Goal: Task Accomplishment & Management: Use online tool/utility

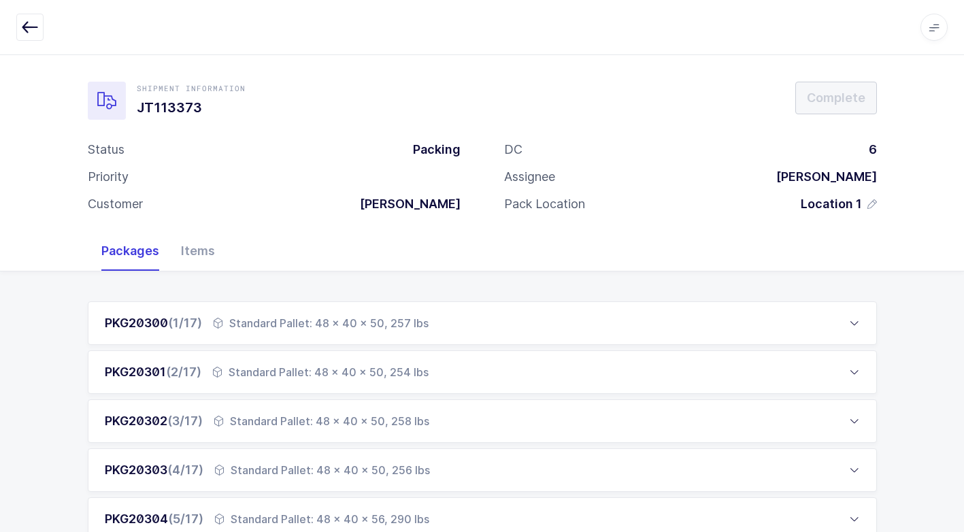
scroll to position [694, 0]
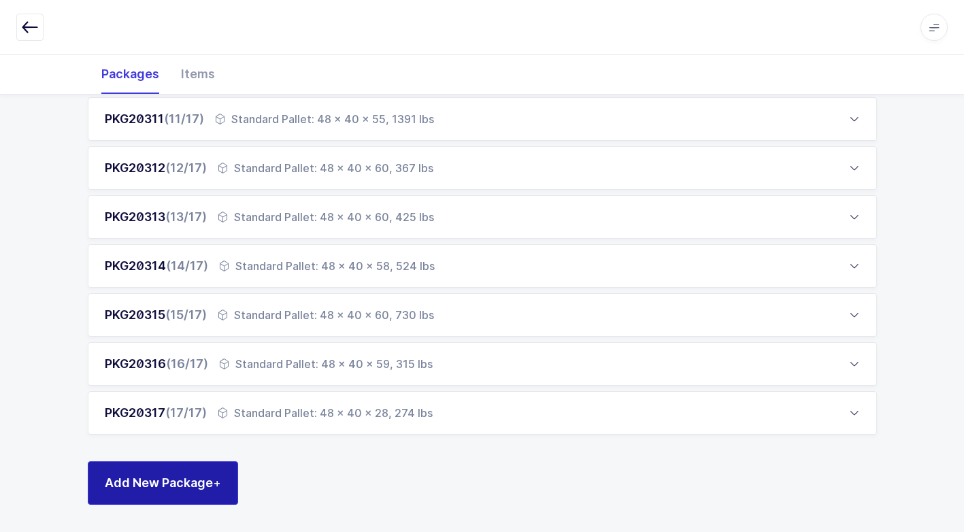
click at [217, 484] on span "+" at bounding box center [217, 482] width 8 height 14
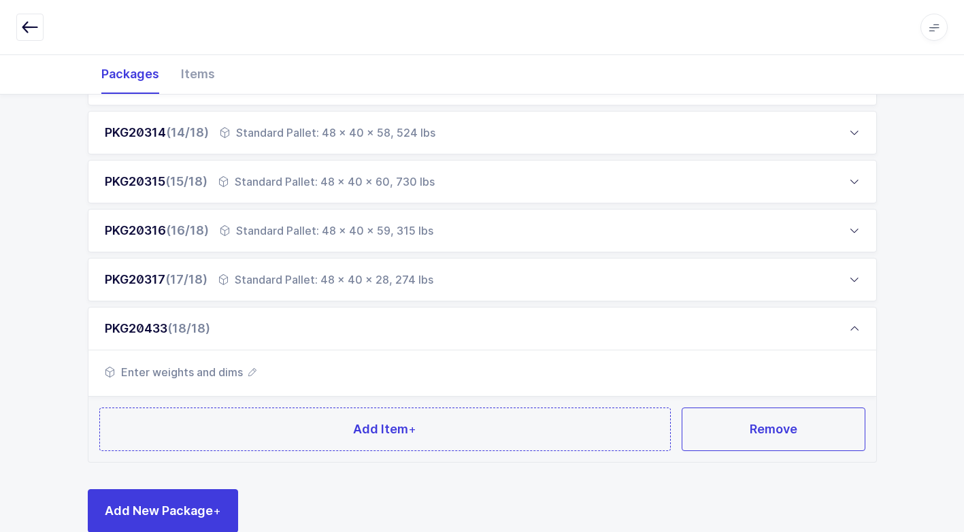
scroll to position [855, 0]
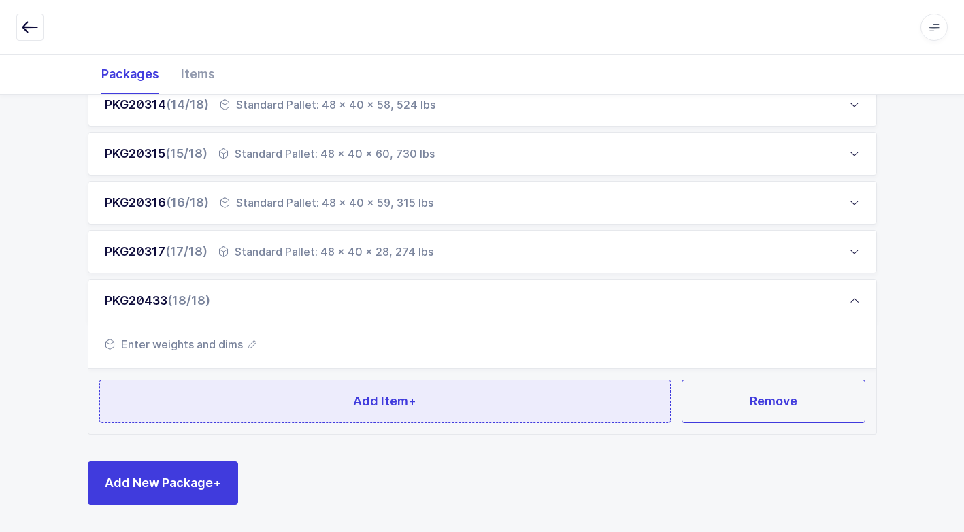
click at [268, 405] on button "Add Item +" at bounding box center [385, 402] width 572 height 44
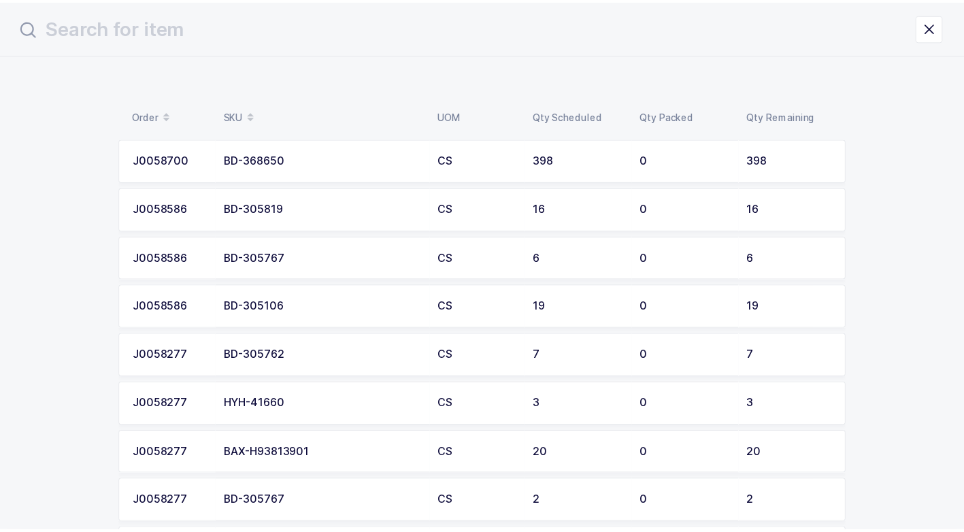
scroll to position [0, 0]
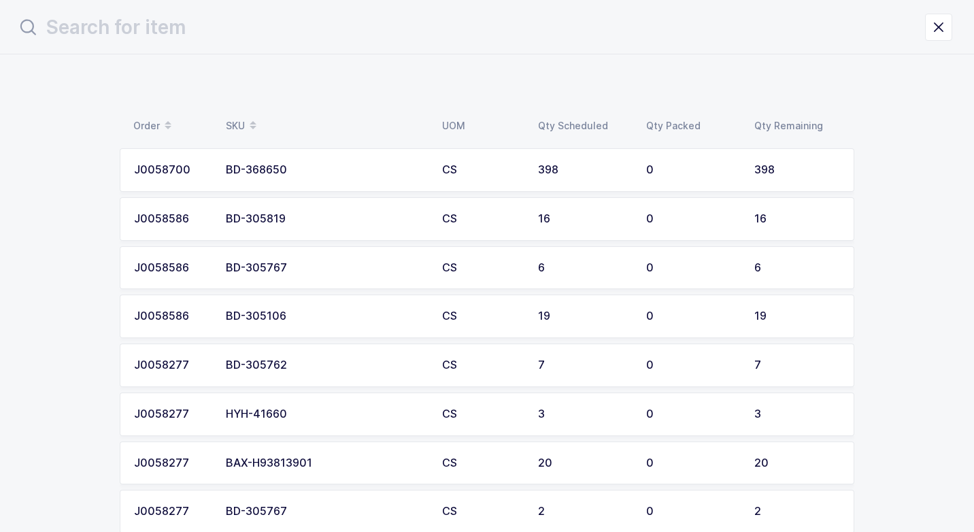
click at [312, 169] on div "BD-368650" at bounding box center [326, 170] width 200 height 12
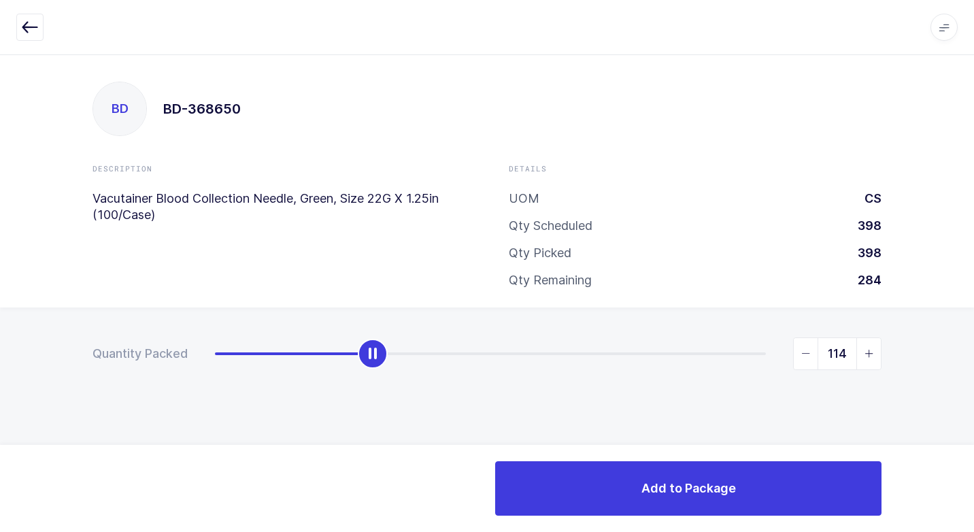
drag, startPoint x: 209, startPoint y: 362, endPoint x: 366, endPoint y: 363, distance: 157.1
click at [366, 363] on div "slider between 0 and 398" at bounding box center [373, 354] width 30 height 30
click at [807, 353] on icon "slider between 0 and 398" at bounding box center [806, 354] width 10 height 10
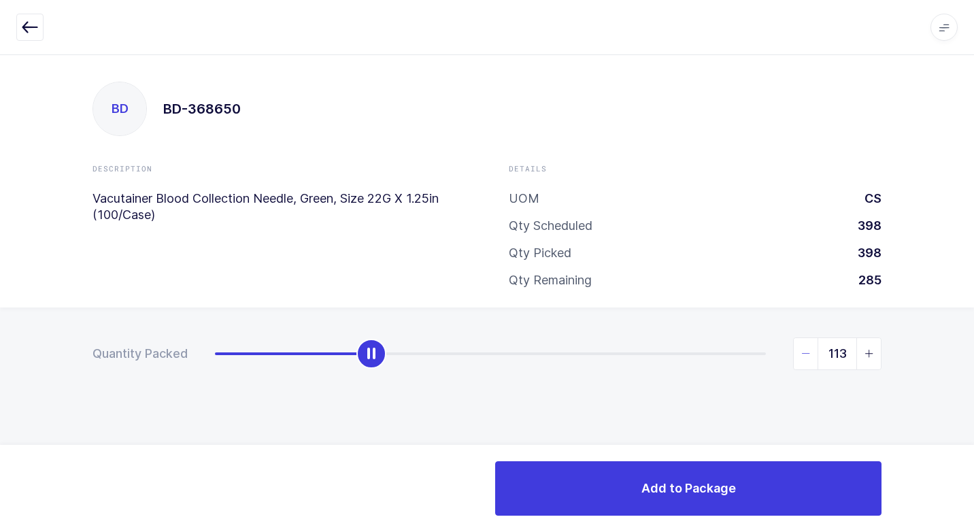
type input "112"
click at [806, 352] on icon "slider between 0 and 398" at bounding box center [806, 354] width 10 height 10
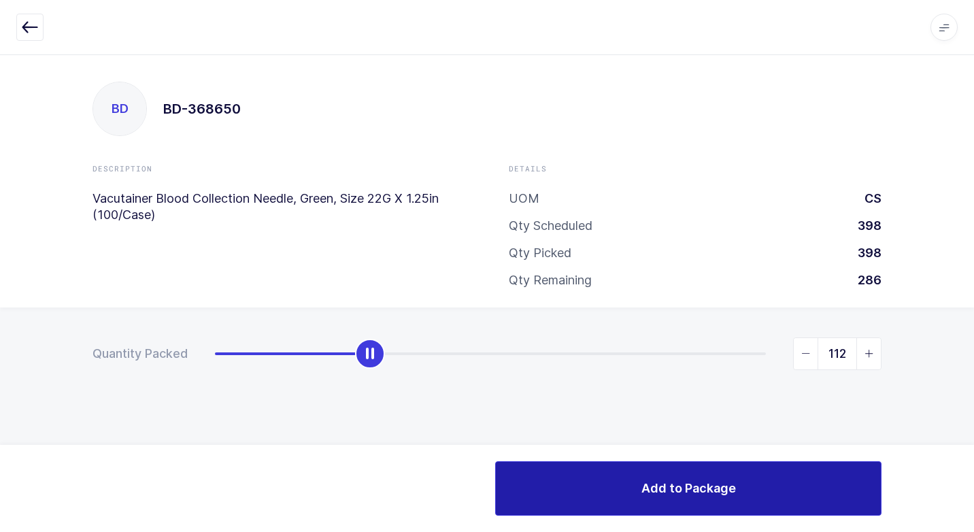
click at [688, 484] on span "Add to Package" at bounding box center [688, 488] width 95 height 17
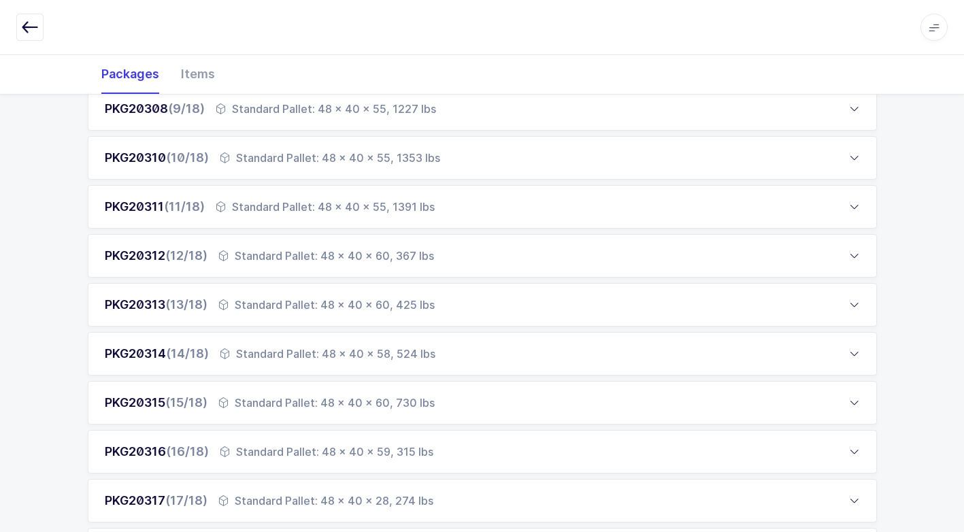
scroll to position [816, 0]
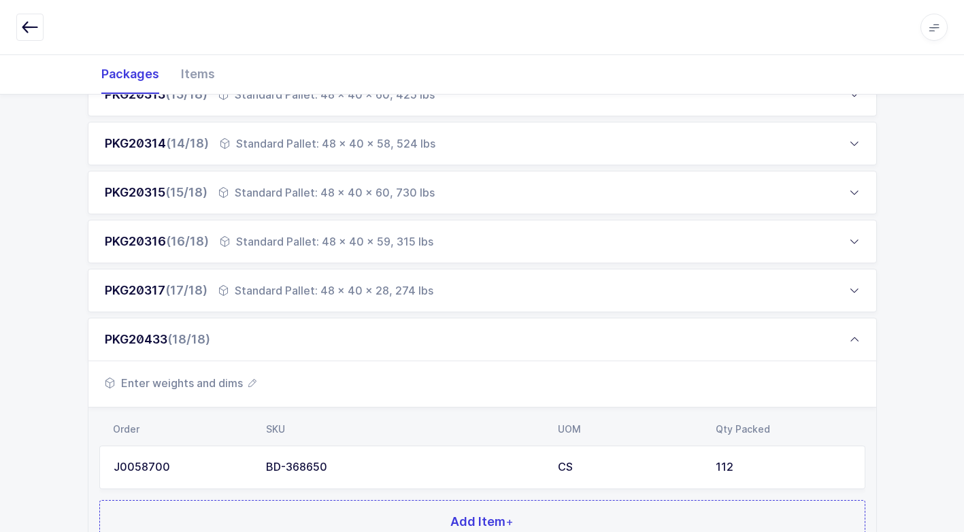
click at [199, 381] on span "Enter weights and dims" at bounding box center [181, 383] width 152 height 16
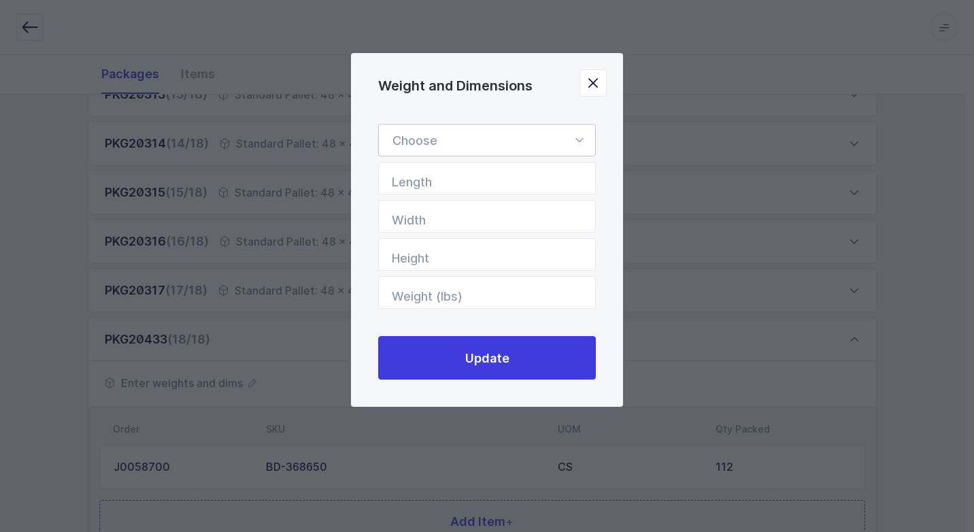
click at [575, 138] on icon "Weight and Dimensions" at bounding box center [579, 140] width 17 height 33
drag, startPoint x: 514, startPoint y: 181, endPoint x: 521, endPoint y: 180, distance: 6.8
click at [515, 180] on li "Standard Pallet" at bounding box center [492, 180] width 216 height 26
type input "Standard Pallet"
type input "48"
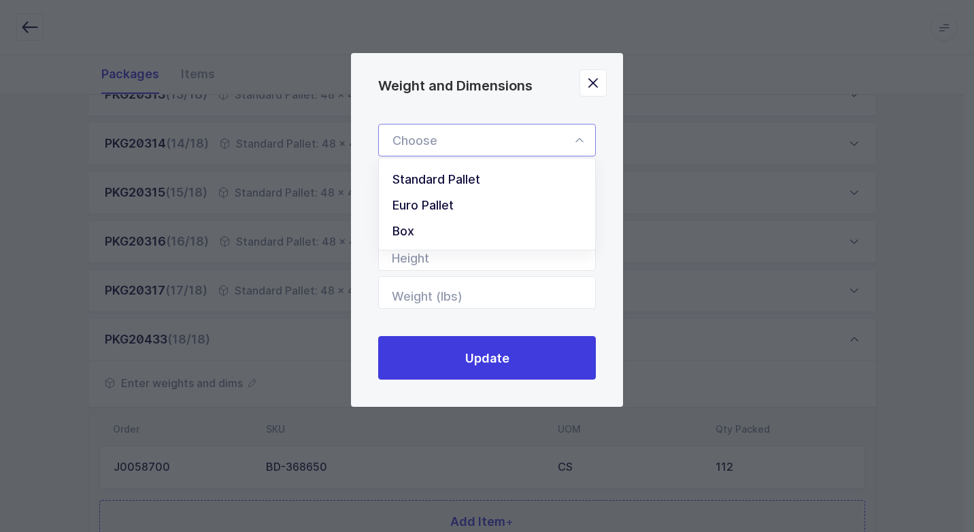
type input "40"
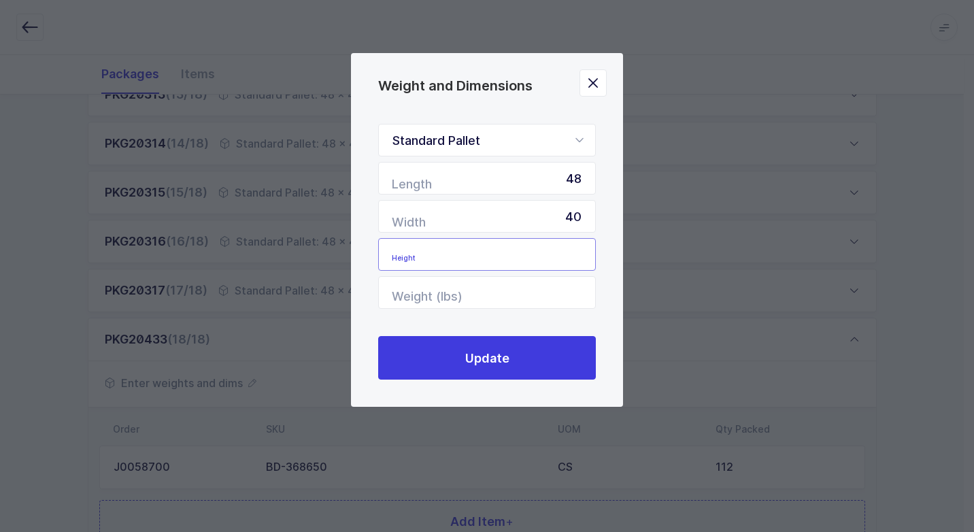
click at [576, 260] on input "Height" at bounding box center [487, 254] width 218 height 33
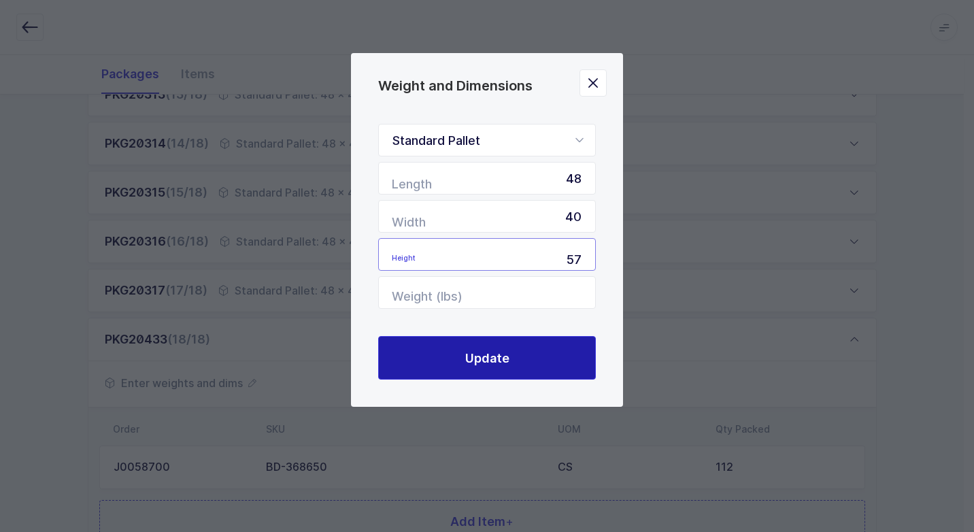
type input "57"
click at [533, 363] on button "Update" at bounding box center [487, 358] width 218 height 44
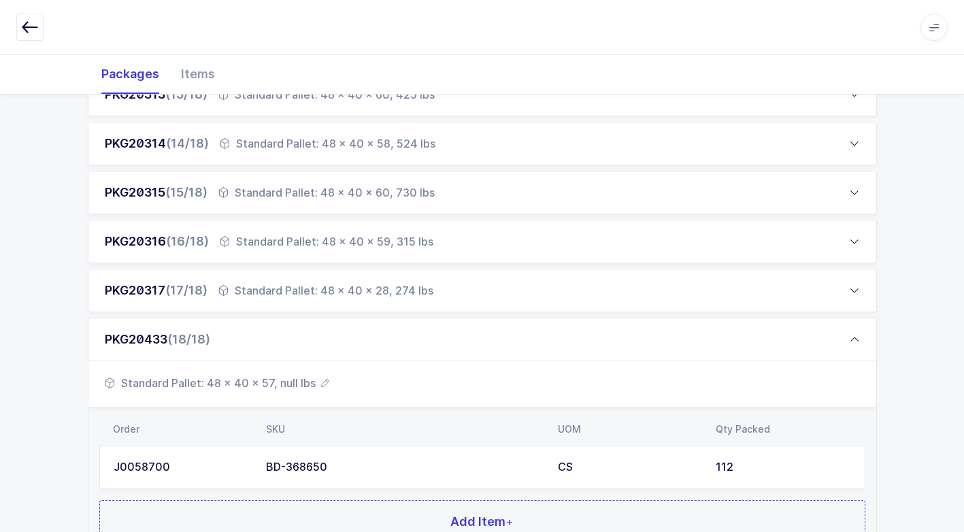
scroll to position [937, 0]
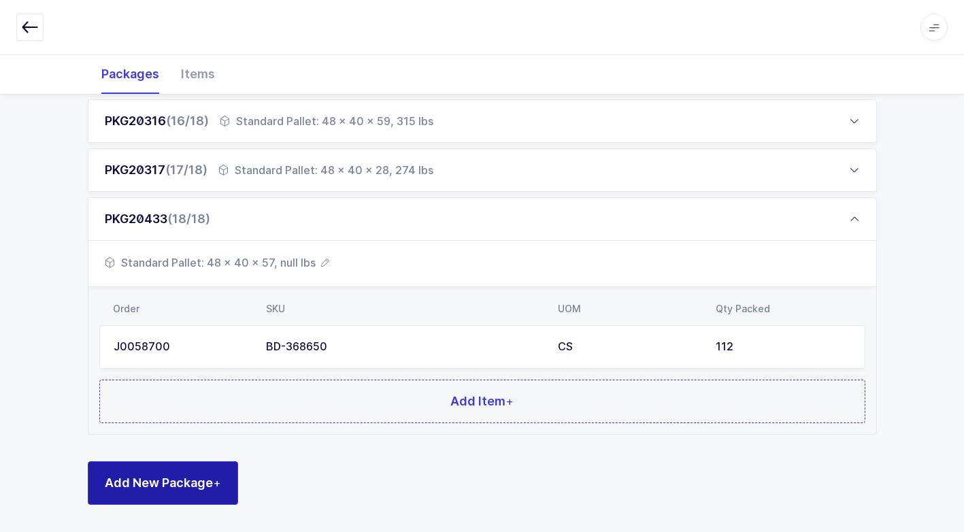
click at [189, 479] on span "Add New Package +" at bounding box center [163, 482] width 116 height 17
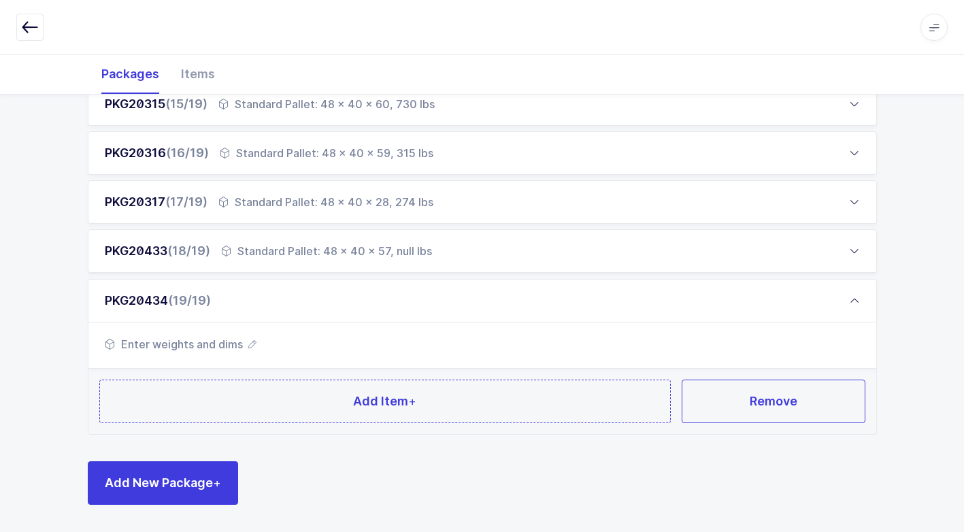
scroll to position [904, 0]
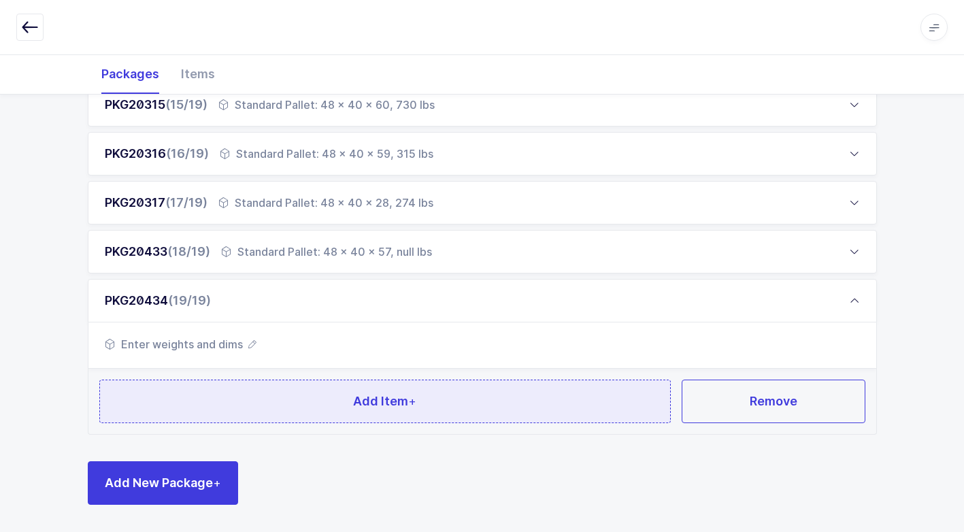
click at [242, 401] on button "Add Item +" at bounding box center [385, 402] width 572 height 44
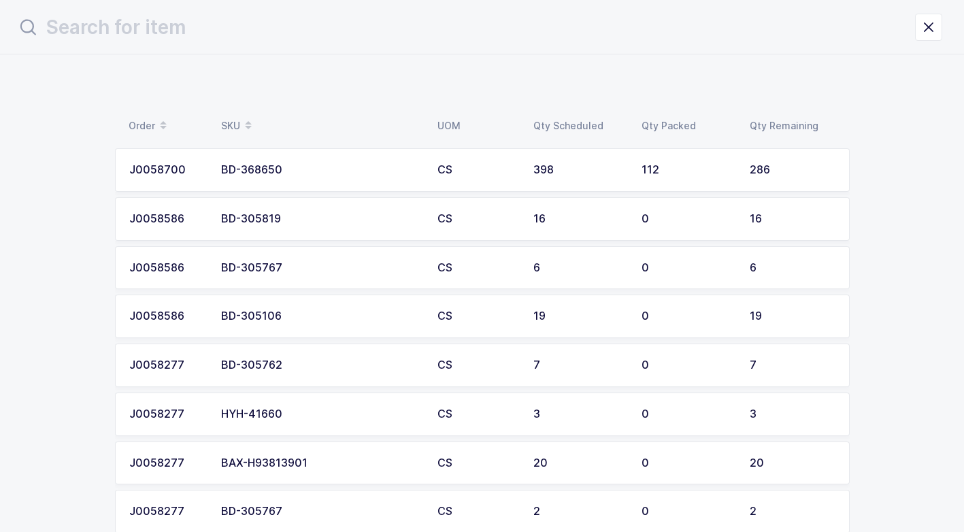
scroll to position [0, 0]
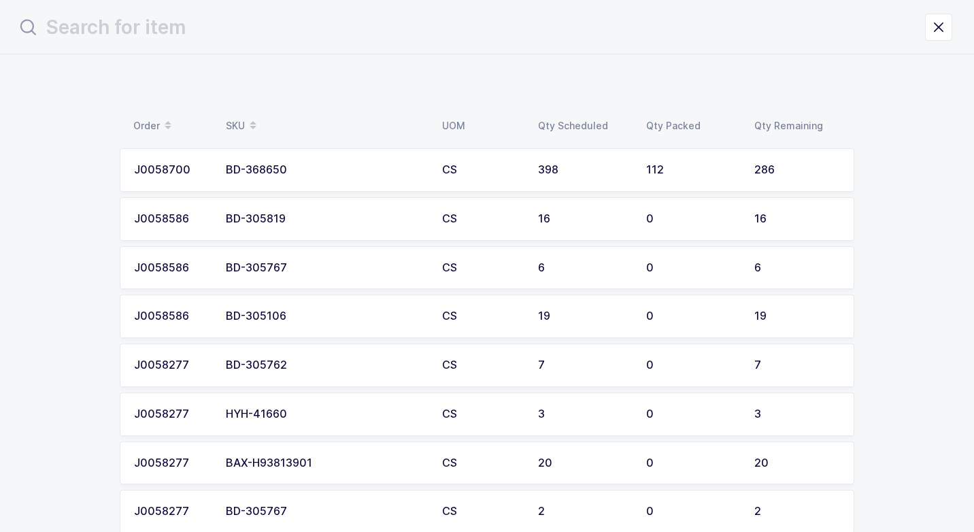
click at [282, 173] on div "BD-368650" at bounding box center [326, 170] width 200 height 12
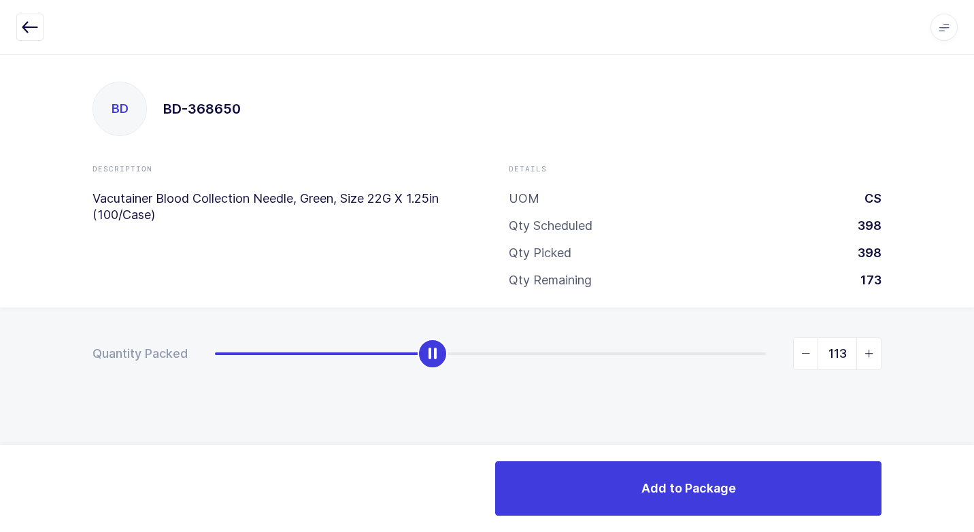
drag, startPoint x: 218, startPoint y: 358, endPoint x: 435, endPoint y: 339, distance: 217.1
click at [435, 339] on div "slider between 0 and 286" at bounding box center [433, 354] width 30 height 30
click at [801, 353] on icon "slider between 0 and 286" at bounding box center [806, 354] width 10 height 10
type input "112"
click at [806, 355] on icon "slider between 0 and 286" at bounding box center [806, 354] width 10 height 10
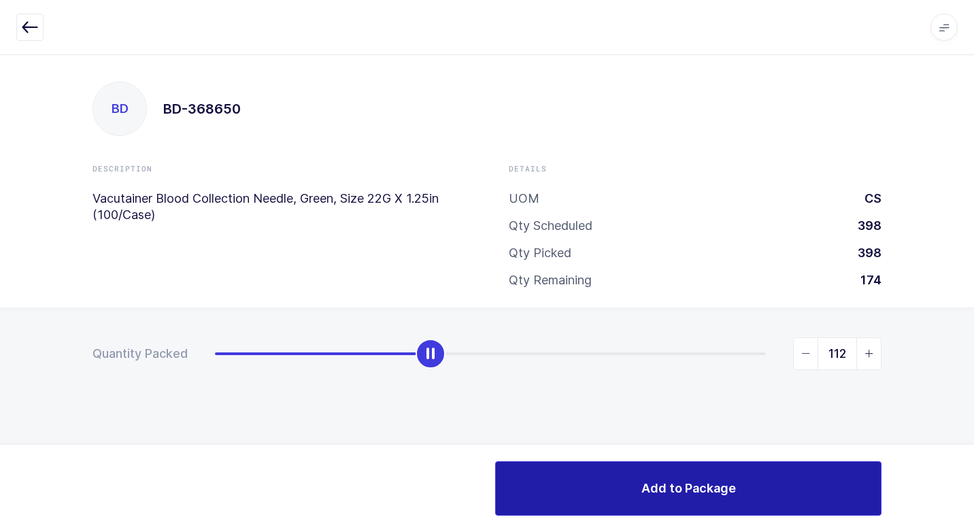
click at [624, 496] on button "Add to Package" at bounding box center [688, 488] width 386 height 54
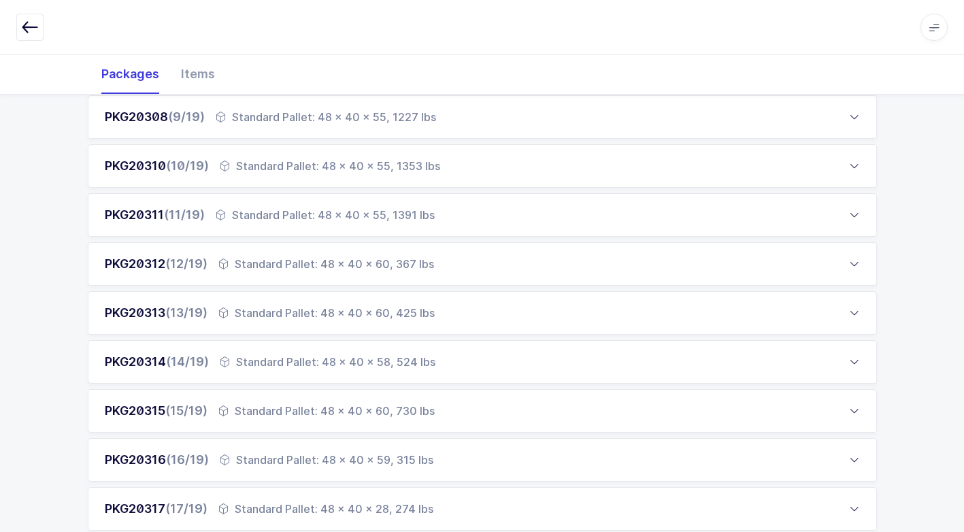
scroll to position [816, 0]
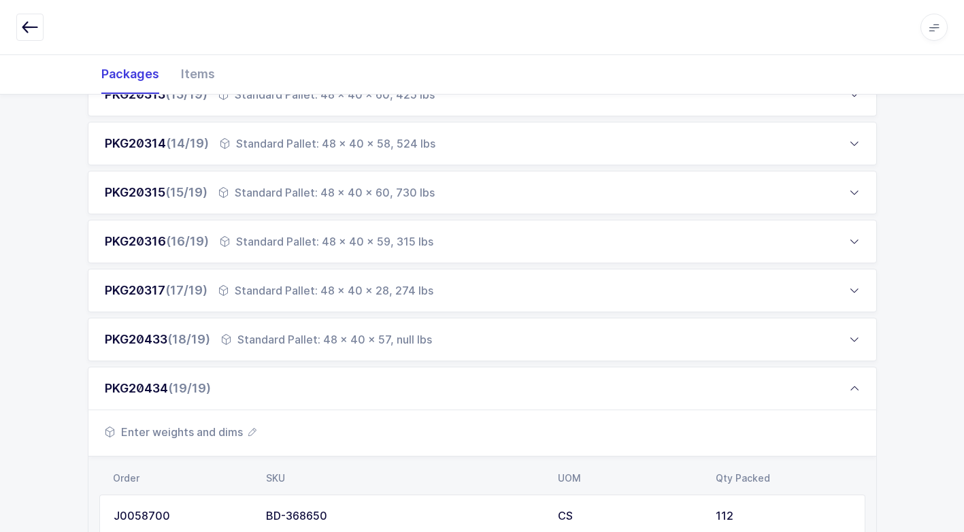
click at [233, 431] on span "Enter weights and dims" at bounding box center [181, 432] width 152 height 16
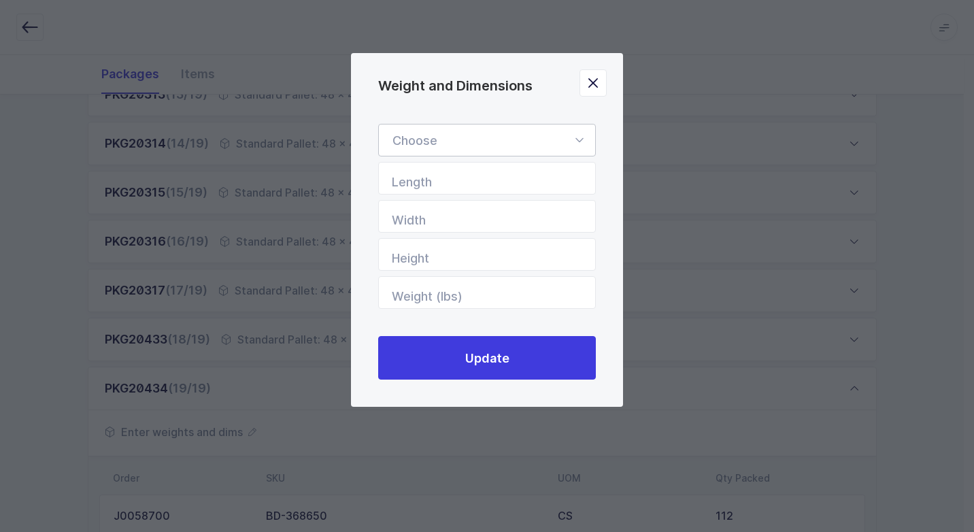
click at [582, 135] on icon "Weight and Dimensions" at bounding box center [579, 140] width 17 height 33
click at [483, 178] on li "Standard Pallet" at bounding box center [492, 180] width 216 height 26
type input "Standard Pallet"
type input "48"
type input "40"
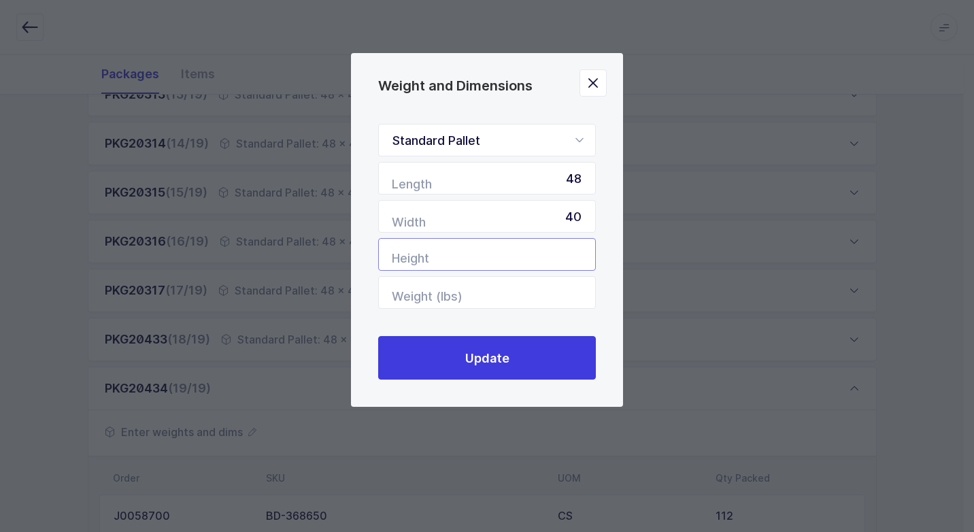
drag, startPoint x: 573, startPoint y: 258, endPoint x: 597, endPoint y: 241, distance: 29.3
click at [573, 255] on input "Height" at bounding box center [487, 254] width 218 height 33
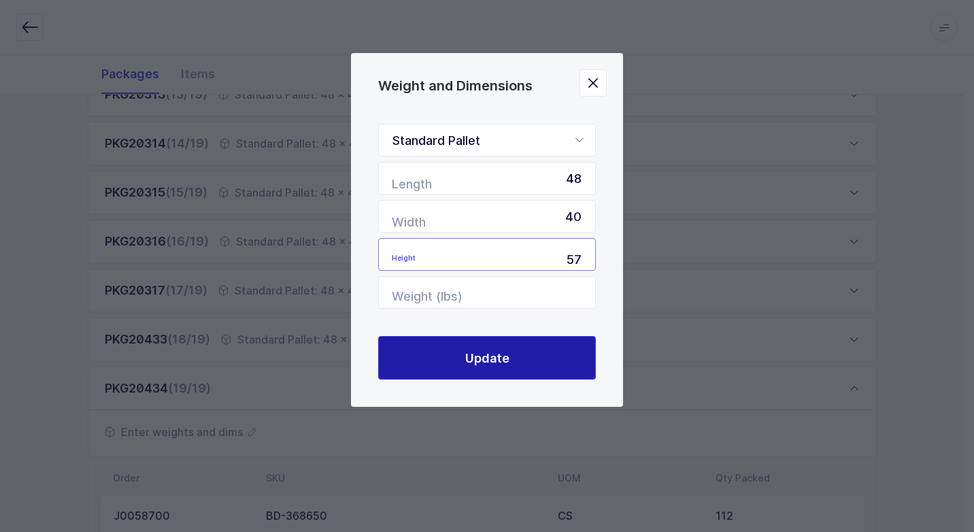
type input "57"
click at [529, 348] on button "Update" at bounding box center [487, 358] width 218 height 44
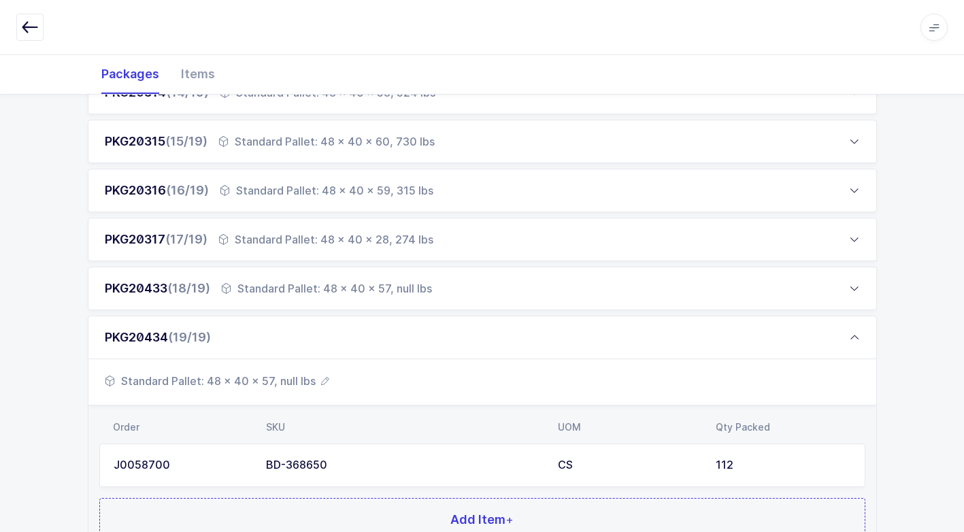
scroll to position [986, 0]
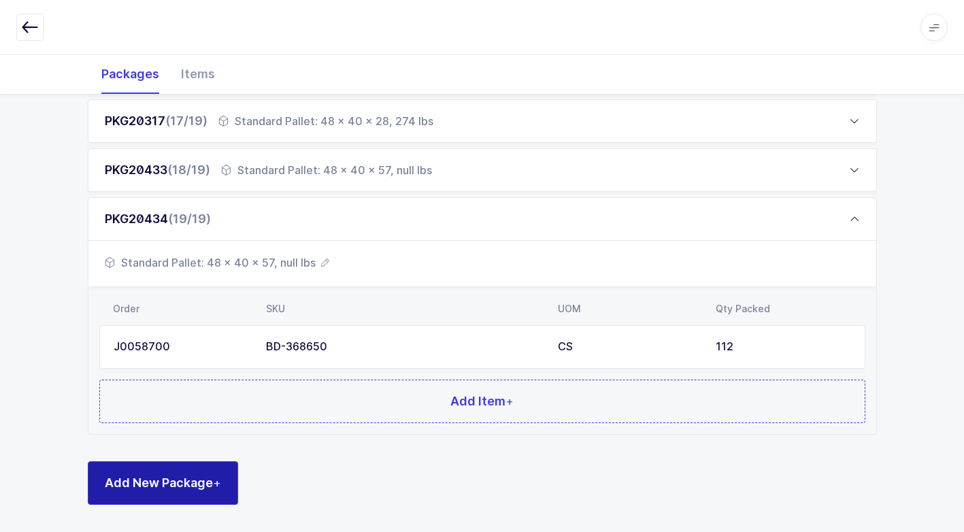
click at [205, 479] on span "Add New Package +" at bounding box center [163, 482] width 116 height 17
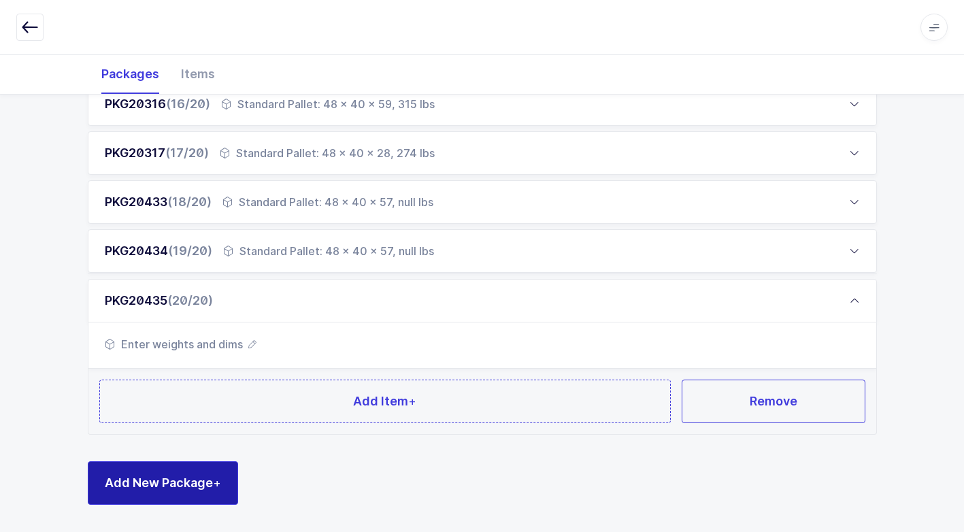
scroll to position [953, 0]
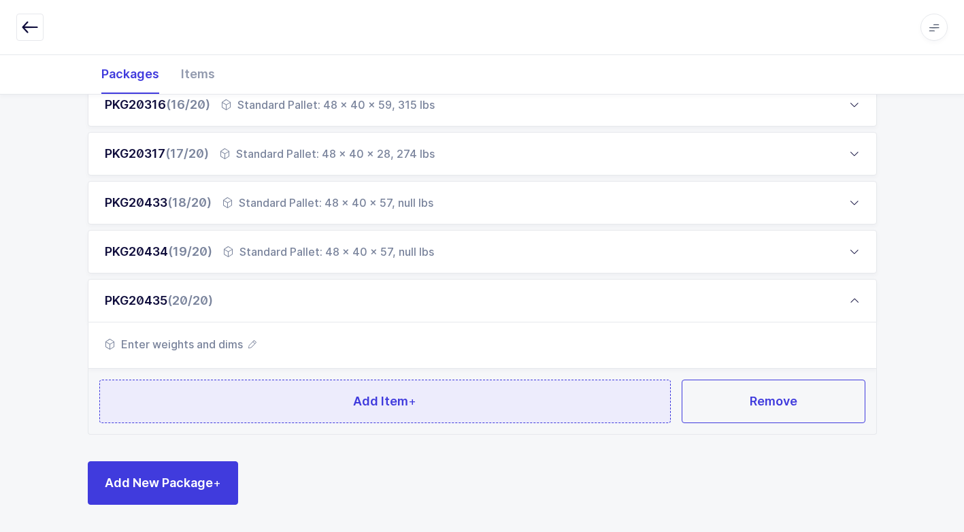
click at [251, 403] on button "Add Item +" at bounding box center [385, 402] width 572 height 44
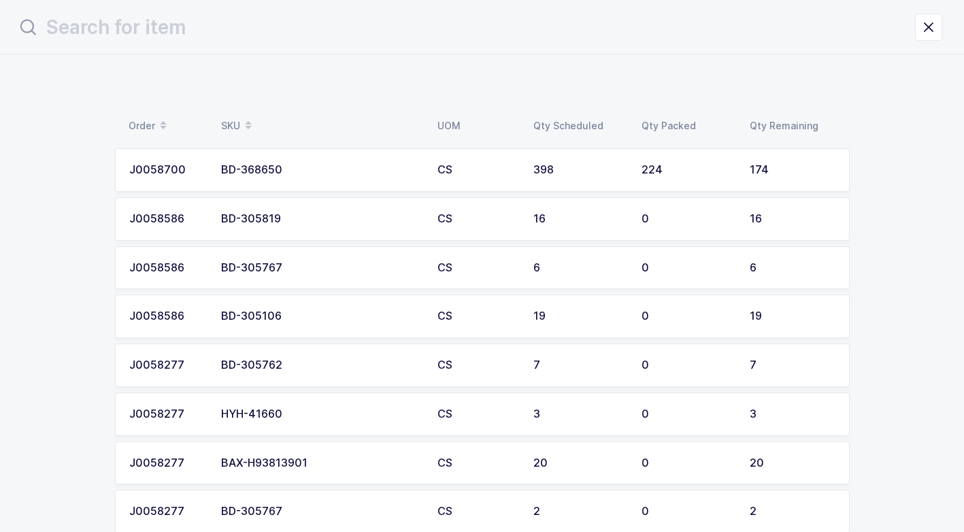
scroll to position [0, 0]
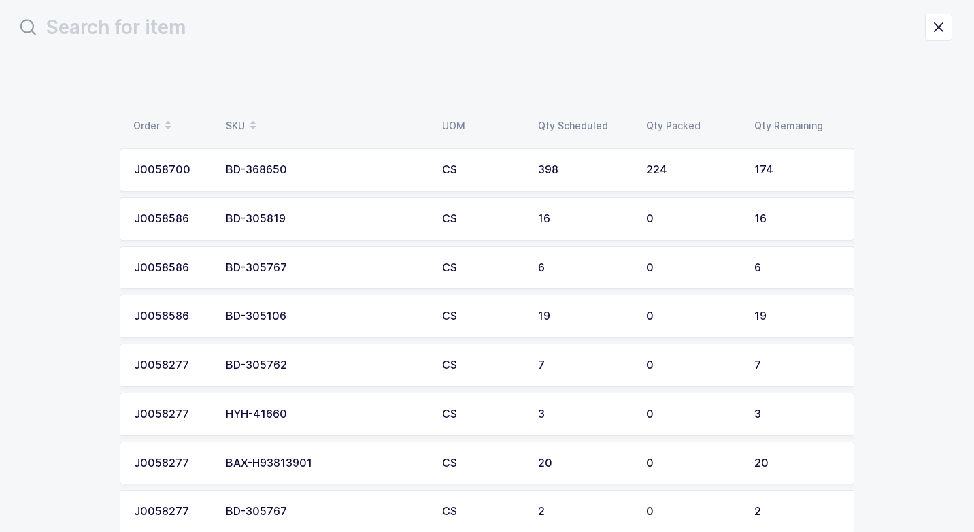
click at [287, 171] on div "BD-368650" at bounding box center [326, 170] width 200 height 12
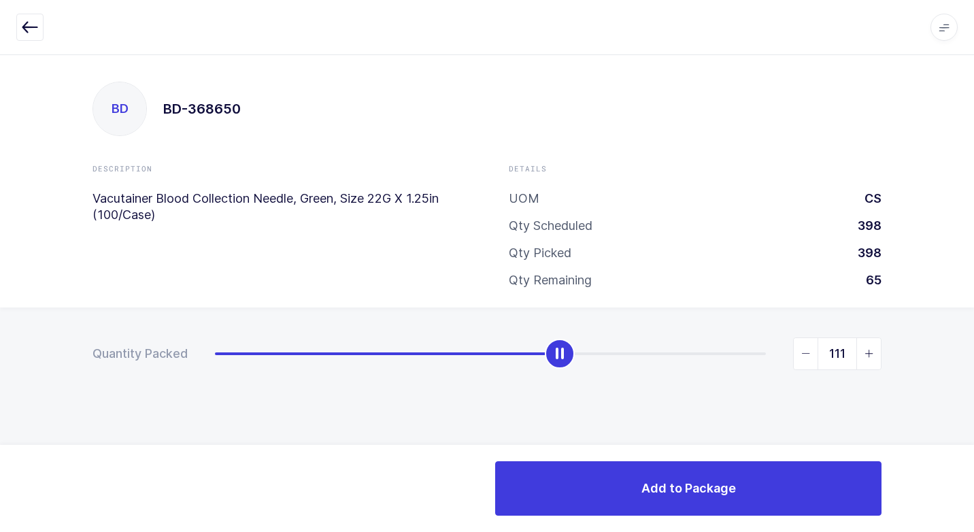
type input "112"
drag, startPoint x: 214, startPoint y: 361, endPoint x: 569, endPoint y: 367, distance: 354.5
click at [568, 367] on div "slider between 0 and 174" at bounding box center [569, 354] width 30 height 30
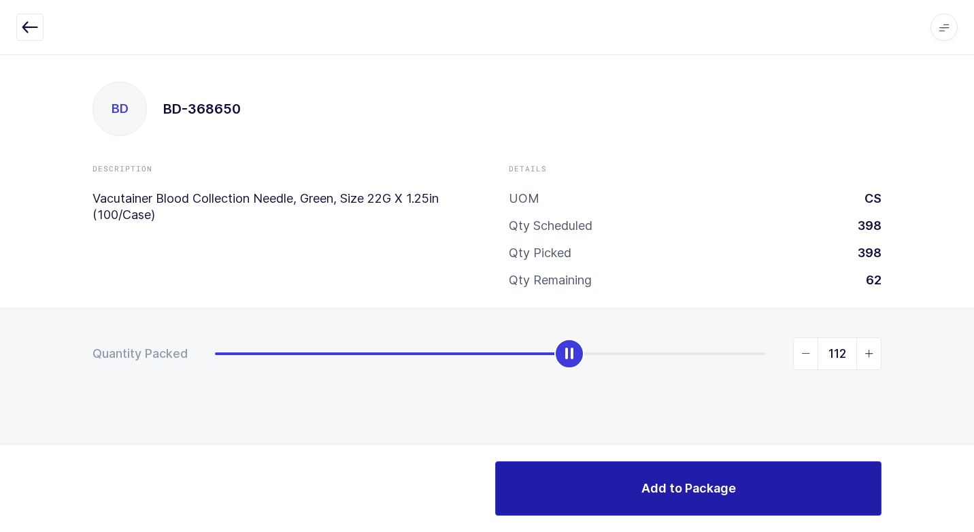
click at [640, 490] on button "Add to Package" at bounding box center [688, 488] width 386 height 54
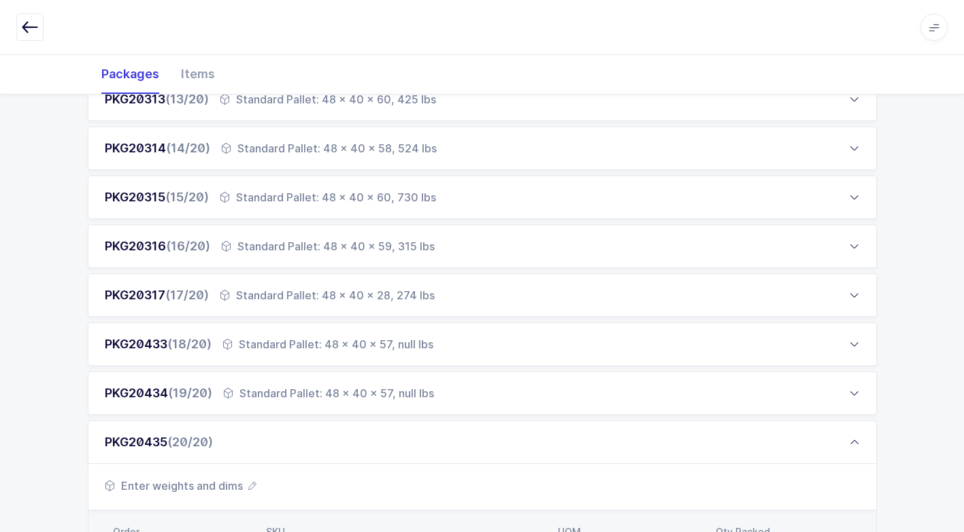
scroll to position [884, 0]
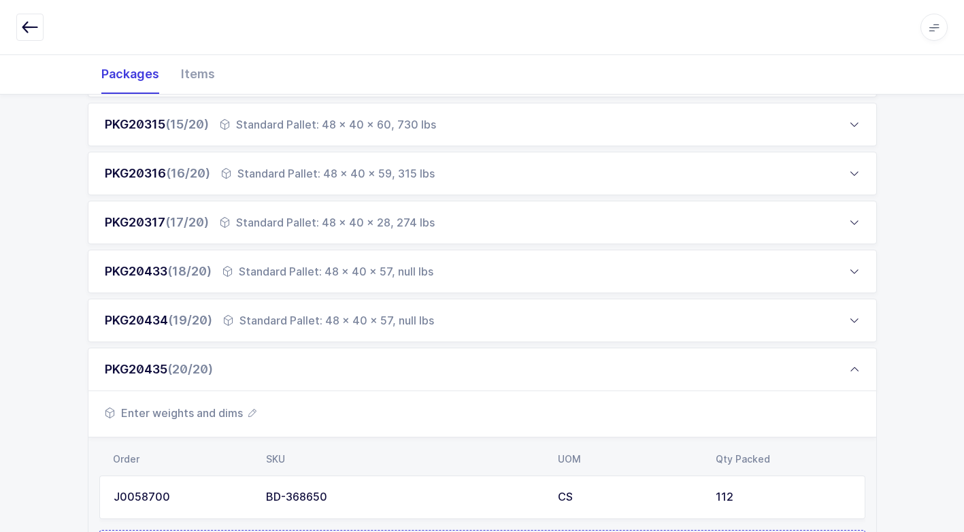
click at [221, 414] on span "Enter weights and dims" at bounding box center [181, 413] width 152 height 16
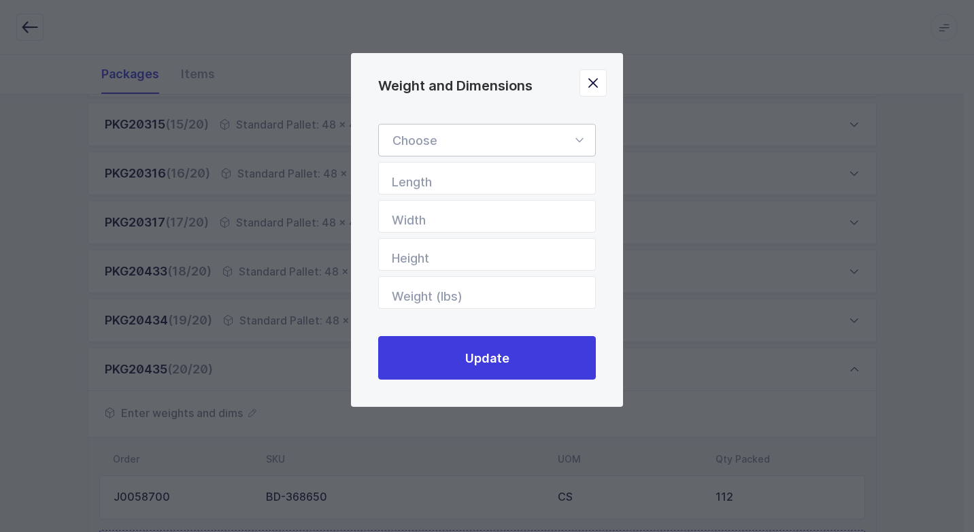
click at [579, 139] on icon "Weight and Dimensions" at bounding box center [579, 140] width 17 height 33
click at [527, 177] on li "Standard Pallet" at bounding box center [492, 180] width 216 height 26
type input "Standard Pallet"
type input "48"
type input "40"
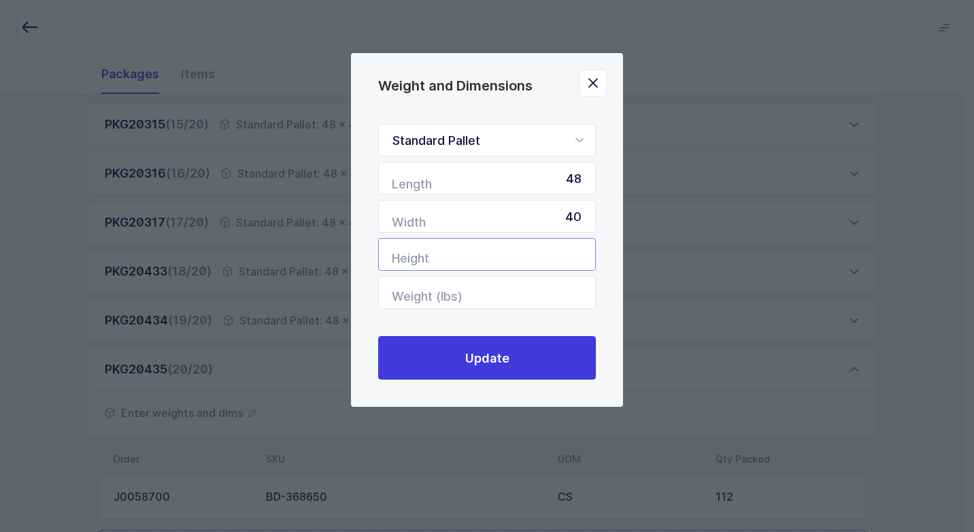
click at [537, 257] on input "Height" at bounding box center [487, 254] width 218 height 33
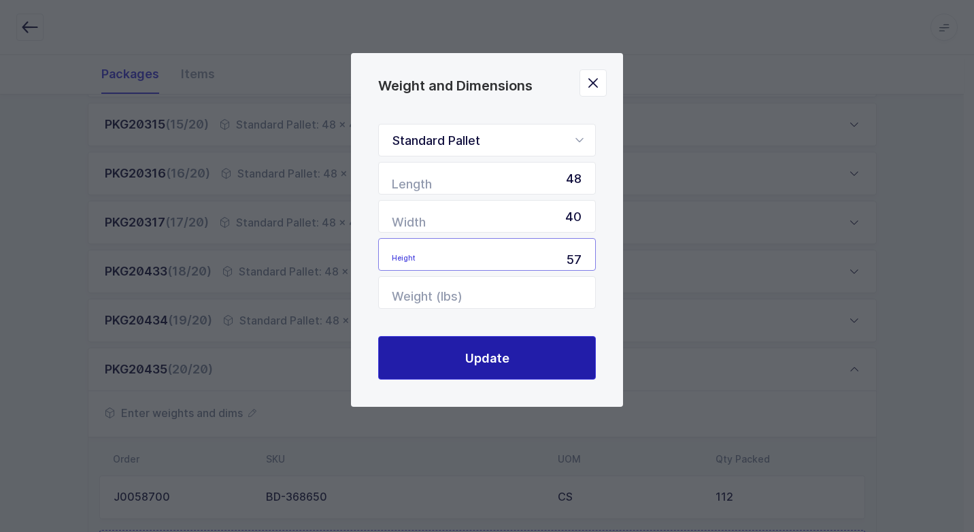
type input "57"
click at [483, 362] on span "Update" at bounding box center [487, 358] width 44 height 17
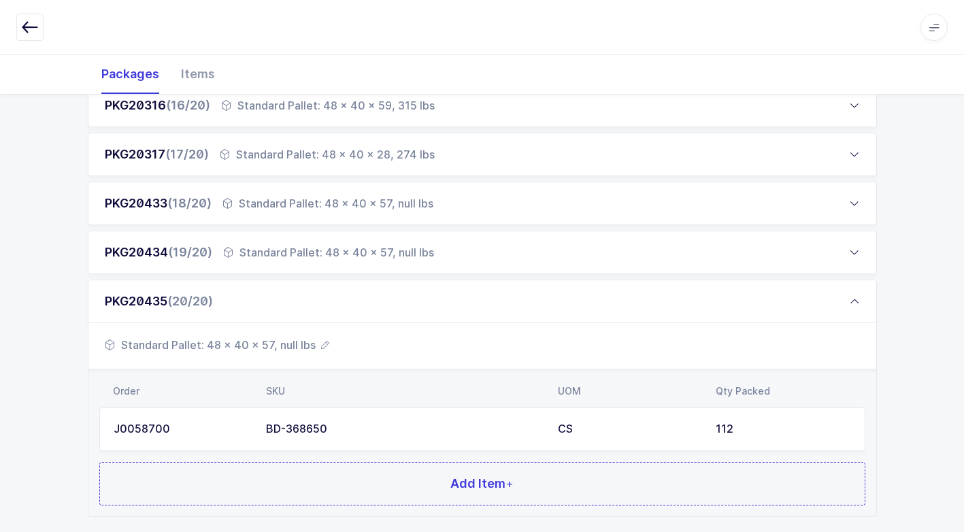
scroll to position [1035, 0]
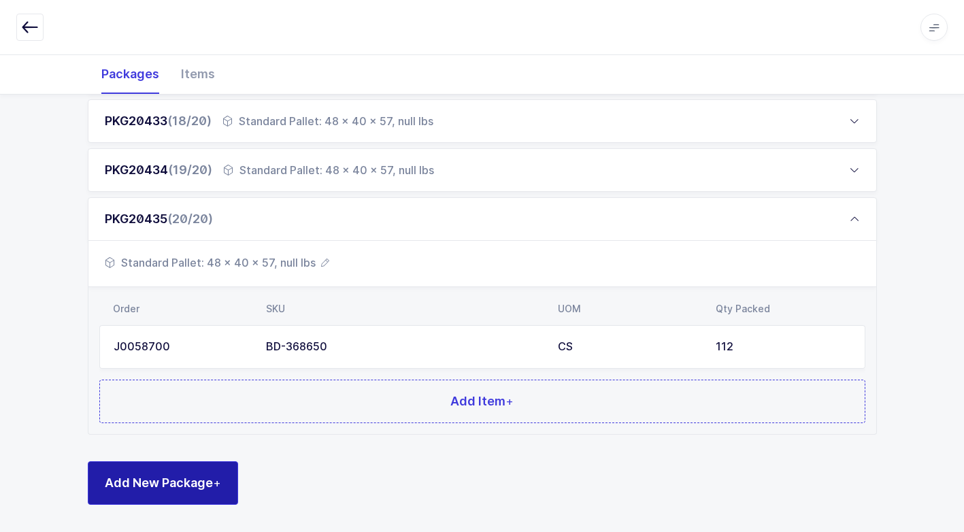
click at [212, 482] on span "Add New Package +" at bounding box center [163, 482] width 116 height 17
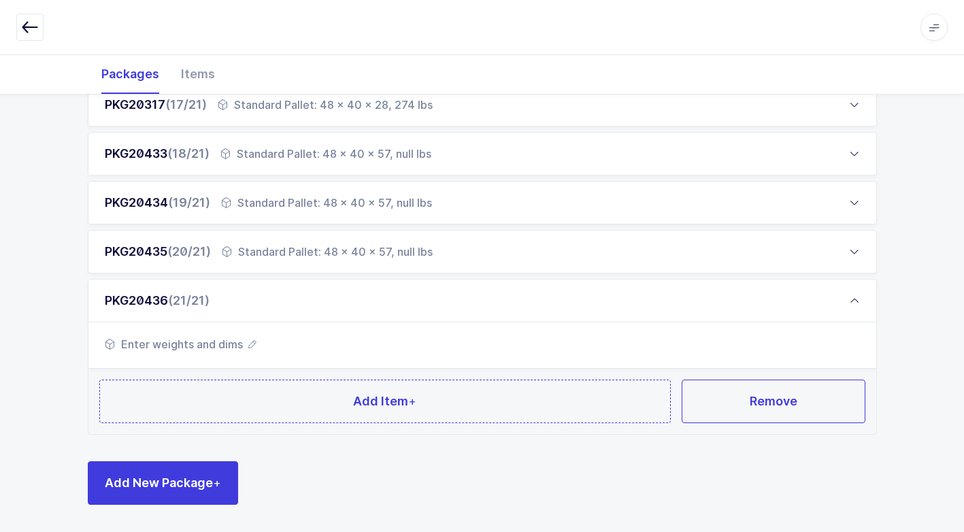
scroll to position [1002, 0]
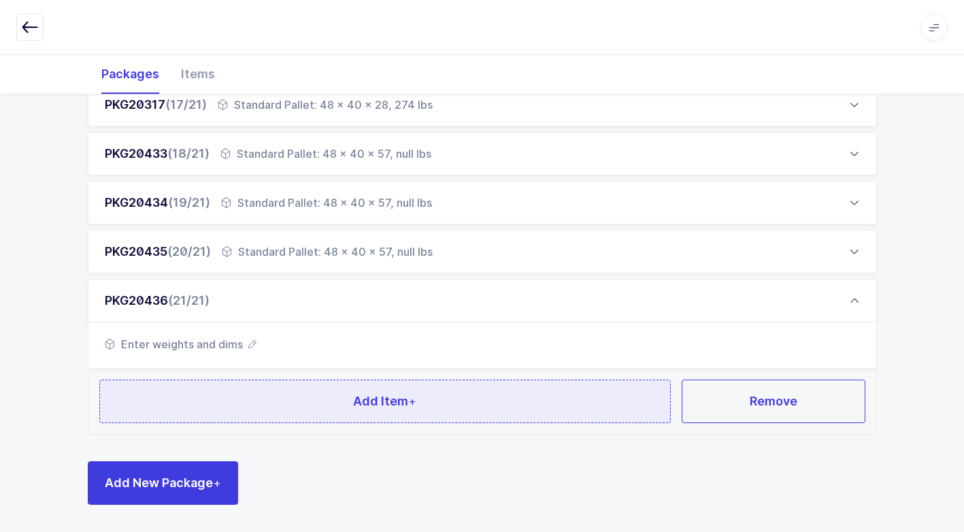
click at [384, 407] on span "Add Item +" at bounding box center [384, 401] width 63 height 17
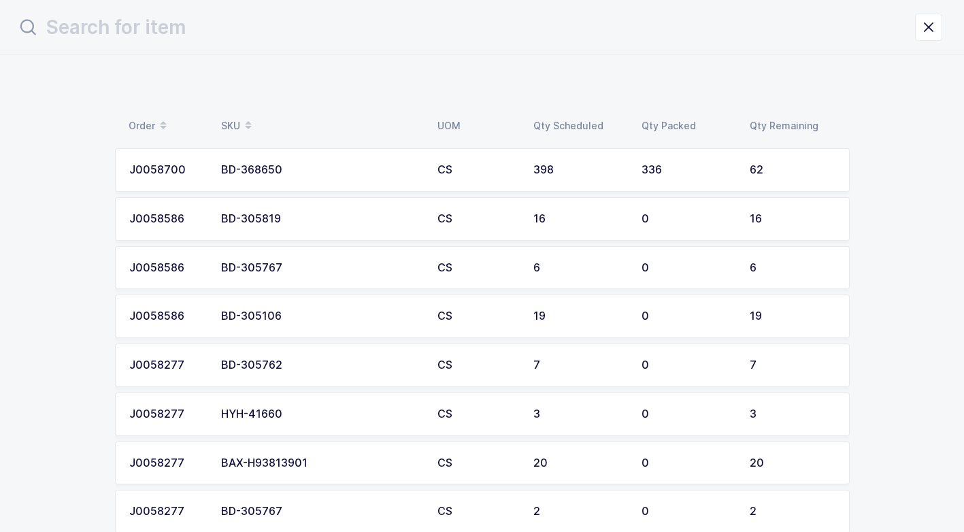
scroll to position [0, 0]
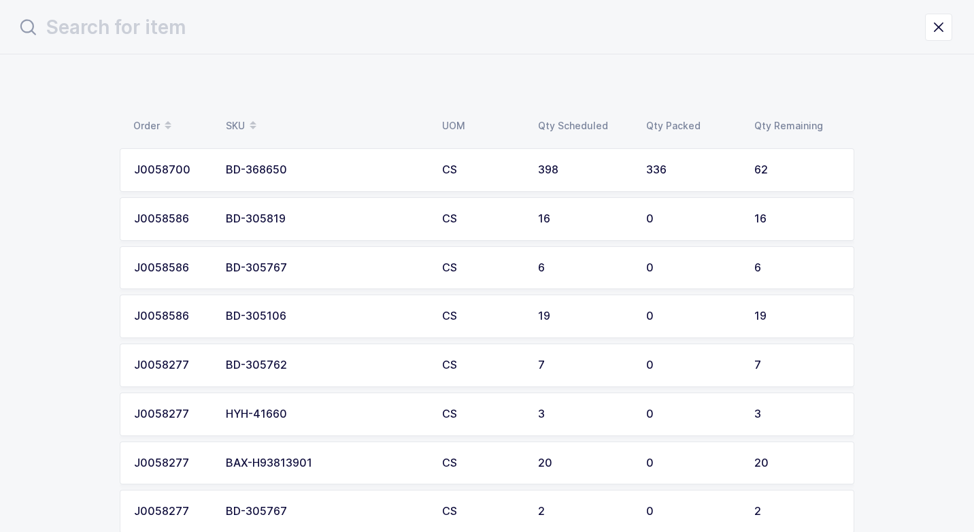
click at [325, 168] on div "BD-368650" at bounding box center [326, 170] width 200 height 12
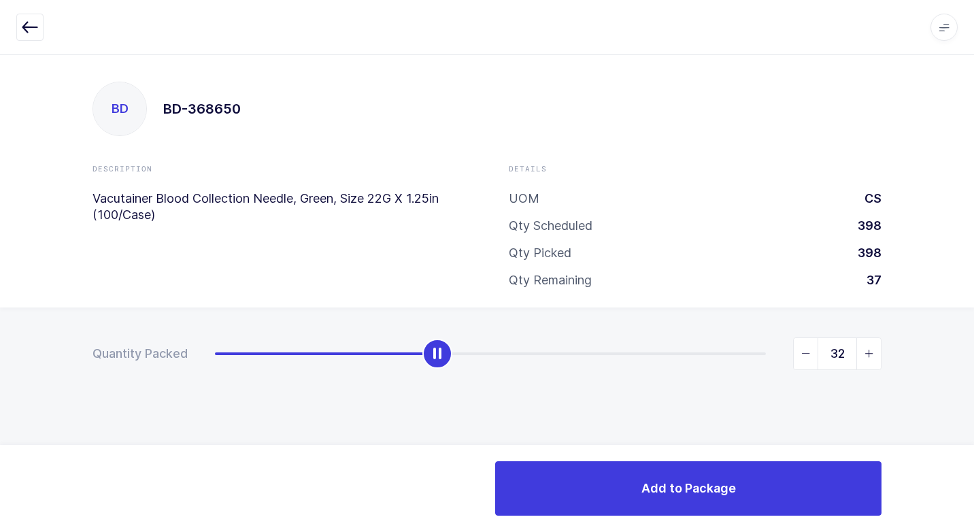
type input "62"
drag, startPoint x: 222, startPoint y: 362, endPoint x: 952, endPoint y: 369, distance: 730.0
click at [963, 354] on html "Apps Core [GEOGRAPHIC_DATA] Admin Mission Control Purchasing [PERSON_NAME] Logo…" at bounding box center [487, 266] width 974 height 532
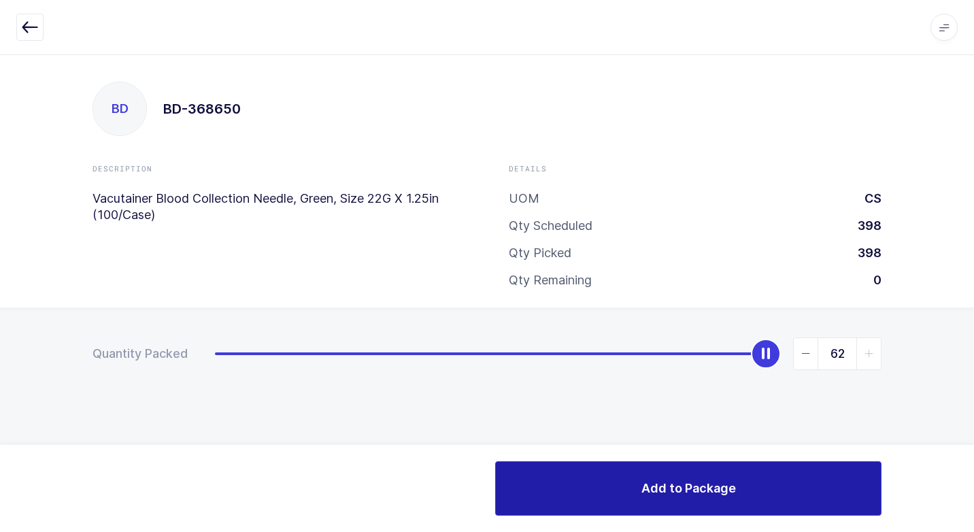
click at [654, 483] on span "Add to Package" at bounding box center [688, 488] width 95 height 17
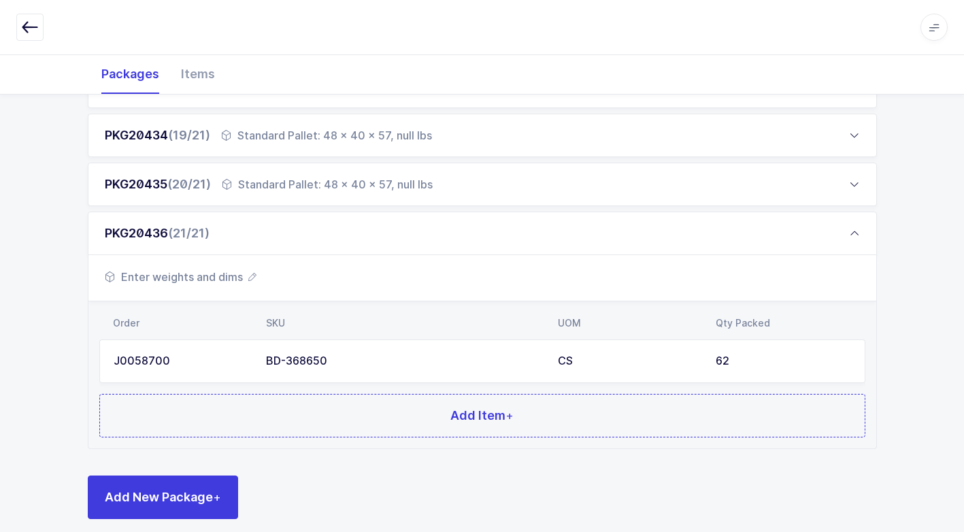
scroll to position [1084, 0]
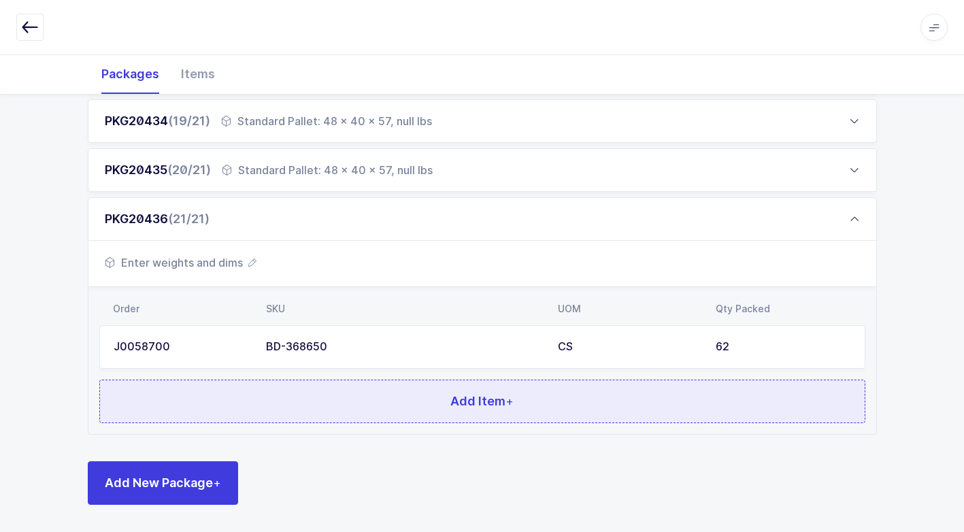
click at [378, 390] on button "Add Item +" at bounding box center [482, 402] width 766 height 44
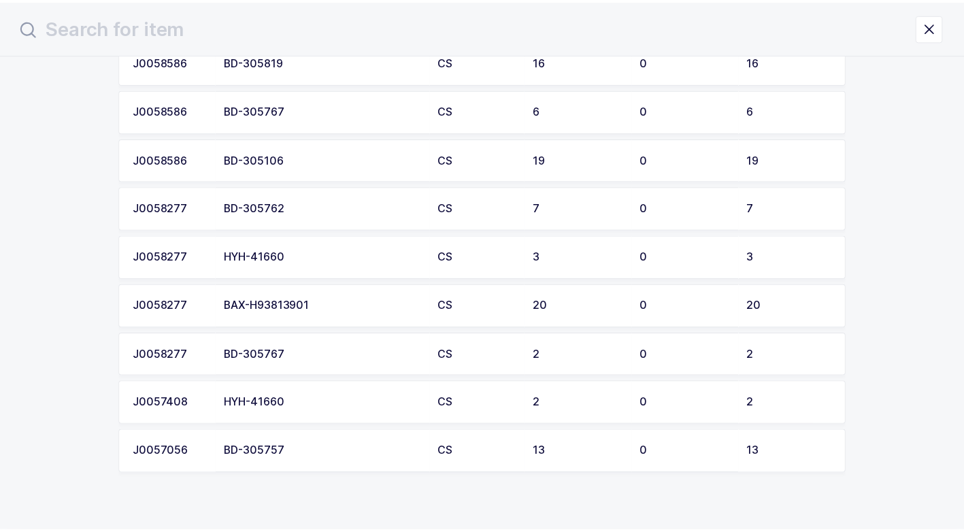
scroll to position [132, 0]
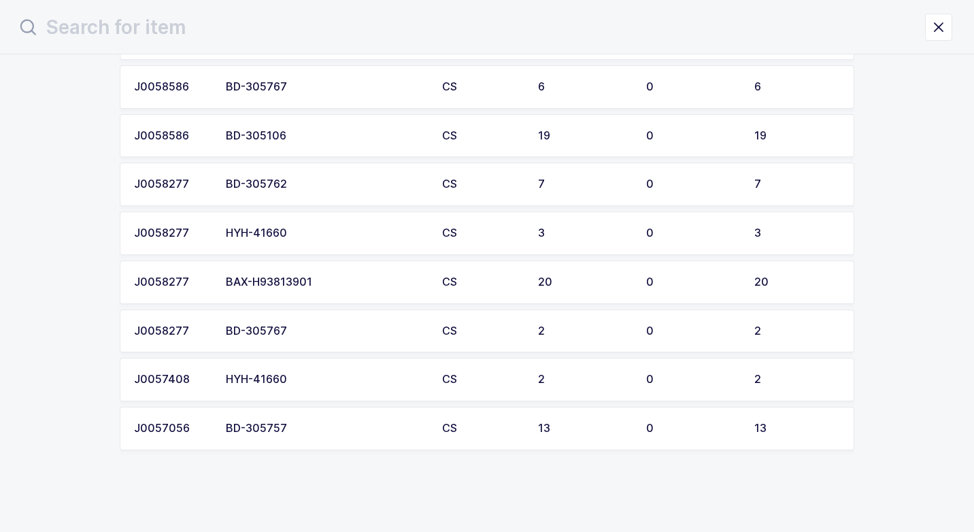
click at [320, 331] on div "BD-305767" at bounding box center [326, 331] width 200 height 12
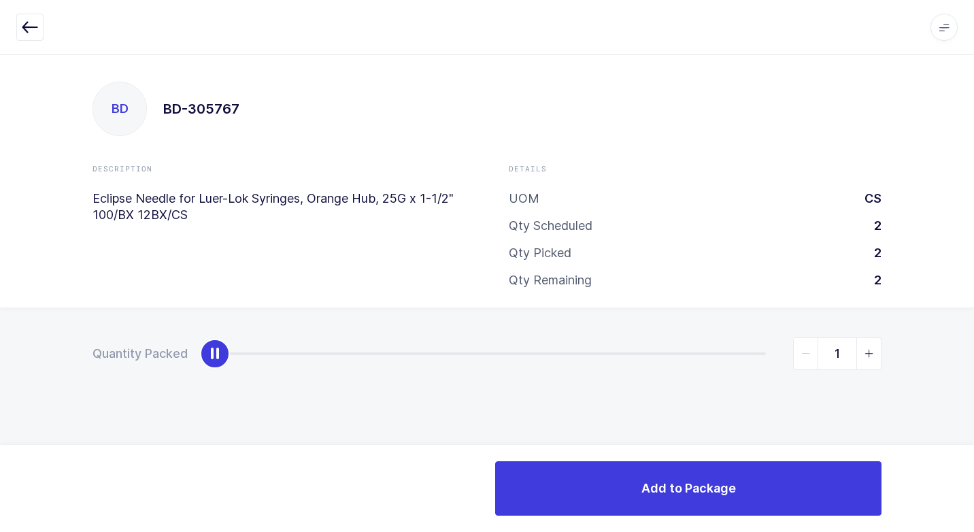
type input "2"
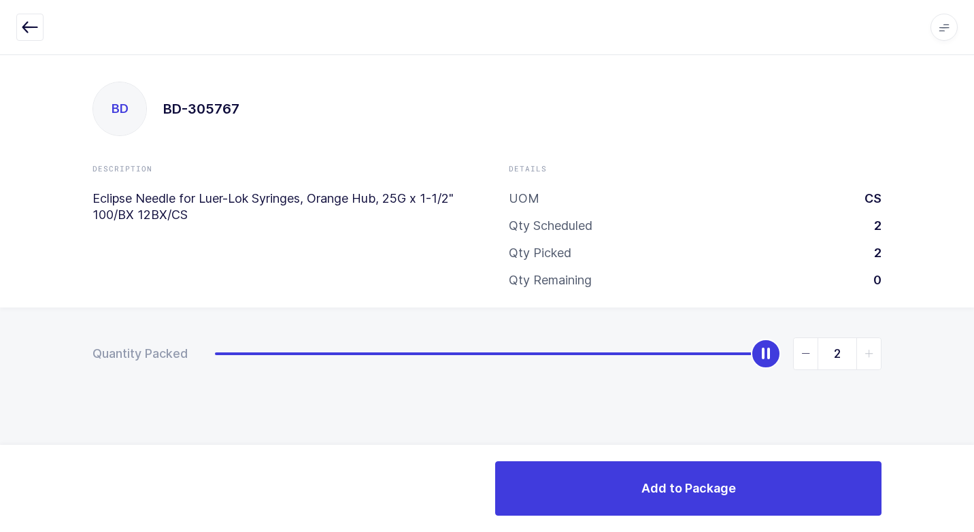
drag, startPoint x: 220, startPoint y: 354, endPoint x: 976, endPoint y: 418, distance: 759.1
click at [963, 418] on html "Apps Core [GEOGRAPHIC_DATA] Admin Mission Control Purchasing [PERSON_NAME] Logo…" at bounding box center [487, 266] width 974 height 532
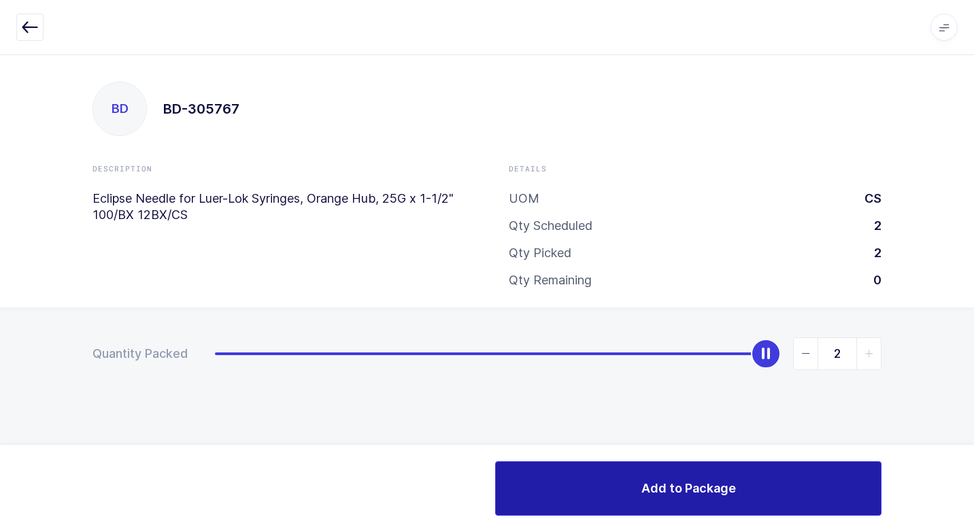
click at [612, 491] on button "Add to Package" at bounding box center [688, 488] width 386 height 54
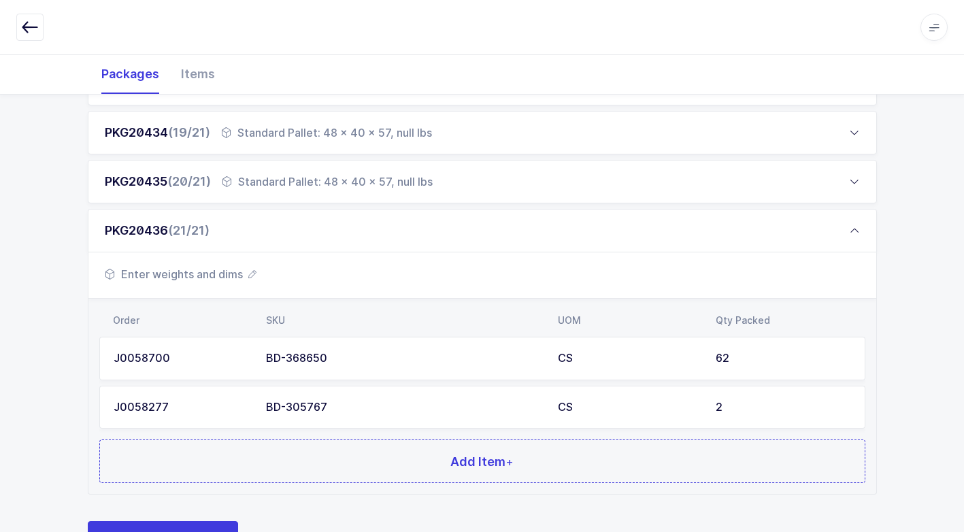
scroll to position [1132, 0]
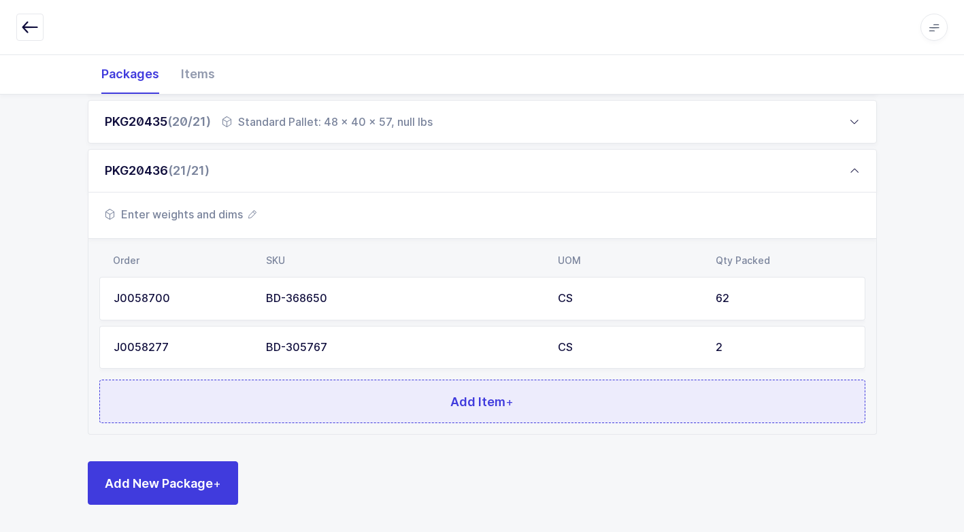
click at [368, 393] on button "Add Item +" at bounding box center [482, 402] width 766 height 44
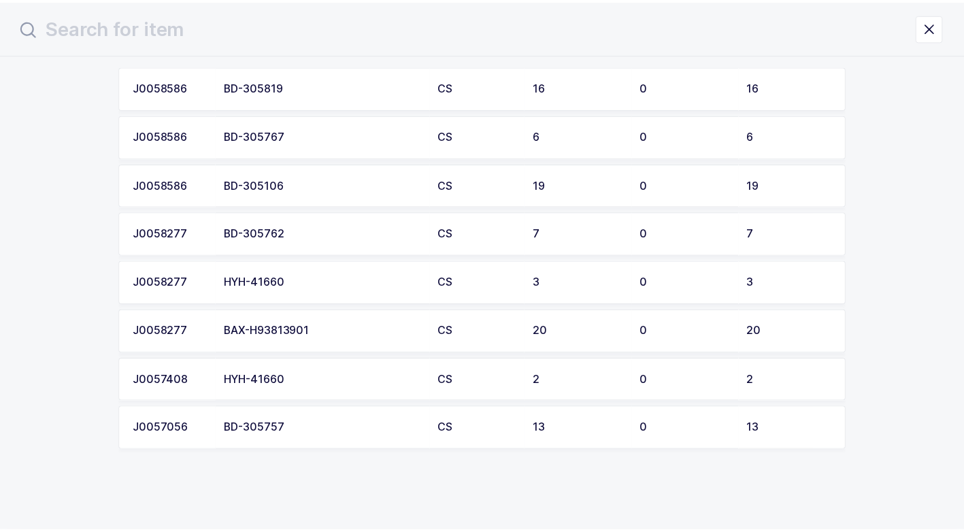
scroll to position [83, 0]
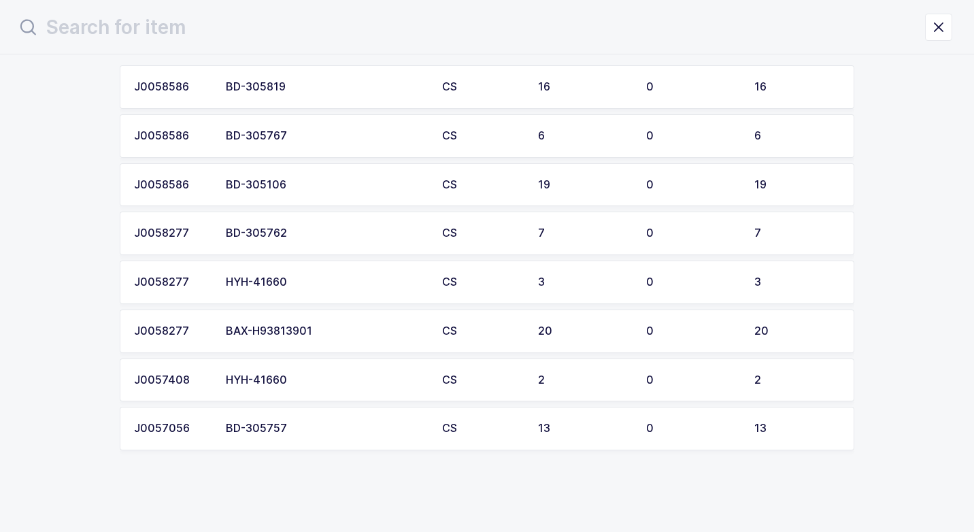
click at [327, 139] on div "BD-305767" at bounding box center [326, 136] width 200 height 12
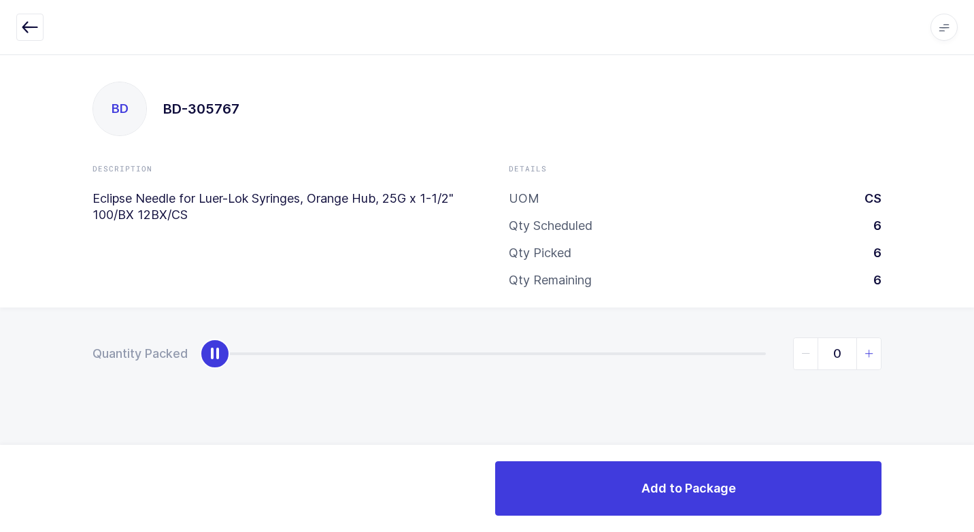
click at [865, 350] on icon "slider between 0 and 6" at bounding box center [870, 354] width 10 height 10
type input "2"
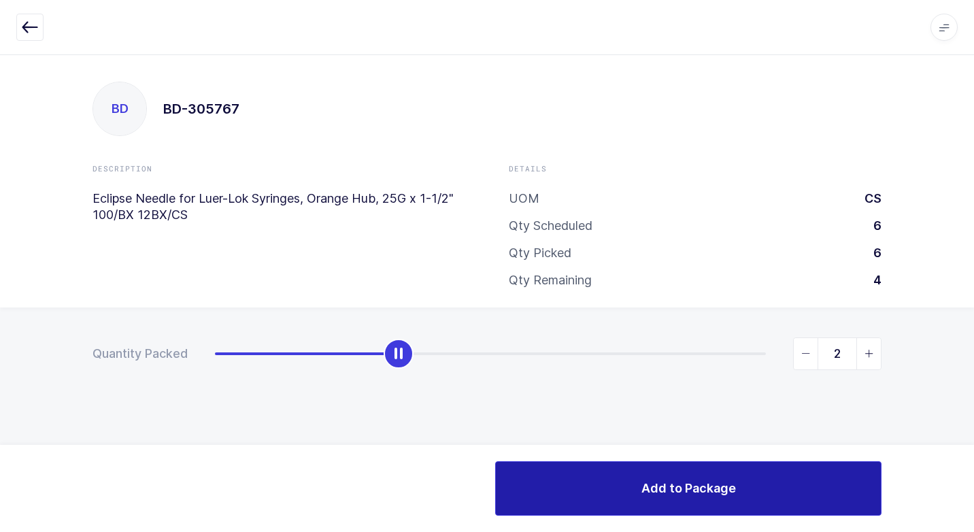
click at [653, 485] on span "Add to Package" at bounding box center [688, 488] width 95 height 17
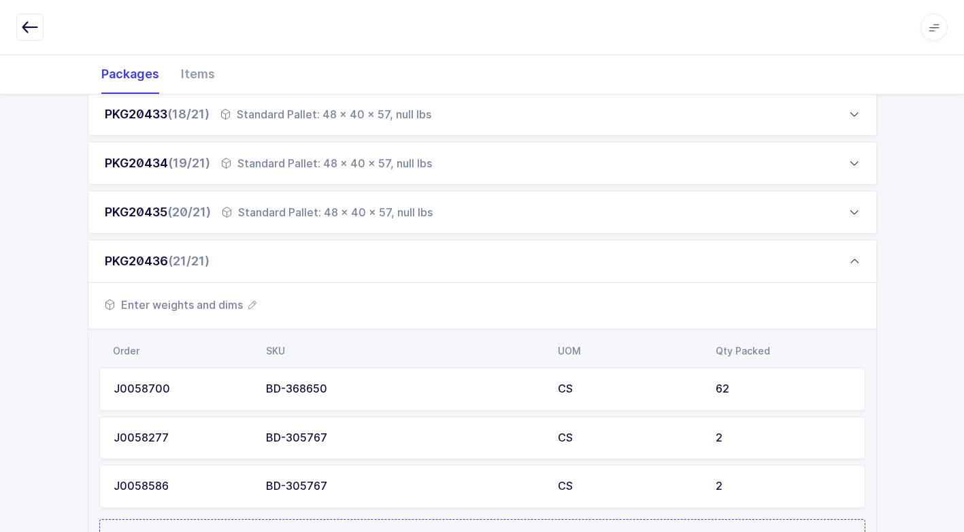
scroll to position [1181, 0]
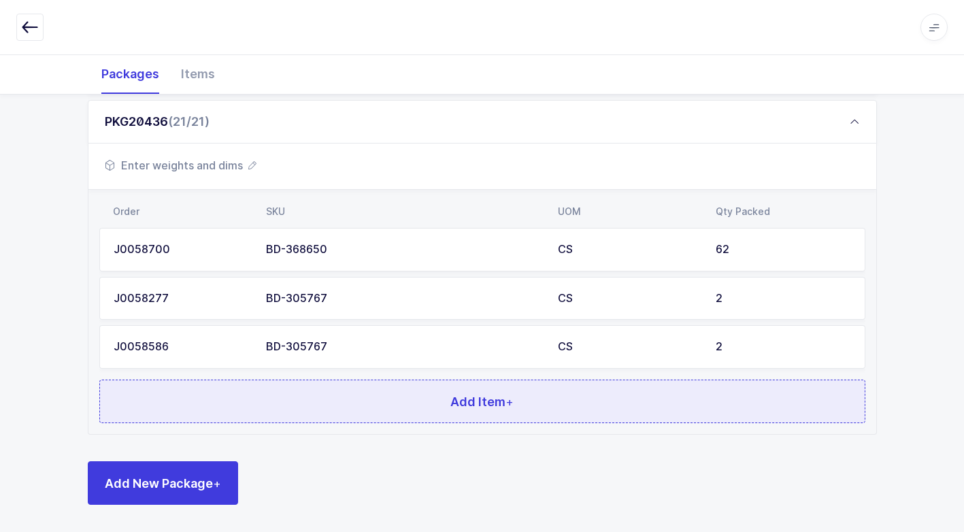
click at [341, 391] on button "Add Item +" at bounding box center [482, 402] width 766 height 44
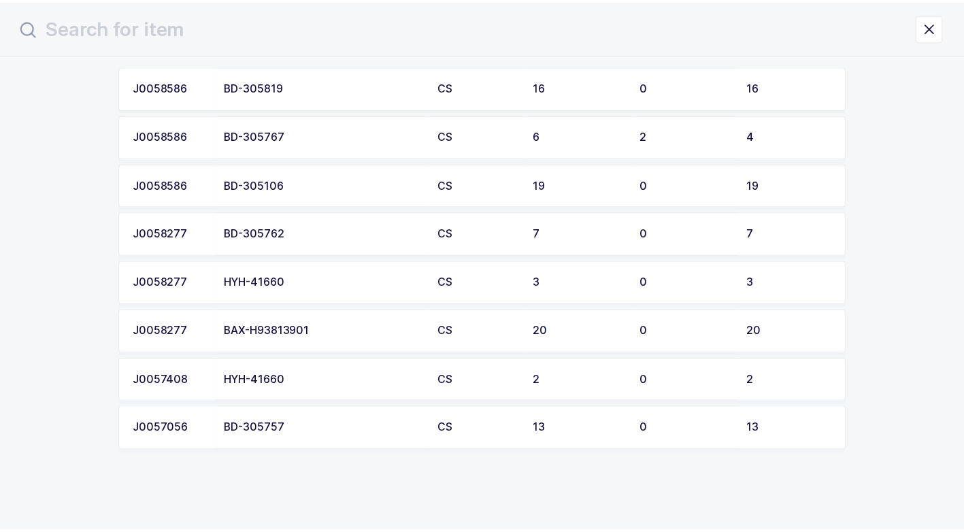
scroll to position [83, 0]
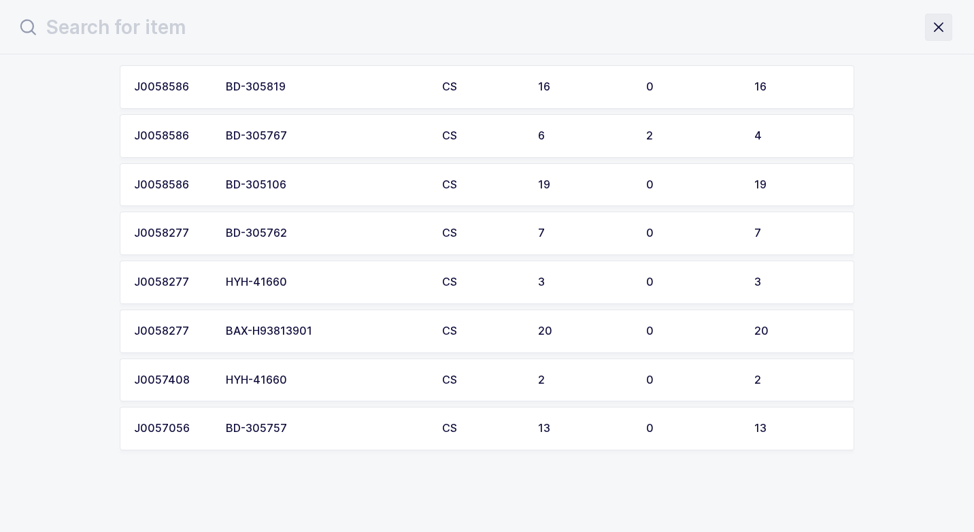
click at [937, 31] on icon "close drawer" at bounding box center [938, 27] width 19 height 19
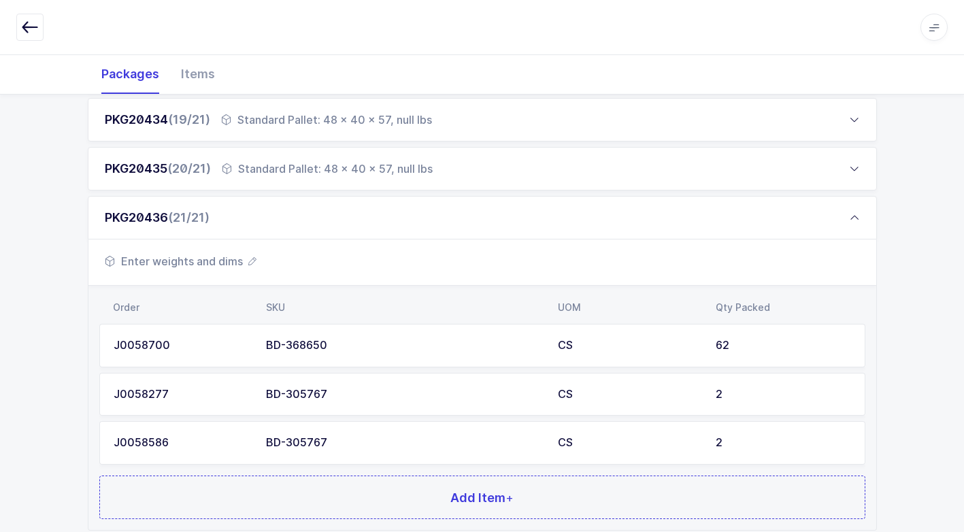
scroll to position [1181, 0]
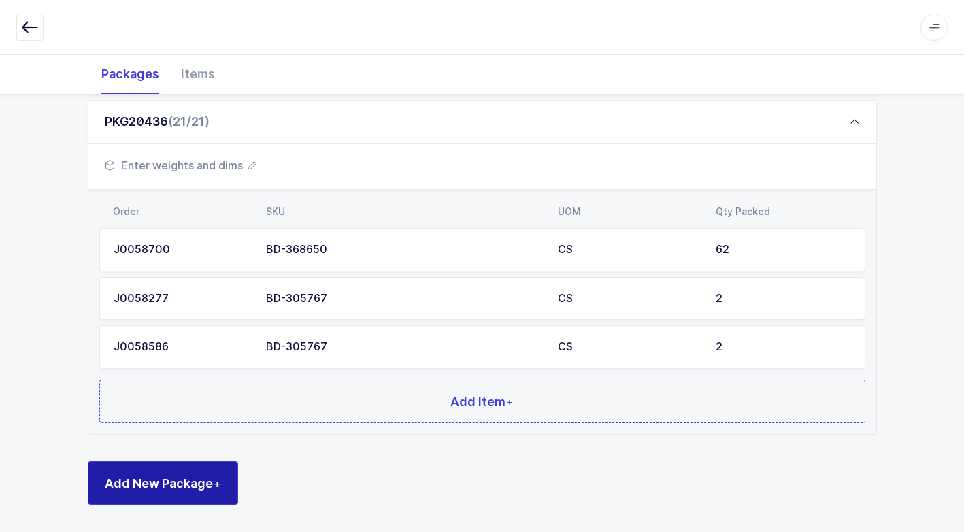
click at [168, 485] on span "Add New Package +" at bounding box center [163, 483] width 116 height 17
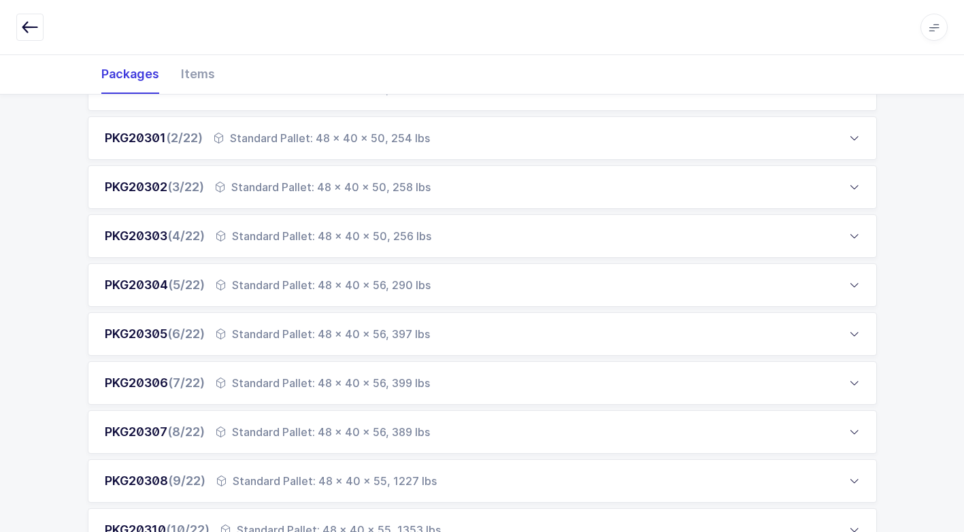
scroll to position [0, 0]
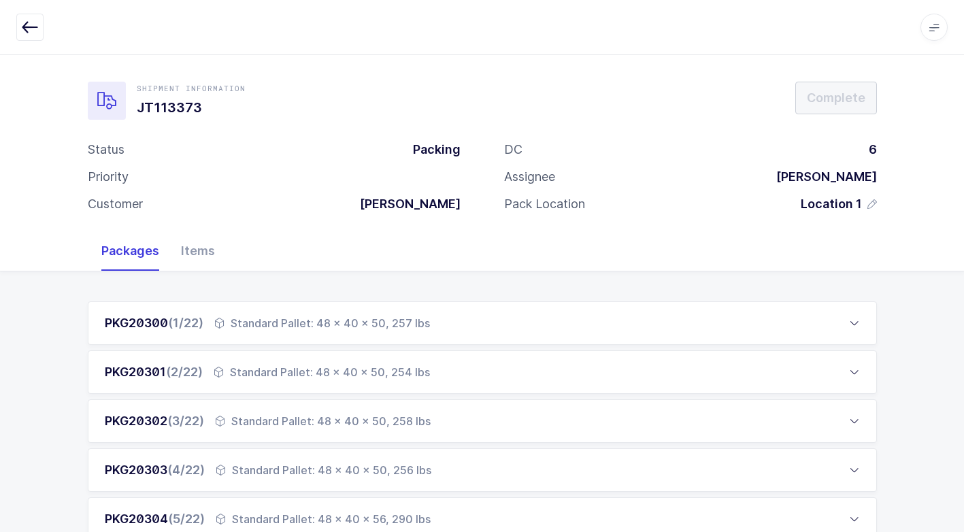
click at [411, 332] on div "PKG20300 (1/22) Standard Pallet: 48 x 40 x 50, 257 lbs" at bounding box center [482, 323] width 789 height 44
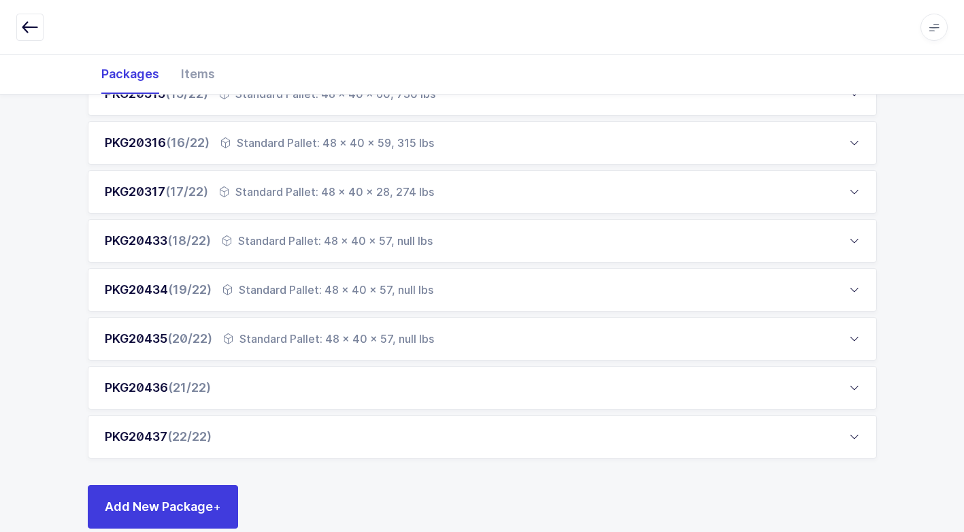
scroll to position [1133, 0]
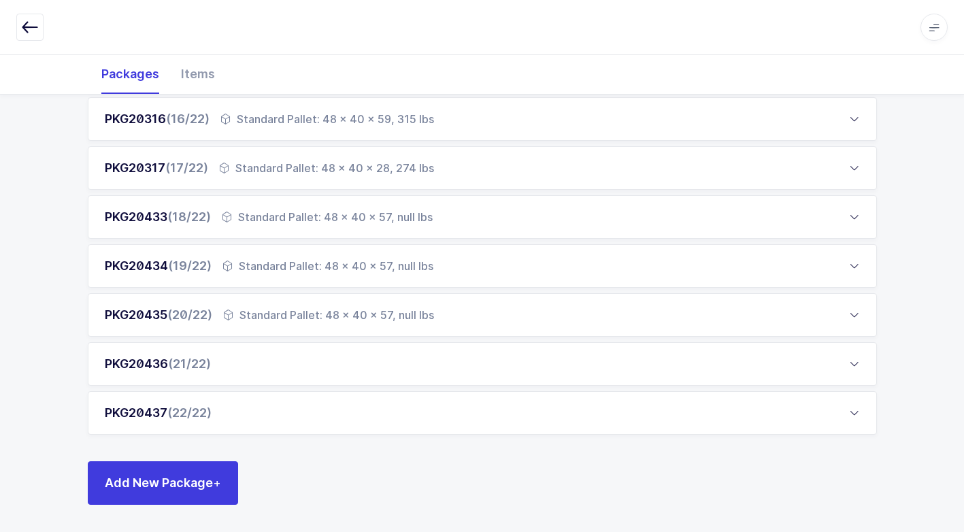
click at [302, 371] on div "PKG20436 (21/22)" at bounding box center [482, 364] width 789 height 44
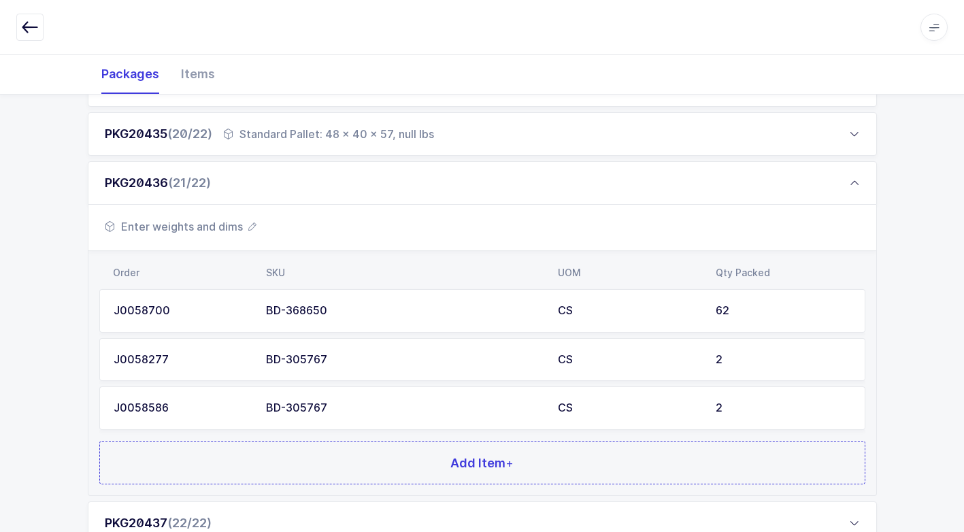
scroll to position [1230, 0]
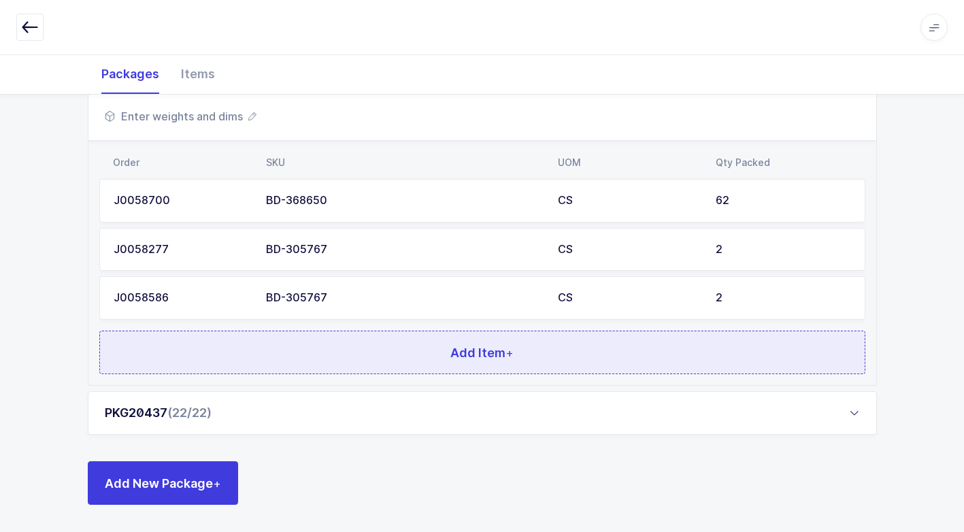
click at [331, 350] on button "Add Item +" at bounding box center [482, 353] width 766 height 44
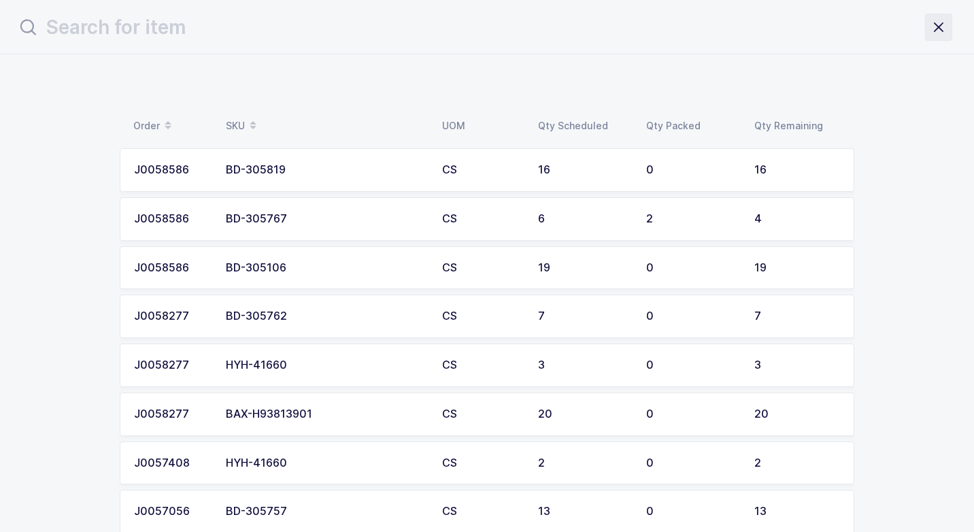
click at [937, 31] on icon "close drawer" at bounding box center [938, 27] width 19 height 19
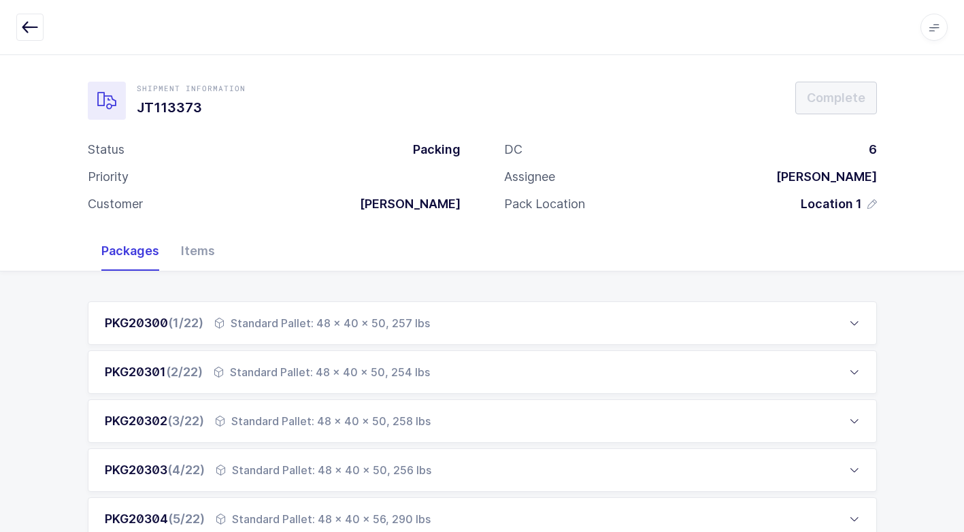
click at [384, 376] on div "Standard Pallet: 48 x 40 x 50, 254 lbs" at bounding box center [322, 372] width 216 height 16
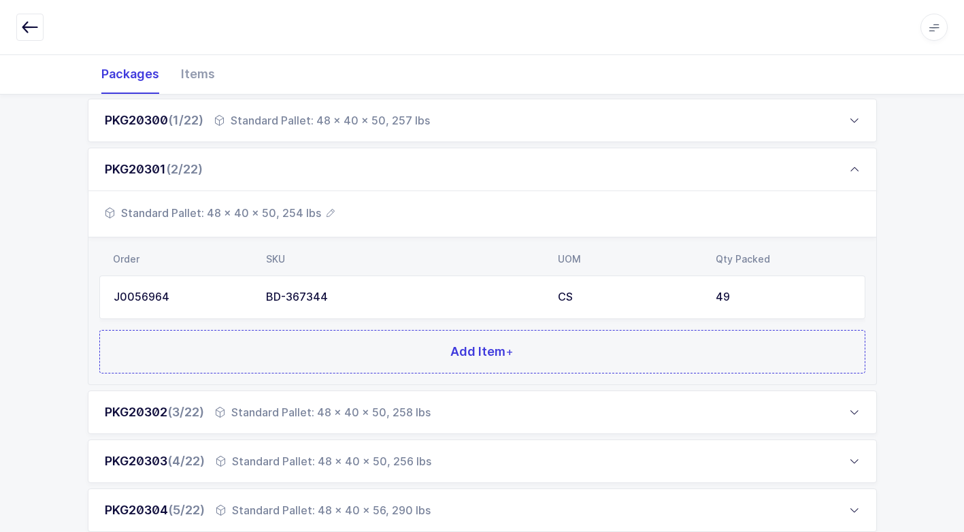
scroll to position [204, 0]
drag, startPoint x: 327, startPoint y: 412, endPoint x: 327, endPoint y: 405, distance: 7.5
click at [326, 406] on div "Standard Pallet: 48 x 40 x 50, 258 lbs" at bounding box center [323, 411] width 216 height 16
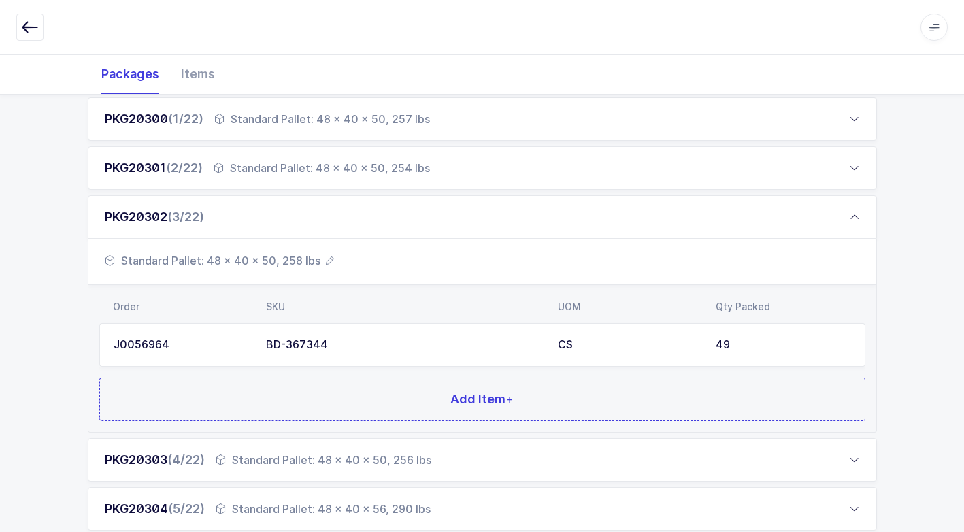
click at [344, 454] on div "Standard Pallet: 48 x 40 x 50, 256 lbs" at bounding box center [324, 460] width 216 height 16
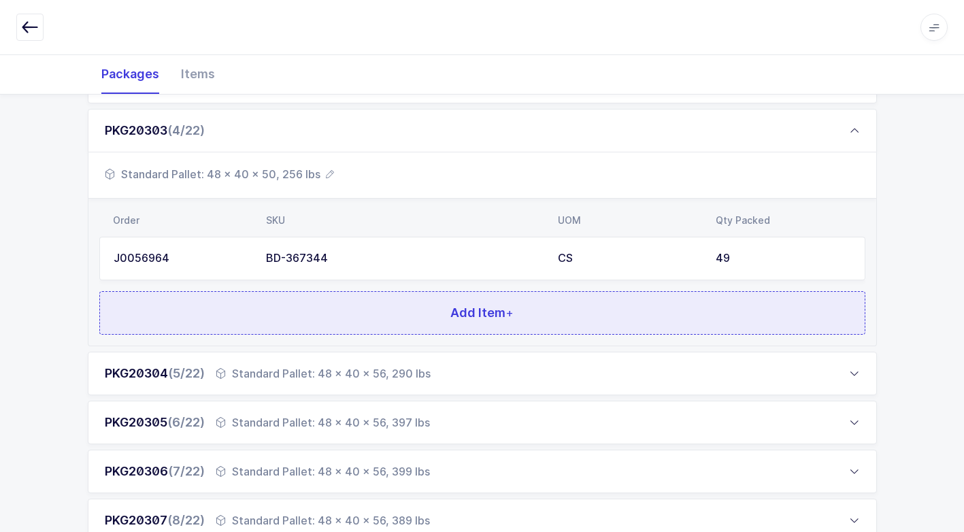
scroll to position [340, 0]
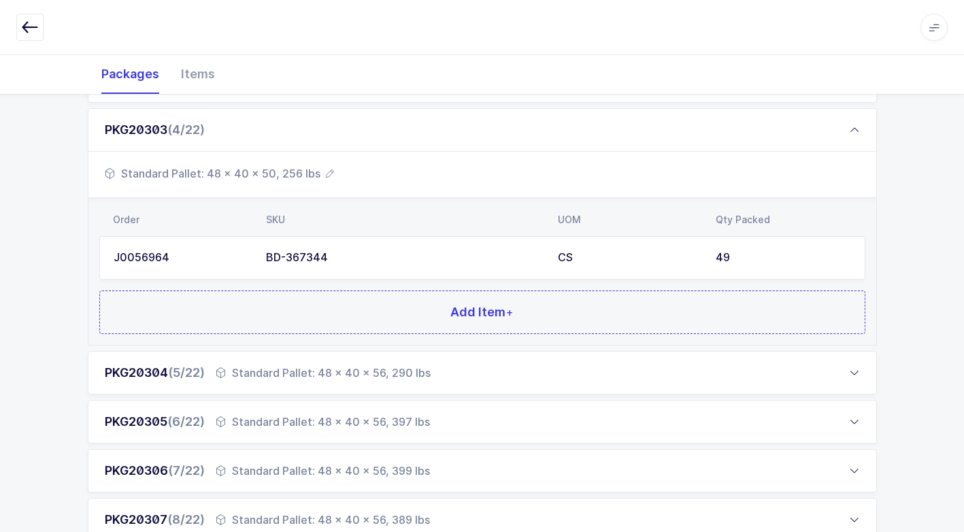
click at [350, 378] on div "Standard Pallet: 48 x 40 x 56, 290 lbs" at bounding box center [323, 373] width 215 height 16
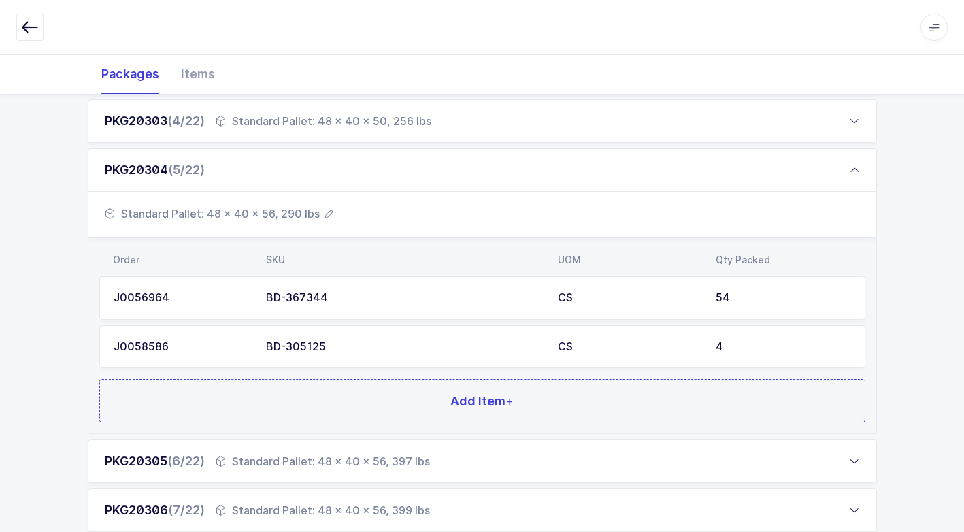
scroll to position [408, 0]
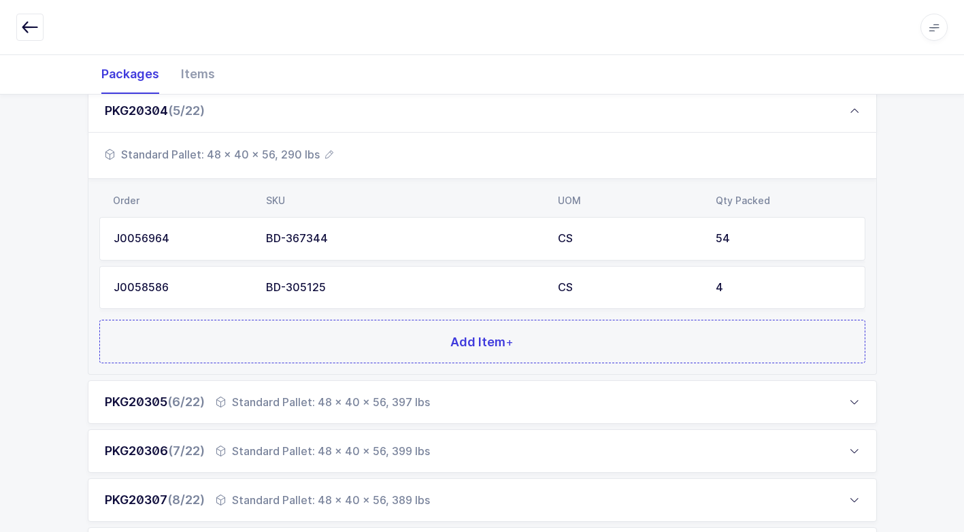
click at [332, 404] on div "Standard Pallet: 48 x 40 x 56, 397 lbs" at bounding box center [323, 402] width 214 height 16
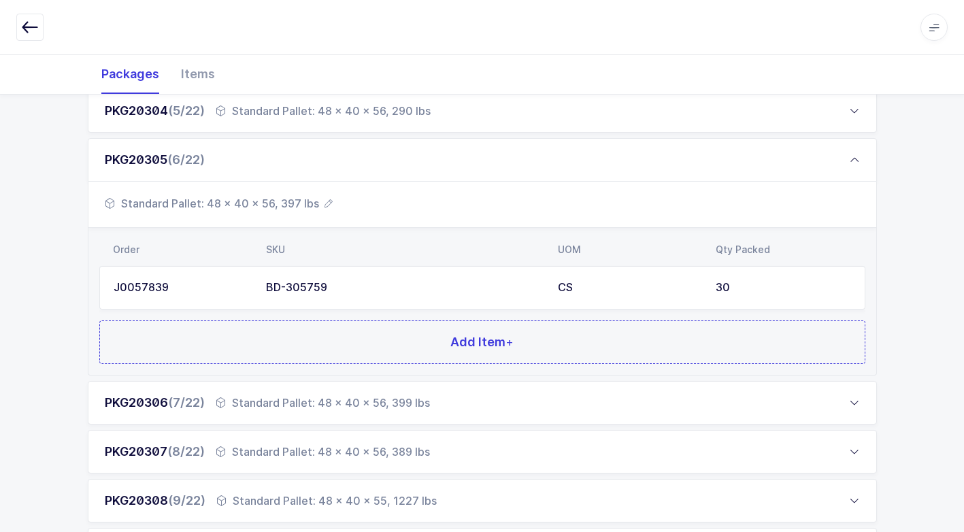
click at [329, 397] on div "Standard Pallet: 48 x 40 x 56, 399 lbs" at bounding box center [323, 403] width 214 height 16
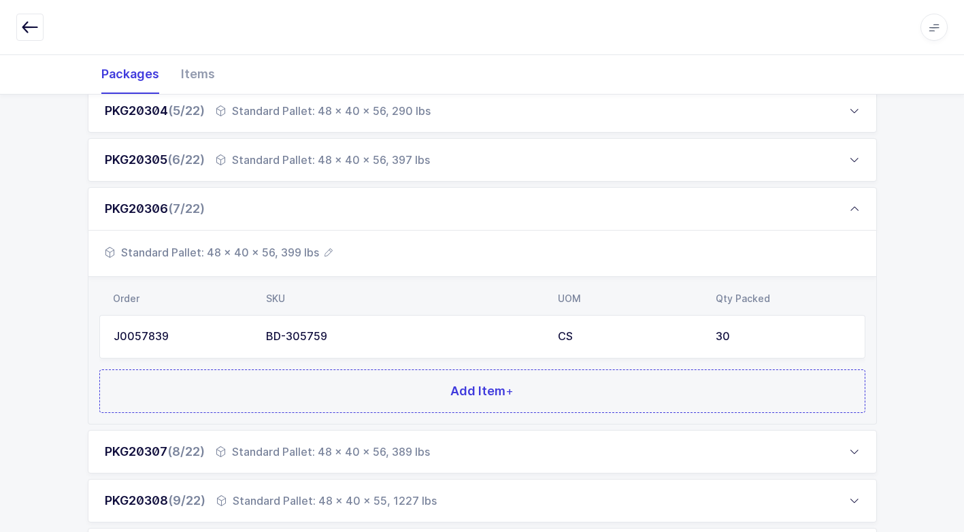
click at [303, 450] on div "Standard Pallet: 48 x 40 x 56, 389 lbs" at bounding box center [323, 452] width 214 height 16
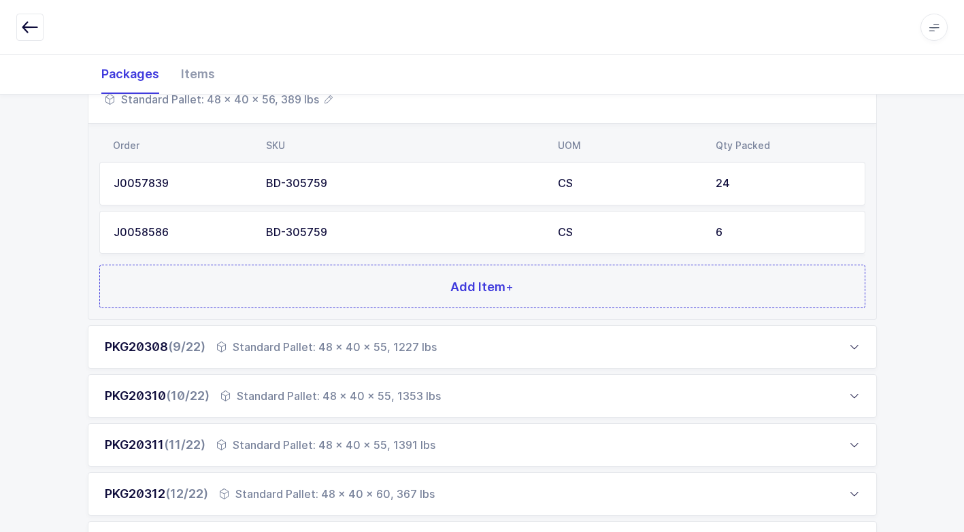
scroll to position [612, 0]
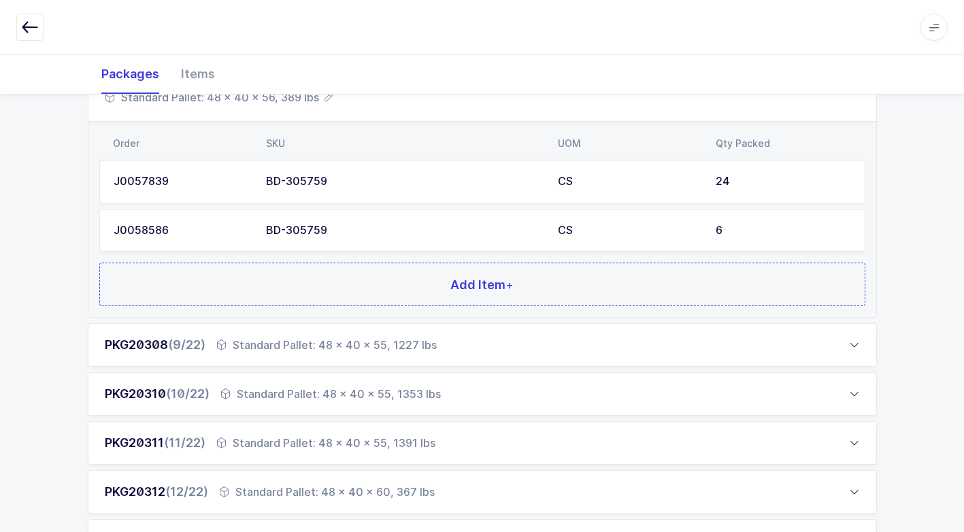
click at [316, 347] on div "Standard Pallet: 48 x 40 x 55, 1227 lbs" at bounding box center [326, 345] width 220 height 16
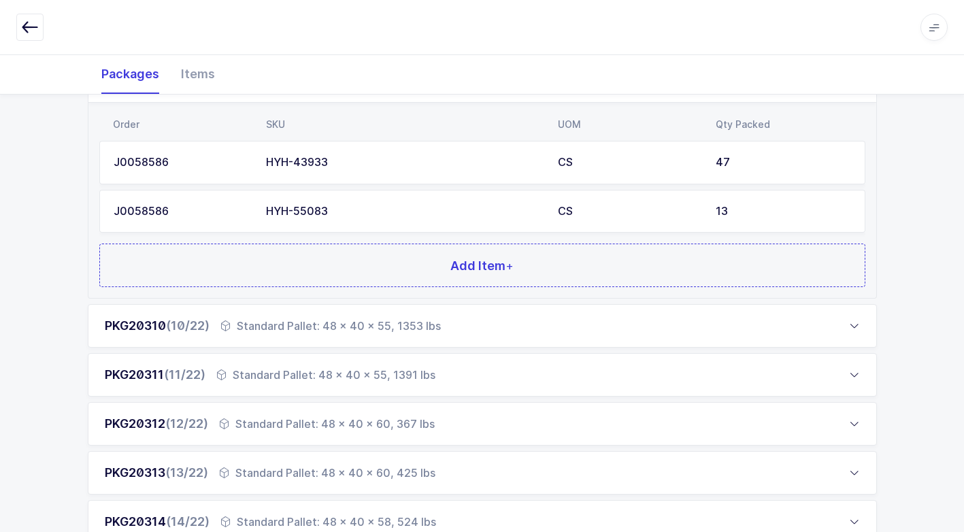
scroll to position [816, 0]
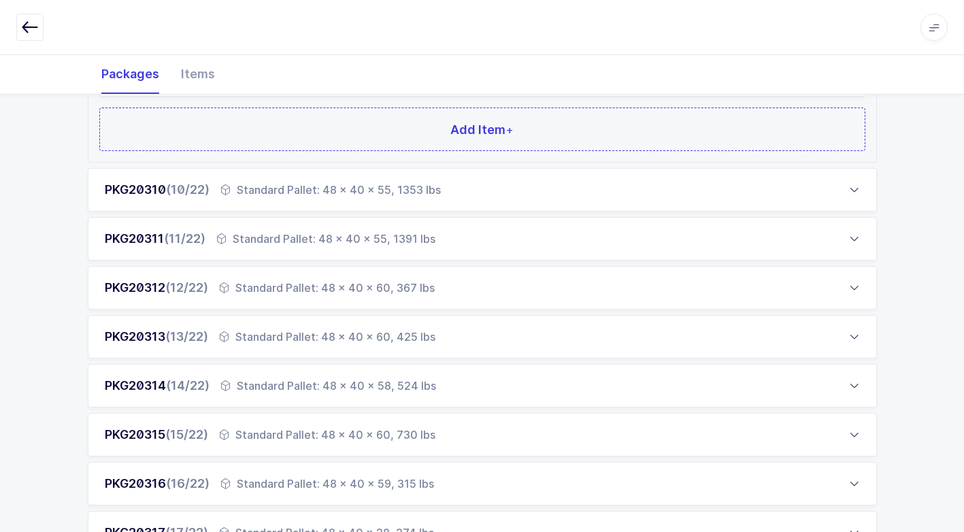
click at [321, 190] on div "Standard Pallet: 48 x 40 x 55, 1353 lbs" at bounding box center [330, 190] width 220 height 16
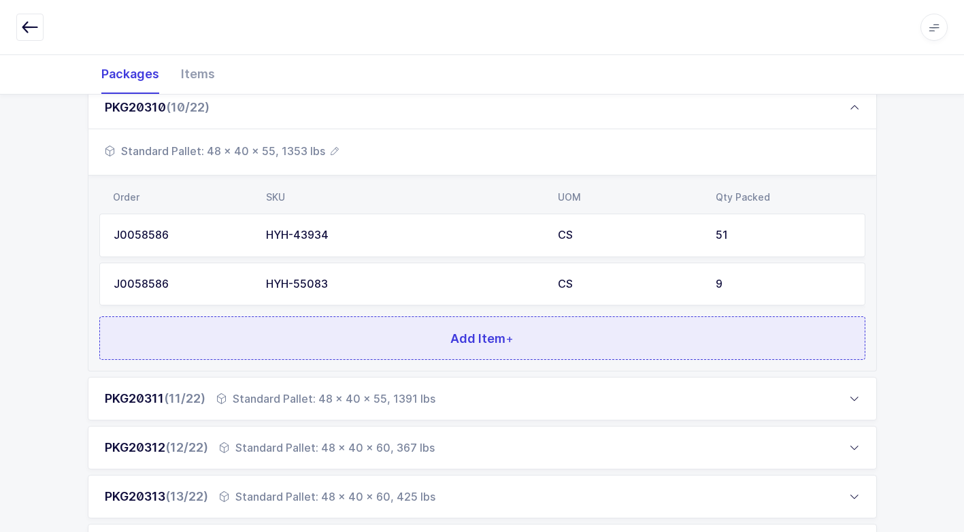
scroll to position [680, 0]
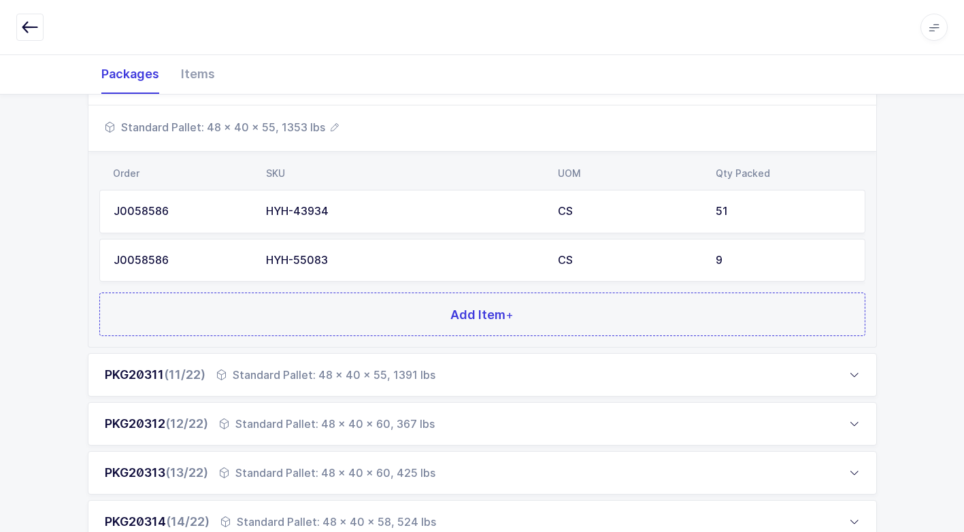
click at [292, 371] on div "Standard Pallet: 48 x 40 x 55, 1391 lbs" at bounding box center [325, 375] width 219 height 16
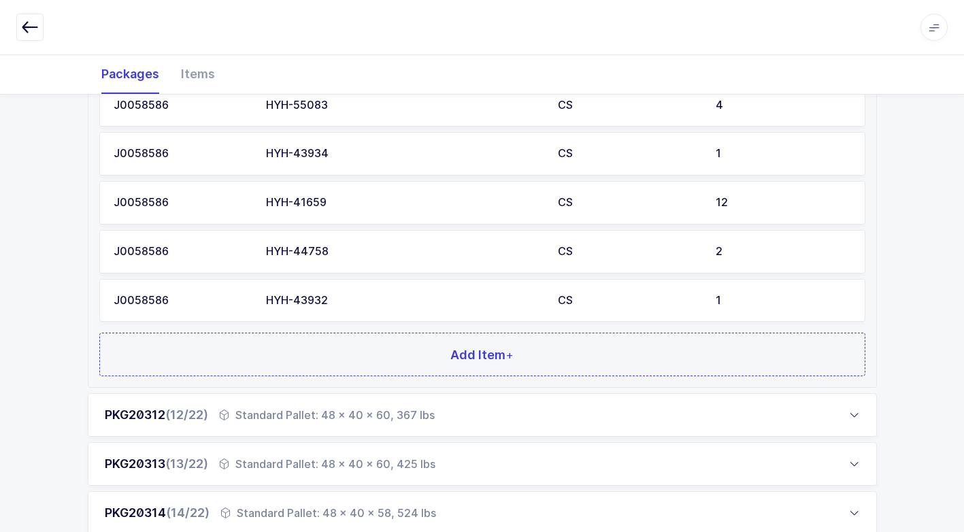
scroll to position [952, 0]
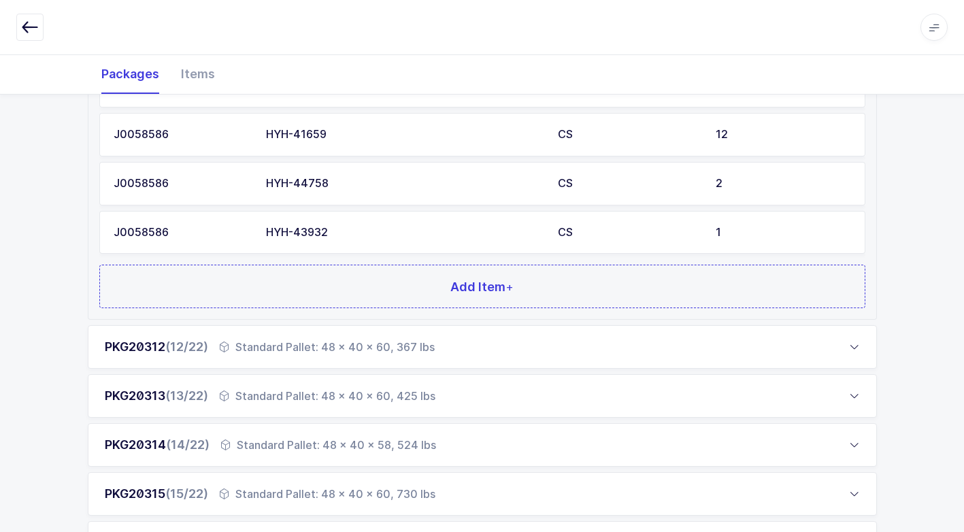
click at [331, 355] on div "Standard Pallet: 48 x 40 x 60, 367 lbs" at bounding box center [327, 347] width 216 height 16
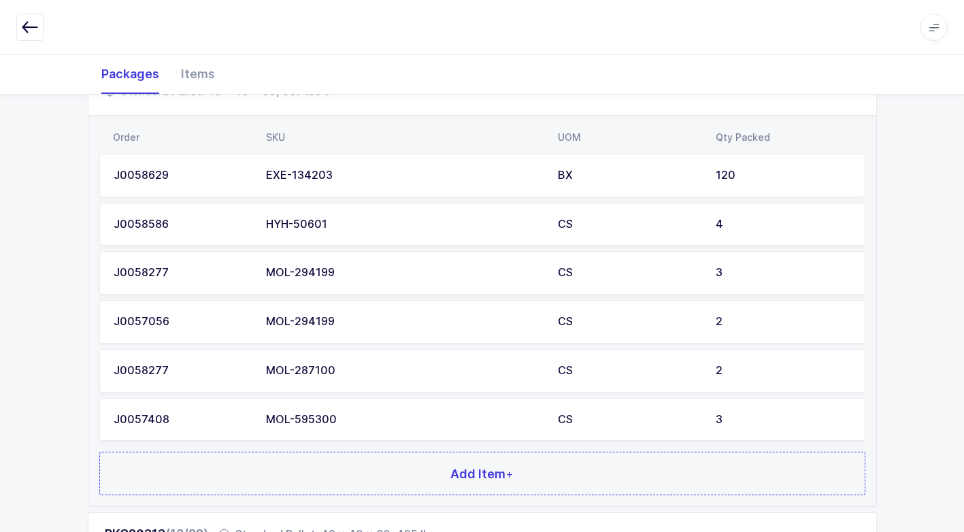
scroll to position [1020, 0]
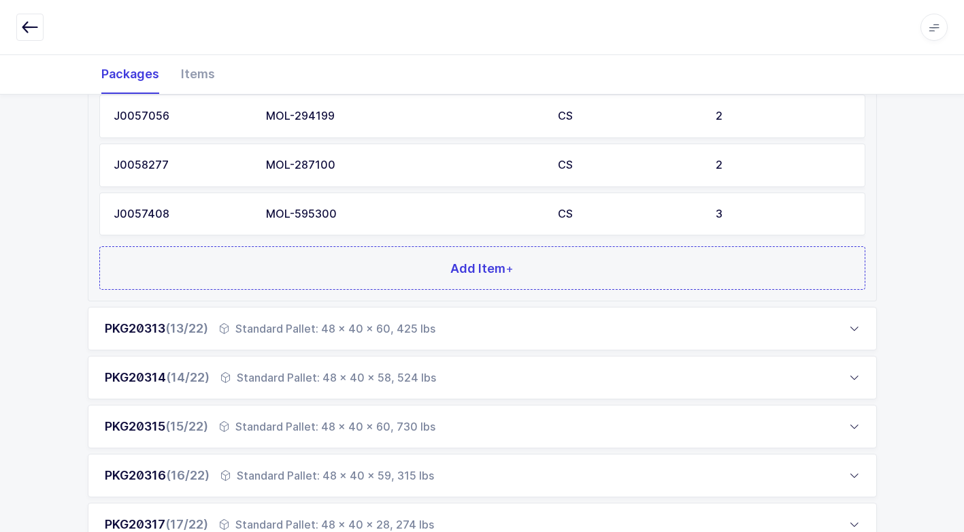
click at [320, 327] on div "Standard Pallet: 48 x 40 x 60, 425 lbs" at bounding box center [327, 328] width 216 height 16
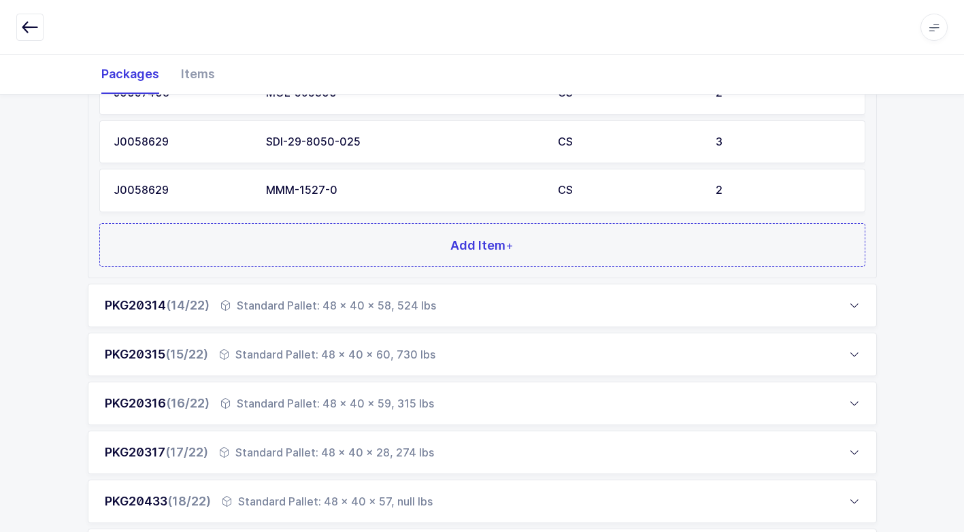
scroll to position [1428, 0]
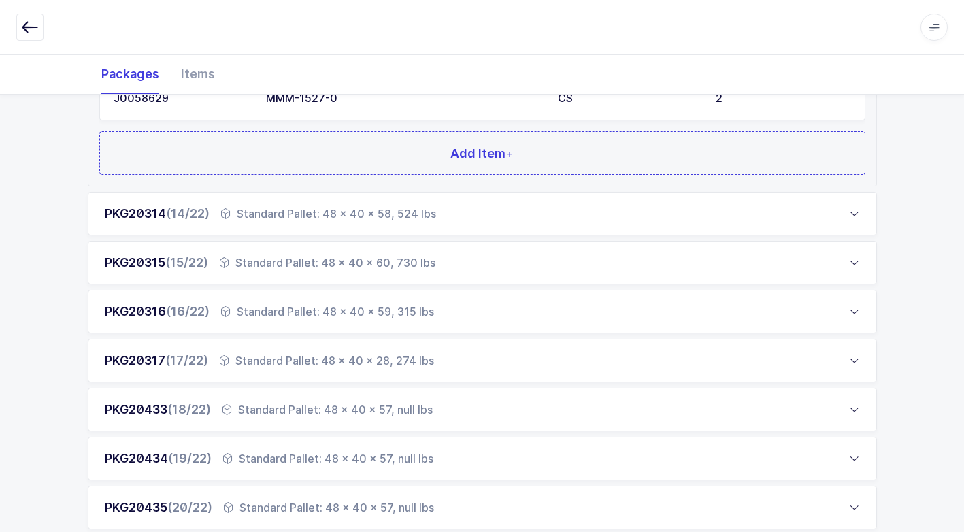
click at [353, 210] on div "Standard Pallet: 48 x 40 x 58, 524 lbs" at bounding box center [328, 213] width 216 height 16
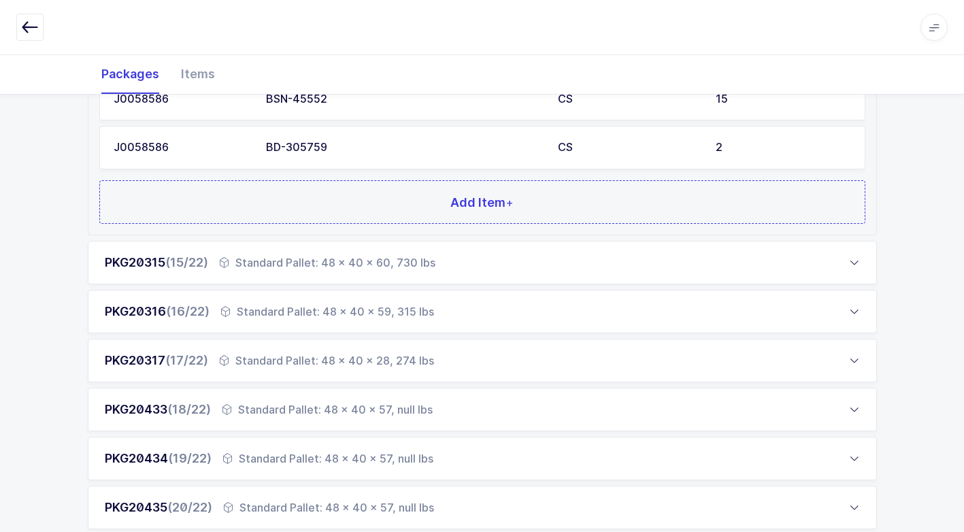
drag, startPoint x: 313, startPoint y: 265, endPoint x: 303, endPoint y: 265, distance: 9.5
click at [310, 265] on div "Standard Pallet: 48 x 40 x 60, 730 lbs" at bounding box center [327, 262] width 216 height 16
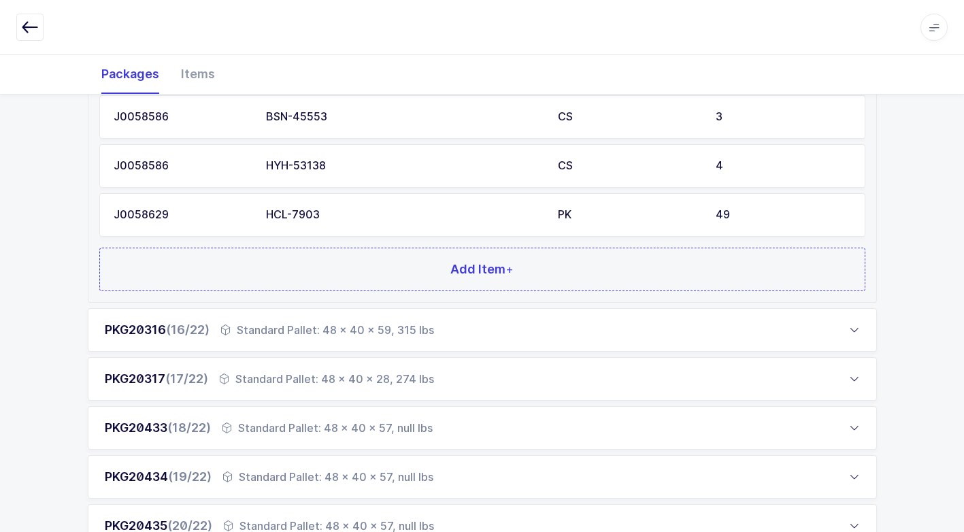
scroll to position [1904, 0]
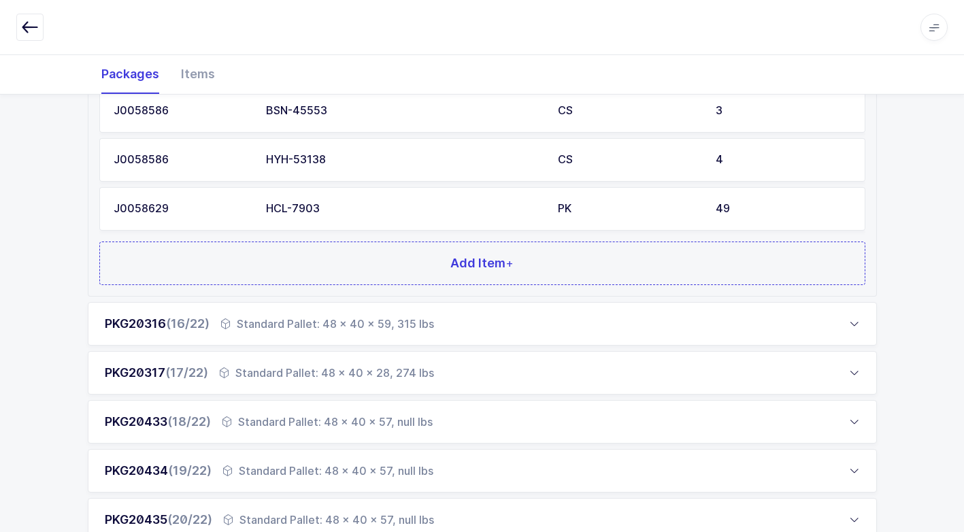
click at [341, 321] on div "Standard Pallet: 48 x 40 x 59, 315 lbs" at bounding box center [327, 324] width 214 height 16
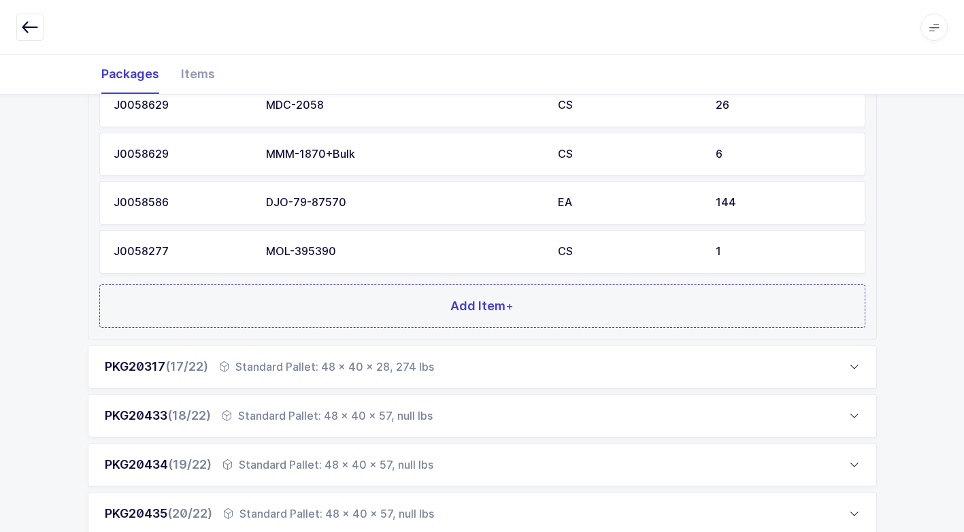
scroll to position [1188, 0]
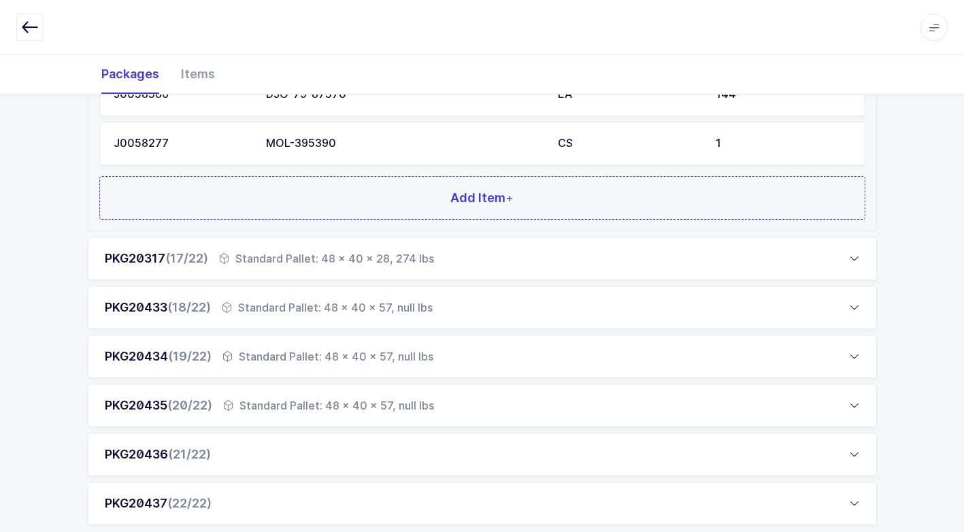
click at [342, 259] on div "Standard Pallet: 48 x 40 x 28, 274 lbs" at bounding box center [326, 258] width 215 height 16
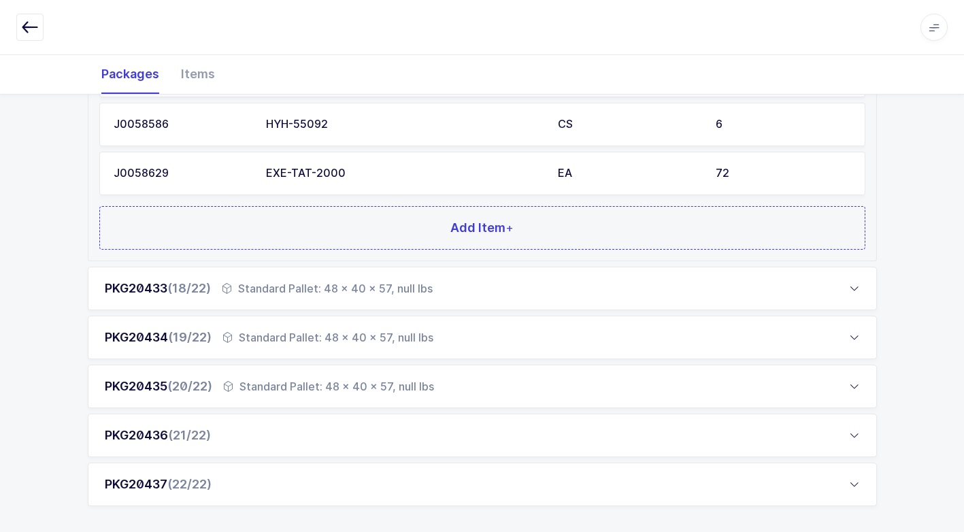
click at [322, 288] on div "Standard Pallet: 48 x 40 x 57, null lbs" at bounding box center [327, 288] width 211 height 16
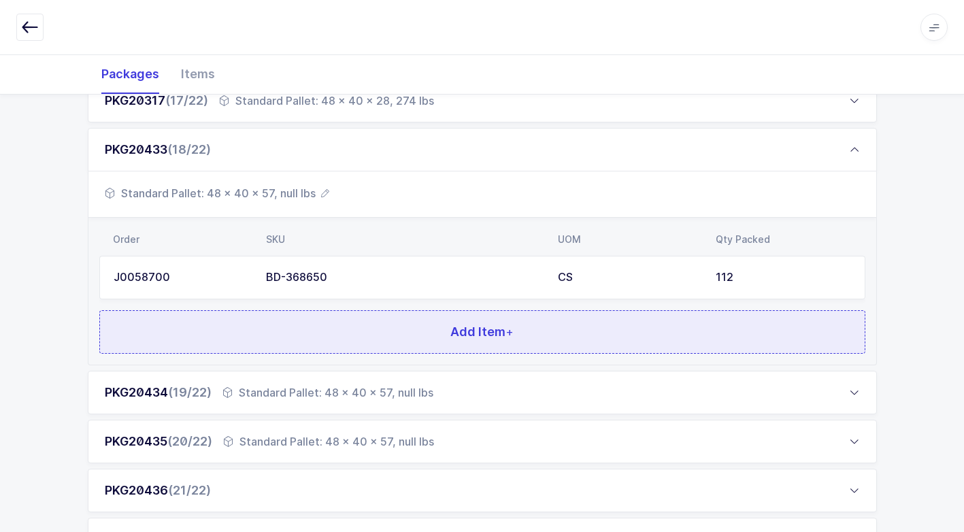
scroll to position [1063, 0]
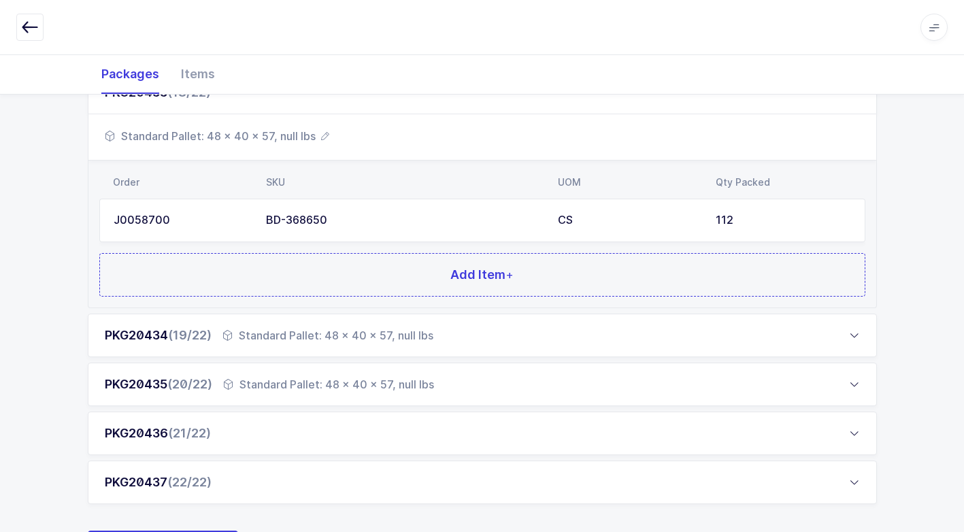
drag, startPoint x: 308, startPoint y: 332, endPoint x: 300, endPoint y: 335, distance: 8.8
click at [307, 333] on div "Standard Pallet: 48 x 40 x 57, null lbs" at bounding box center [327, 335] width 211 height 16
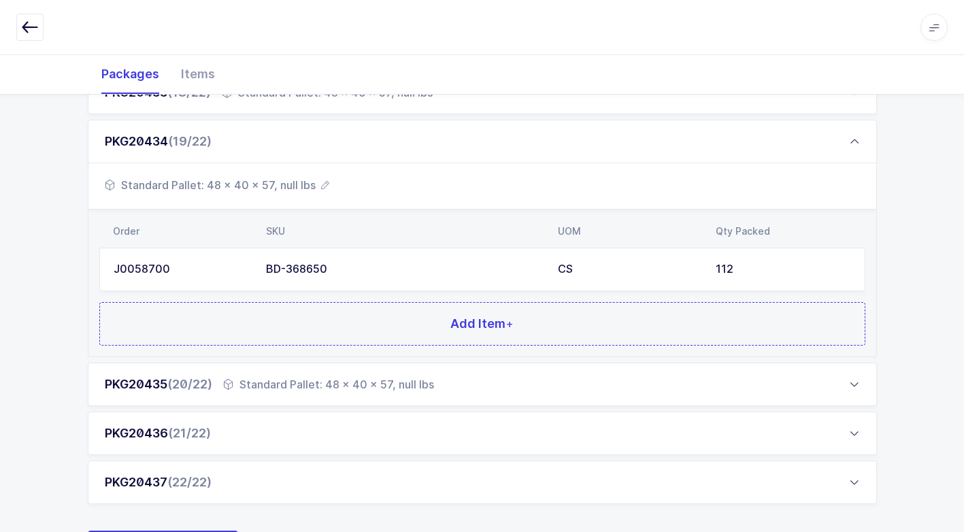
click at [298, 382] on div "Standard Pallet: 48 x 40 x 57, null lbs" at bounding box center [328, 384] width 211 height 16
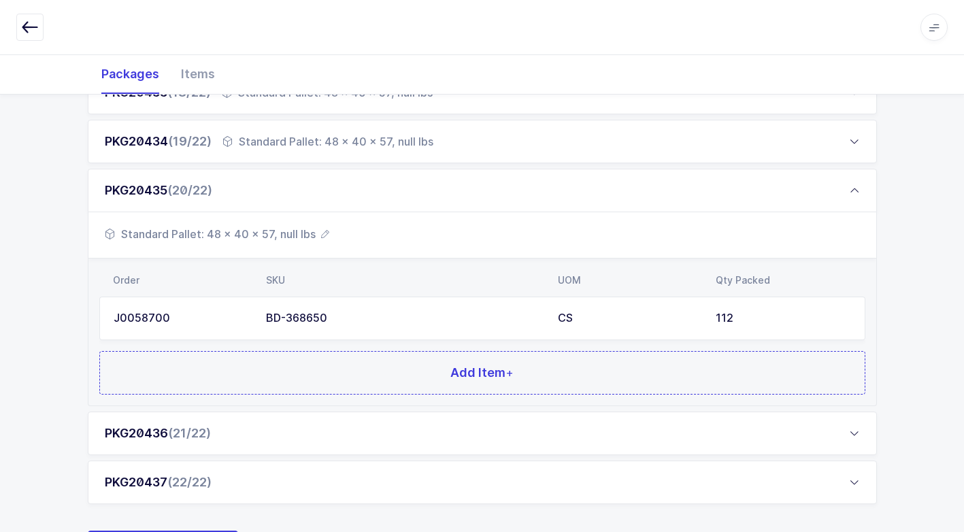
drag, startPoint x: 280, startPoint y: 437, endPoint x: 294, endPoint y: 431, distance: 14.9
click at [286, 428] on div "PKG20436 (21/22)" at bounding box center [482, 434] width 789 height 44
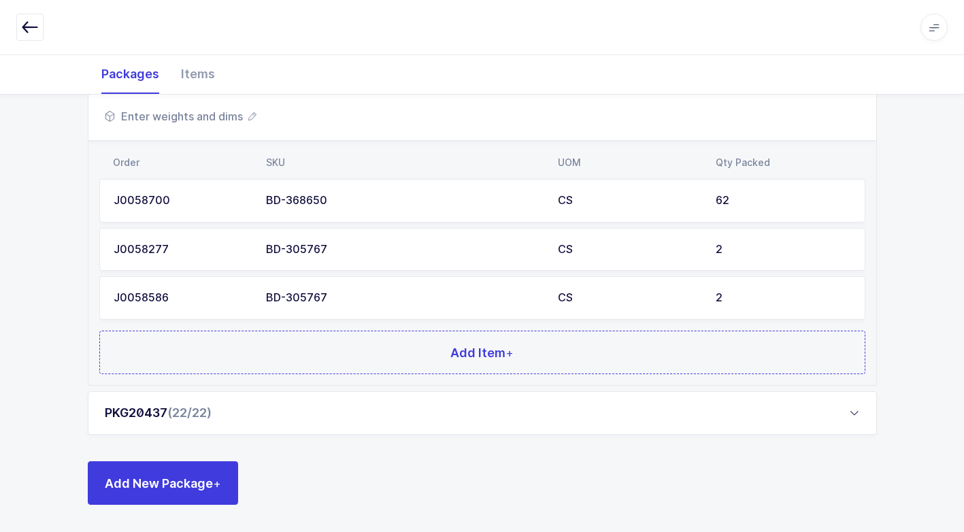
drag, startPoint x: 295, startPoint y: 403, endPoint x: 286, endPoint y: 408, distance: 10.4
click at [294, 403] on div "PKG20437 (22/22)" at bounding box center [482, 413] width 789 height 44
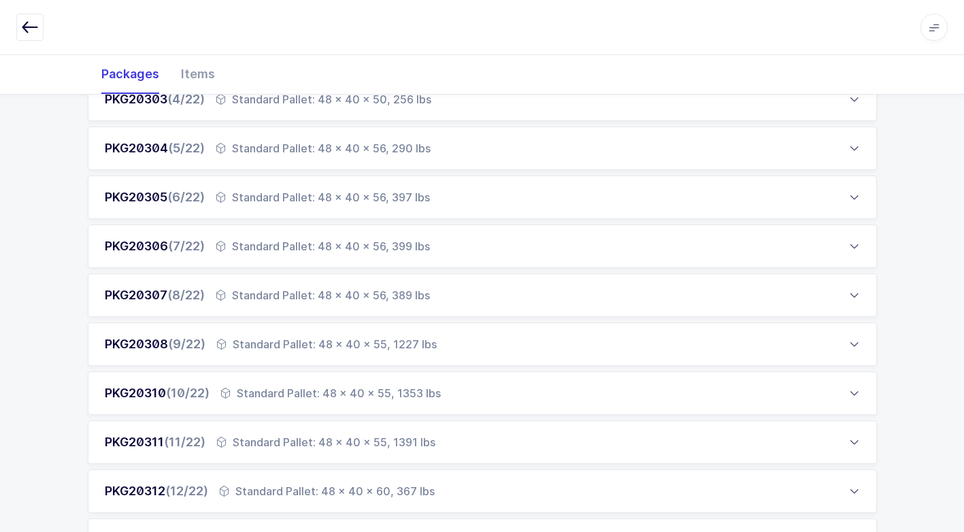
scroll to position [0, 0]
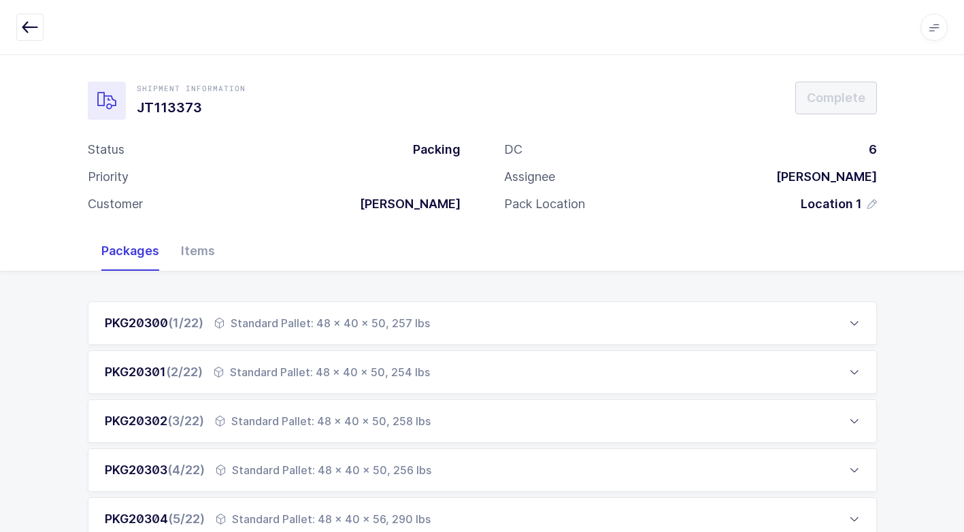
click at [345, 324] on div "Standard Pallet: 48 x 40 x 50, 257 lbs" at bounding box center [322, 323] width 216 height 16
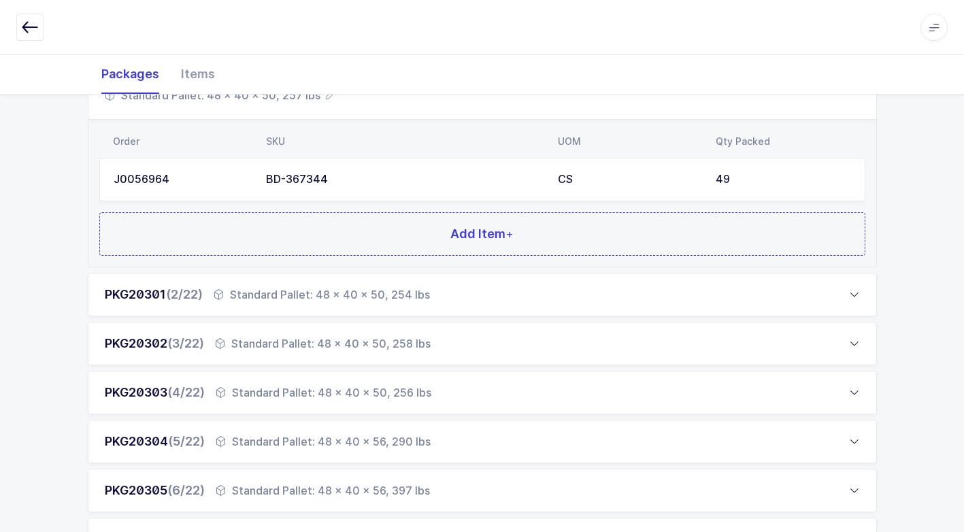
scroll to position [272, 0]
click at [329, 295] on div "Standard Pallet: 48 x 40 x 50, 254 lbs" at bounding box center [322, 294] width 216 height 16
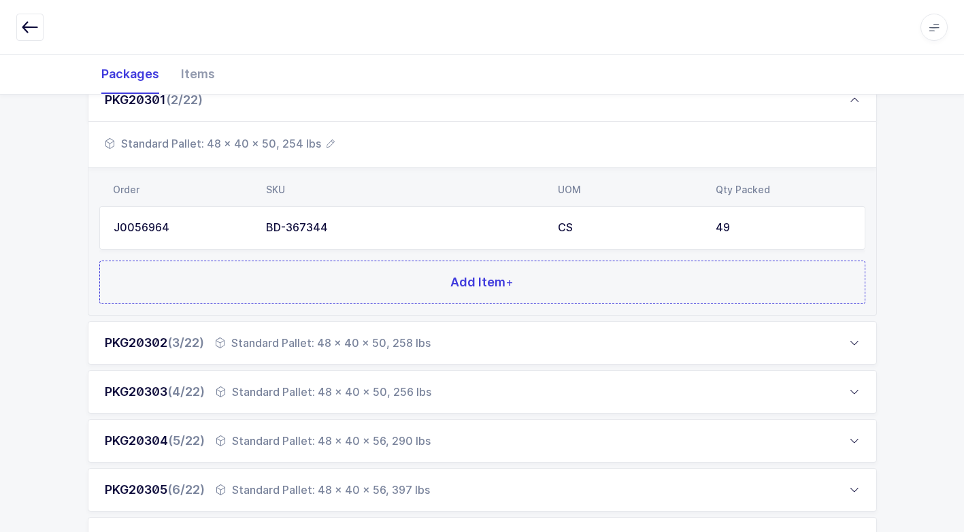
click at [310, 344] on div "Standard Pallet: 48 x 40 x 50, 258 lbs" at bounding box center [323, 343] width 216 height 16
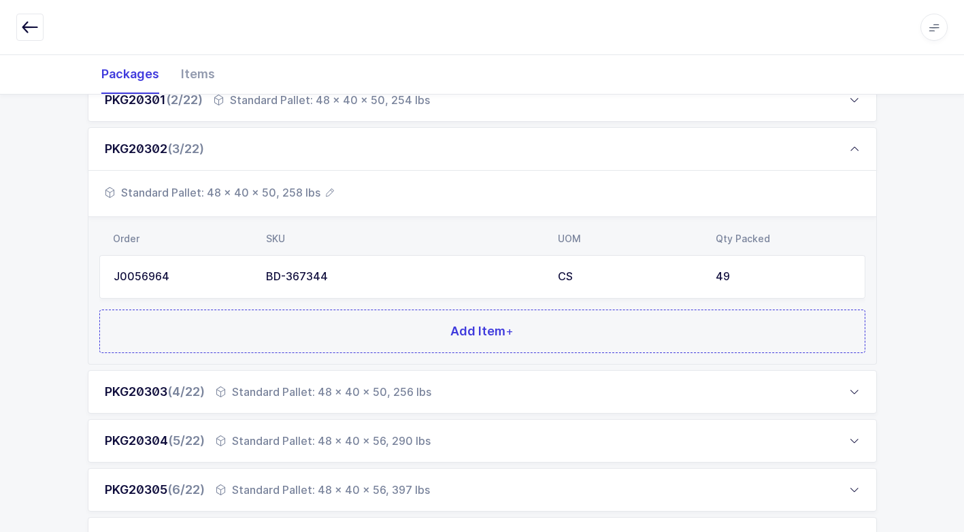
click at [322, 386] on div "Standard Pallet: 48 x 40 x 50, 256 lbs" at bounding box center [324, 392] width 216 height 16
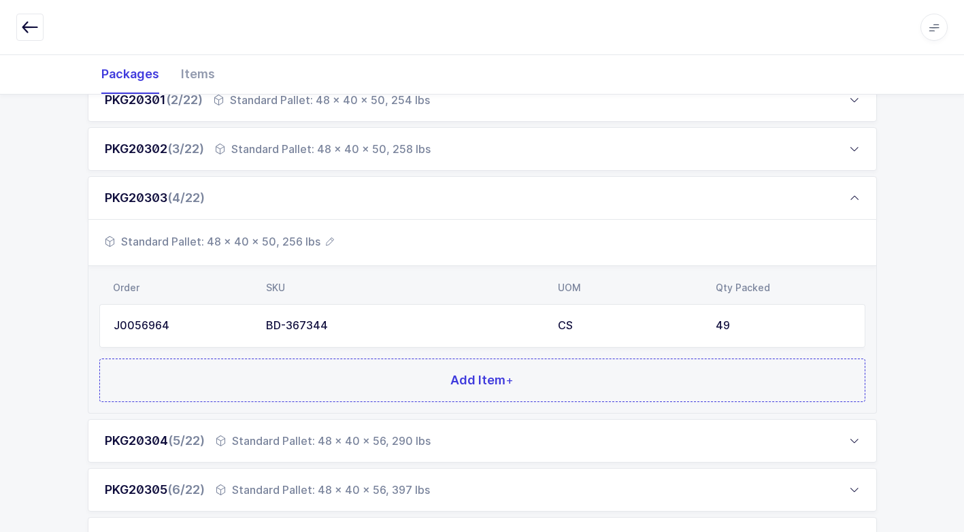
click at [311, 439] on div "Standard Pallet: 48 x 40 x 56, 290 lbs" at bounding box center [323, 441] width 215 height 16
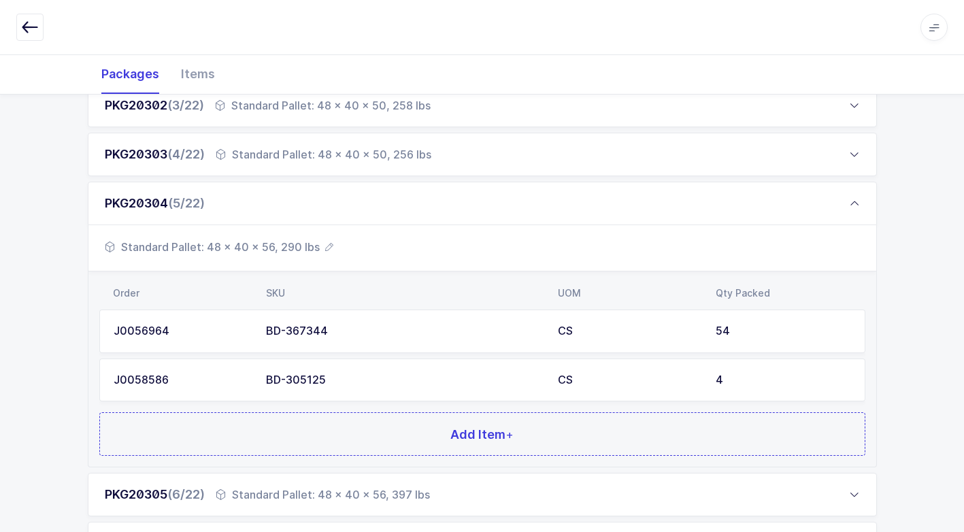
scroll to position [340, 0]
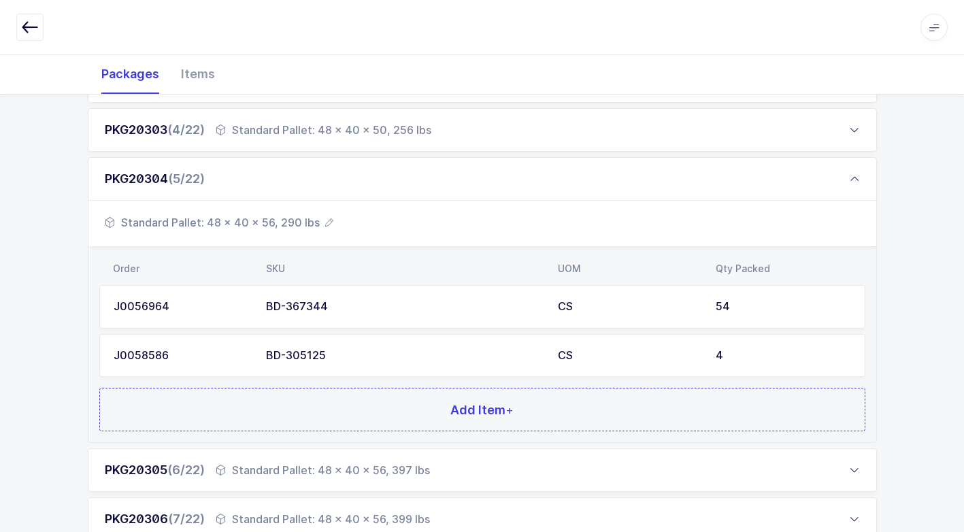
drag, startPoint x: 303, startPoint y: 469, endPoint x: 310, endPoint y: 459, distance: 12.3
click at [307, 463] on div "Standard Pallet: 48 x 40 x 56, 397 lbs" at bounding box center [323, 470] width 214 height 16
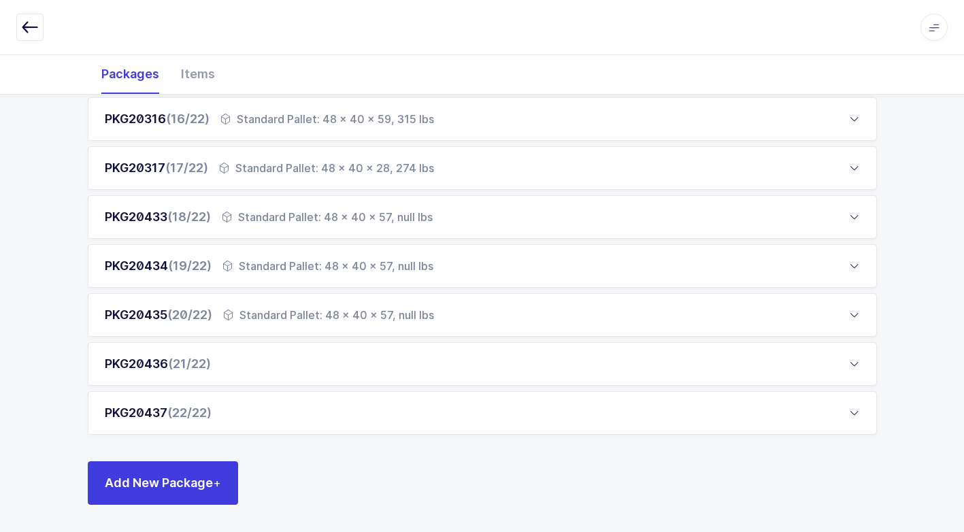
click at [237, 418] on div "PKG20437 (22/22)" at bounding box center [482, 413] width 789 height 44
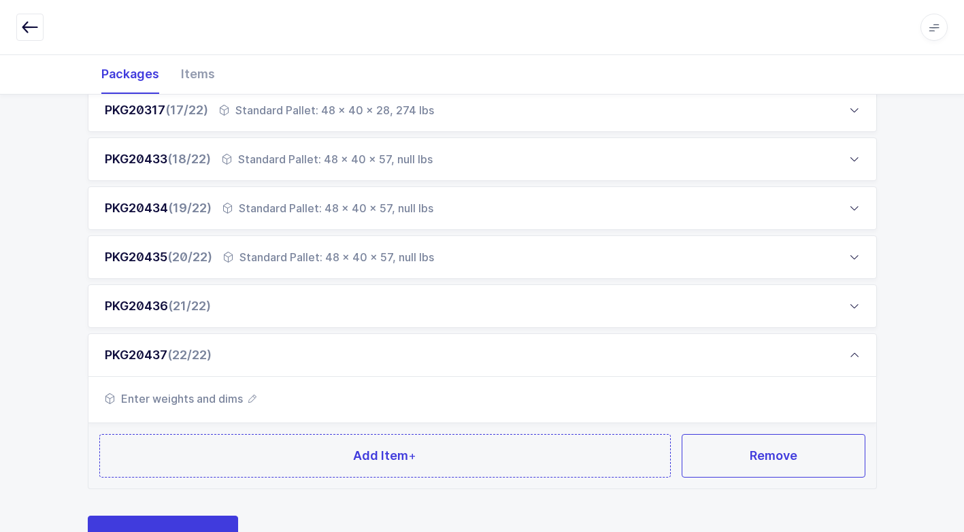
scroll to position [1051, 0]
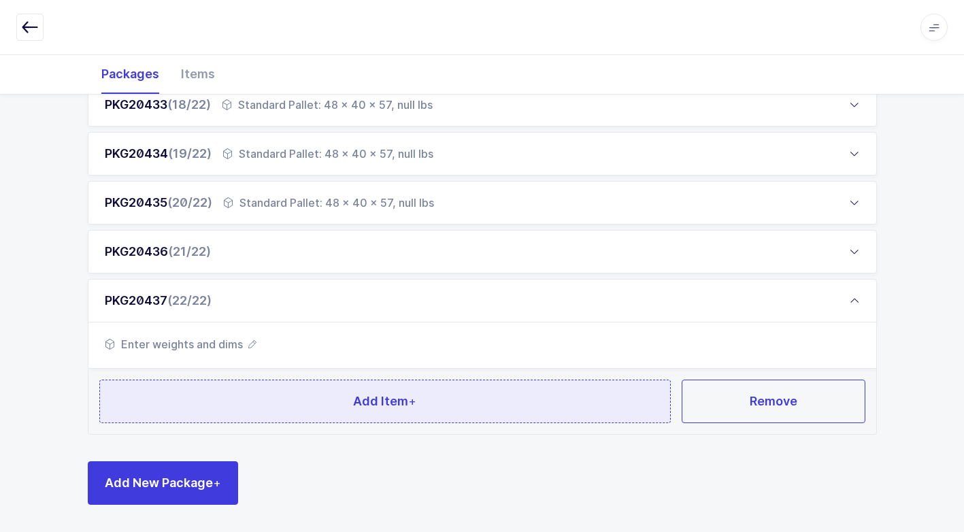
click at [290, 422] on button "Add Item +" at bounding box center [385, 402] width 572 height 44
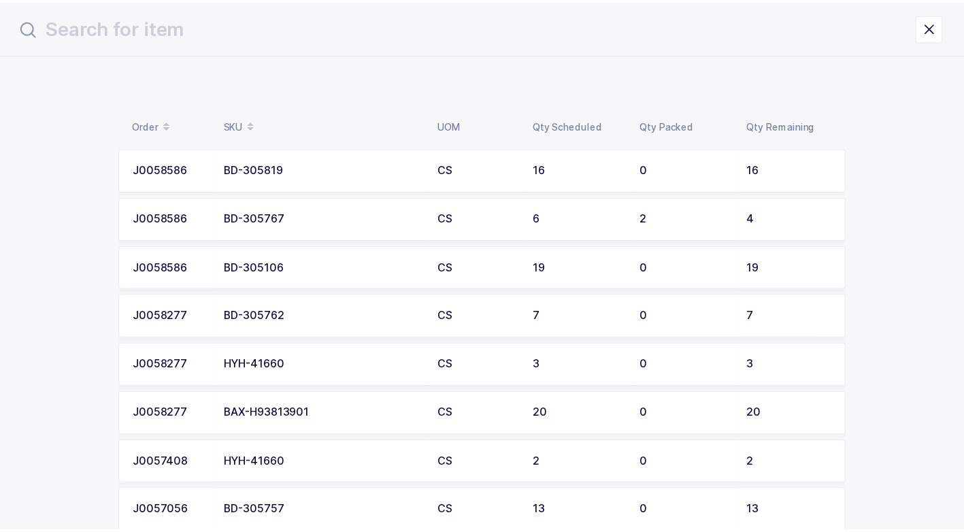
scroll to position [83, 0]
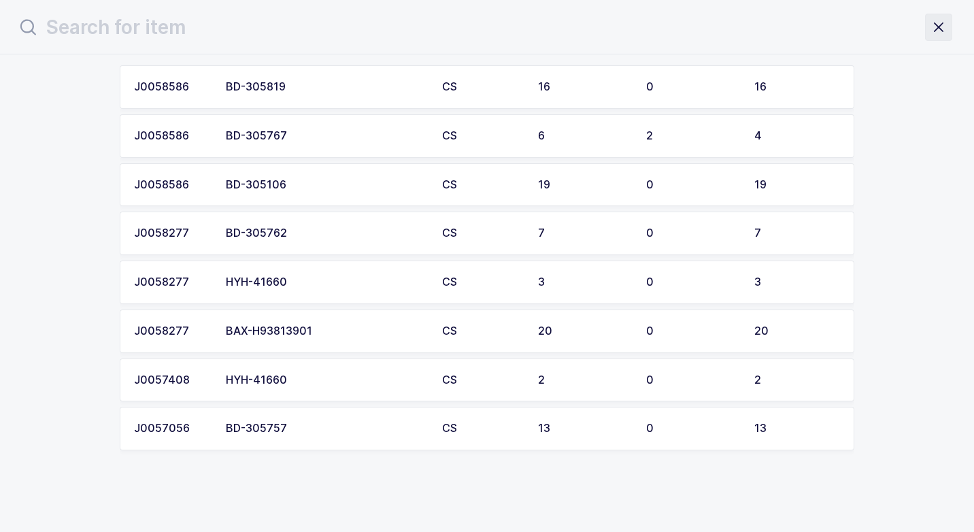
click at [939, 27] on icon "close drawer" at bounding box center [938, 27] width 19 height 19
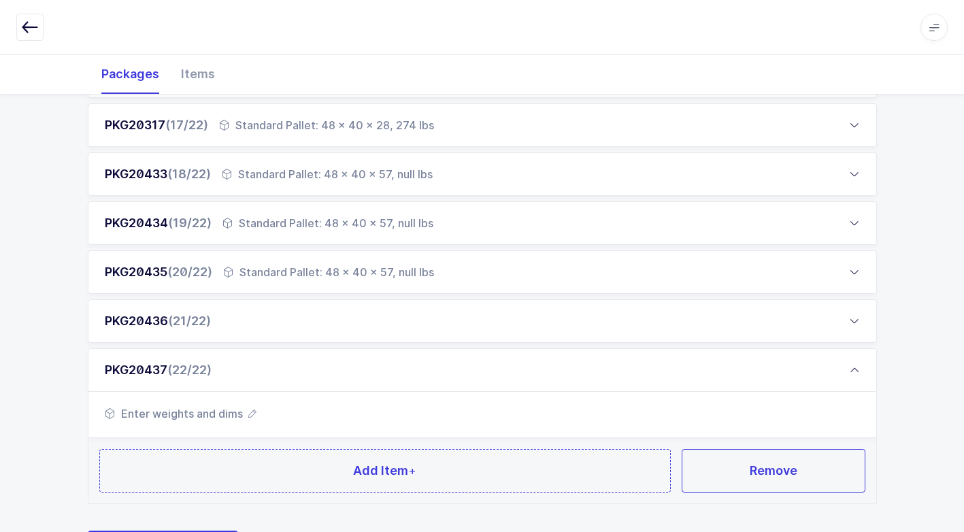
scroll to position [1051, 0]
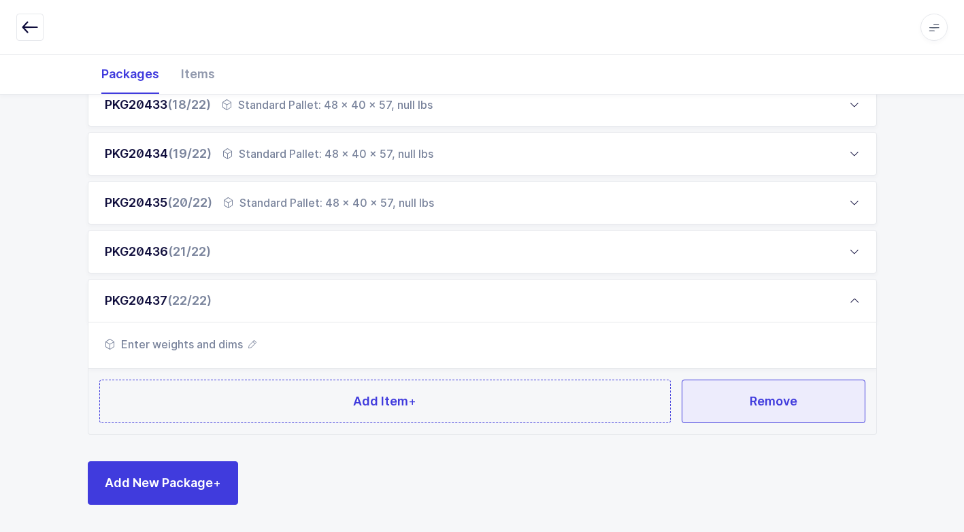
click at [771, 401] on span "Remove" at bounding box center [774, 401] width 48 height 17
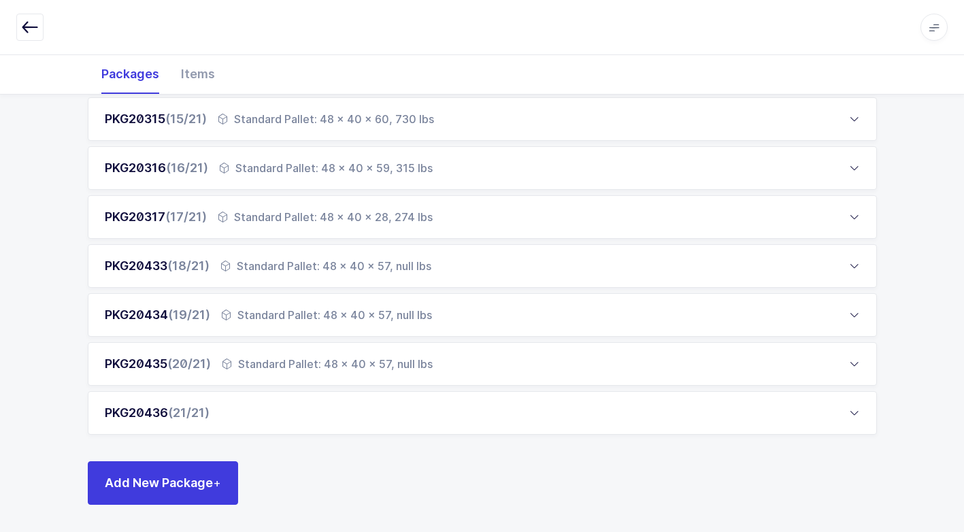
click at [261, 409] on div "PKG20436 (21/21)" at bounding box center [482, 413] width 789 height 44
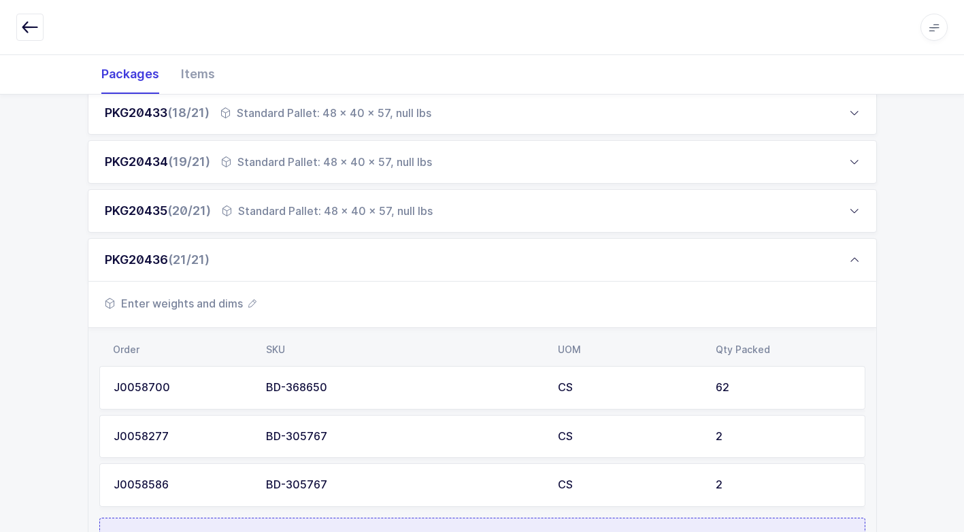
scroll to position [1181, 0]
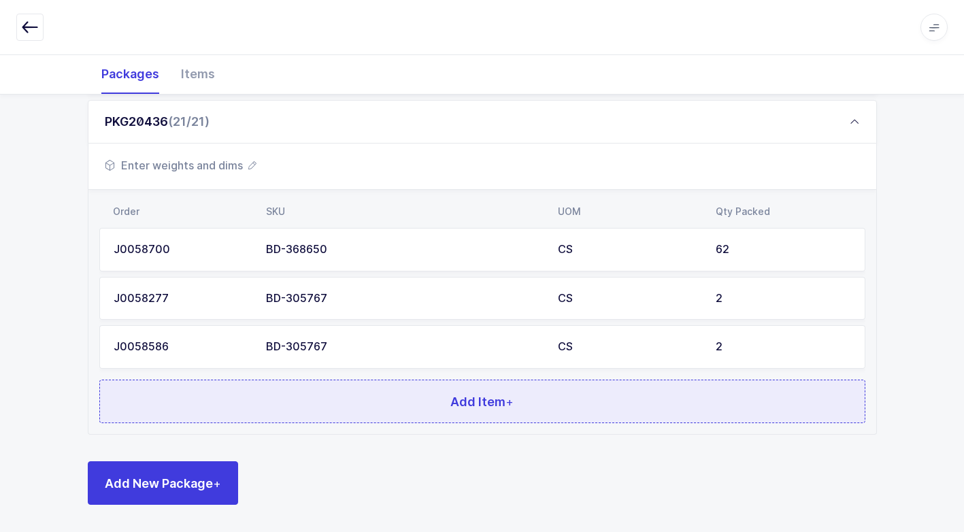
click at [361, 393] on button "Add Item +" at bounding box center [482, 402] width 766 height 44
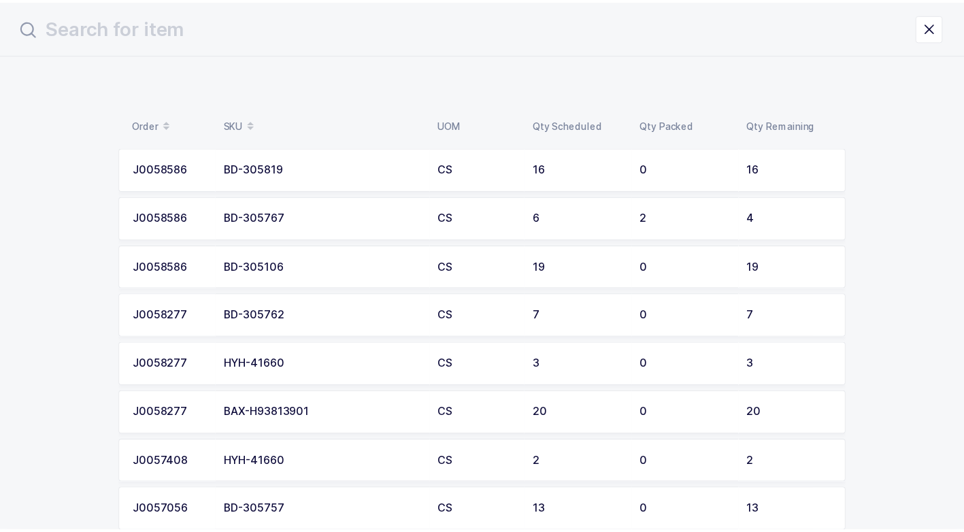
scroll to position [0, 0]
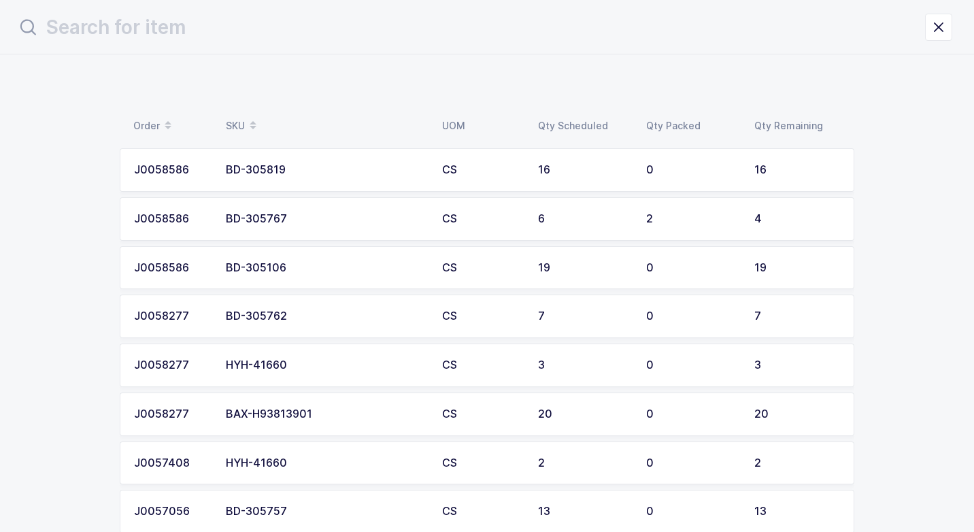
click at [306, 220] on div "BD-305767" at bounding box center [326, 219] width 200 height 12
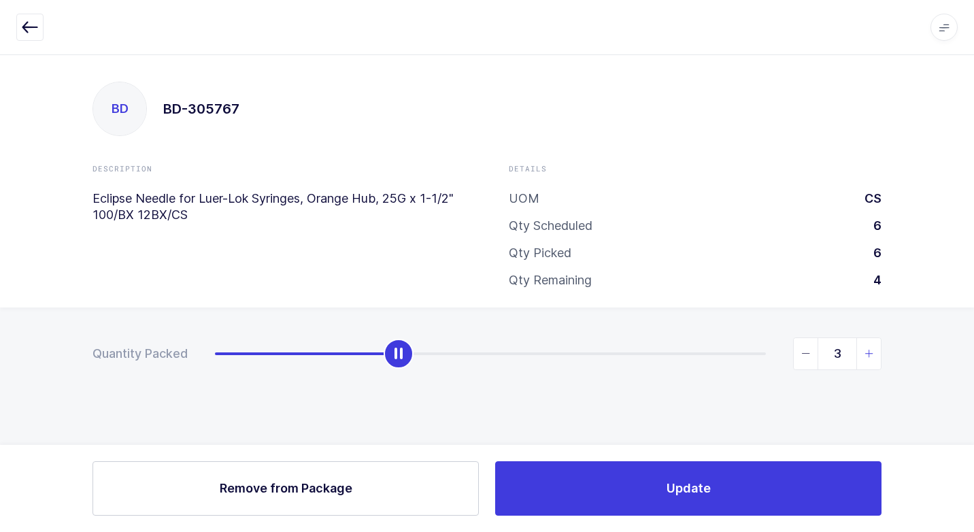
click at [871, 353] on icon "slider between 0 and 6" at bounding box center [870, 354] width 10 height 10
type input "4"
click at [871, 353] on icon "slider between 0 and 6" at bounding box center [870, 354] width 10 height 10
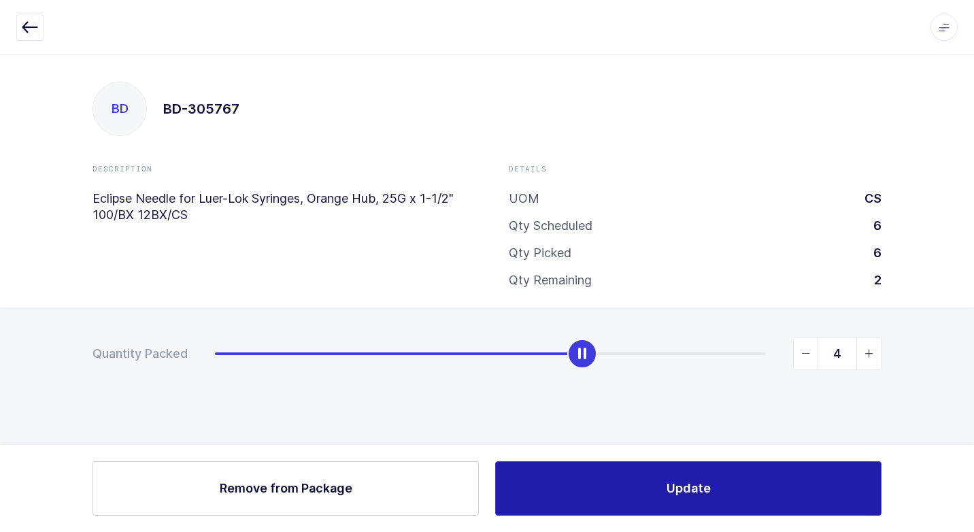
click at [682, 495] on span "Update" at bounding box center [689, 488] width 44 height 17
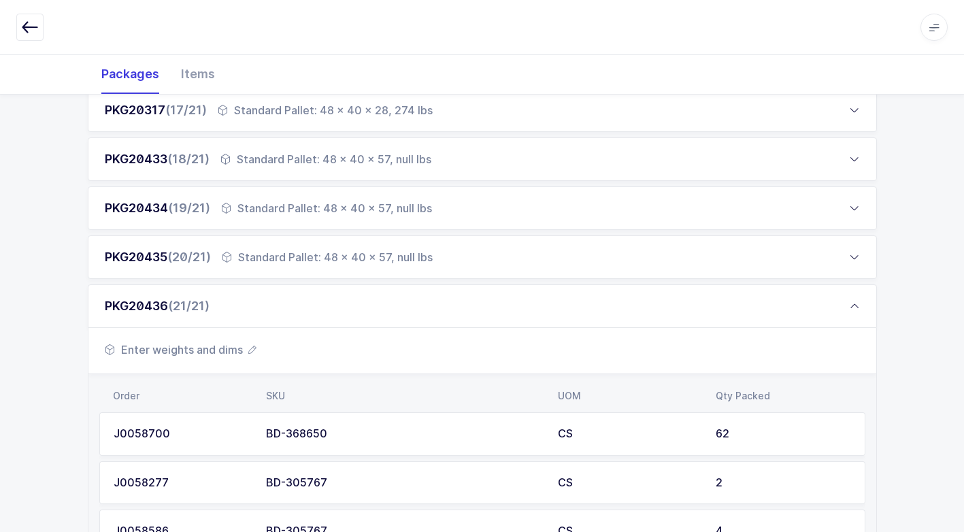
scroll to position [1156, 0]
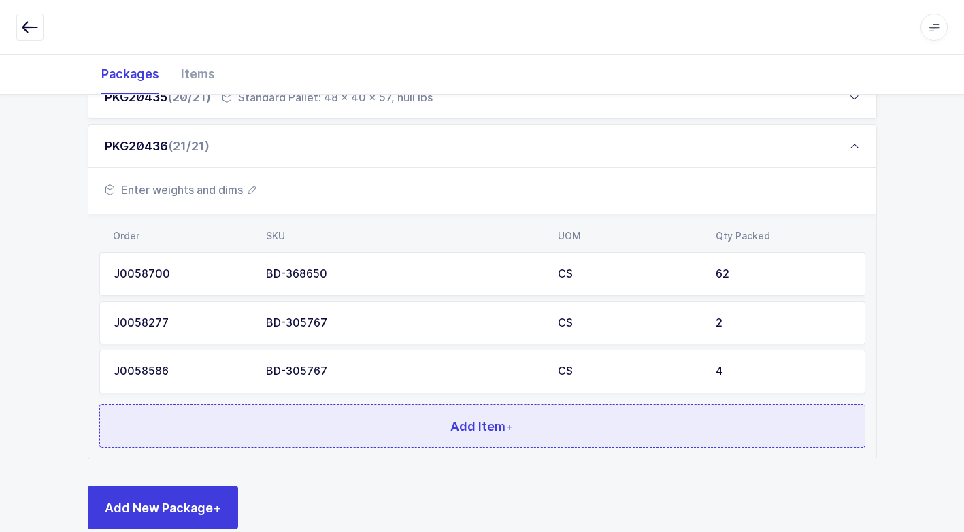
click at [363, 428] on button "Add Item +" at bounding box center [482, 426] width 766 height 44
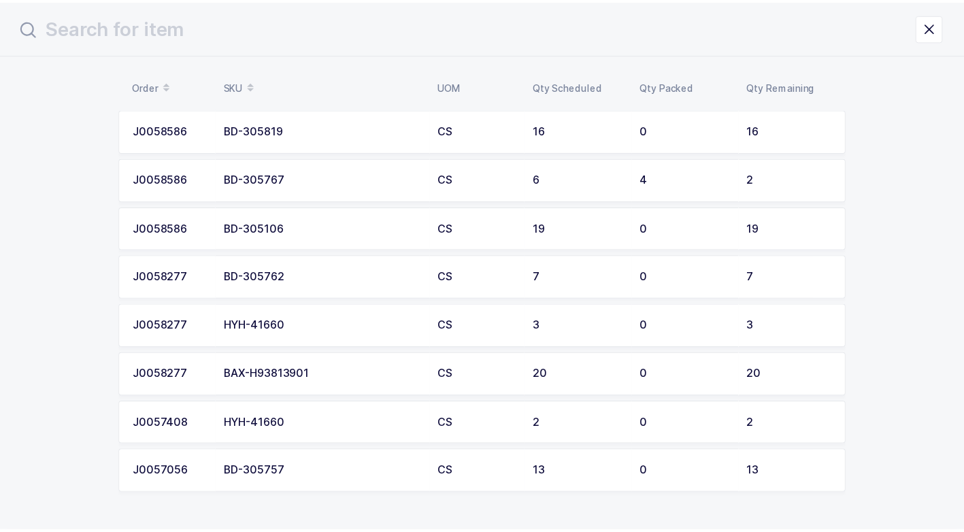
scroll to position [15, 0]
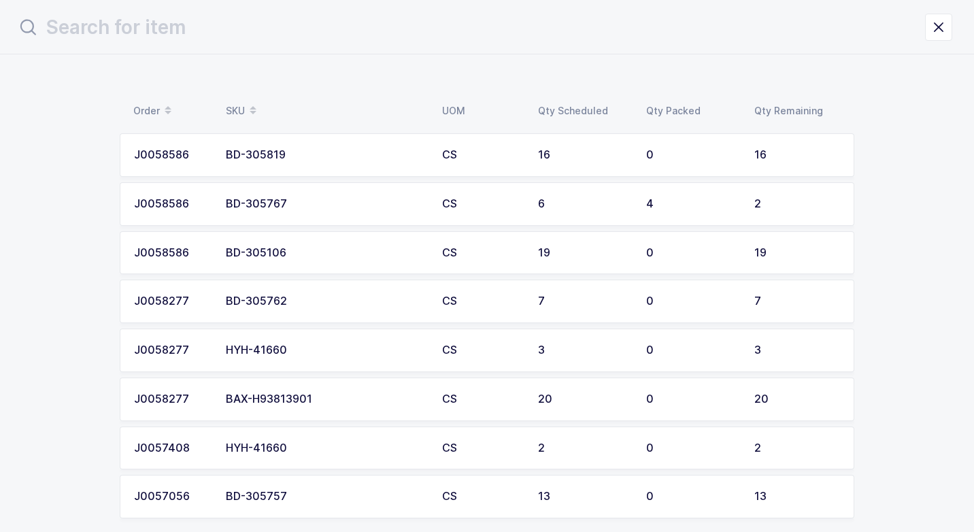
click at [311, 303] on div "BD-305762" at bounding box center [326, 301] width 200 height 12
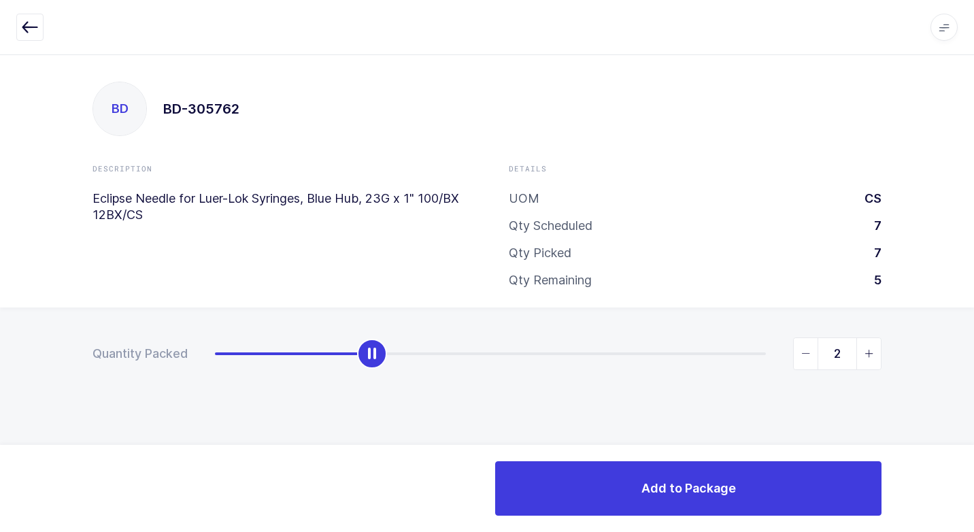
type input "3"
drag, startPoint x: 214, startPoint y: 358, endPoint x: 413, endPoint y: 369, distance: 199.0
click at [413, 369] on div "3" at bounding box center [548, 353] width 667 height 33
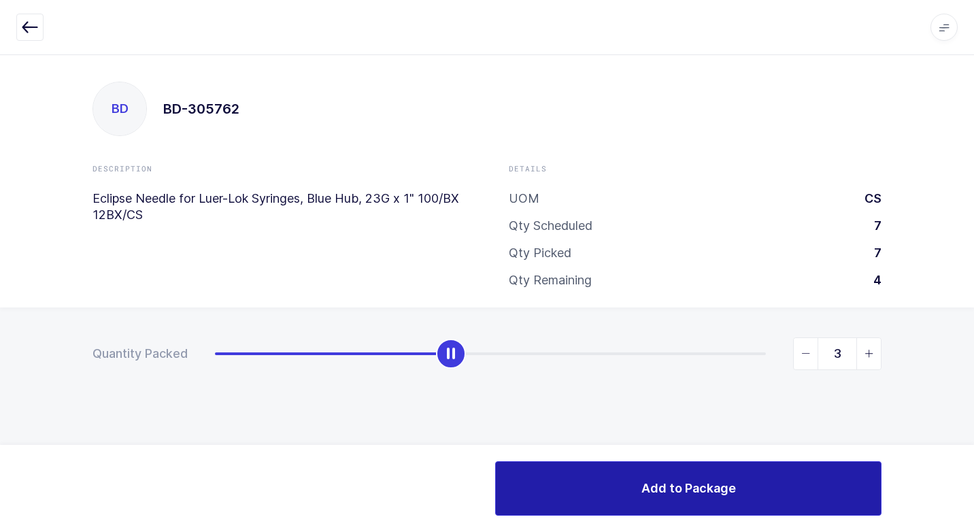
click at [559, 486] on button "Add to Package" at bounding box center [688, 488] width 386 height 54
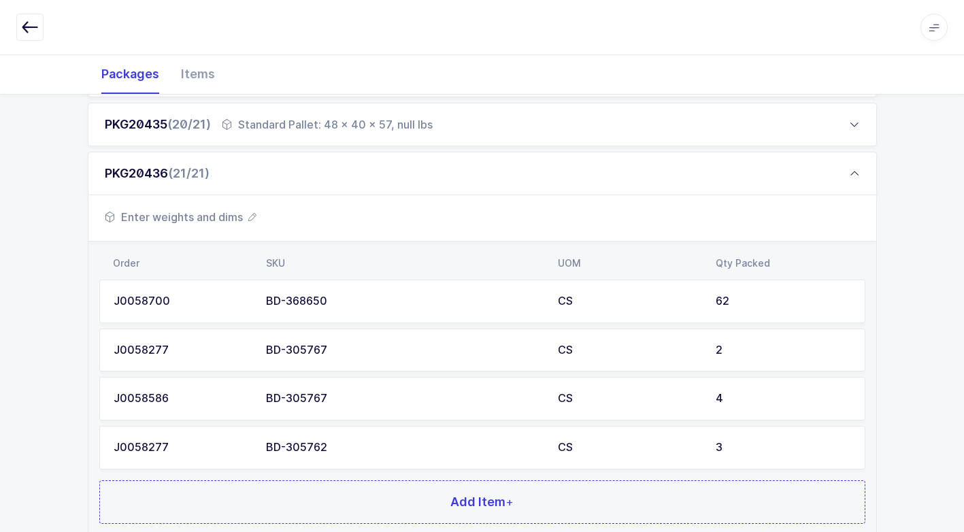
scroll to position [1230, 0]
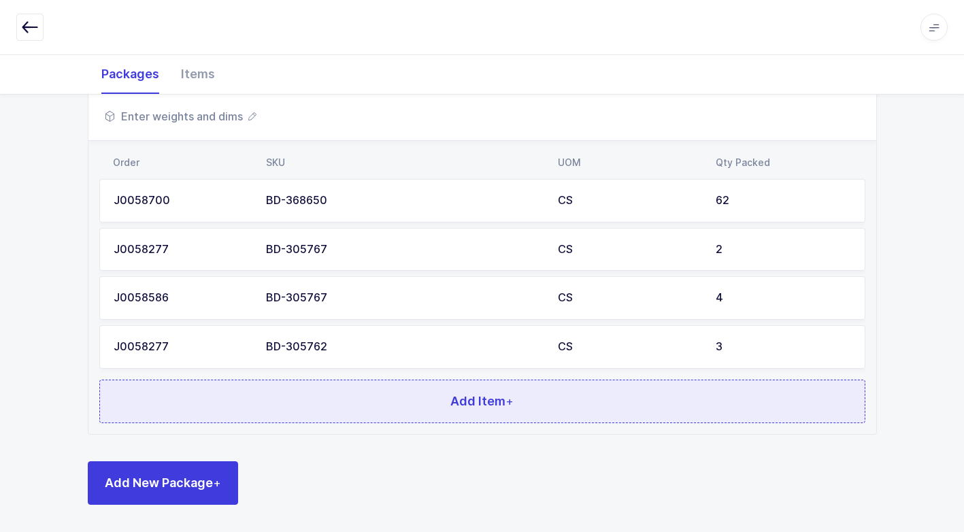
click at [313, 396] on button "Add Item +" at bounding box center [482, 402] width 766 height 44
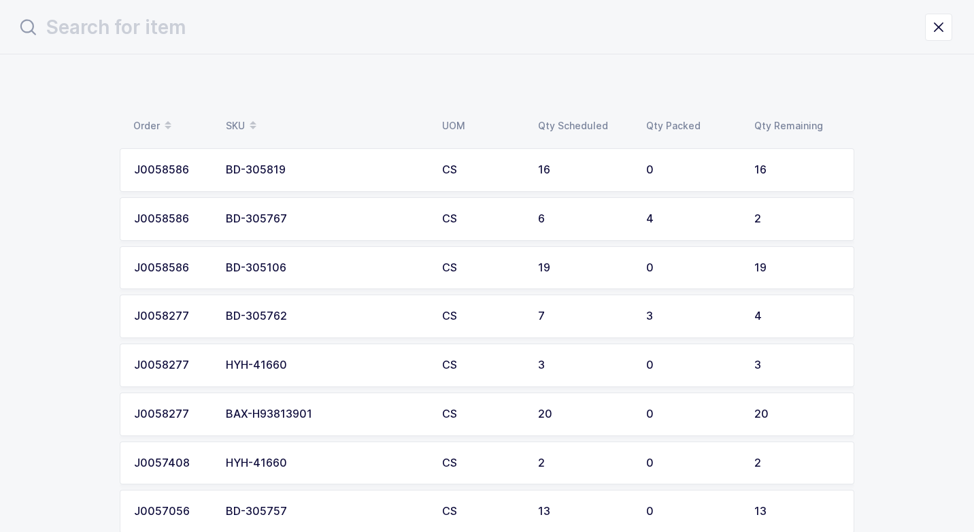
click at [301, 412] on div "BAX-H93813901" at bounding box center [326, 414] width 200 height 12
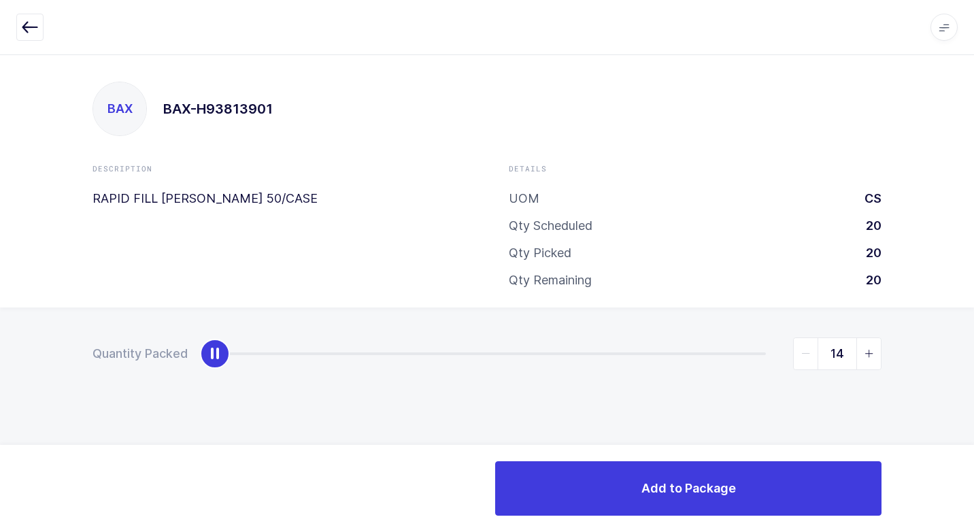
type input "20"
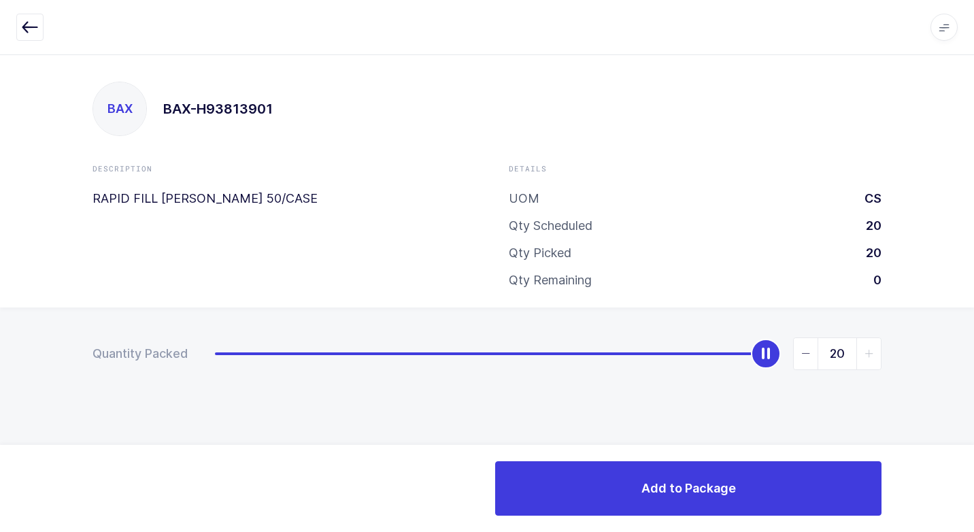
drag, startPoint x: 211, startPoint y: 363, endPoint x: 756, endPoint y: 497, distance: 561.0
click at [963, 391] on div "Quantity Packed 20" at bounding box center [487, 401] width 974 height 188
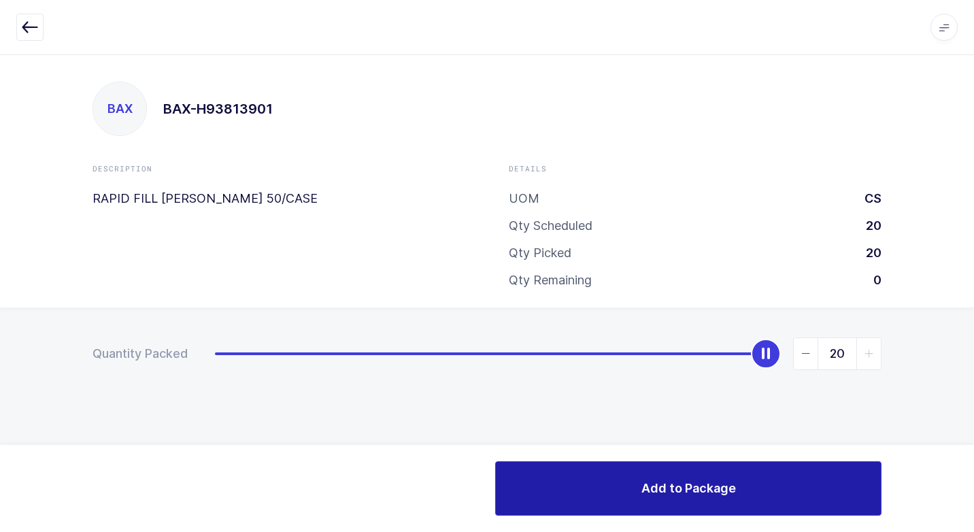
drag, startPoint x: 667, startPoint y: 496, endPoint x: 630, endPoint y: 493, distance: 36.9
click at [656, 496] on span "Add to Package" at bounding box center [688, 488] width 95 height 17
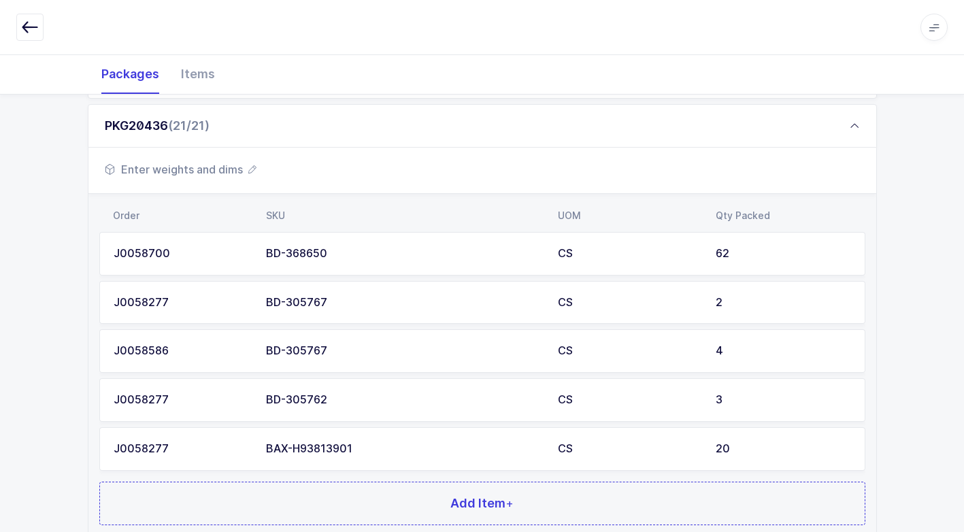
scroll to position [1279, 0]
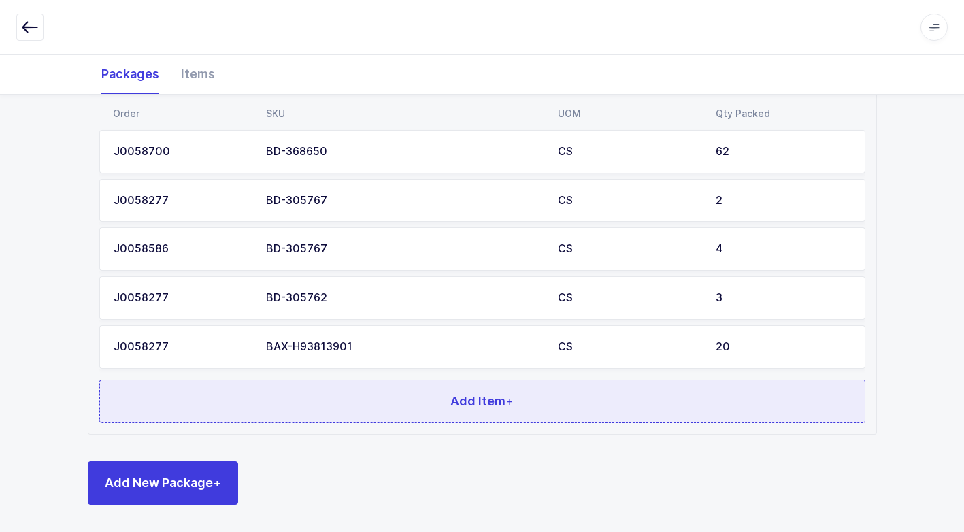
click at [357, 414] on button "Add Item +" at bounding box center [482, 402] width 766 height 44
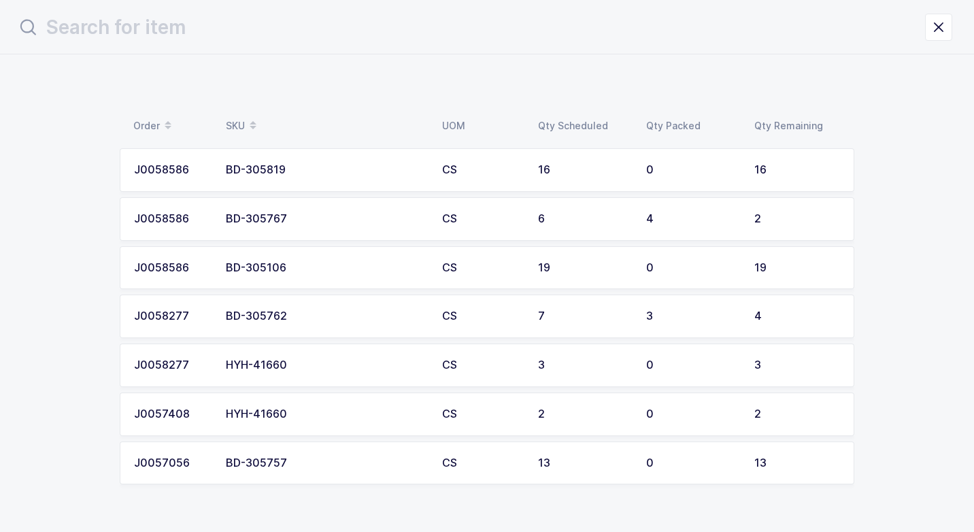
click at [337, 178] on td "BD-305819" at bounding box center [326, 170] width 216 height 44
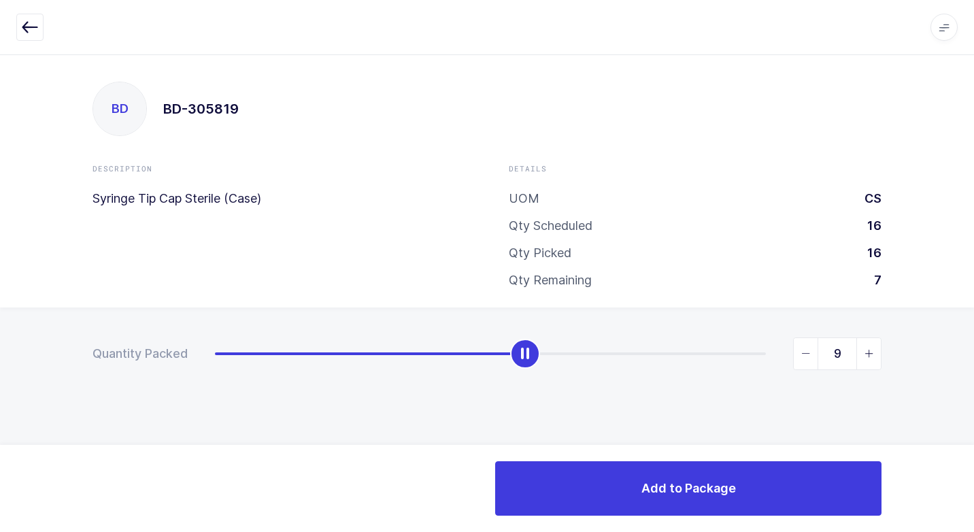
type input "10"
drag, startPoint x: 216, startPoint y: 362, endPoint x: 546, endPoint y: 388, distance: 331.0
click at [546, 388] on div "Quantity Packed 10" at bounding box center [487, 401] width 974 height 188
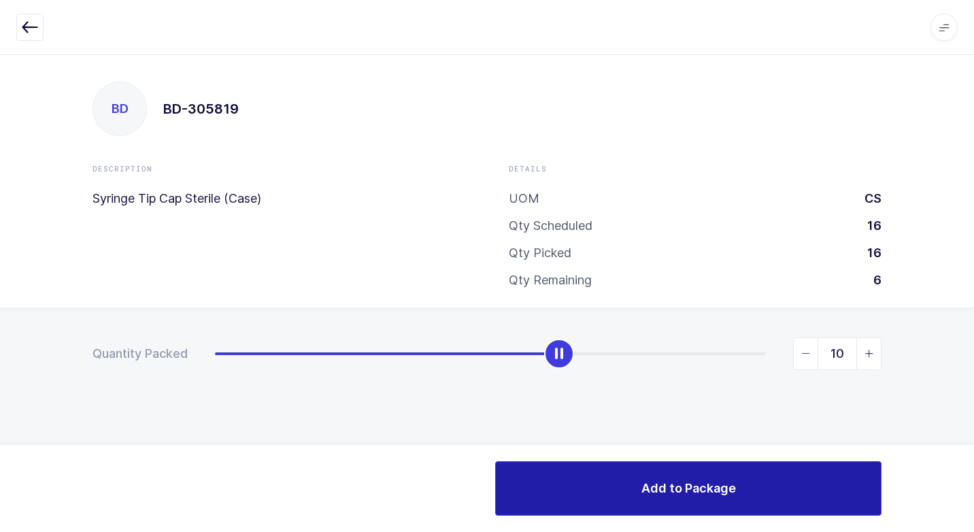
click at [584, 497] on button "Add to Package" at bounding box center [688, 488] width 386 height 54
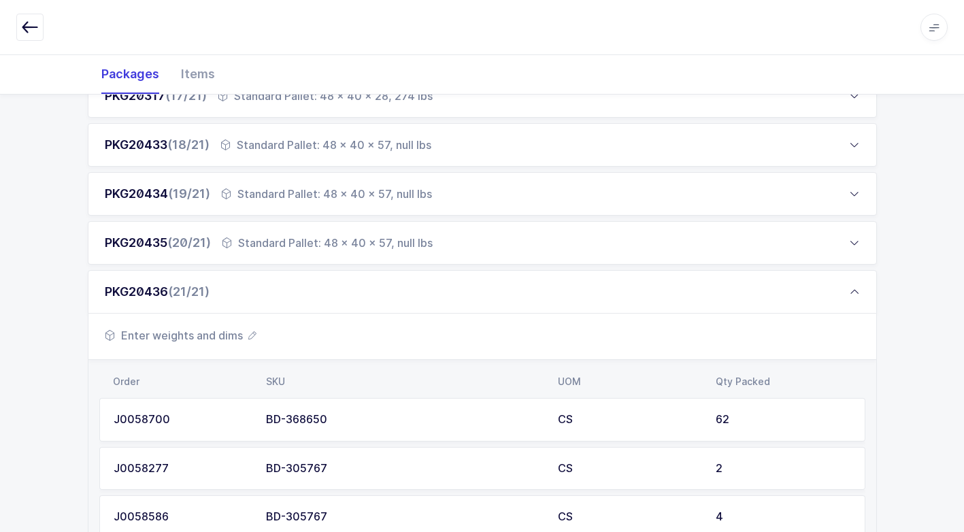
scroll to position [1020, 0]
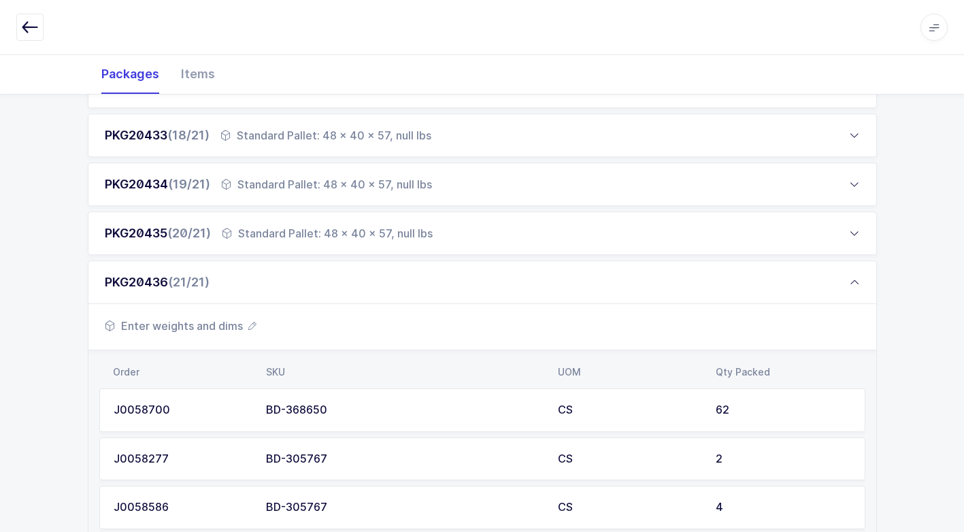
click at [215, 322] on span "Enter weights and dims" at bounding box center [181, 326] width 152 height 16
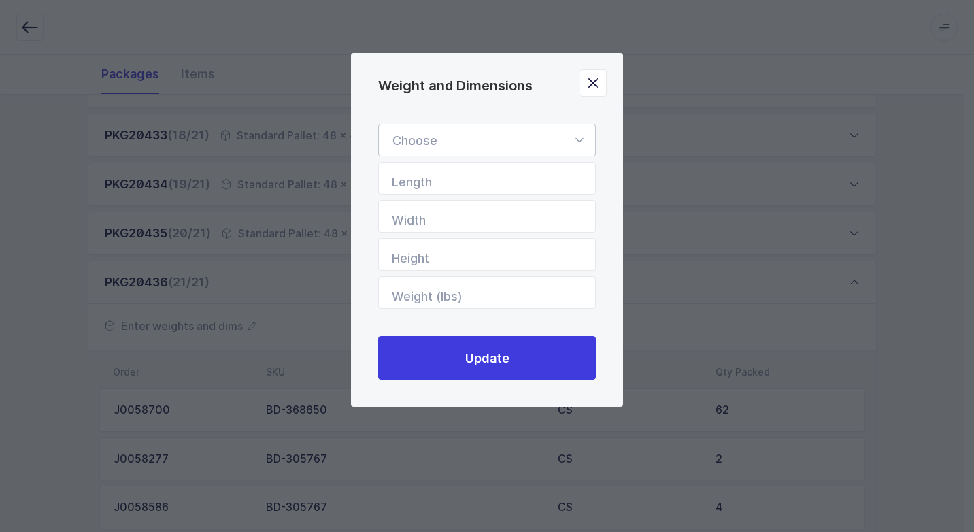
click at [585, 134] on icon "Weight and Dimensions" at bounding box center [579, 140] width 17 height 33
click at [501, 177] on li "Standard Pallet" at bounding box center [492, 180] width 216 height 26
type input "Standard Pallet"
type input "48"
type input "40"
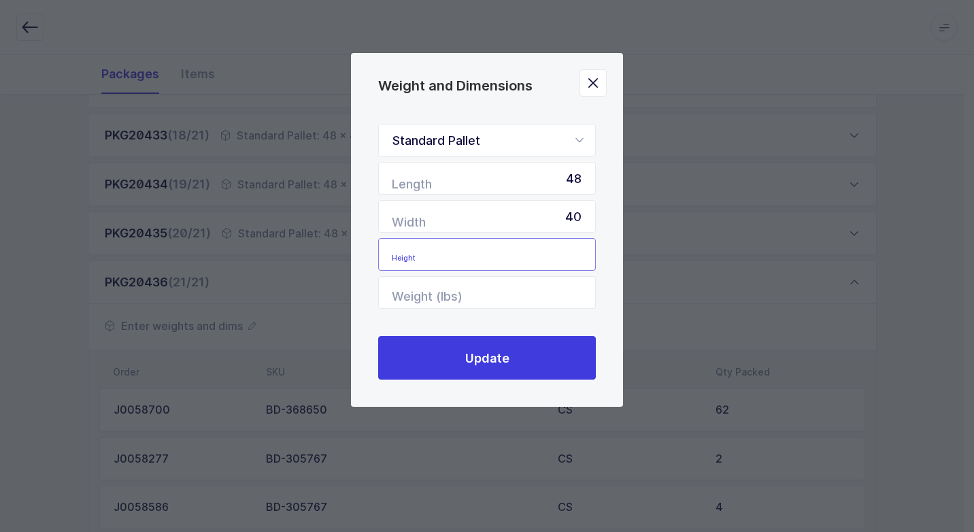
click at [578, 256] on input "Height" at bounding box center [487, 254] width 218 height 33
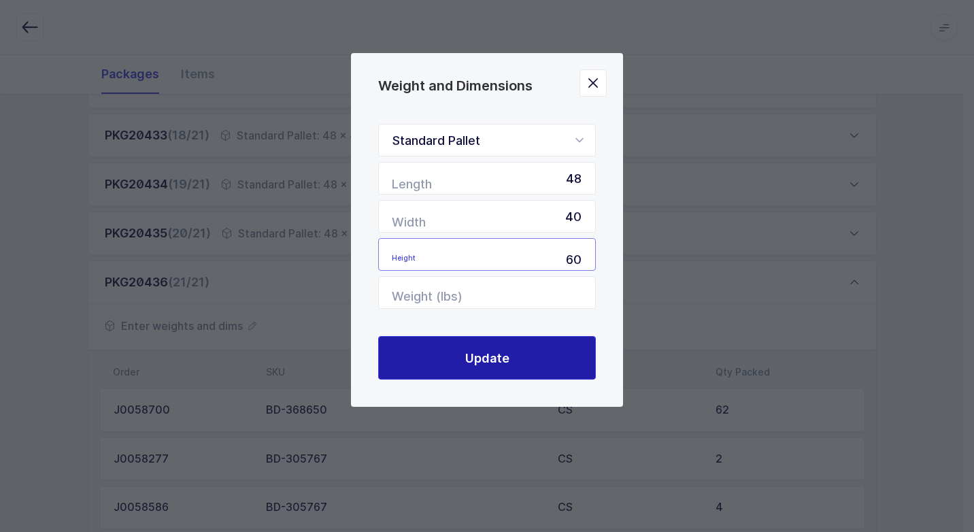
type input "60"
click at [501, 369] on button "Update" at bounding box center [487, 358] width 218 height 44
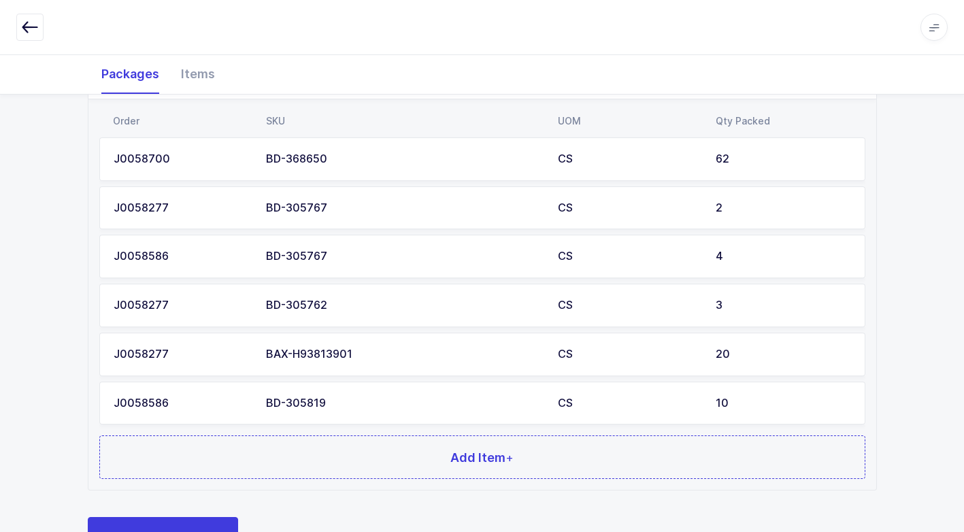
scroll to position [1327, 0]
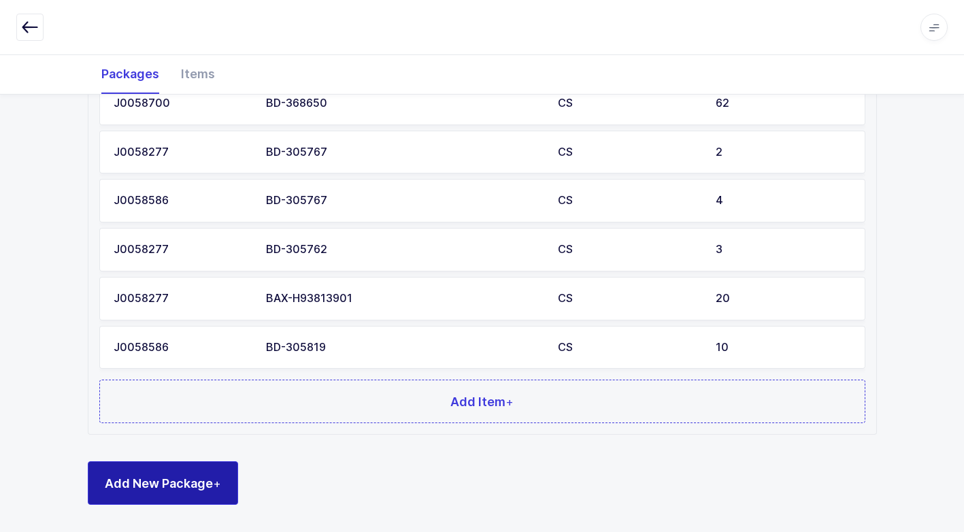
click at [196, 497] on button "Add New Package +" at bounding box center [163, 483] width 150 height 44
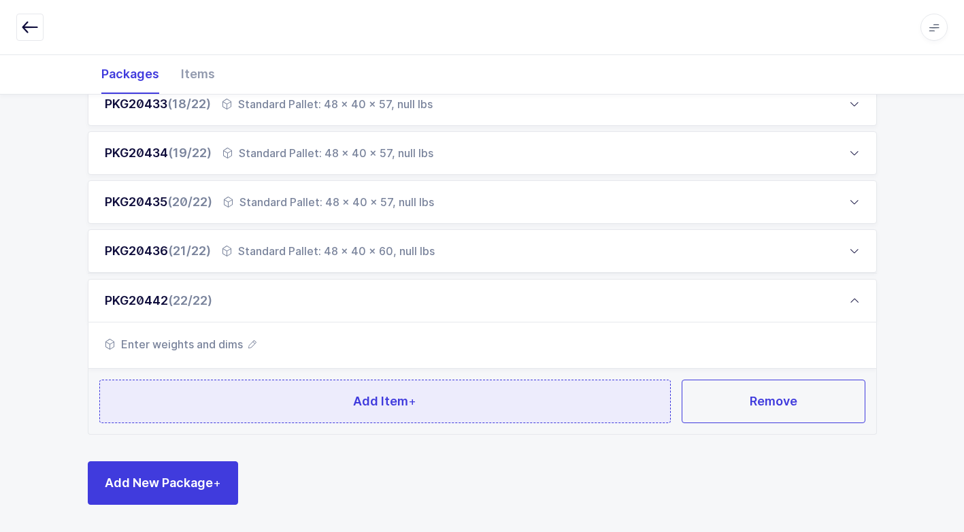
scroll to position [1051, 0]
click at [275, 392] on button "Add Item +" at bounding box center [385, 402] width 572 height 44
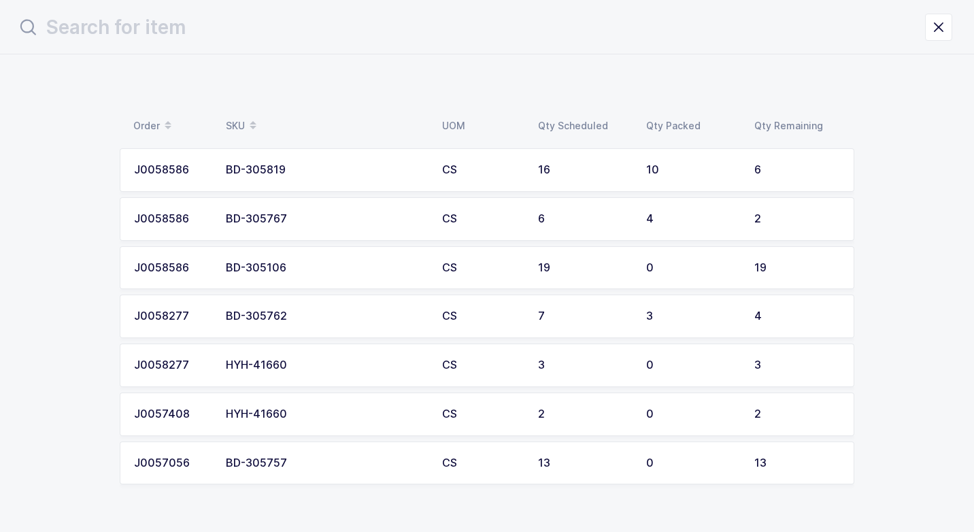
click at [301, 466] on div "BD-305757" at bounding box center [326, 463] width 200 height 12
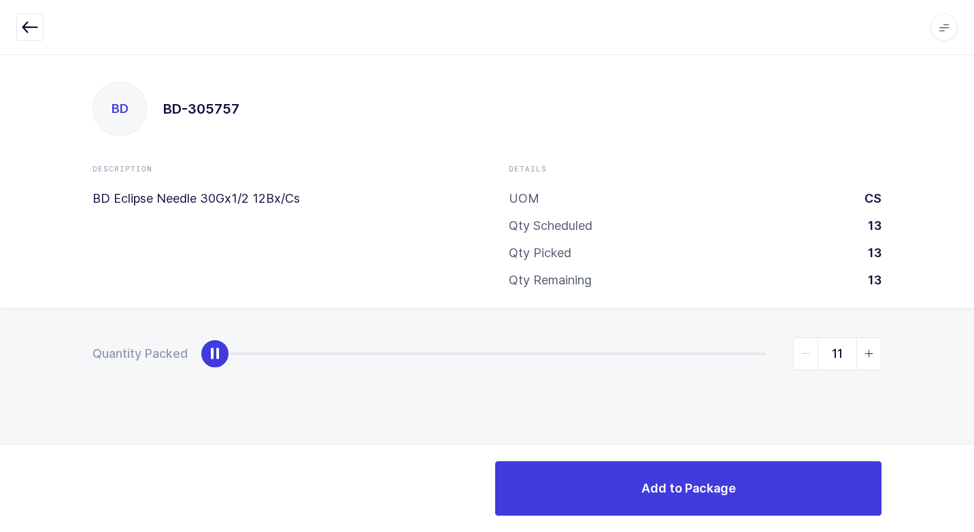
type input "13"
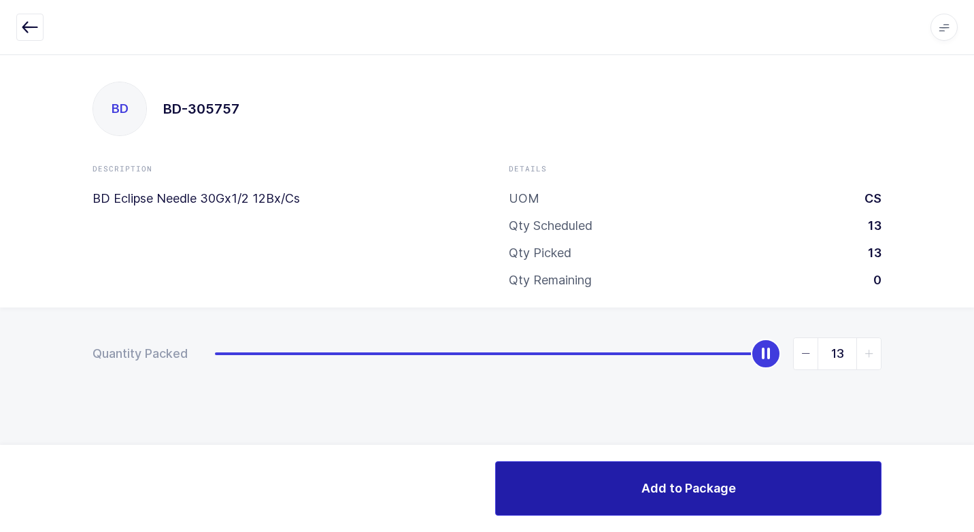
drag, startPoint x: 222, startPoint y: 360, endPoint x: 737, endPoint y: 488, distance: 530.8
click at [954, 374] on div "Quantity Packed 13" at bounding box center [487, 401] width 974 height 188
click at [689, 491] on span "Add to Package" at bounding box center [688, 488] width 95 height 17
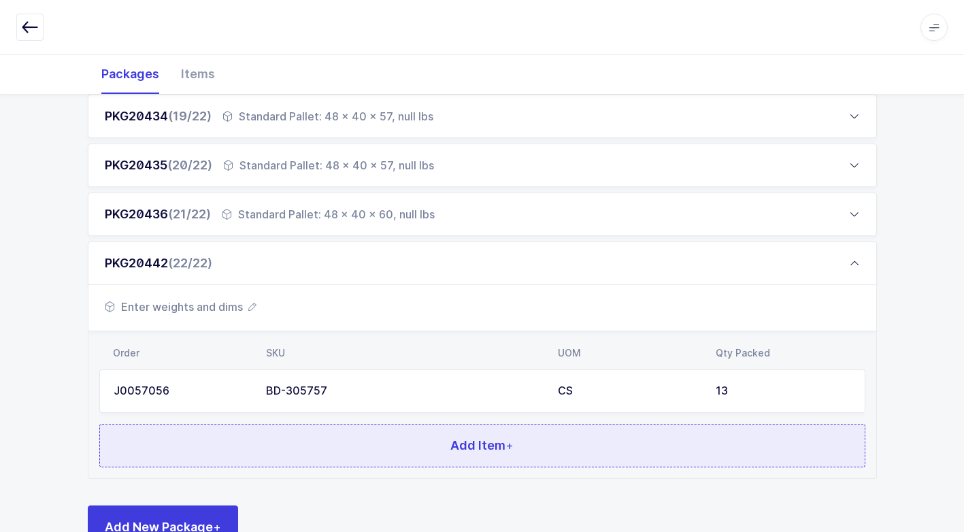
scroll to position [1133, 0]
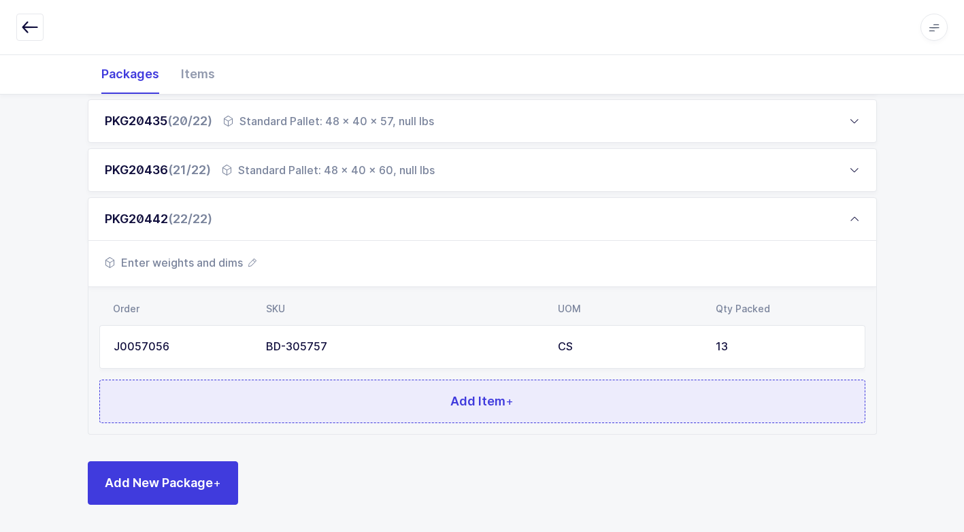
click at [341, 380] on button "Add Item +" at bounding box center [482, 402] width 766 height 44
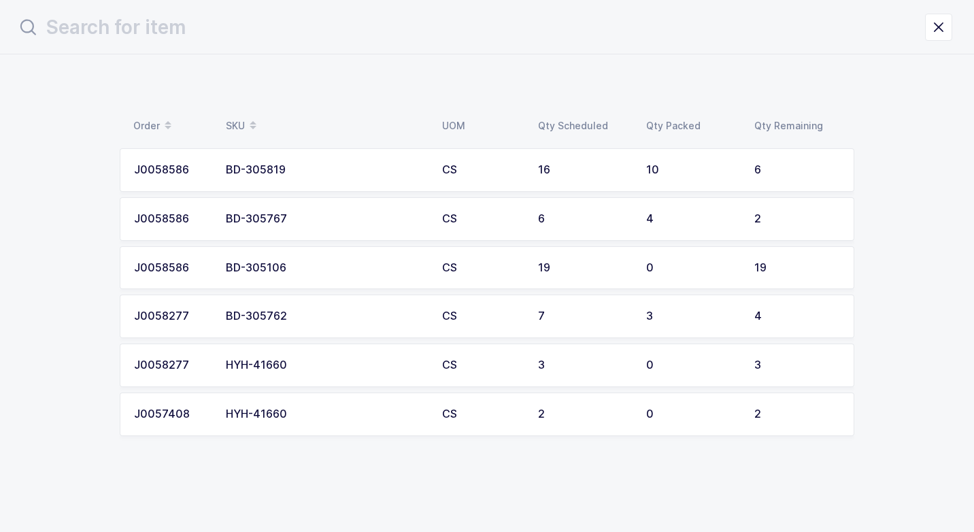
click at [328, 226] on td "BD-305767" at bounding box center [326, 219] width 216 height 44
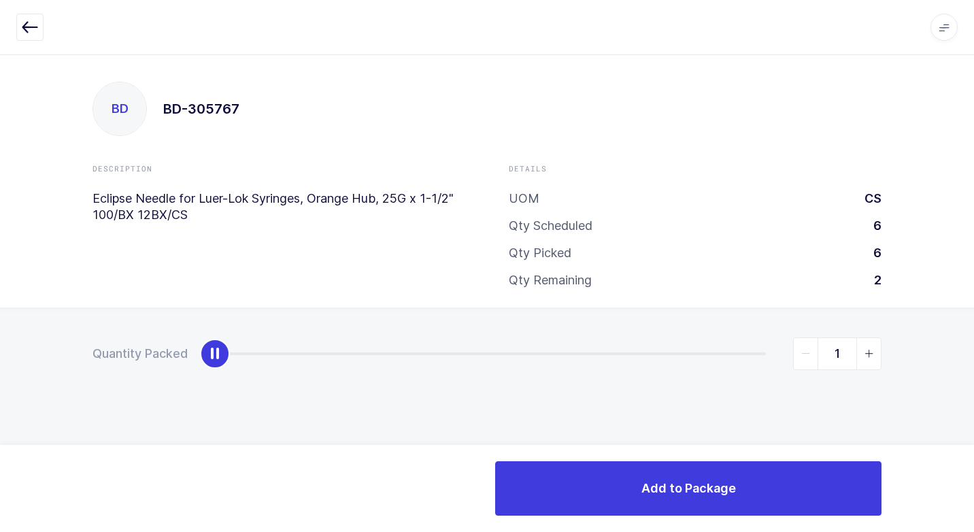
type input "2"
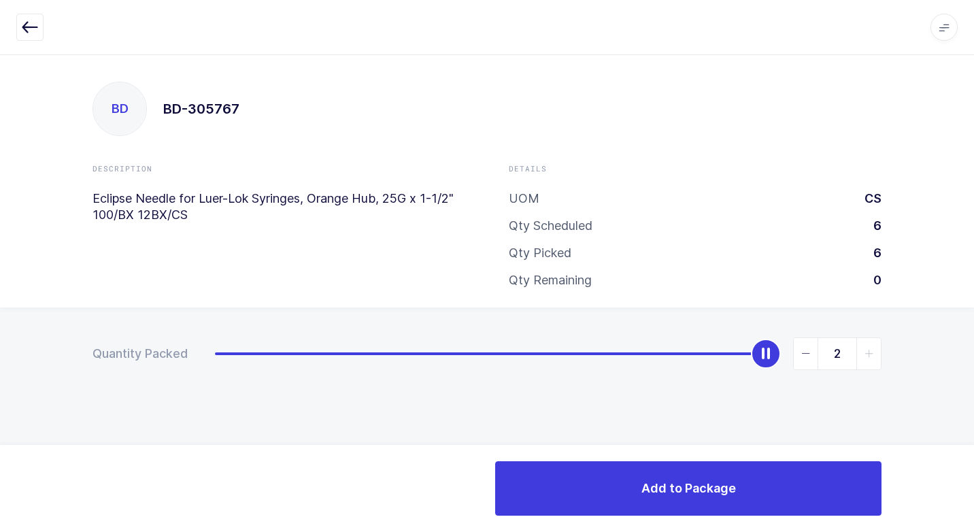
drag, startPoint x: 216, startPoint y: 350, endPoint x: 685, endPoint y: 531, distance: 503.0
click at [963, 363] on div "Quantity Packed 2" at bounding box center [487, 401] width 974 height 188
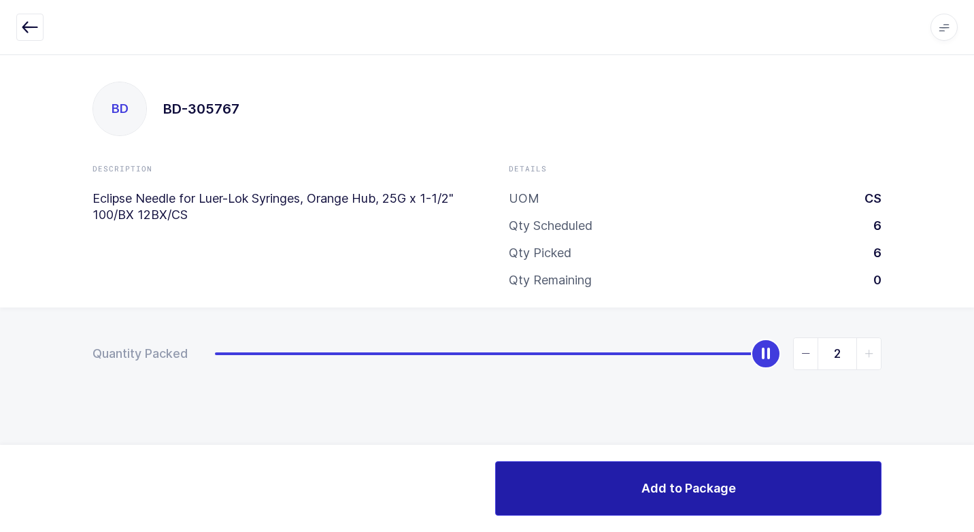
click at [594, 500] on button "Add to Package" at bounding box center [688, 488] width 386 height 54
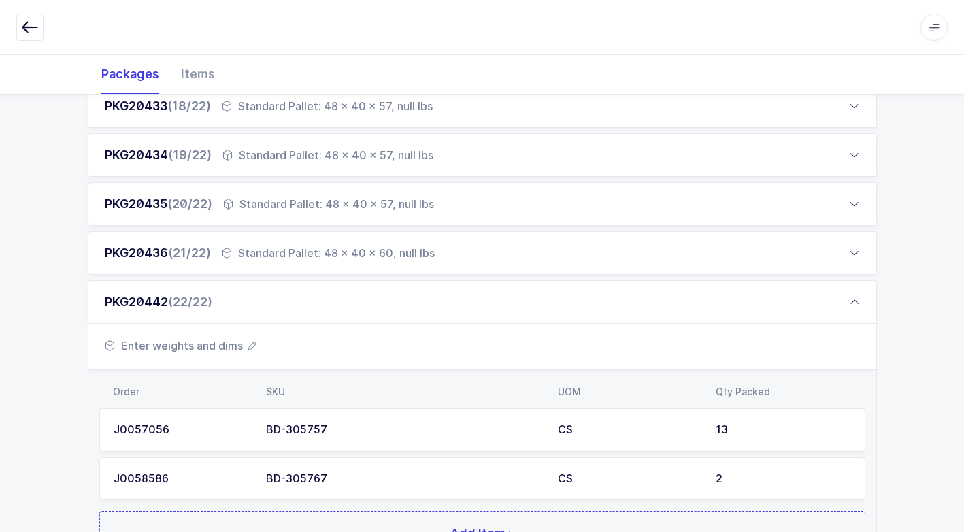
scroll to position [1181, 0]
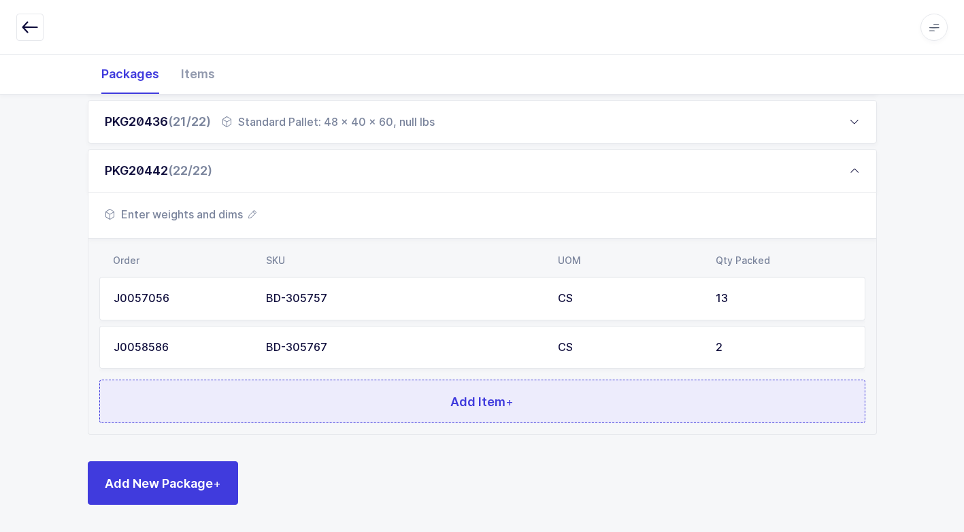
click at [350, 409] on button "Add Item +" at bounding box center [482, 402] width 766 height 44
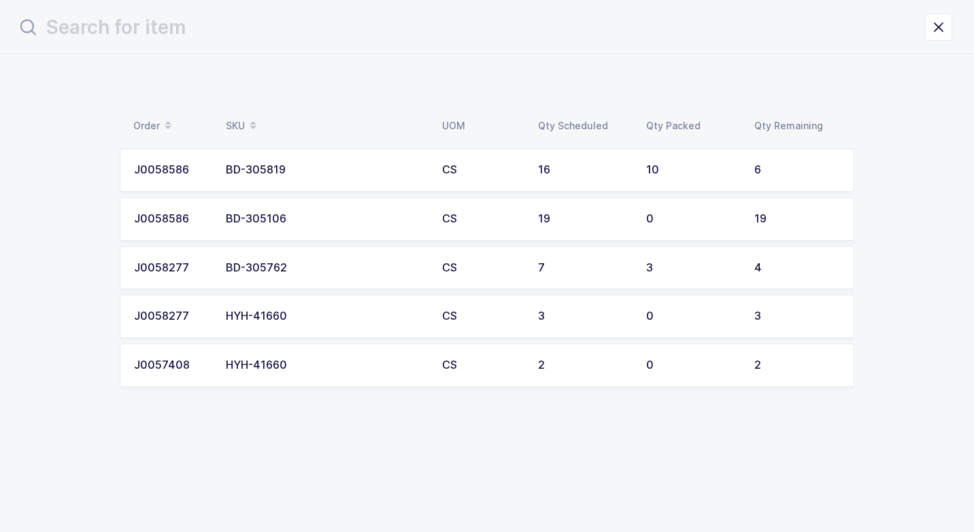
click at [295, 273] on div "BD-305762" at bounding box center [326, 268] width 200 height 12
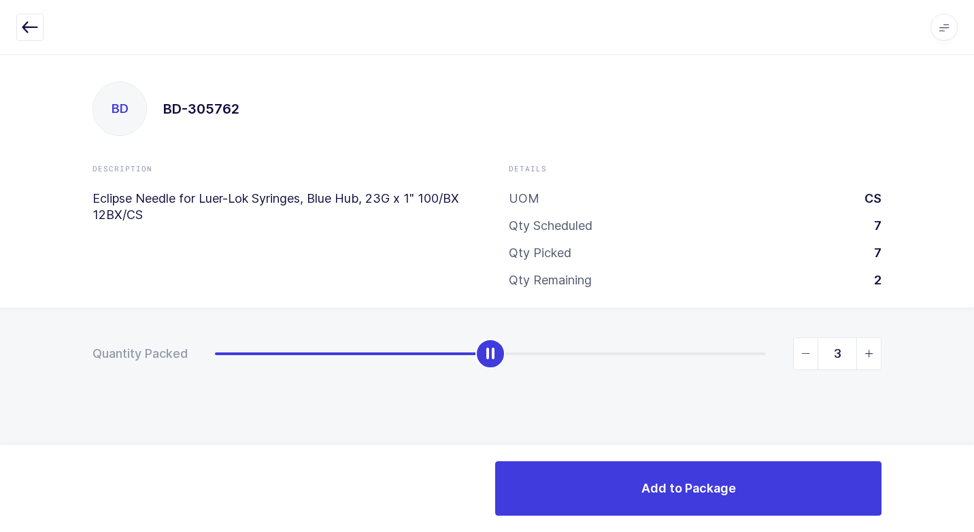
type input "4"
drag, startPoint x: 212, startPoint y: 352, endPoint x: 947, endPoint y: 392, distance: 735.7
click at [963, 351] on html "Apps Core [GEOGRAPHIC_DATA] Admin Mission Control Purchasing [PERSON_NAME] Logo…" at bounding box center [487, 266] width 974 height 532
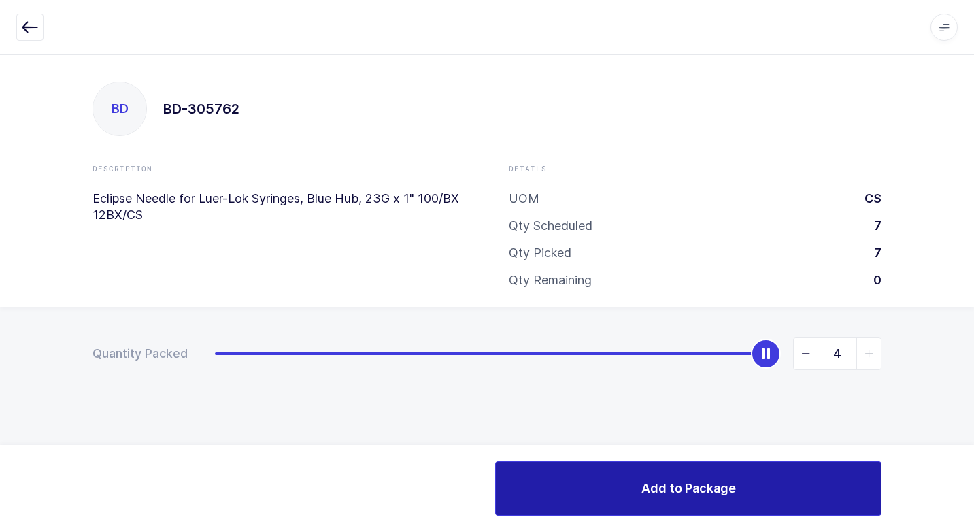
click at [693, 479] on button "Add to Package" at bounding box center [688, 488] width 386 height 54
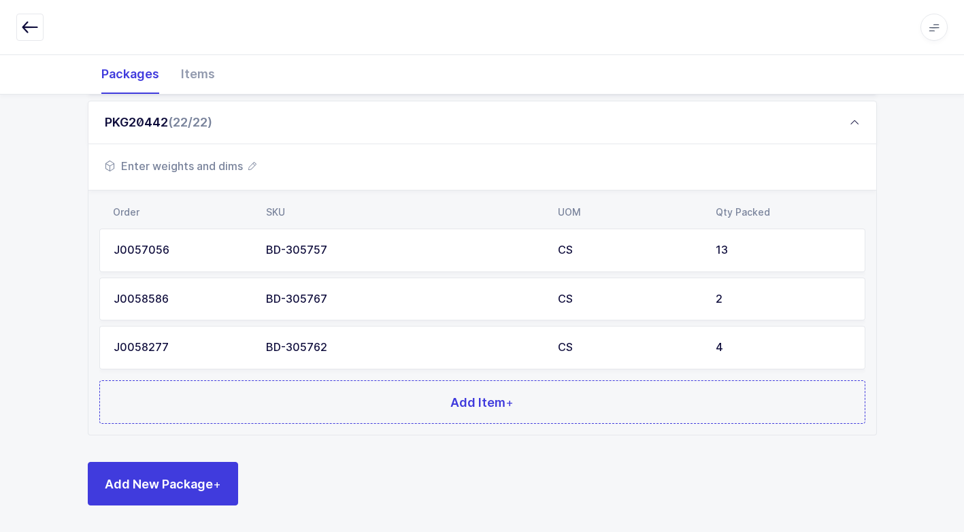
scroll to position [1230, 0]
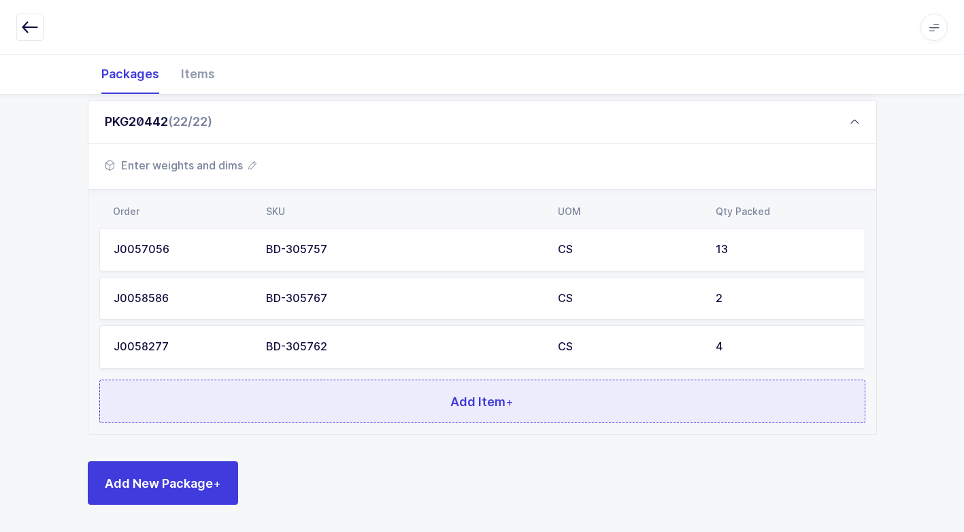
click at [371, 382] on button "Add Item +" at bounding box center [482, 402] width 766 height 44
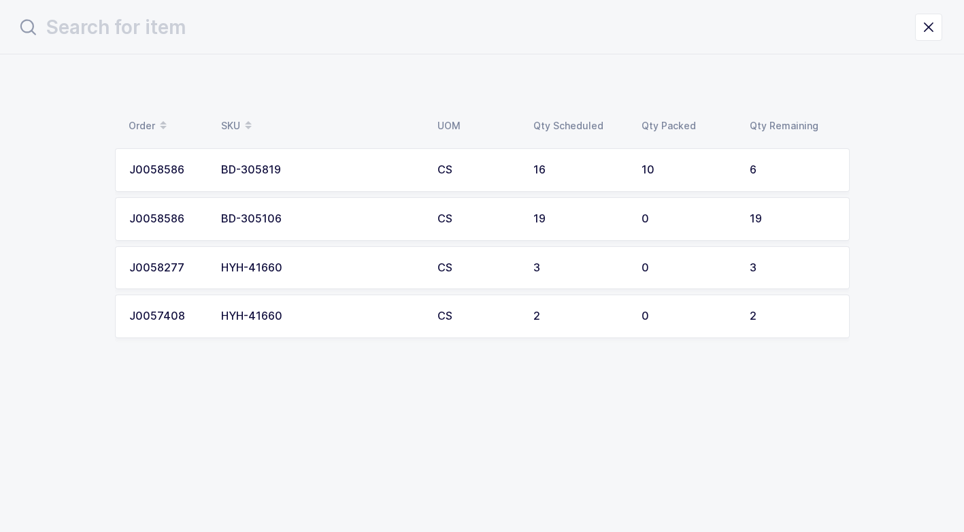
scroll to position [0, 0]
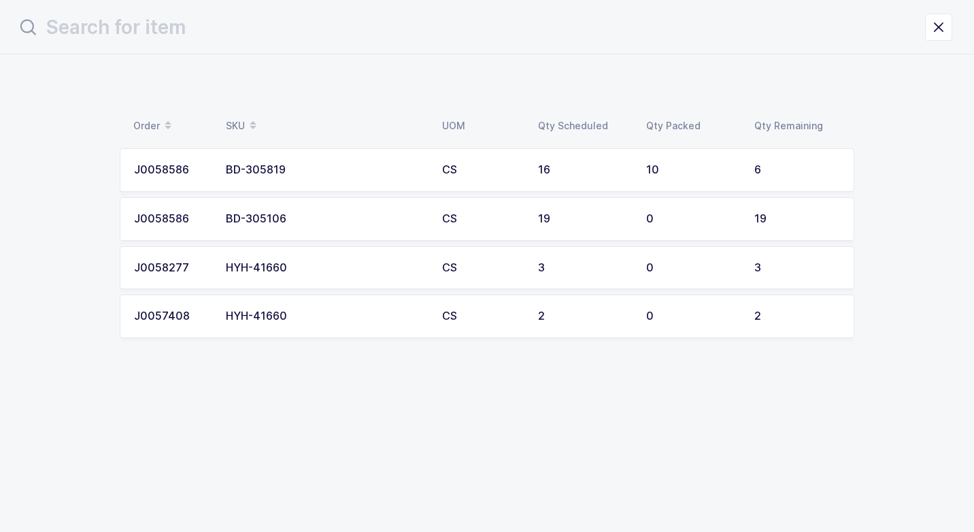
click at [319, 271] on div "HYH-41660" at bounding box center [326, 268] width 200 height 12
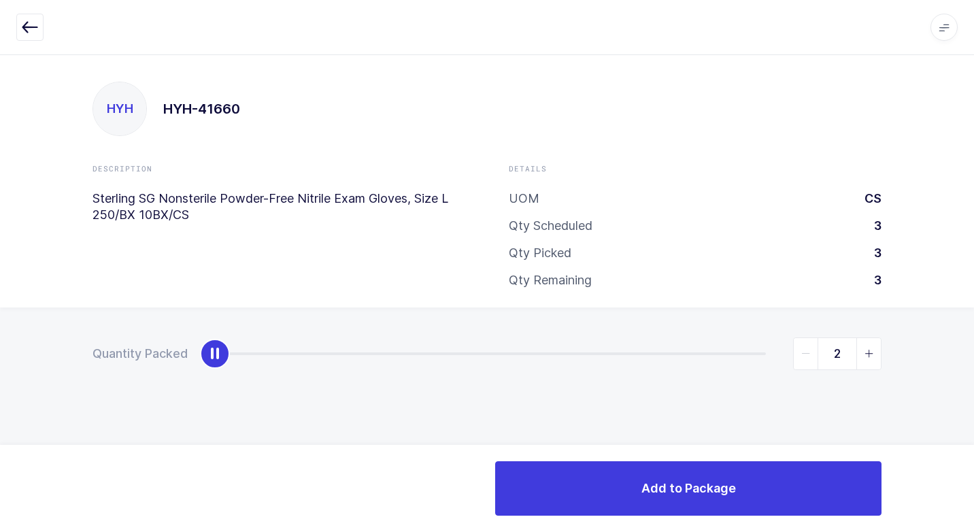
type input "3"
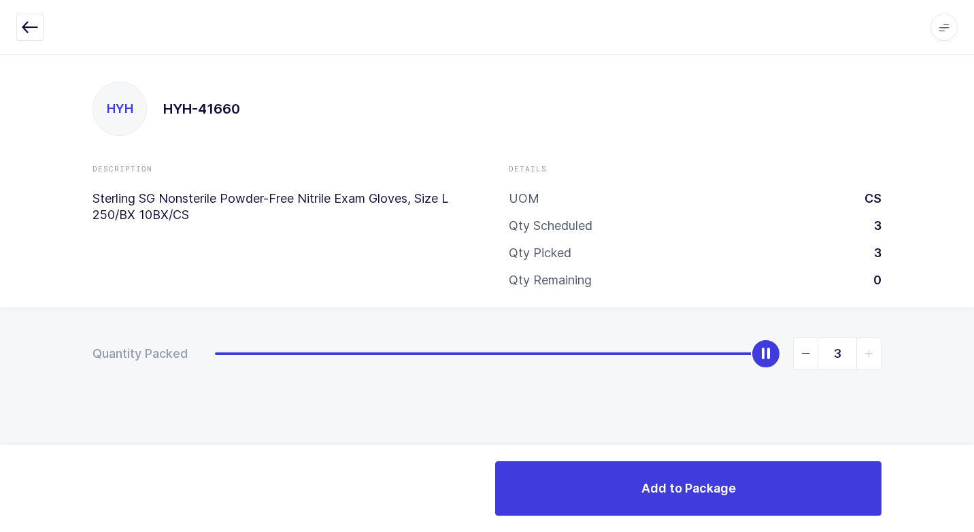
drag, startPoint x: 218, startPoint y: 350, endPoint x: 703, endPoint y: 380, distance: 486.6
click at [882, 329] on div "Quantity Packed 3" at bounding box center [487, 401] width 974 height 188
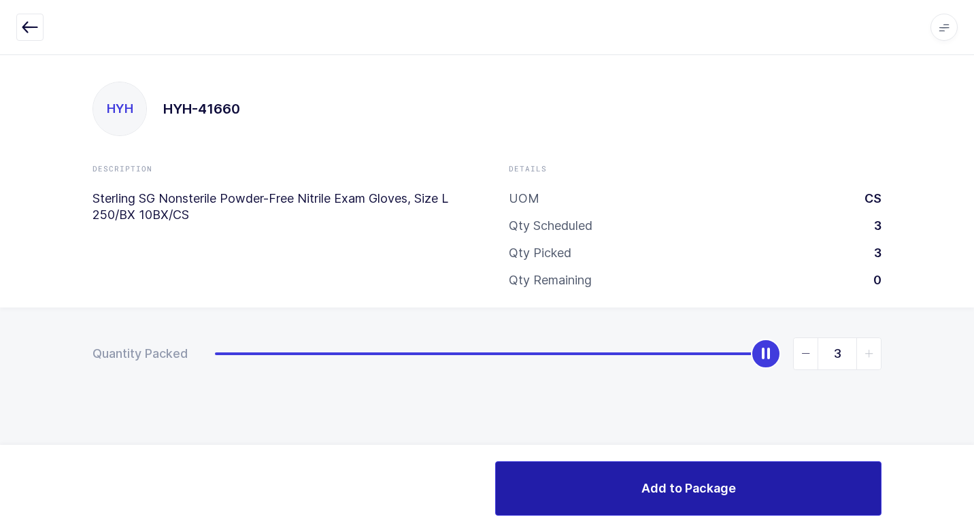
drag, startPoint x: 582, startPoint y: 504, endPoint x: 536, endPoint y: 458, distance: 64.5
click at [581, 504] on button "Add to Package" at bounding box center [688, 488] width 386 height 54
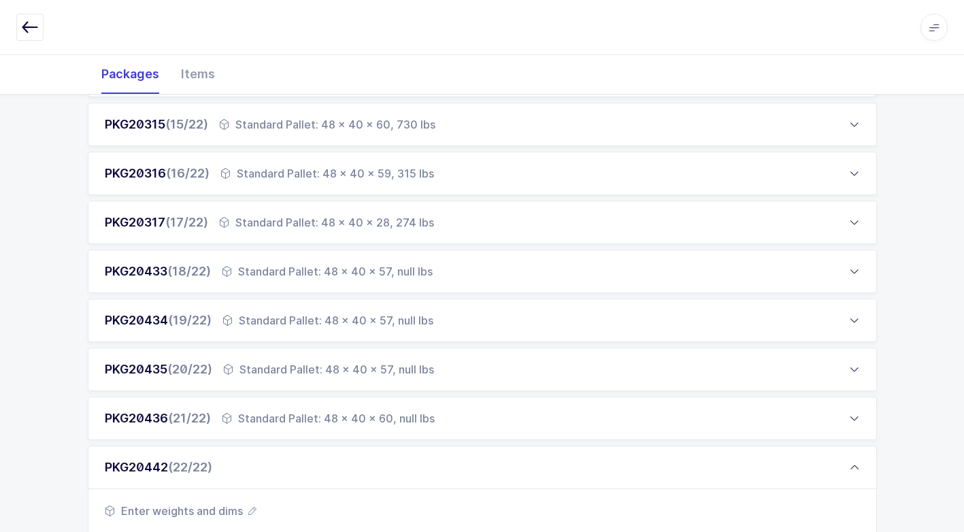
scroll to position [1279, 0]
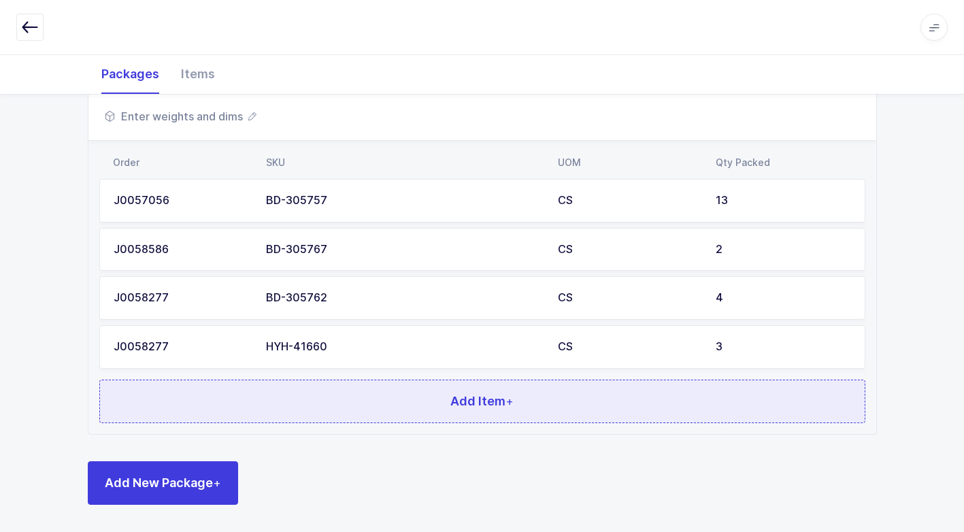
click at [275, 410] on button "Add Item +" at bounding box center [482, 402] width 766 height 44
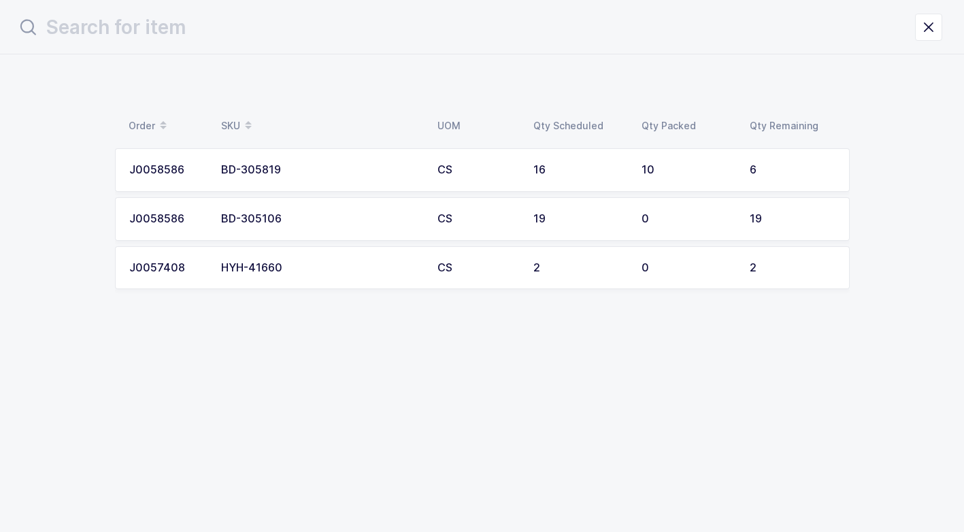
scroll to position [0, 0]
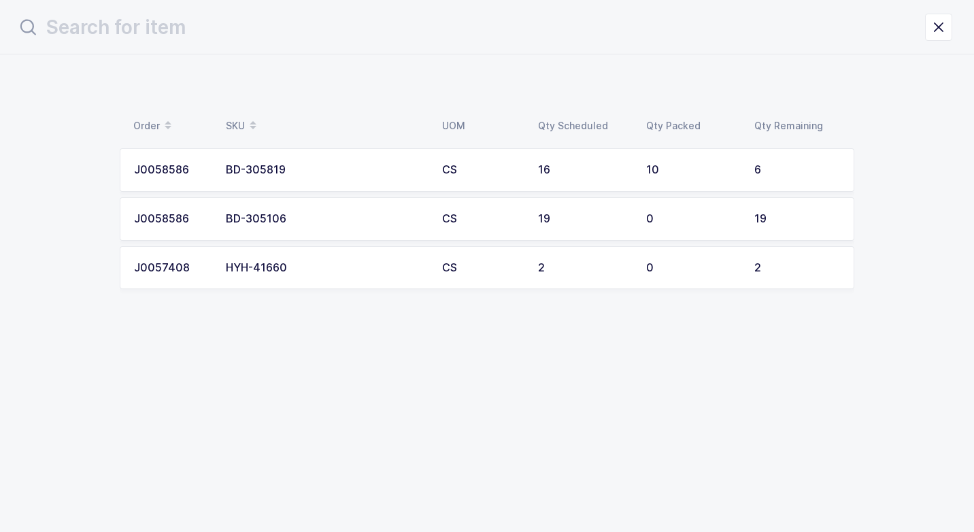
click at [296, 262] on div "HYH-41660" at bounding box center [326, 268] width 200 height 12
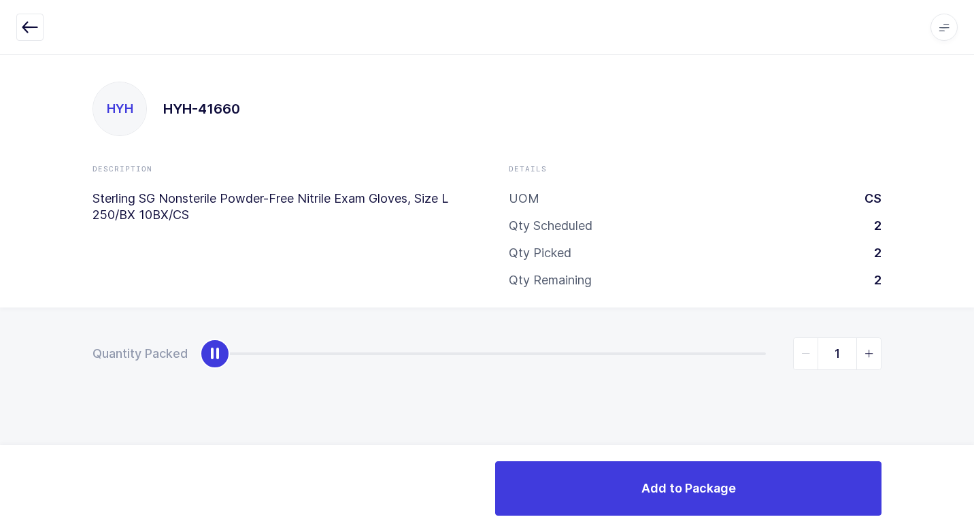
type input "2"
drag, startPoint x: 223, startPoint y: 358, endPoint x: 944, endPoint y: 363, distance: 720.4
click at [963, 353] on html "Apps Core [GEOGRAPHIC_DATA] Admin Mission Control Purchasing [PERSON_NAME] Logo…" at bounding box center [487, 266] width 974 height 532
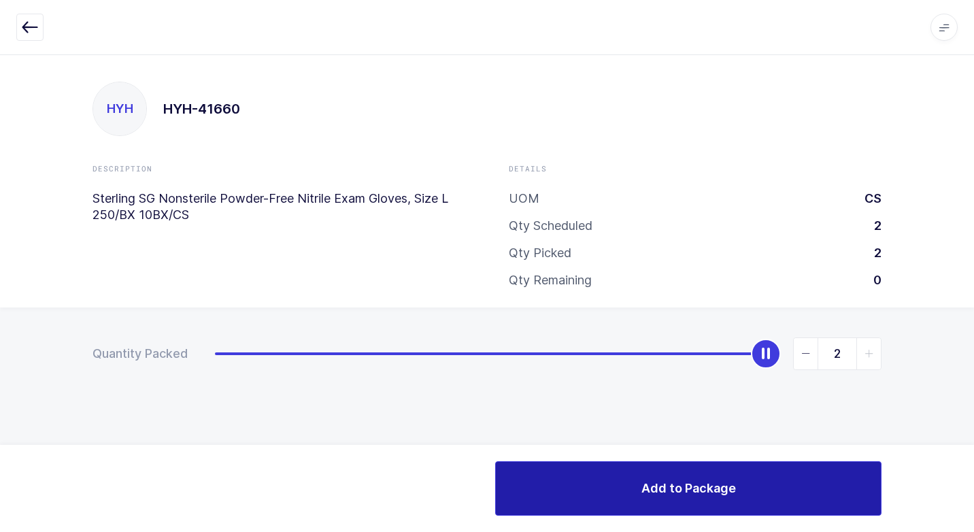
drag, startPoint x: 584, startPoint y: 500, endPoint x: 539, endPoint y: 483, distance: 48.0
click at [575, 498] on button "Add to Package" at bounding box center [688, 488] width 386 height 54
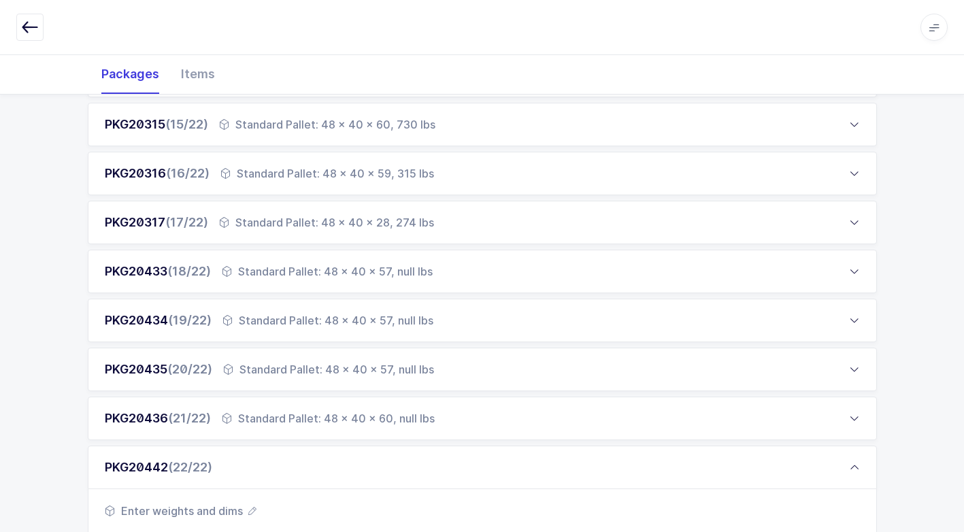
scroll to position [1328, 0]
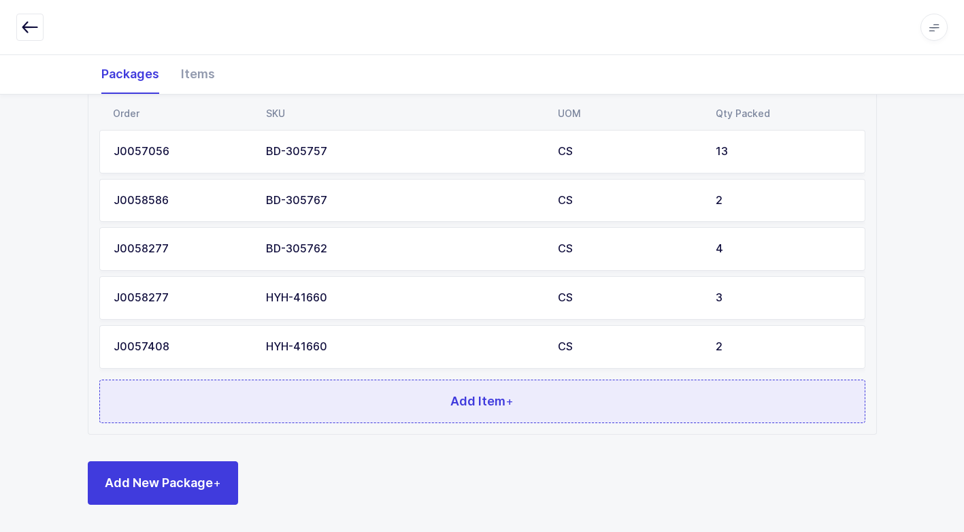
click at [484, 396] on span "Add Item +" at bounding box center [481, 401] width 63 height 17
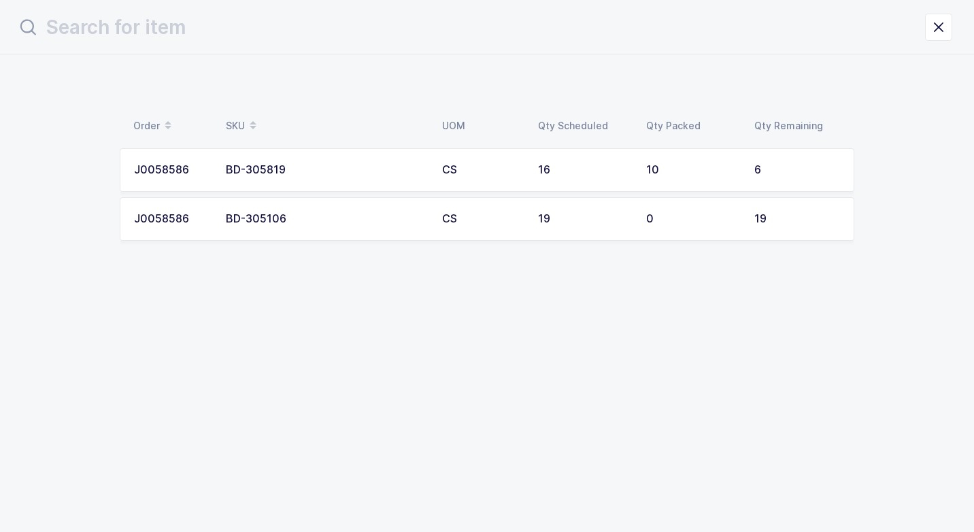
click at [478, 169] on div "CS" at bounding box center [482, 170] width 80 height 12
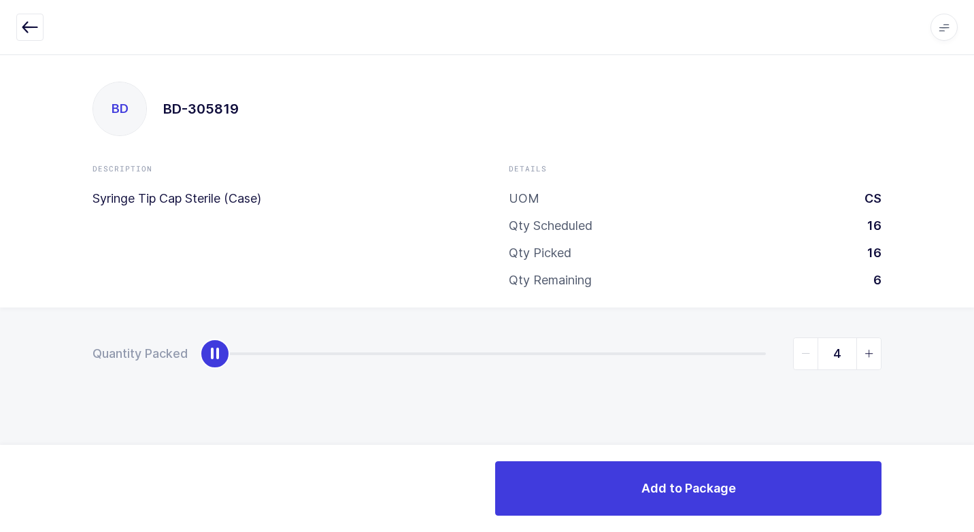
type input "6"
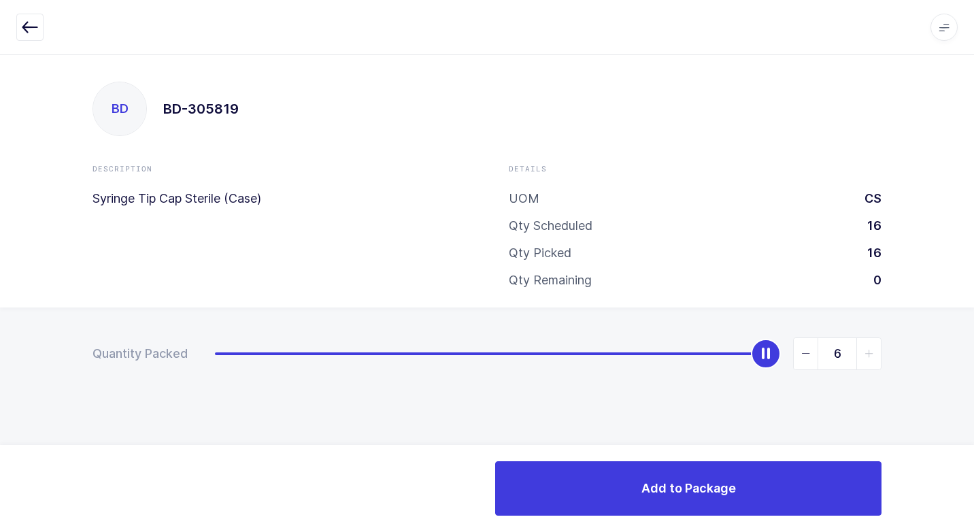
drag, startPoint x: 213, startPoint y: 354, endPoint x: 976, endPoint y: 323, distance: 763.9
click at [963, 323] on html "Apps Core [GEOGRAPHIC_DATA] Admin Mission Control Purchasing [PERSON_NAME] Logo…" at bounding box center [487, 266] width 974 height 532
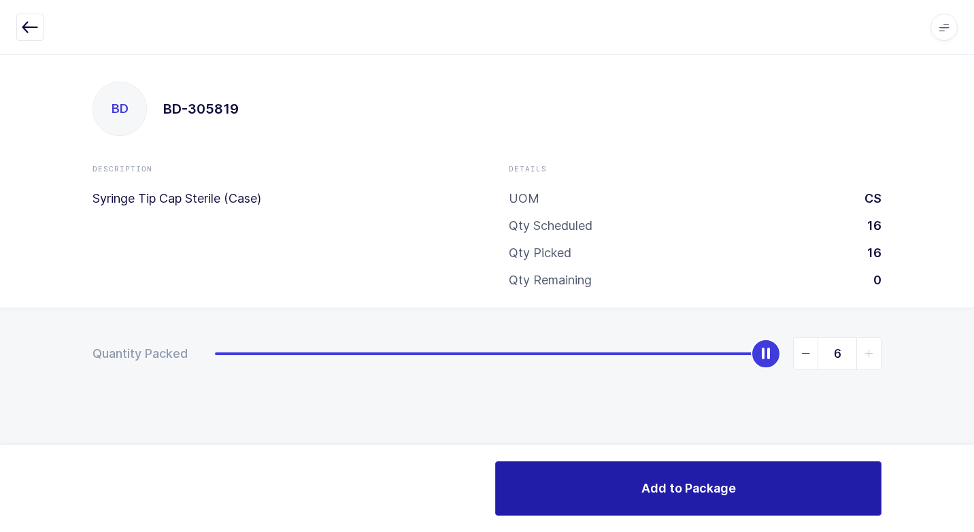
click at [601, 492] on button "Add to Package" at bounding box center [688, 488] width 386 height 54
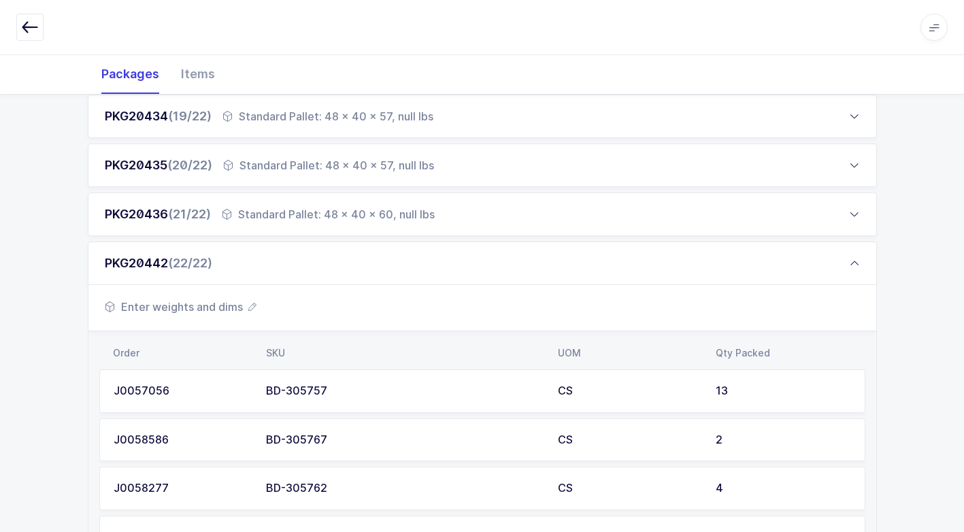
scroll to position [1376, 0]
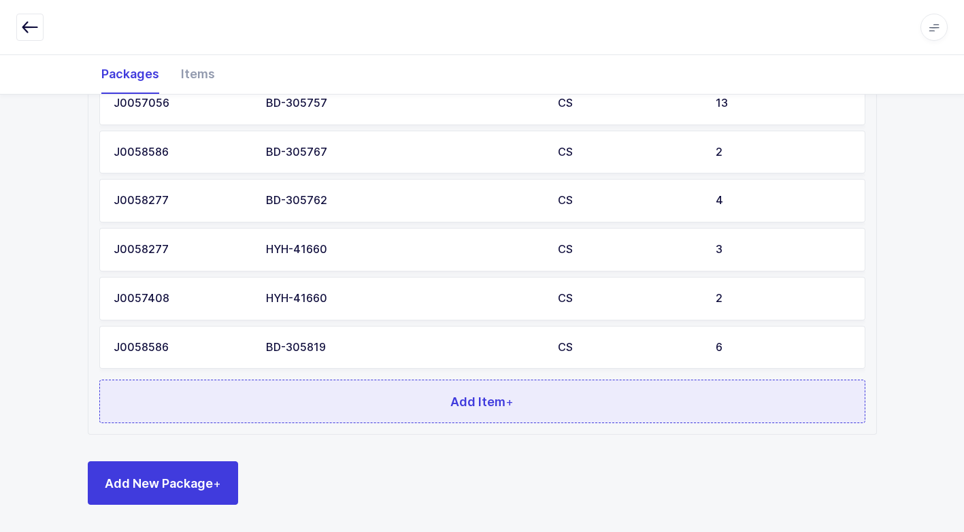
click at [472, 397] on span "Add Item +" at bounding box center [481, 401] width 63 height 17
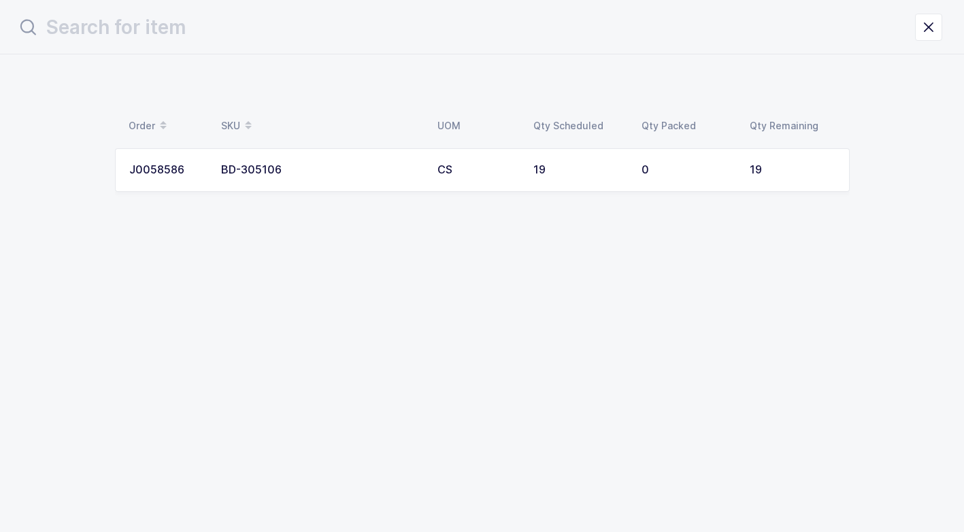
scroll to position [0, 0]
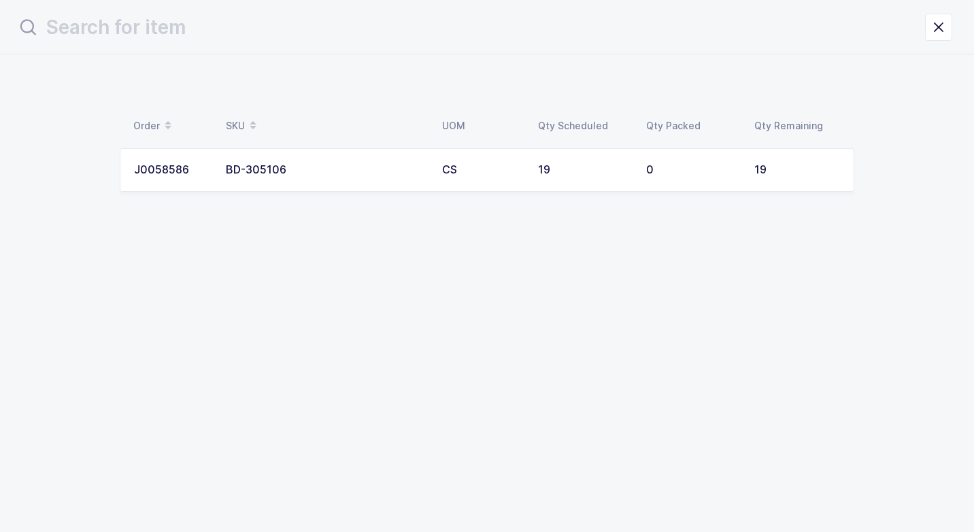
click at [520, 181] on td "CS" at bounding box center [482, 170] width 96 height 44
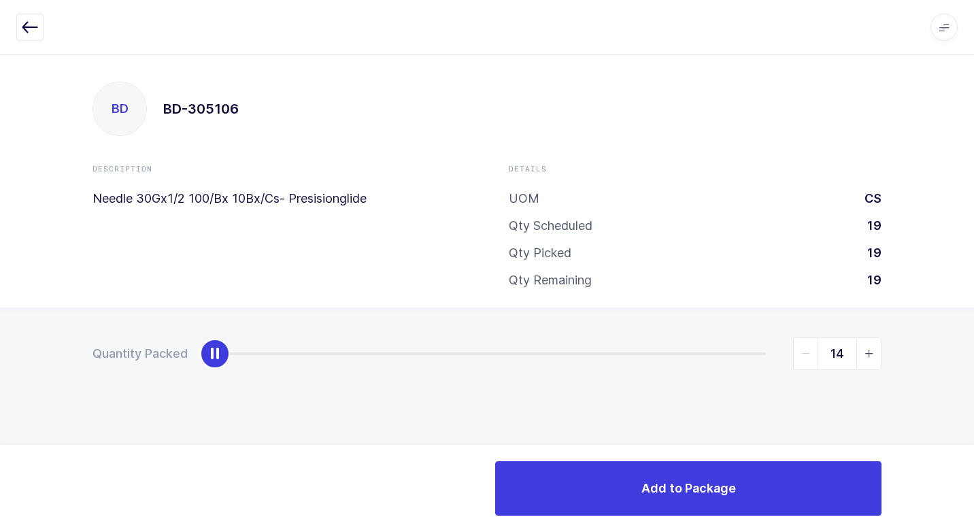
type input "19"
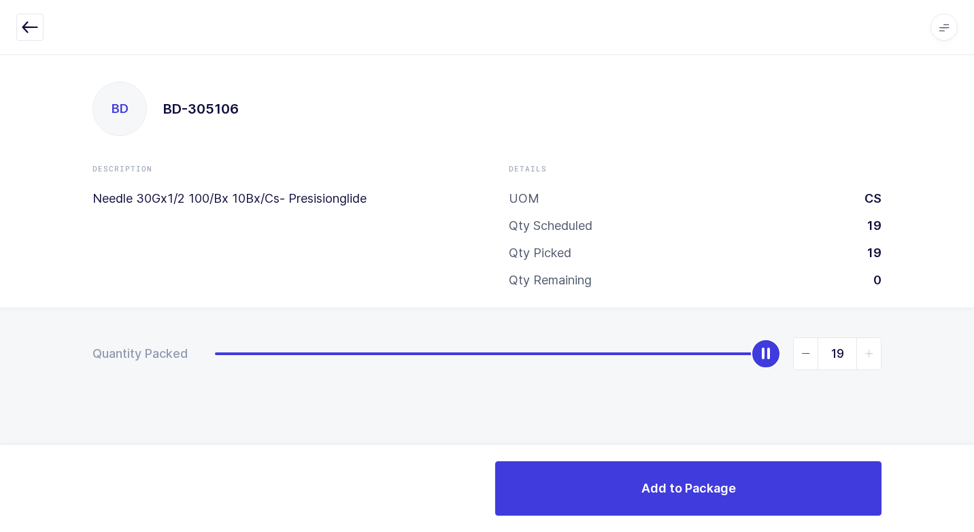
drag, startPoint x: 216, startPoint y: 361, endPoint x: 976, endPoint y: 173, distance: 782.7
click at [963, 173] on html "Apps Core [GEOGRAPHIC_DATA] Admin Mission Control Purchasing [PERSON_NAME] Logo…" at bounding box center [487, 266] width 974 height 532
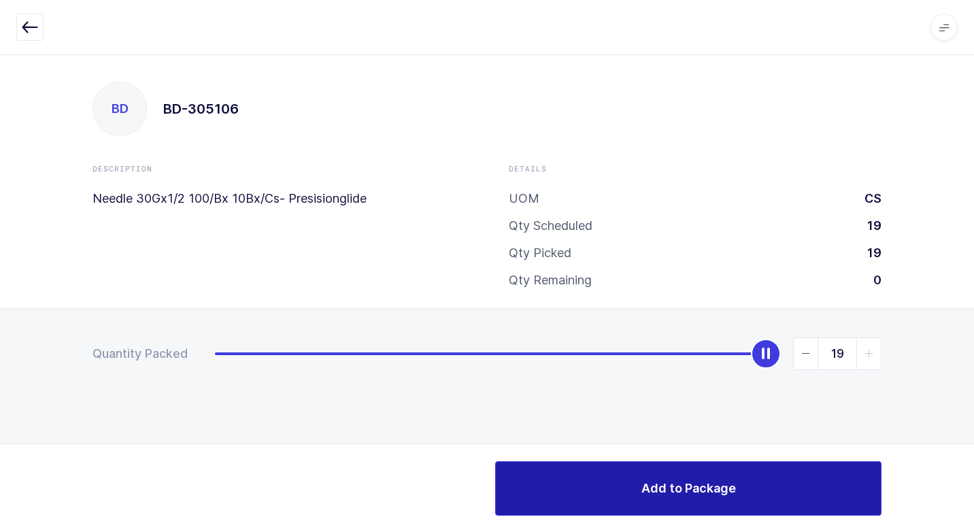
drag, startPoint x: 635, startPoint y: 477, endPoint x: 649, endPoint y: 476, distance: 14.3
click at [646, 478] on button "Add to Package" at bounding box center [688, 488] width 386 height 54
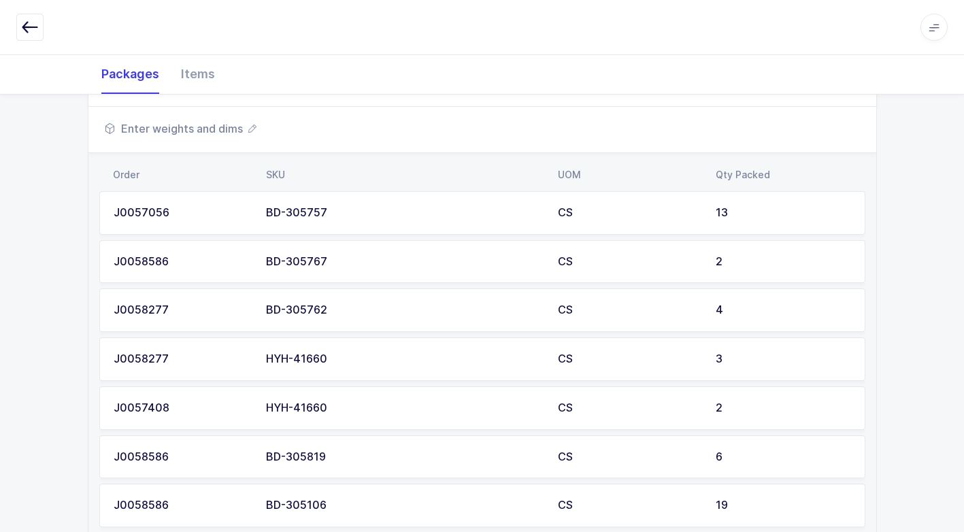
scroll to position [1202, 0]
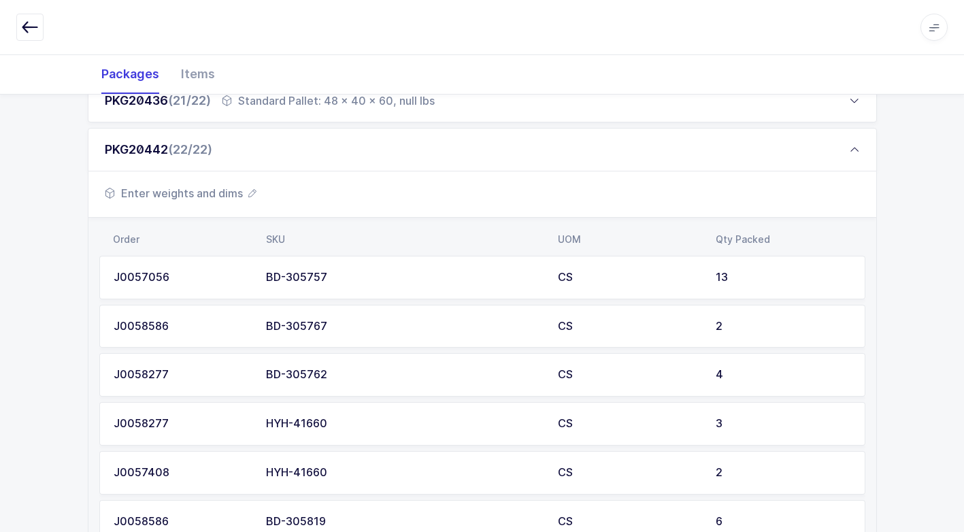
click at [218, 192] on span "Enter weights and dims" at bounding box center [181, 193] width 152 height 16
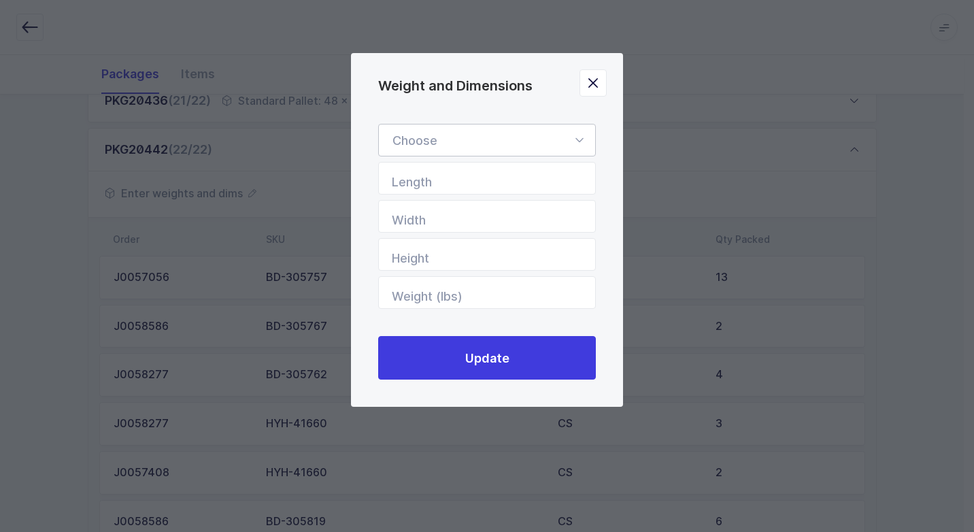
click at [579, 137] on icon "Weight and Dimensions" at bounding box center [579, 140] width 17 height 33
drag, startPoint x: 556, startPoint y: 184, endPoint x: 565, endPoint y: 220, distance: 37.6
click at [556, 184] on li "Standard Pallet" at bounding box center [492, 180] width 216 height 26
type input "Standard Pallet"
type input "48"
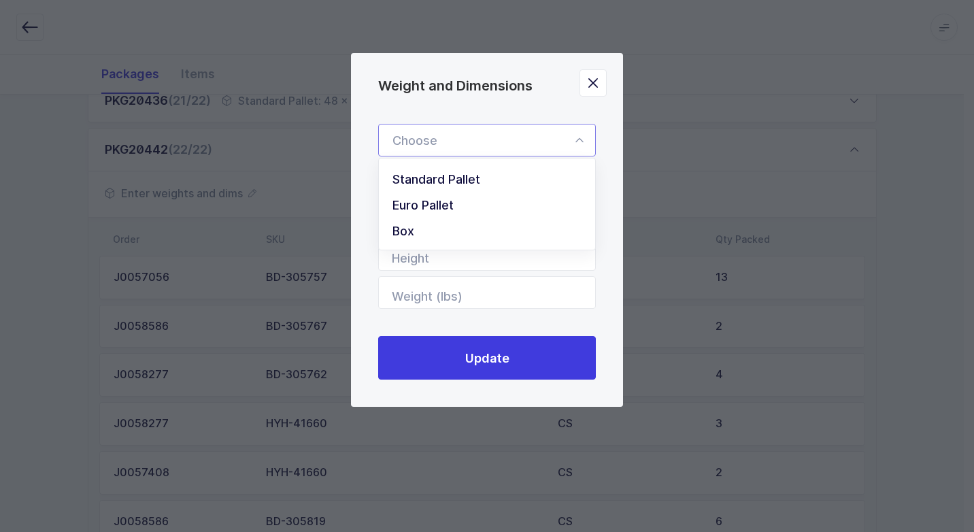
type input "40"
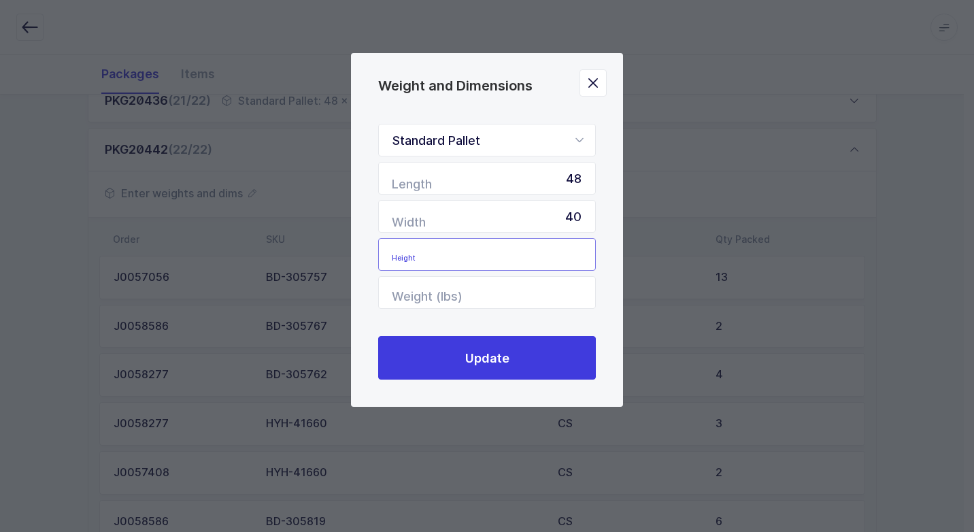
click at [562, 244] on input "Height" at bounding box center [487, 254] width 218 height 33
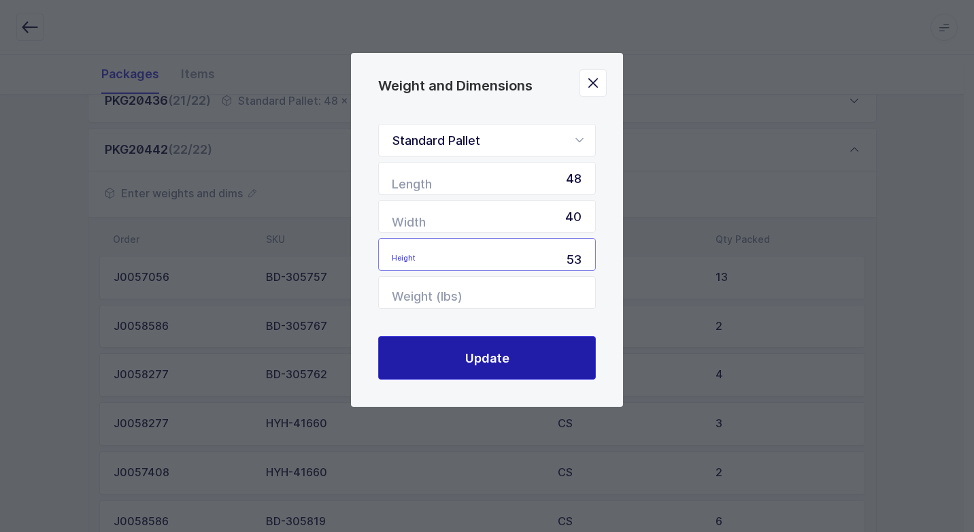
type input "53"
click at [541, 365] on button "Update" at bounding box center [487, 358] width 218 height 44
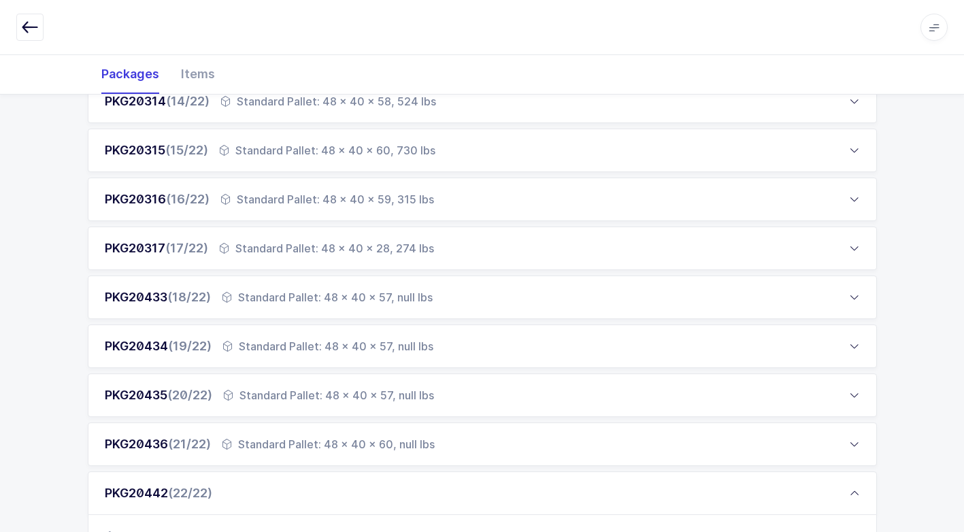
scroll to position [862, 0]
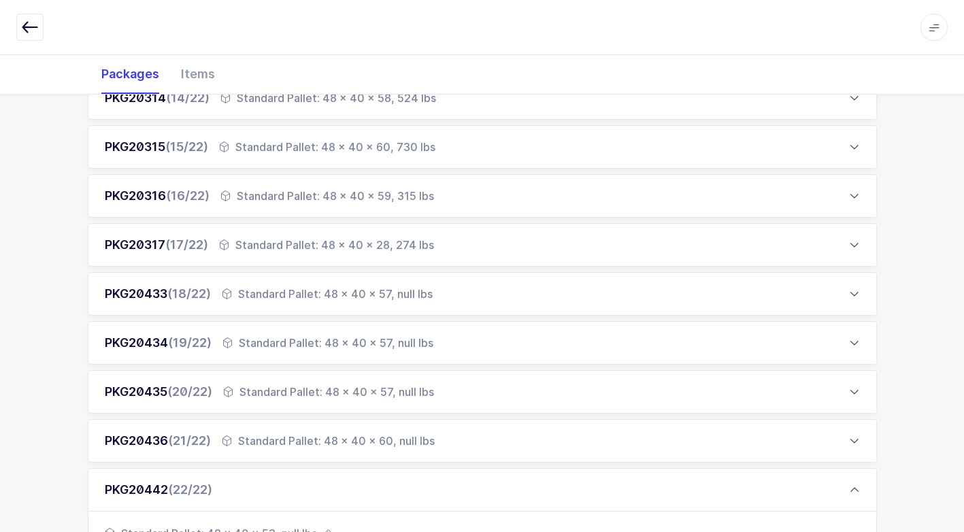
click at [348, 288] on div "Standard Pallet: 48 x 40 x 57, null lbs" at bounding box center [327, 294] width 211 height 16
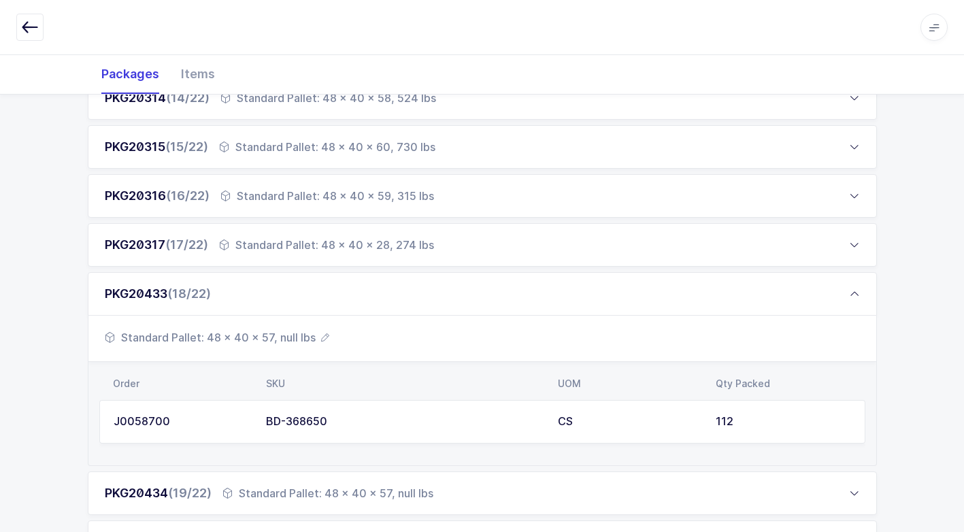
click at [280, 337] on span "Standard Pallet: 48 x 40 x 57, null lbs" at bounding box center [217, 337] width 224 height 16
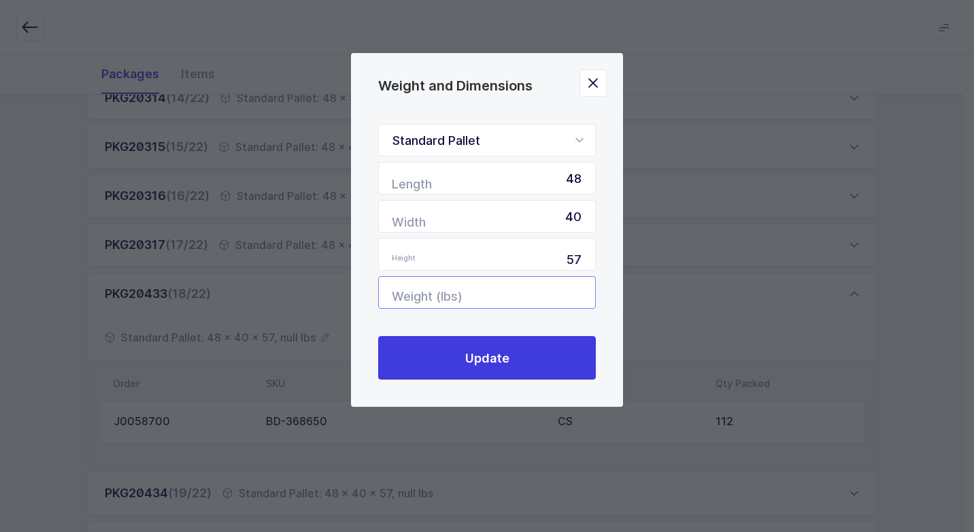
click at [554, 286] on input "Weight (lbs)" at bounding box center [487, 292] width 218 height 33
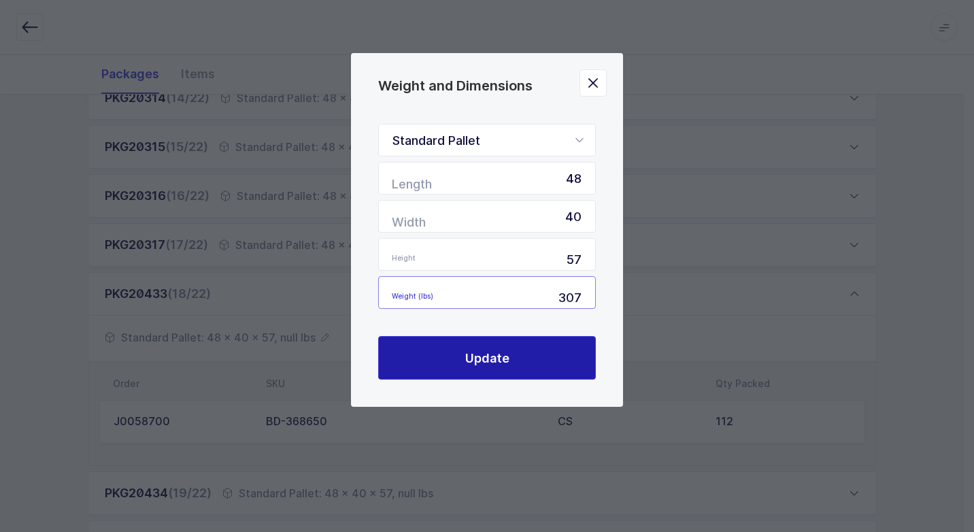
type input "307"
click at [519, 348] on button "Update" at bounding box center [487, 358] width 218 height 44
click at [477, 366] on span "Update" at bounding box center [487, 358] width 44 height 17
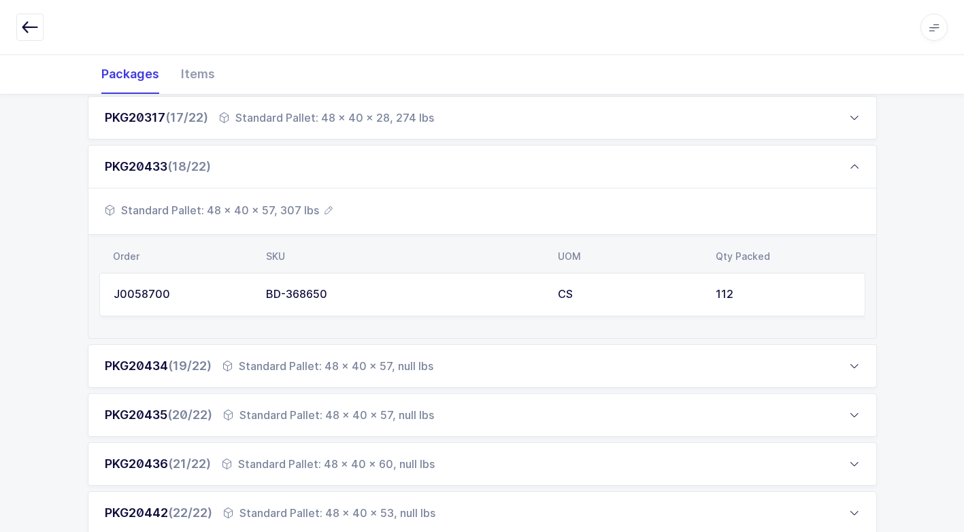
scroll to position [1046, 0]
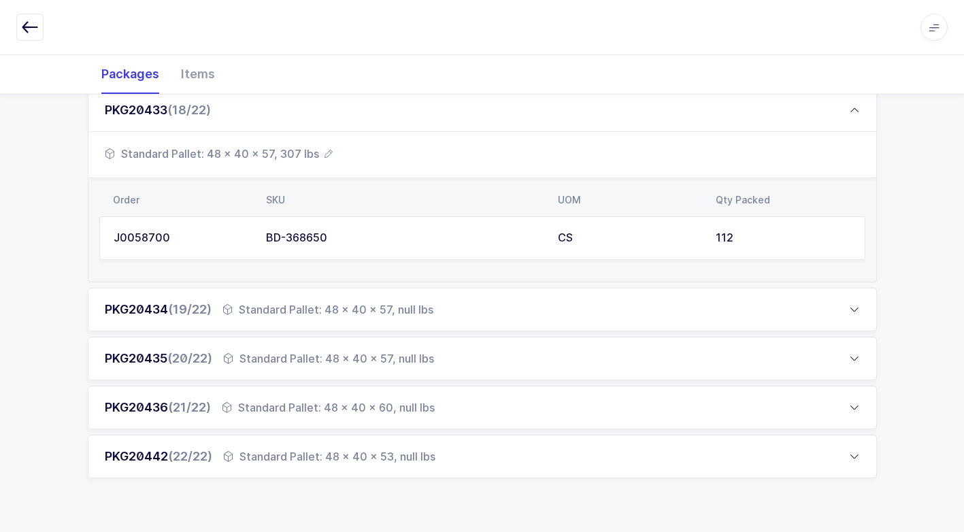
click at [350, 299] on div "PKG20434 (19/22) Standard Pallet: 48 x 40 x 57, null lbs" at bounding box center [482, 310] width 789 height 44
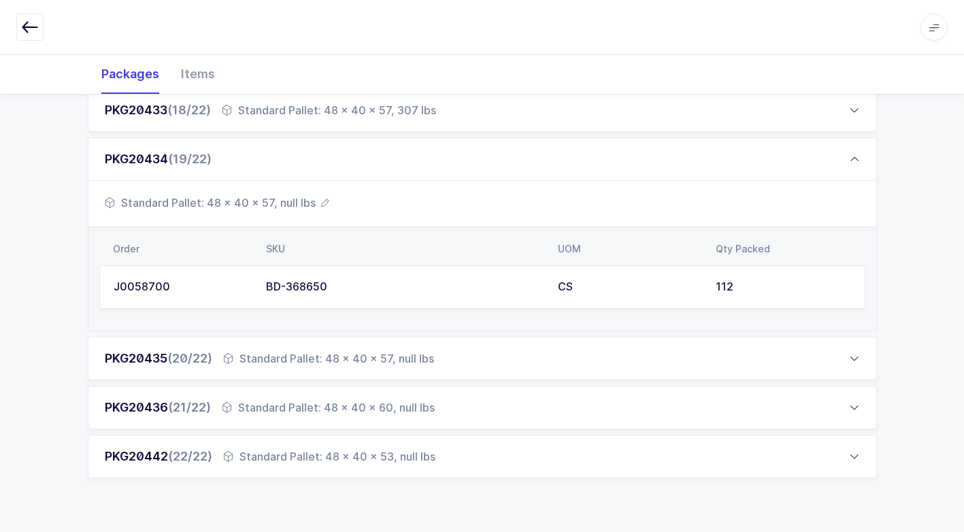
click at [301, 202] on span "Standard Pallet: 48 x 40 x 57, null lbs" at bounding box center [217, 203] width 224 height 16
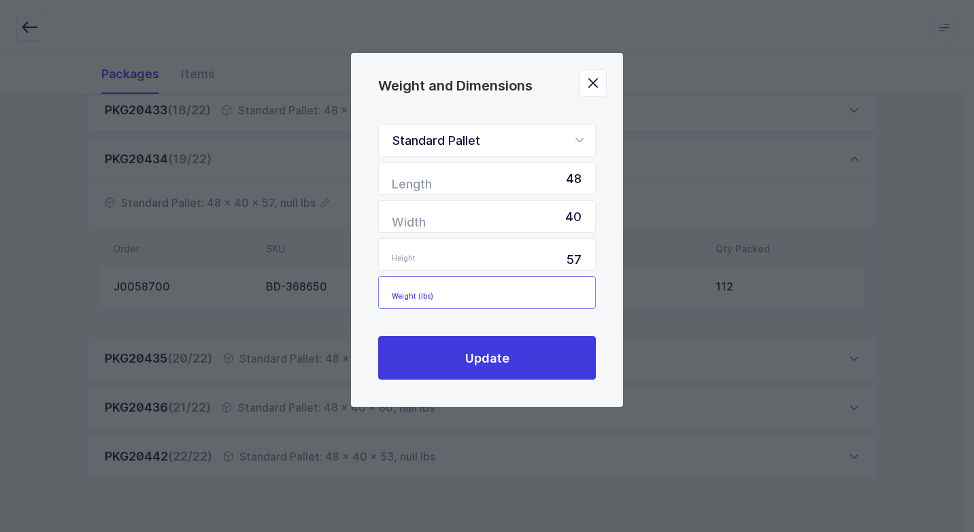
drag, startPoint x: 559, startPoint y: 295, endPoint x: 546, endPoint y: 303, distance: 16.2
click at [555, 296] on input "Weight (lbs)" at bounding box center [487, 292] width 218 height 33
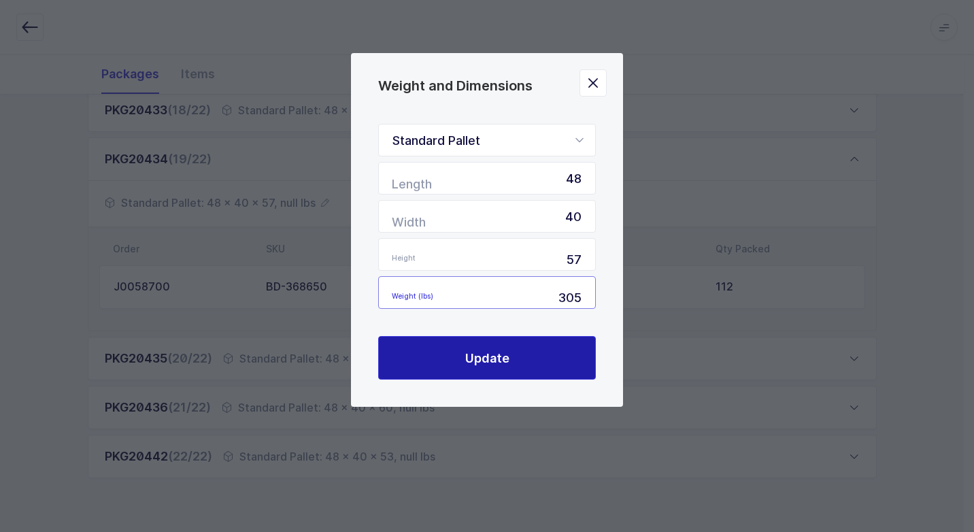
type input "305"
click at [512, 366] on button "Update" at bounding box center [487, 358] width 218 height 44
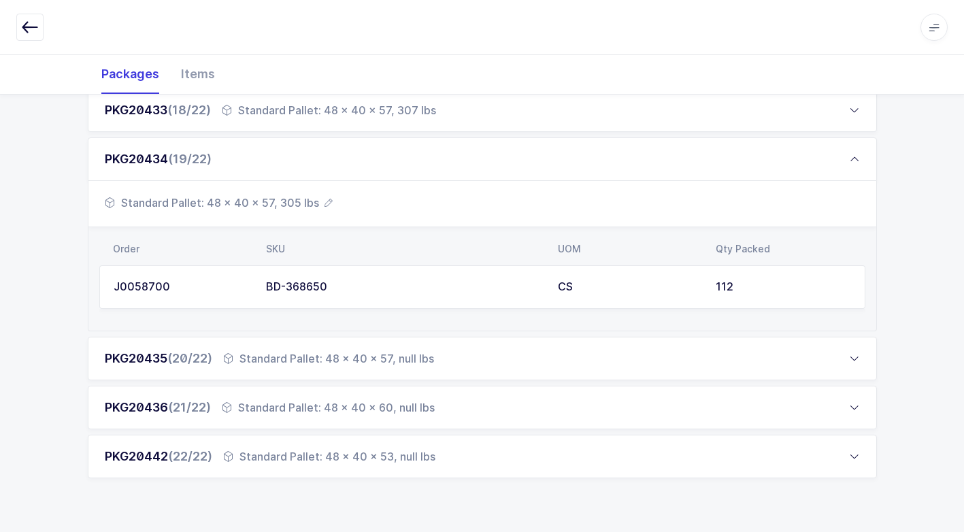
click at [364, 358] on div "Standard Pallet: 48 x 40 x 57, null lbs" at bounding box center [328, 358] width 211 height 16
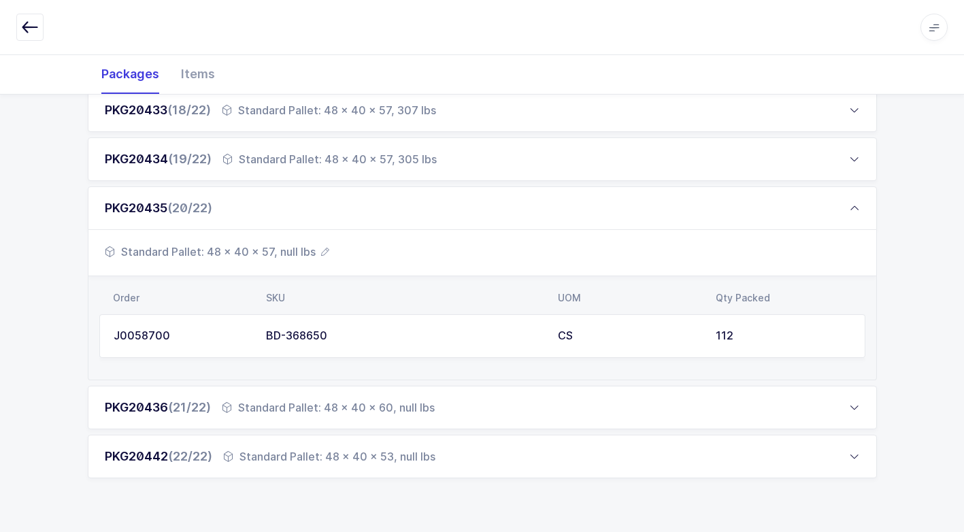
click at [277, 252] on span "Standard Pallet: 48 x 40 x 57, null lbs" at bounding box center [217, 252] width 224 height 16
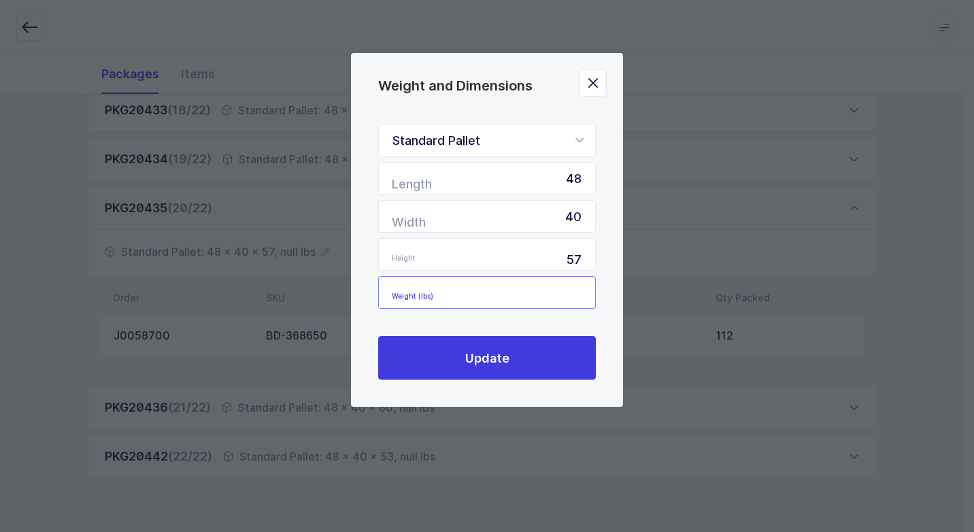
click at [565, 301] on input "Weight (lbs)" at bounding box center [487, 292] width 218 height 33
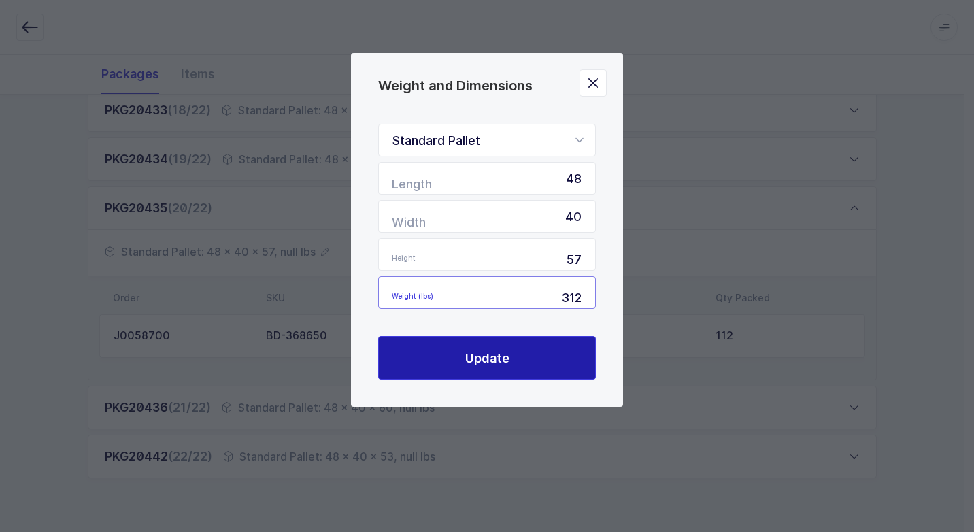
type input "312"
click at [541, 351] on button "Update" at bounding box center [487, 358] width 218 height 44
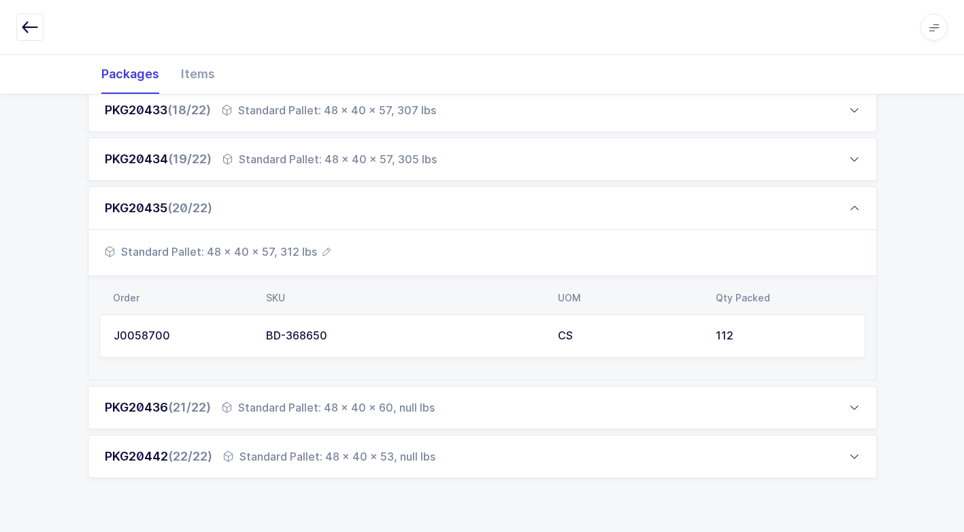
drag, startPoint x: 289, startPoint y: 409, endPoint x: 324, endPoint y: 393, distance: 38.1
click at [293, 407] on div "Standard Pallet: 48 x 40 x 60, null lbs" at bounding box center [328, 407] width 213 height 16
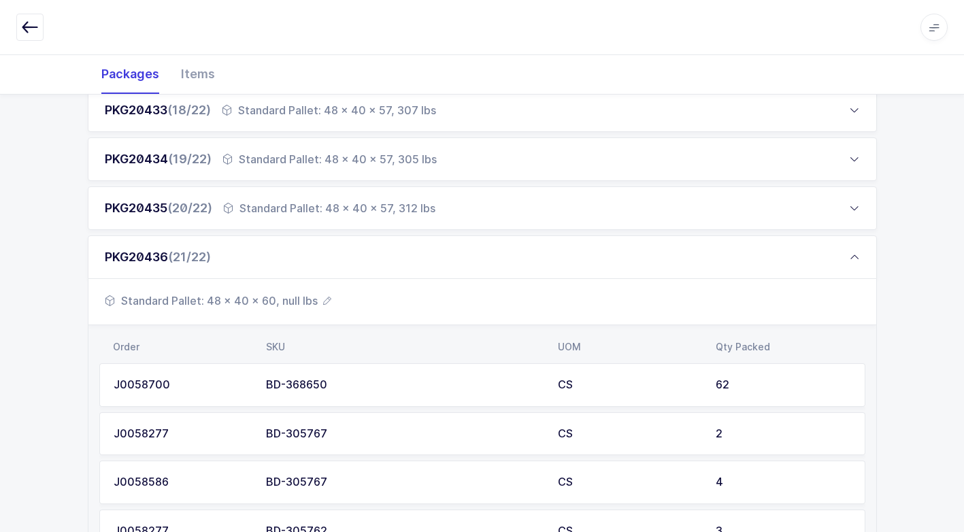
click at [290, 302] on span "Standard Pallet: 48 x 40 x 60, null lbs" at bounding box center [218, 301] width 227 height 16
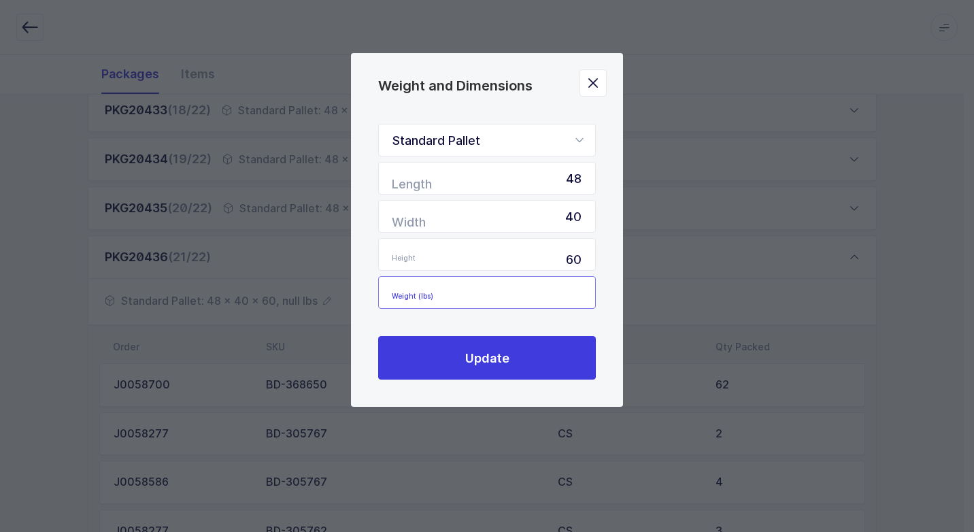
drag, startPoint x: 552, startPoint y: 300, endPoint x: 552, endPoint y: 290, distance: 9.5
click at [552, 295] on input "Weight (lbs)" at bounding box center [487, 292] width 218 height 33
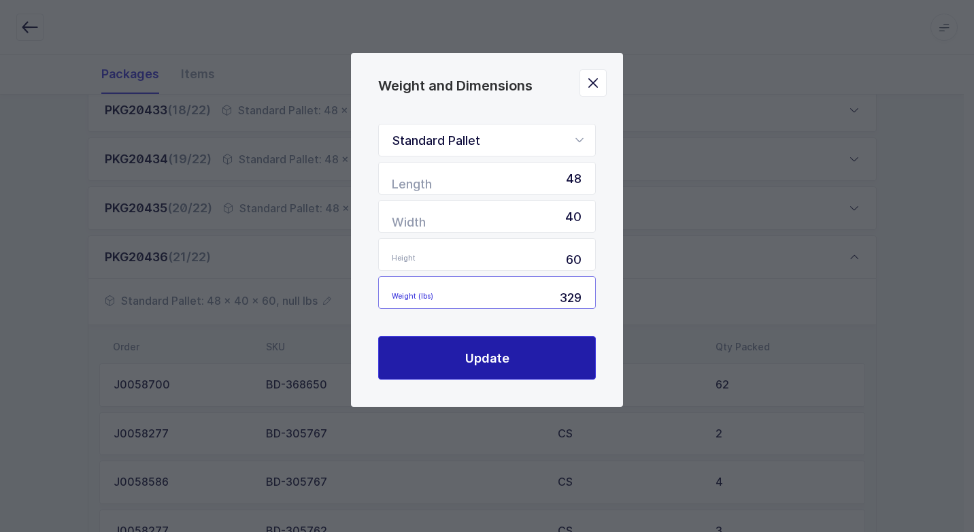
type input "329"
click at [509, 346] on button "Update" at bounding box center [487, 358] width 218 height 44
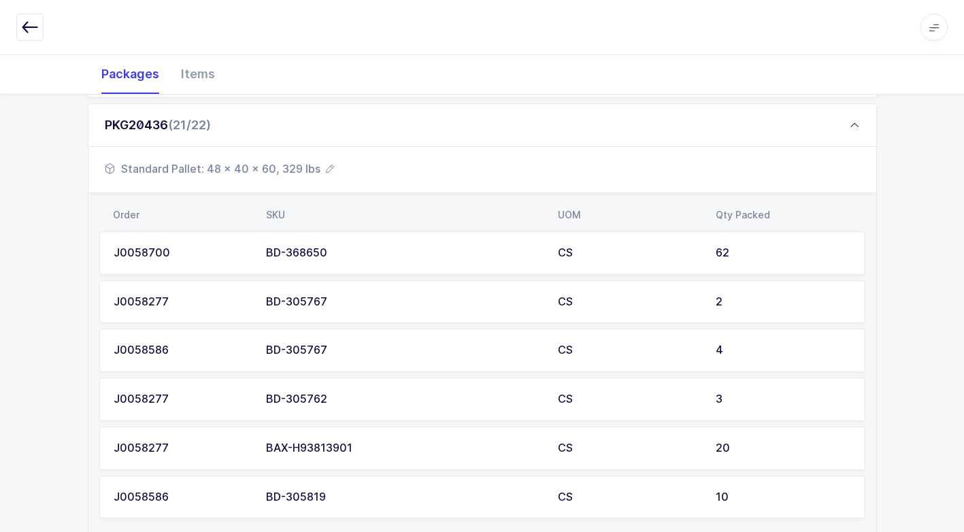
scroll to position [1289, 0]
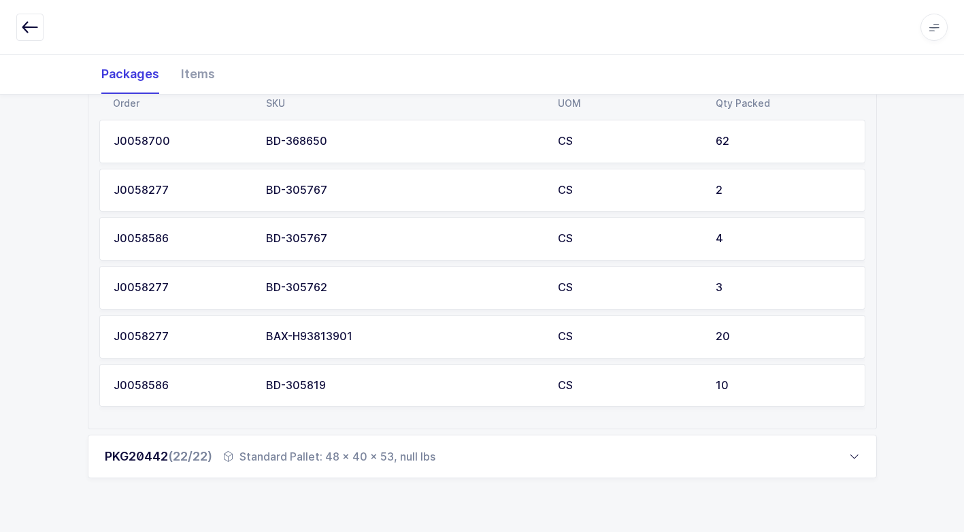
drag, startPoint x: 308, startPoint y: 453, endPoint x: 320, endPoint y: 448, distance: 12.8
click at [316, 450] on div "Standard Pallet: 48 x 40 x 53, null lbs" at bounding box center [329, 456] width 212 height 16
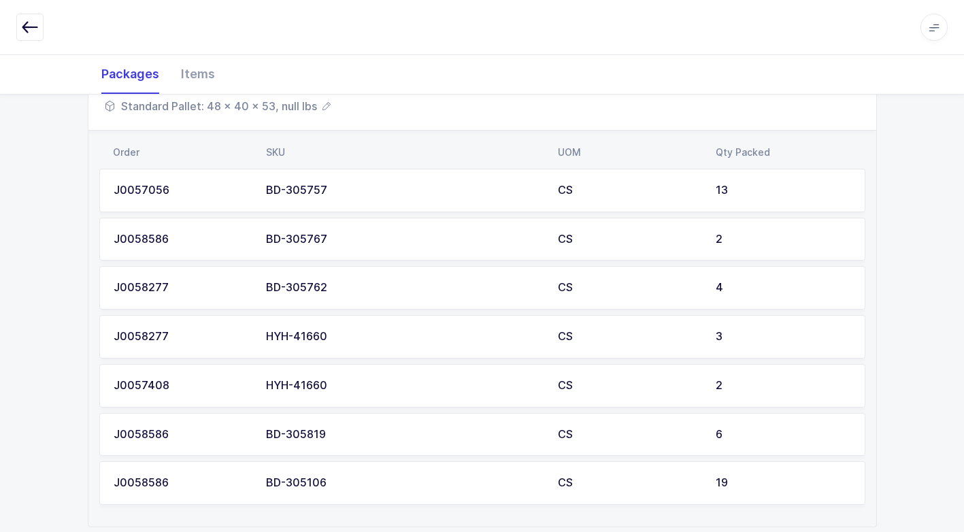
click at [297, 102] on span "Standard Pallet: 48 x 40 x 53, null lbs" at bounding box center [218, 106] width 226 height 16
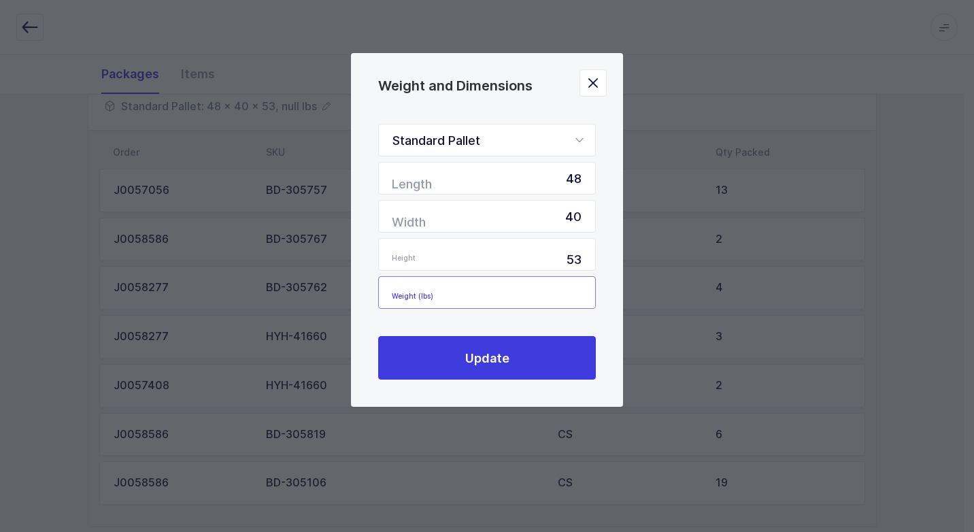
click at [546, 297] on input "Weight (lbs)" at bounding box center [487, 292] width 218 height 33
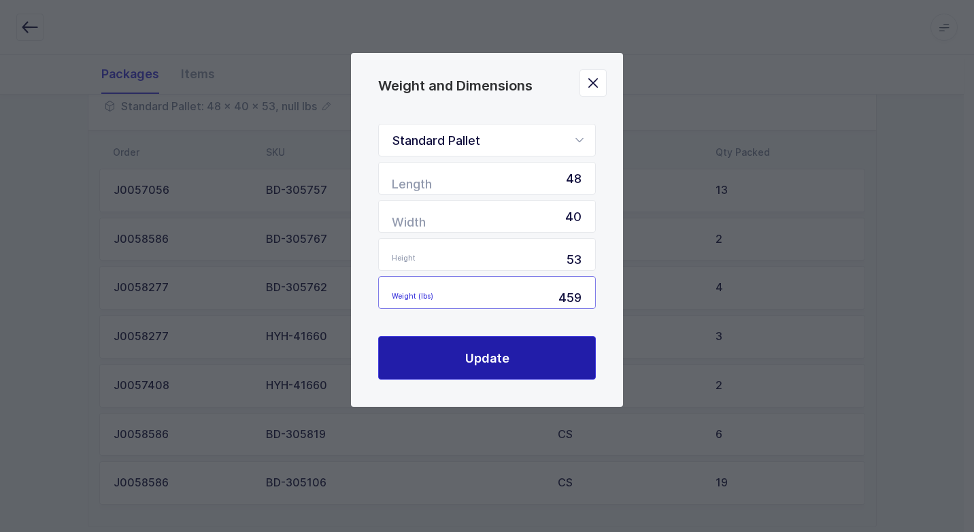
type input "459"
click at [499, 350] on span "Update" at bounding box center [487, 358] width 44 height 17
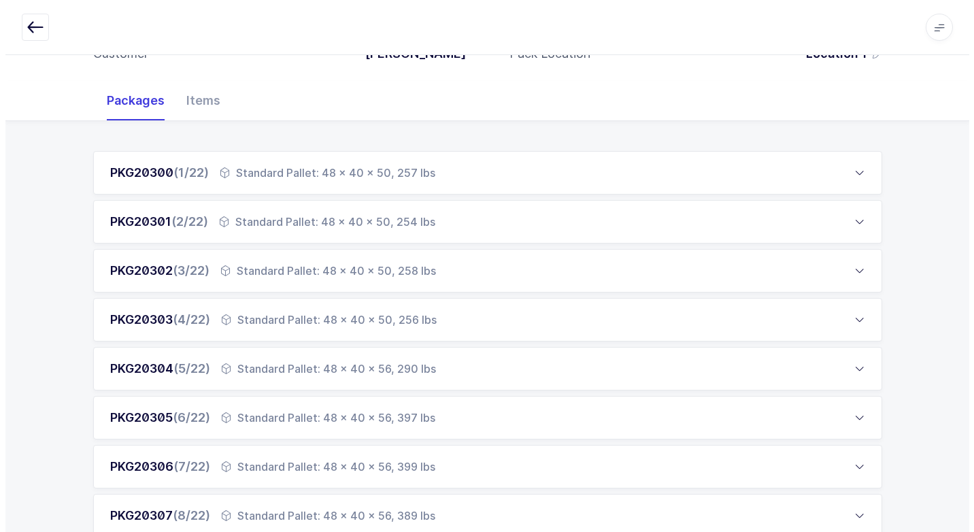
scroll to position [0, 0]
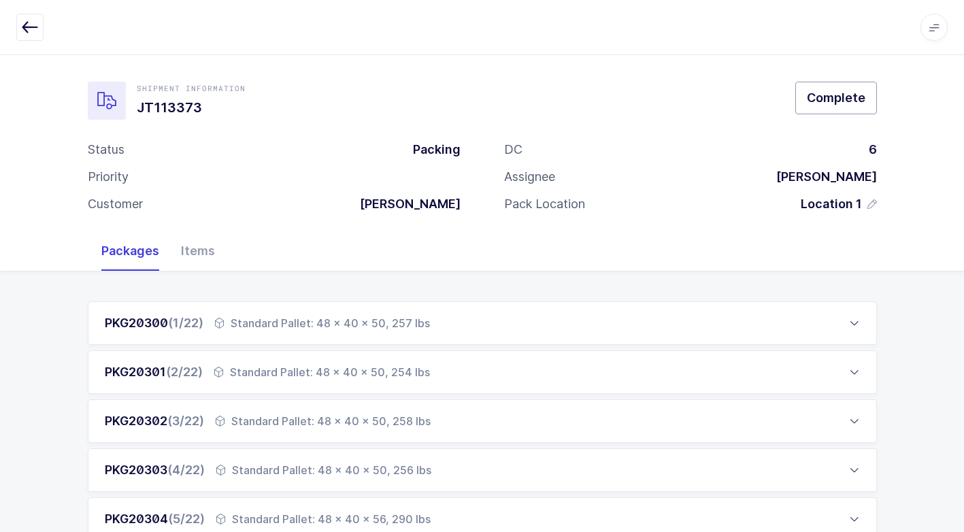
click at [817, 104] on span "Complete" at bounding box center [836, 97] width 59 height 17
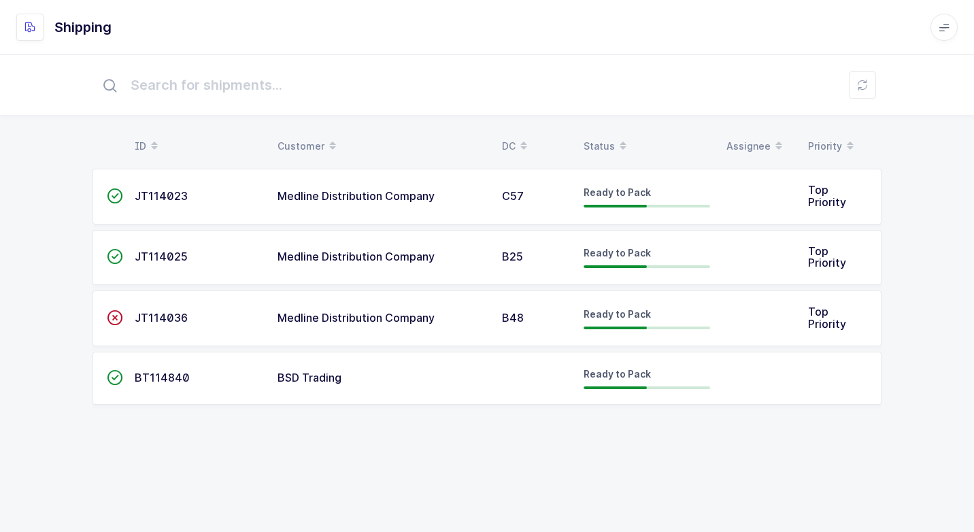
click at [469, 312] on div "Medline Distribution Company" at bounding box center [382, 318] width 208 height 12
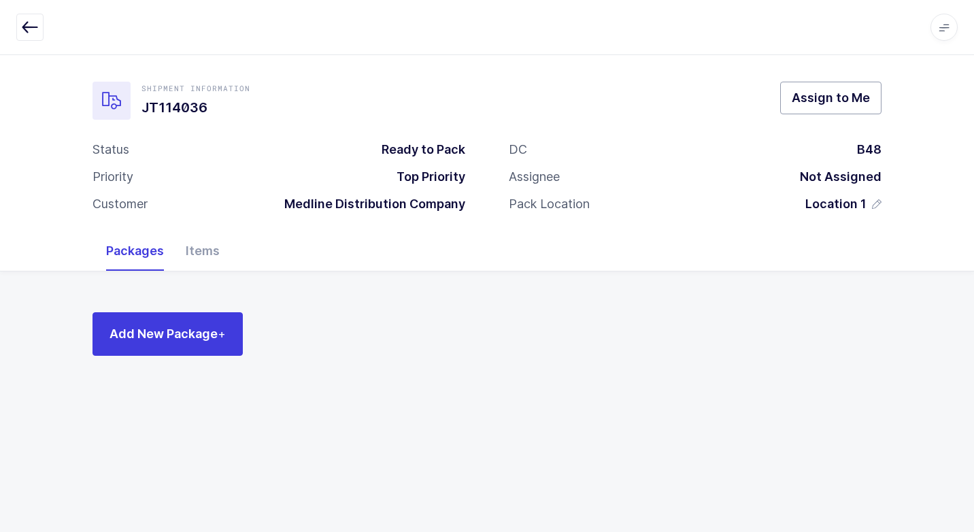
click at [821, 97] on span "Assign to Me" at bounding box center [831, 97] width 78 height 17
click at [955, 24] on div "Error Server Error" at bounding box center [851, 39] width 224 height 56
click at [952, 27] on div at bounding box center [947, 29] width 11 height 12
click at [815, 95] on span "Assign to Me" at bounding box center [831, 97] width 78 height 17
click at [947, 30] on div at bounding box center [947, 29] width 11 height 12
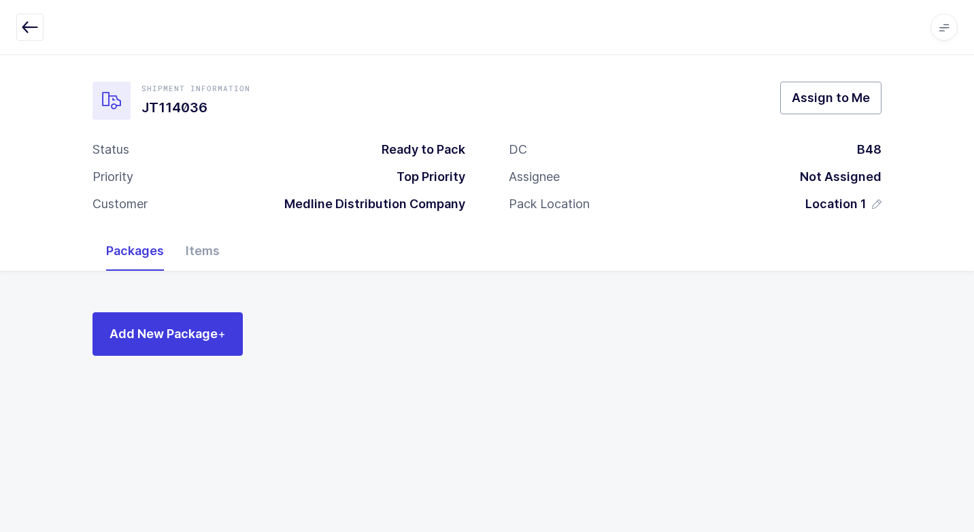
click at [818, 105] on span "Assign to Me" at bounding box center [831, 97] width 78 height 17
click at [951, 29] on div at bounding box center [947, 29] width 11 height 12
click at [198, 252] on div "Items" at bounding box center [203, 250] width 56 height 39
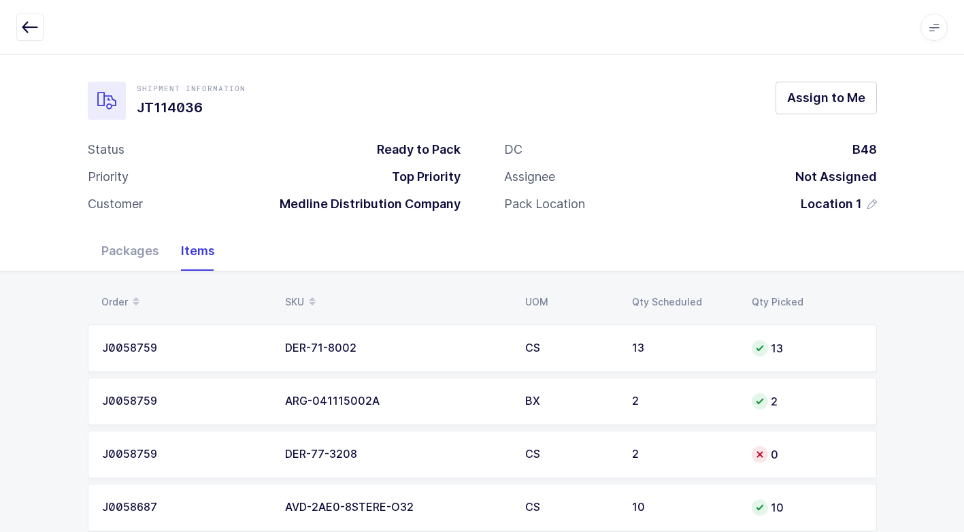
scroll to position [32, 0]
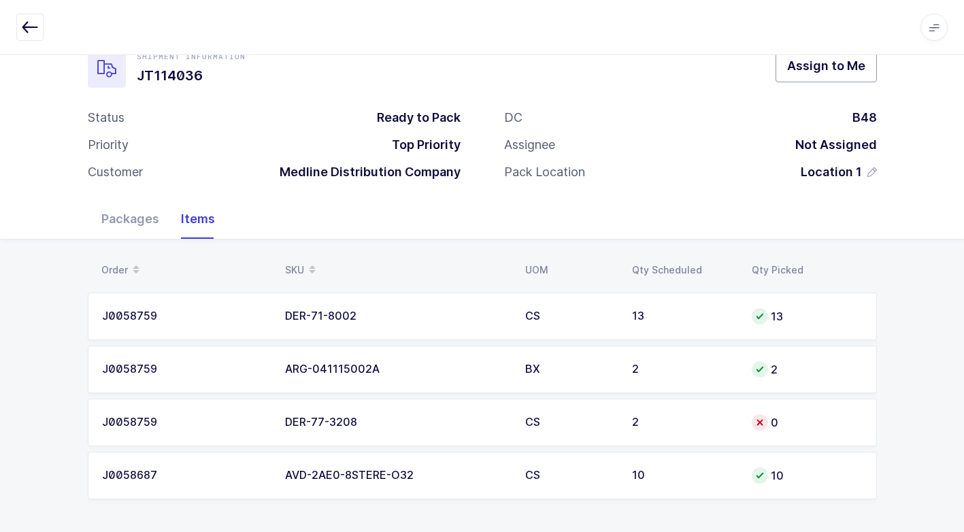
click at [829, 73] on span "Assign to Me" at bounding box center [826, 65] width 78 height 17
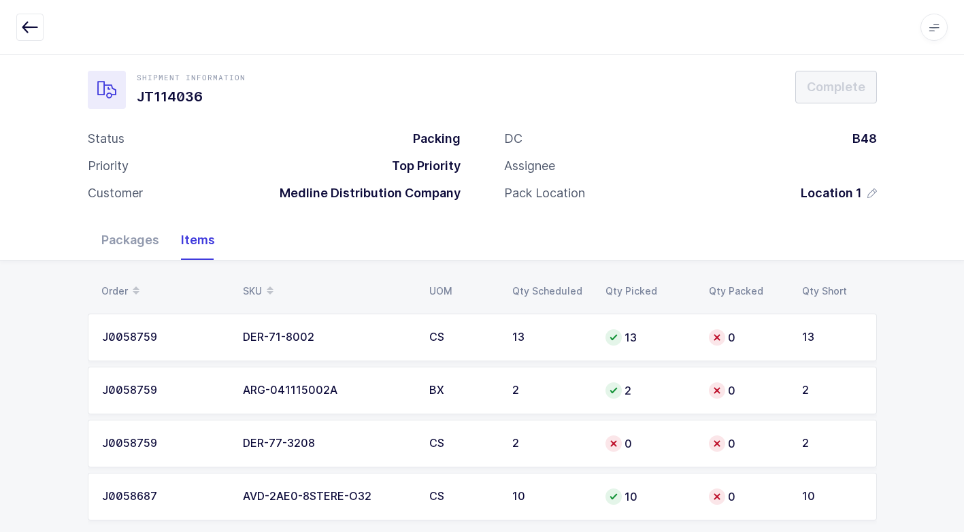
scroll to position [0, 0]
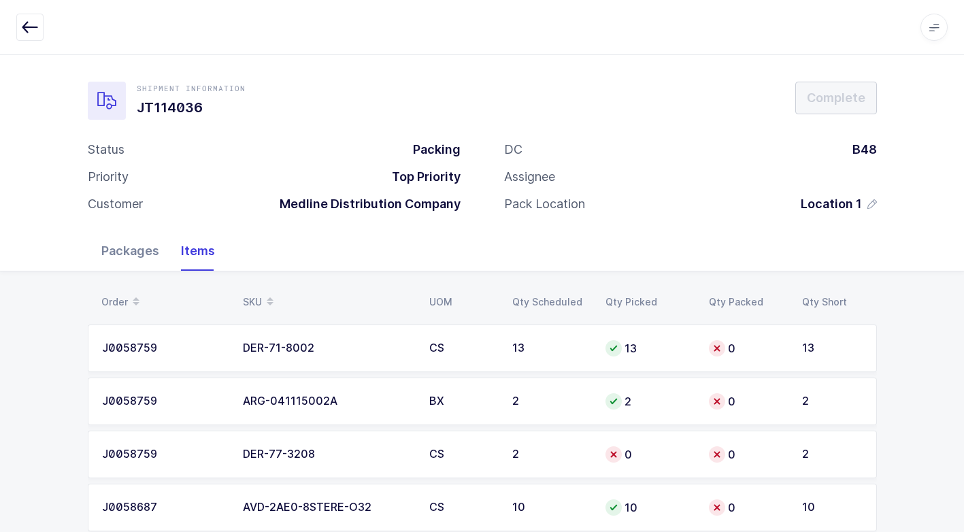
click at [124, 255] on div "Packages" at bounding box center [130, 250] width 80 height 39
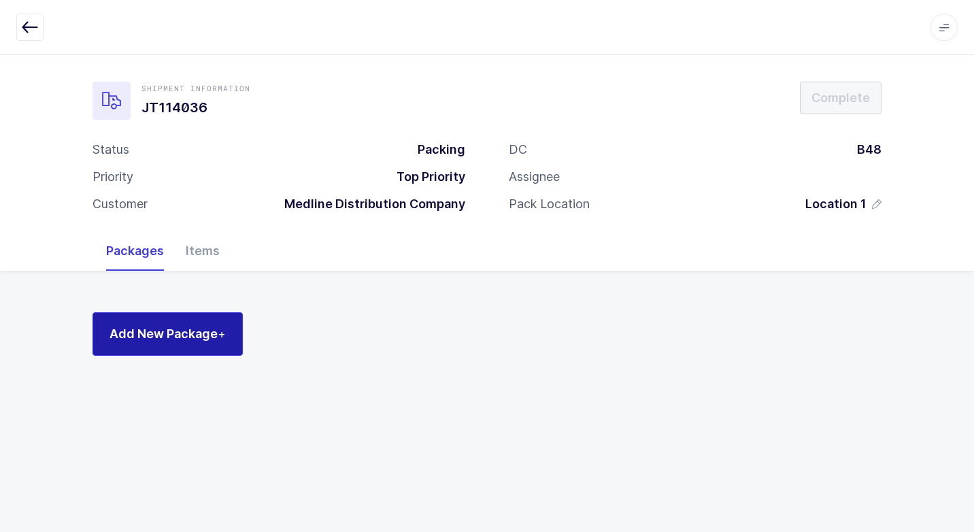
click at [210, 335] on span "Add New Package +" at bounding box center [168, 333] width 116 height 17
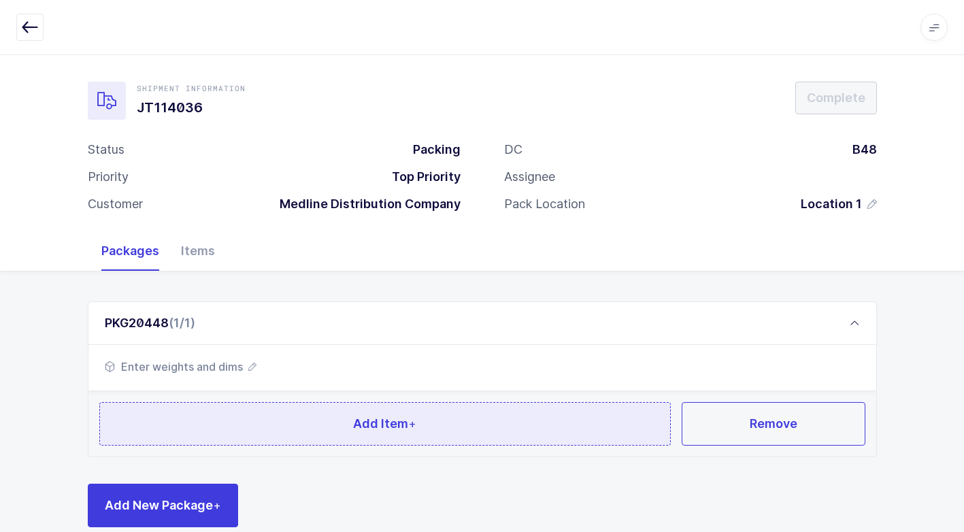
click at [461, 424] on button "Add Item +" at bounding box center [385, 424] width 572 height 44
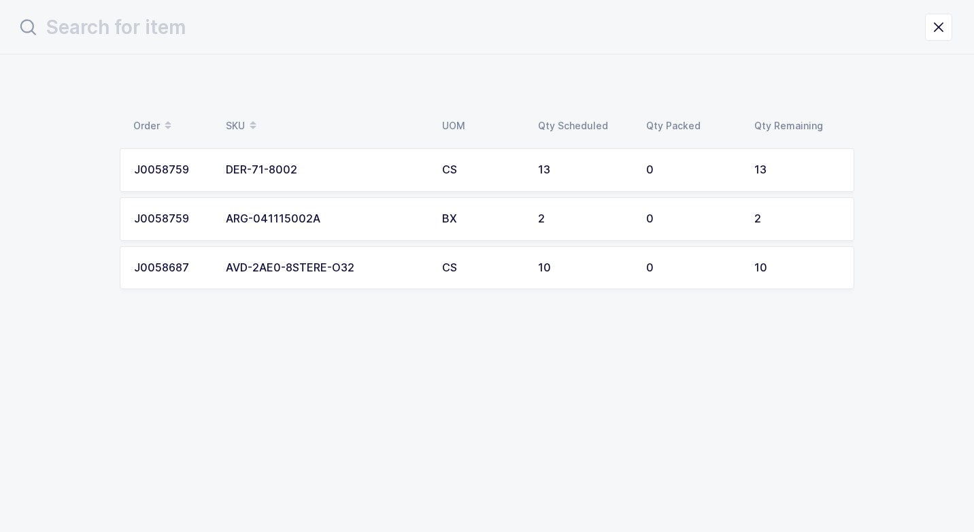
click at [367, 274] on td "AVD-2AE0-8STERE-O32" at bounding box center [326, 268] width 216 height 44
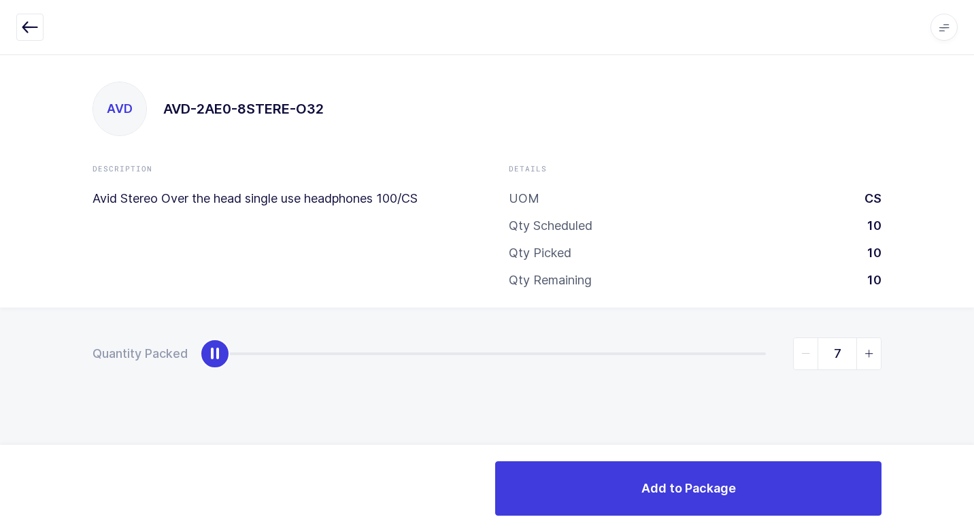
type input "10"
drag, startPoint x: 212, startPoint y: 353, endPoint x: 862, endPoint y: 409, distance: 652.7
click at [928, 361] on div "Quantity Packed 10" at bounding box center [487, 401] width 974 height 188
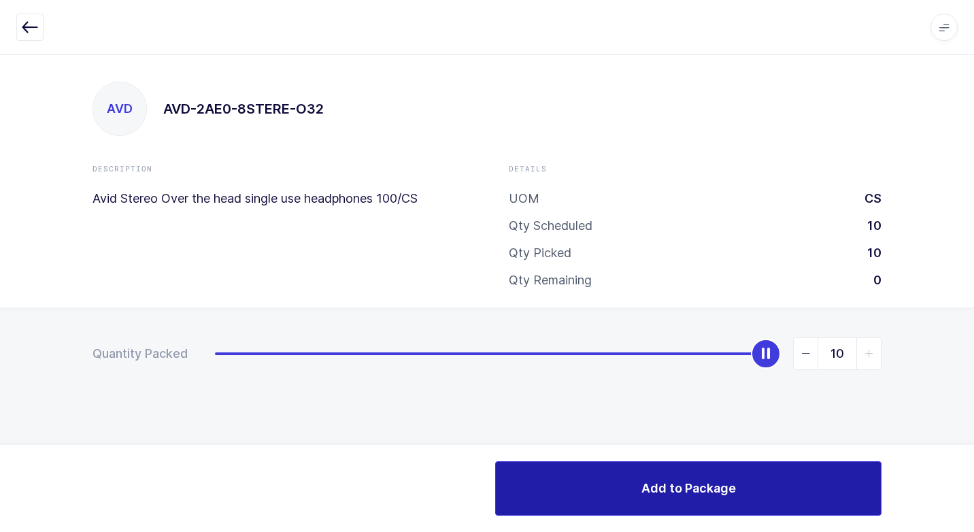
drag, startPoint x: 644, startPoint y: 511, endPoint x: 592, endPoint y: 501, distance: 52.6
click at [635, 510] on button "Add to Package" at bounding box center [688, 488] width 386 height 54
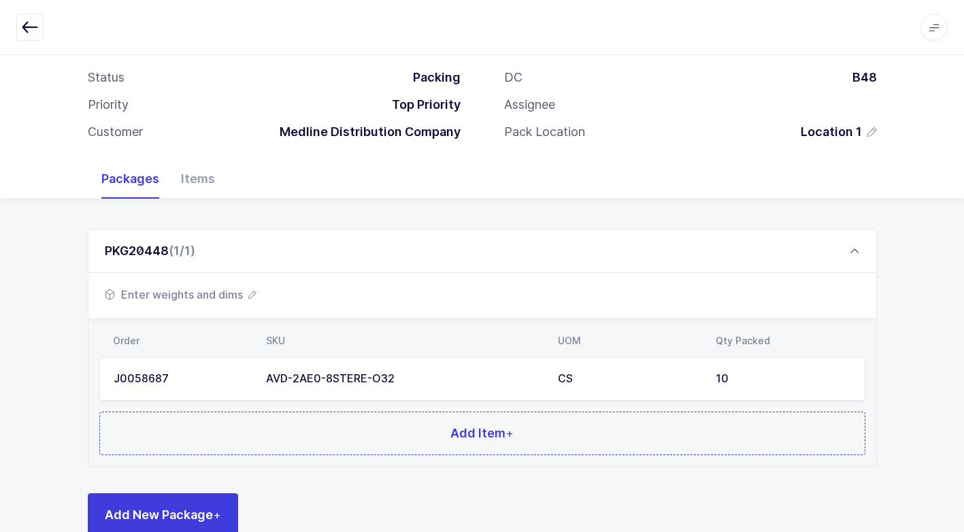
scroll to position [104, 0]
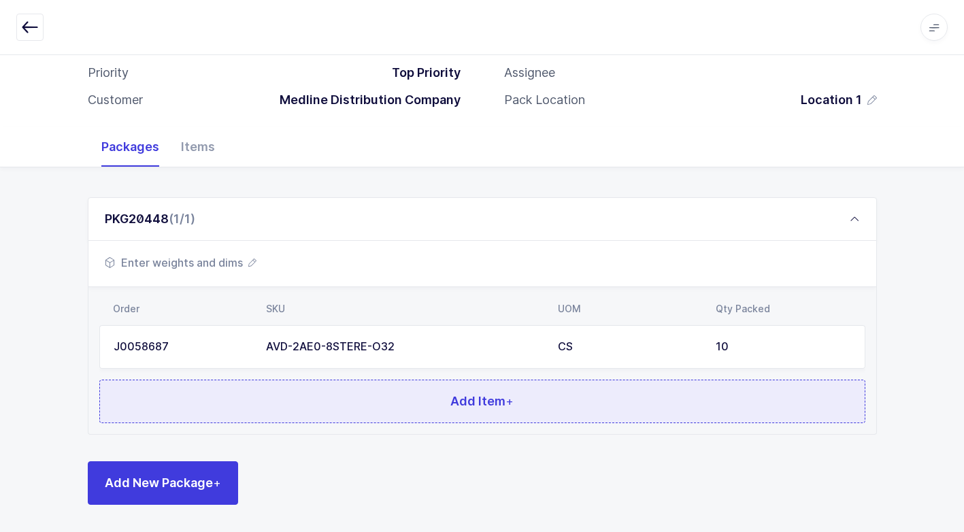
click at [428, 409] on button "Add Item +" at bounding box center [482, 402] width 766 height 44
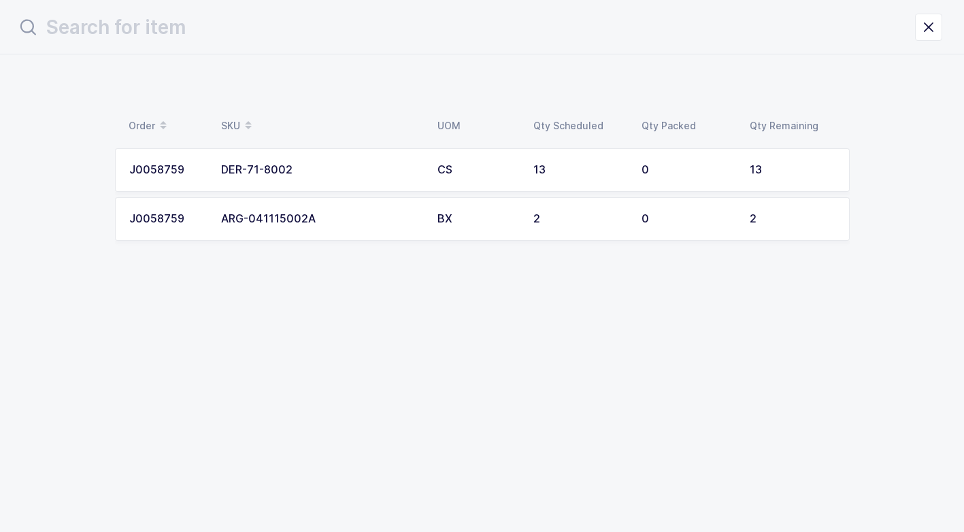
scroll to position [0, 0]
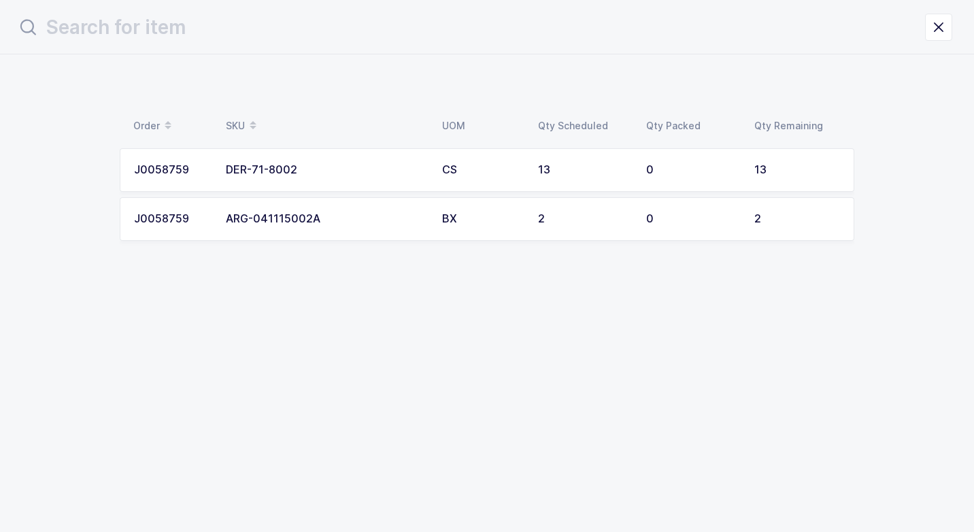
click at [355, 217] on div "ARG-041115002A" at bounding box center [326, 219] width 200 height 12
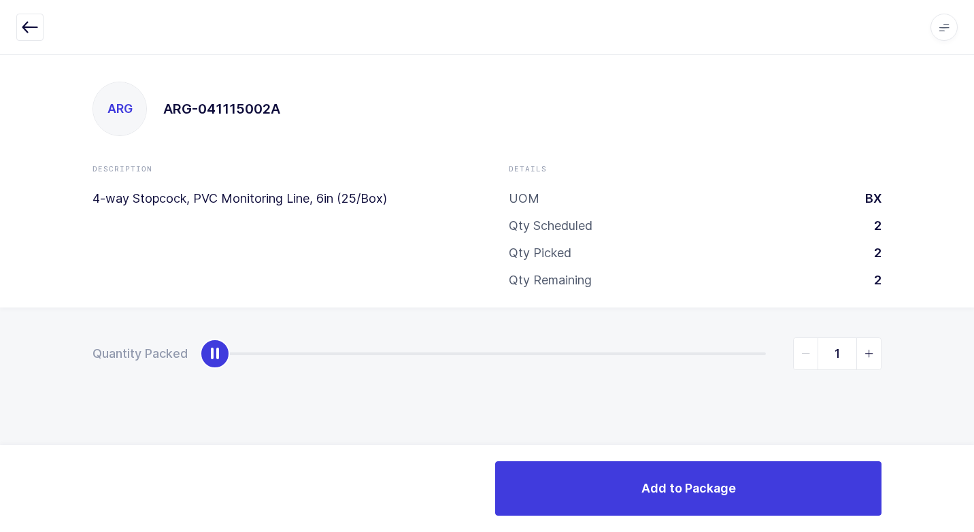
type input "2"
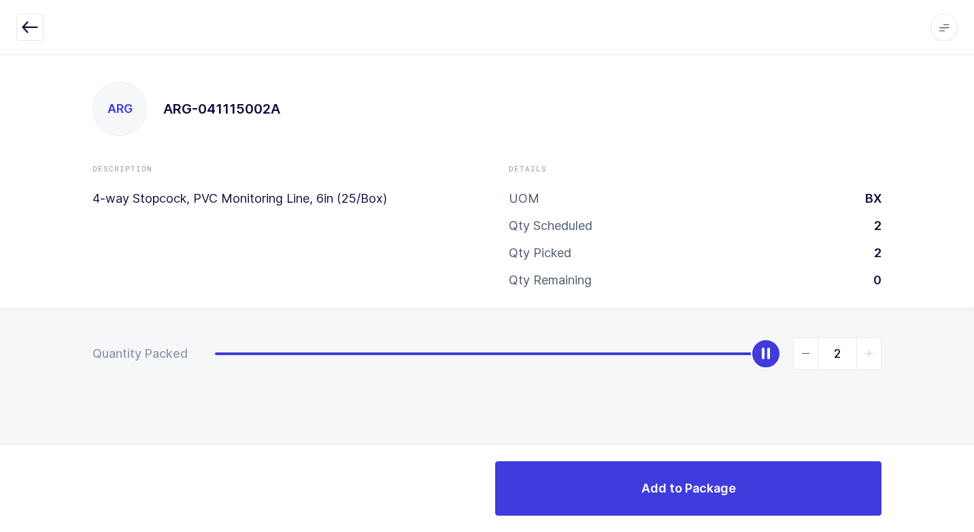
drag, startPoint x: 212, startPoint y: 354, endPoint x: 936, endPoint y: 352, distance: 723.8
click at [961, 338] on div "Quantity Packed 2" at bounding box center [487, 401] width 974 height 188
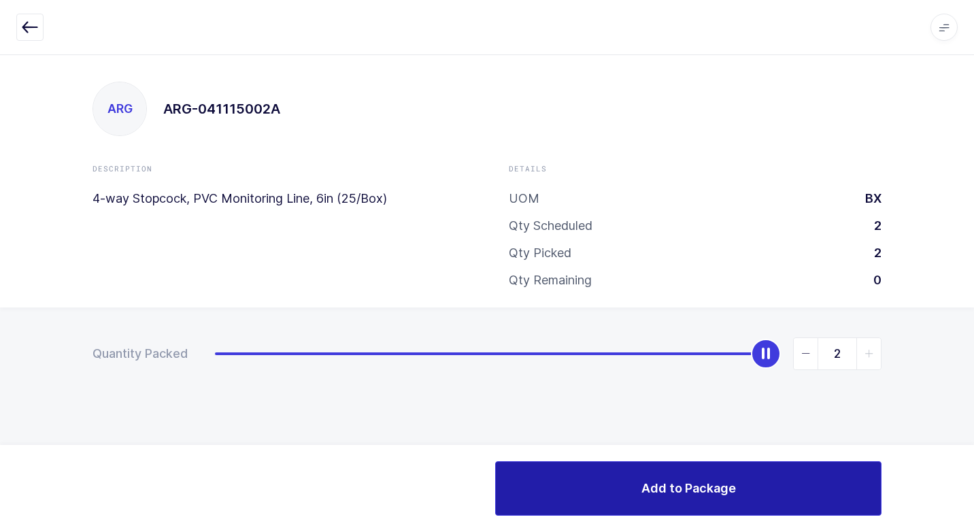
click at [573, 478] on button "Add to Package" at bounding box center [688, 488] width 386 height 54
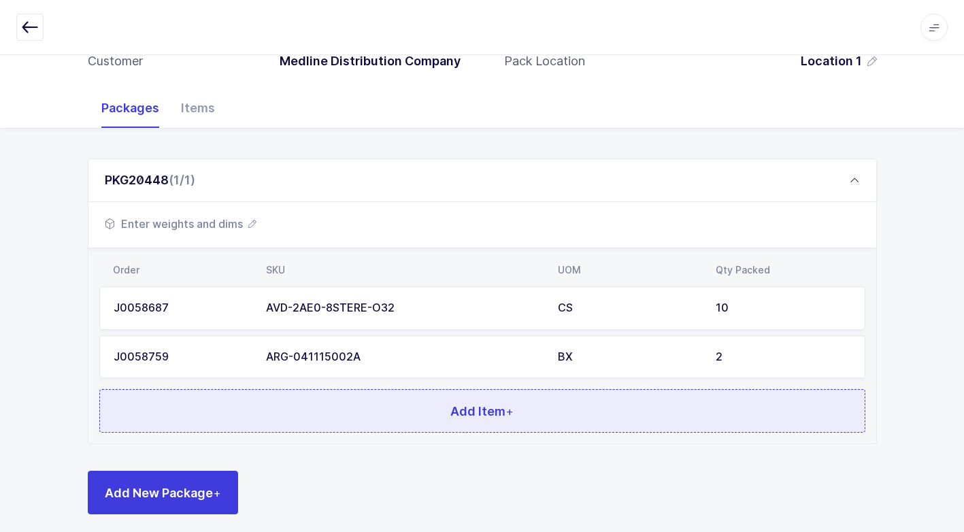
scroll to position [152, 0]
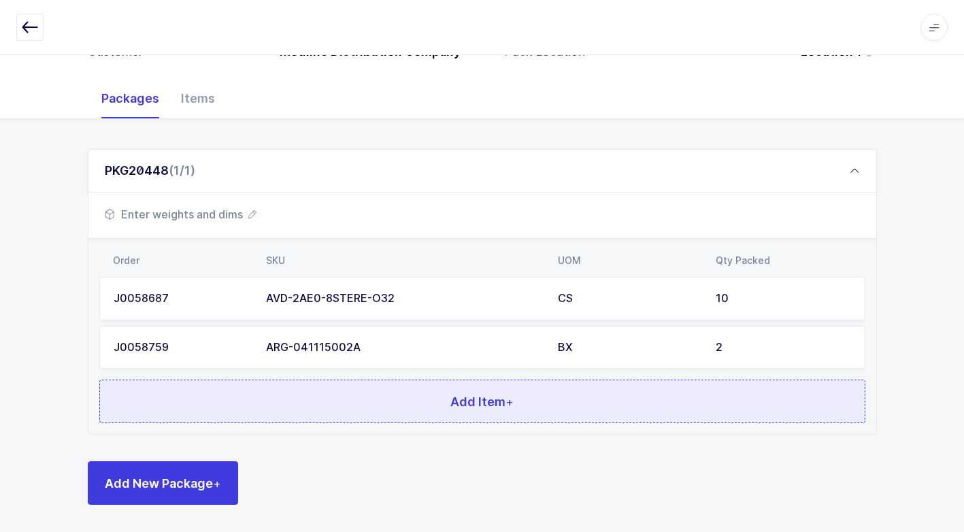
click at [352, 397] on button "Add Item +" at bounding box center [482, 402] width 766 height 44
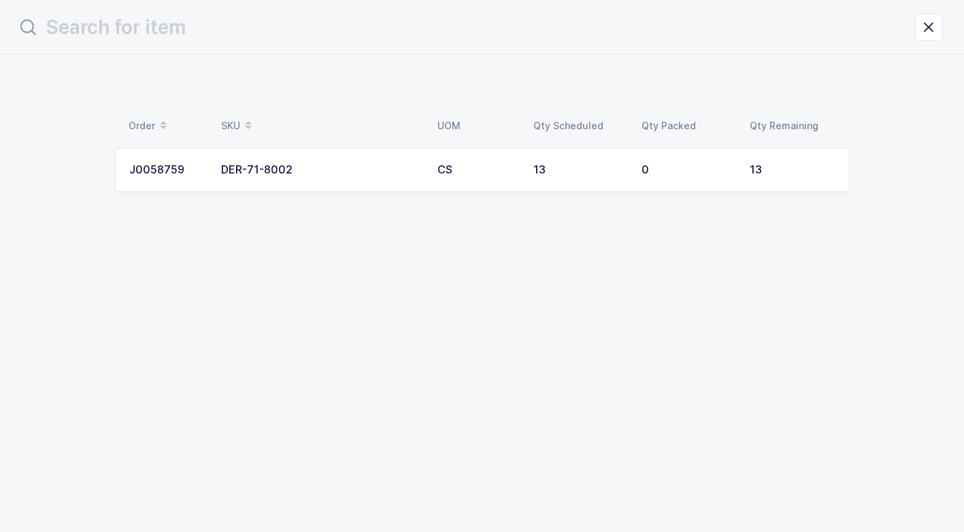
scroll to position [0, 0]
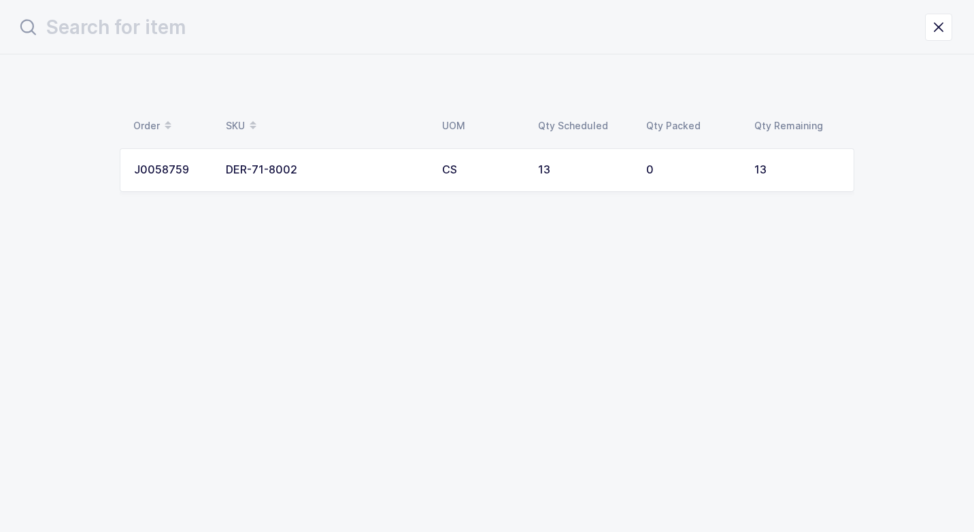
click at [317, 170] on div "DER-71-8002" at bounding box center [326, 170] width 200 height 12
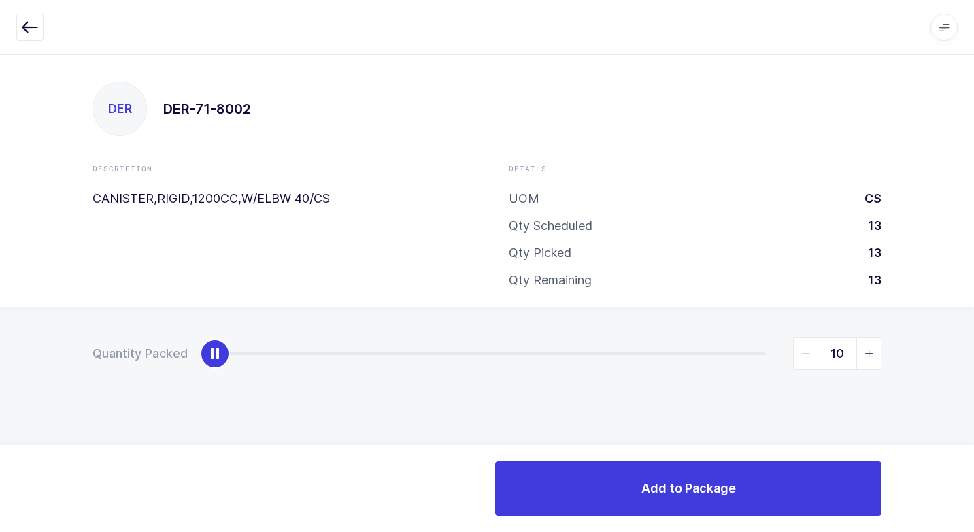
type input "13"
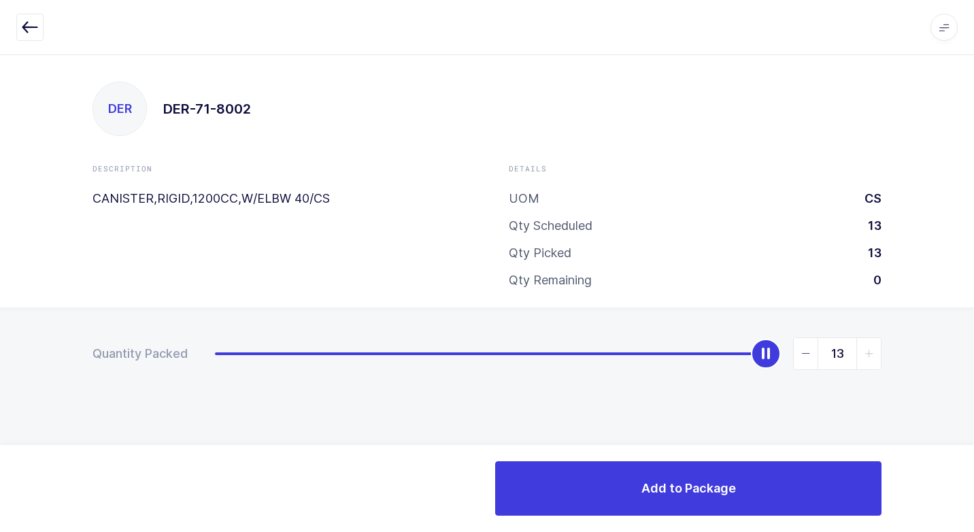
drag, startPoint x: 207, startPoint y: 357, endPoint x: 976, endPoint y: 305, distance: 770.4
click at [973, 305] on html "Apps Core Warehouse Admin Mission Control Purchasing Juan W. Logout Account Jua…" at bounding box center [487, 266] width 974 height 532
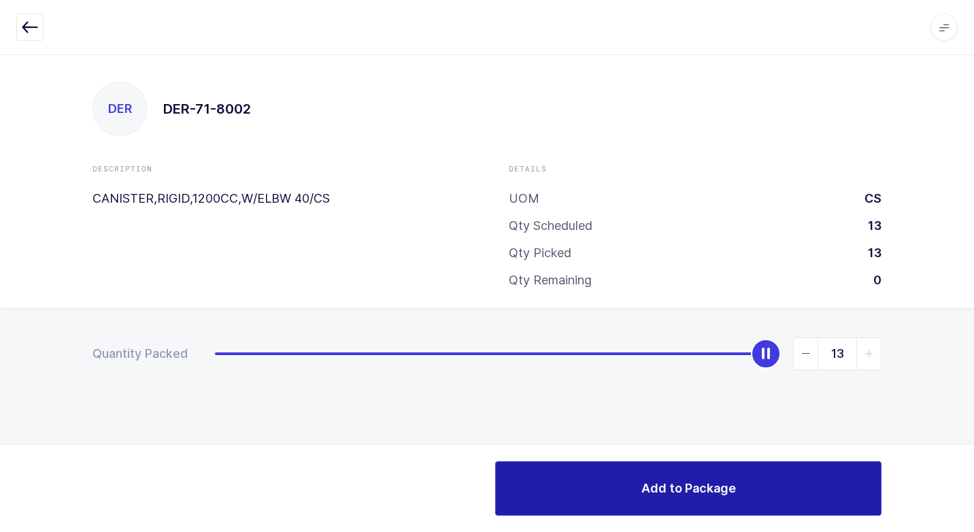
drag, startPoint x: 580, startPoint y: 489, endPoint x: 561, endPoint y: 500, distance: 21.3
click at [578, 492] on button "Add to Package" at bounding box center [688, 488] width 386 height 54
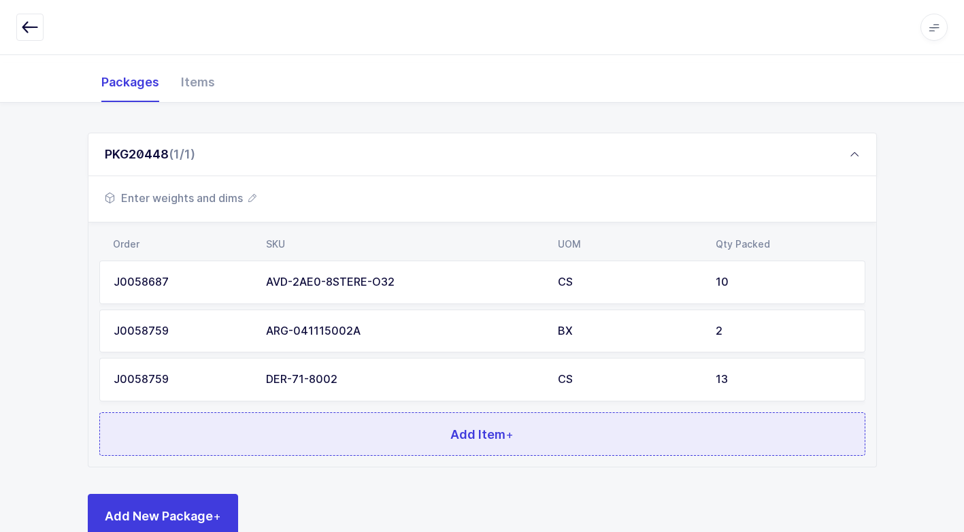
scroll to position [201, 0]
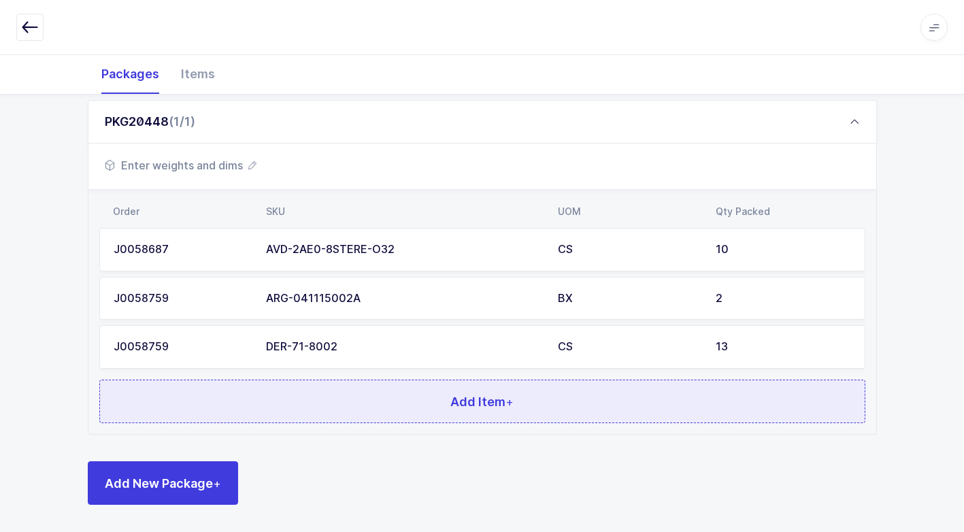
click at [322, 402] on button "Add Item +" at bounding box center [482, 402] width 766 height 44
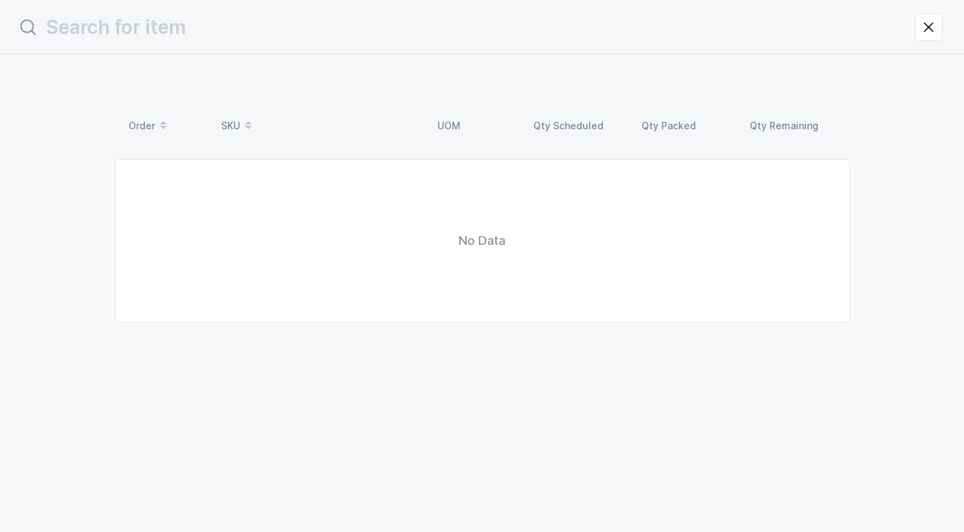
scroll to position [0, 0]
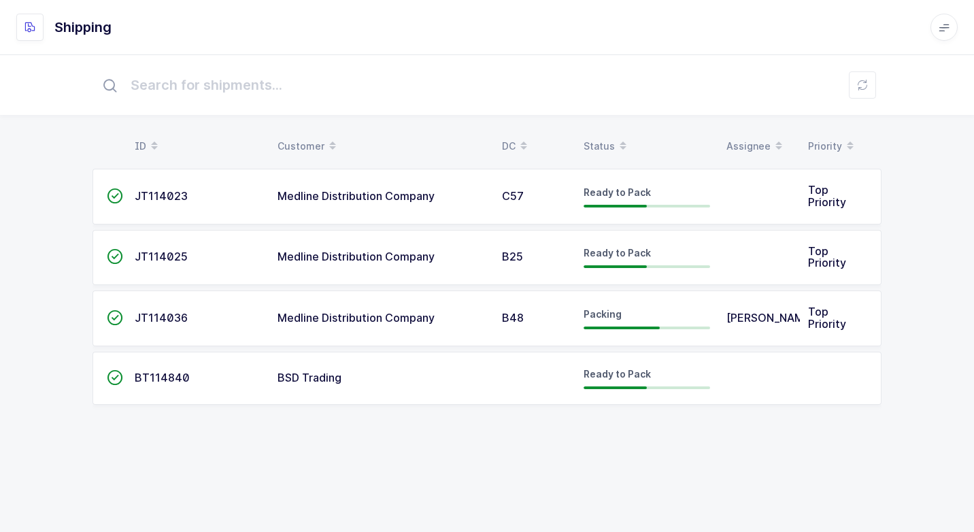
click at [454, 311] on td "Medline Distribution Company" at bounding box center [381, 318] width 224 height 56
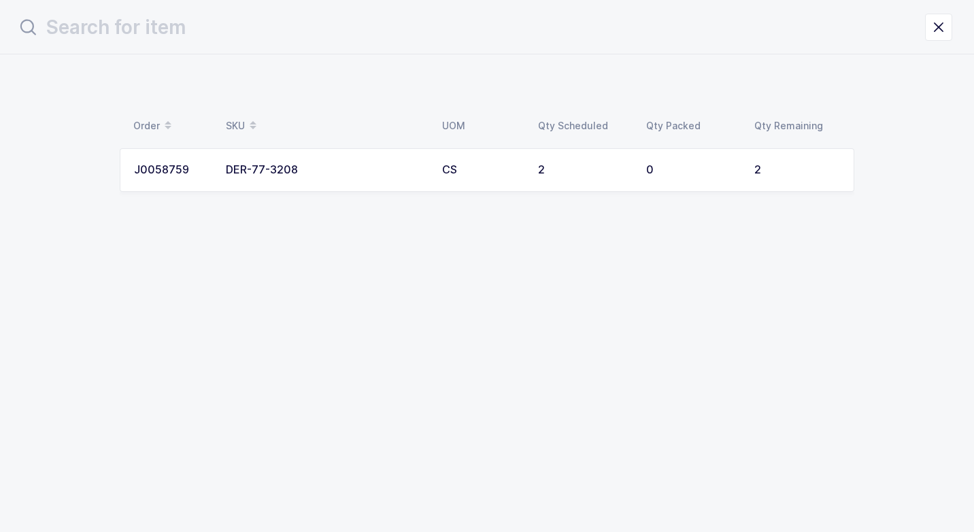
click at [402, 171] on div "DER-77-3208" at bounding box center [326, 170] width 200 height 12
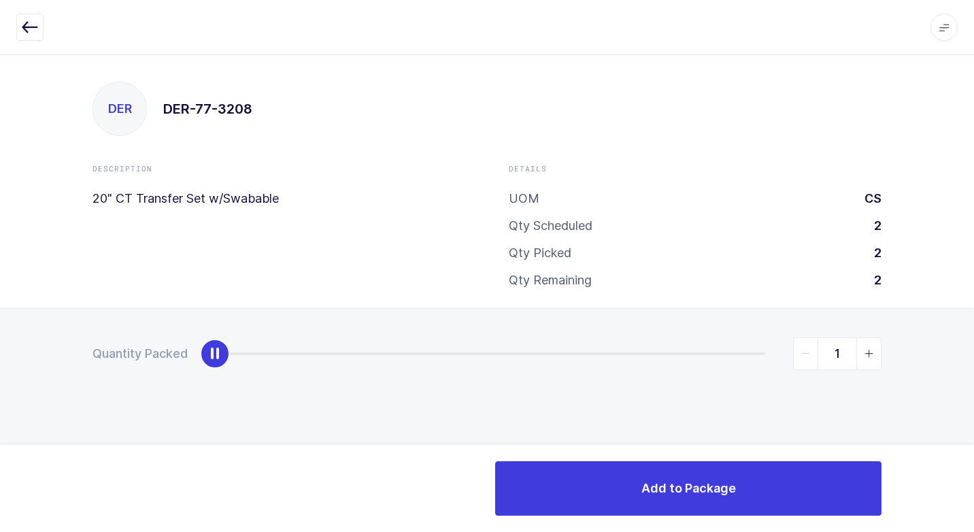
type input "2"
drag, startPoint x: 214, startPoint y: 352, endPoint x: 913, endPoint y: 418, distance: 702.4
click at [973, 393] on html "Apps Core Warehouse Admin Mission Control Purchasing Juan W. Logout Account Jua…" at bounding box center [487, 266] width 974 height 532
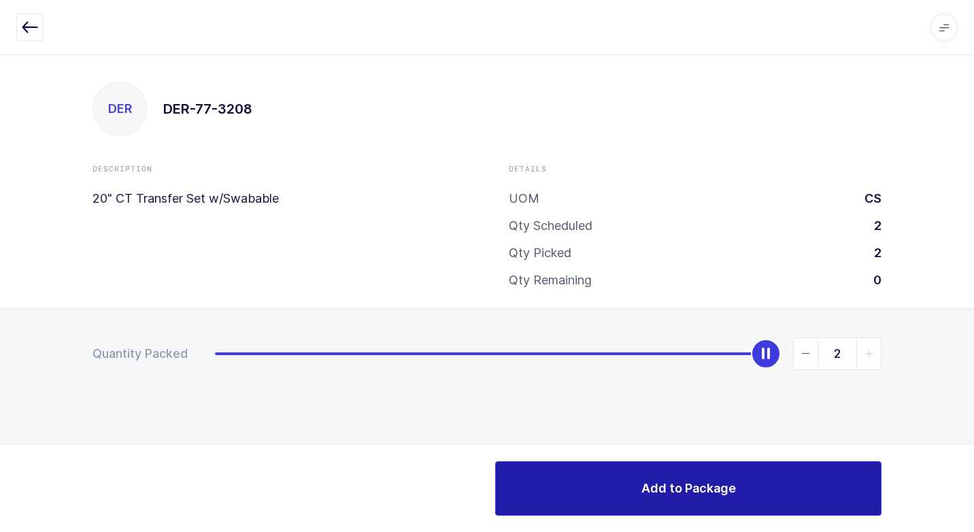
click at [546, 482] on button "Add to Package" at bounding box center [688, 488] width 386 height 54
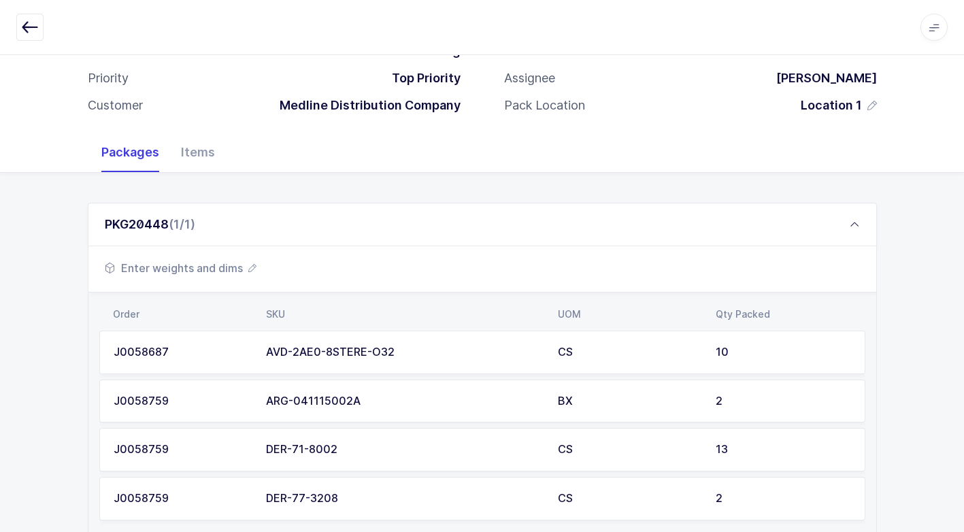
scroll to position [163, 0]
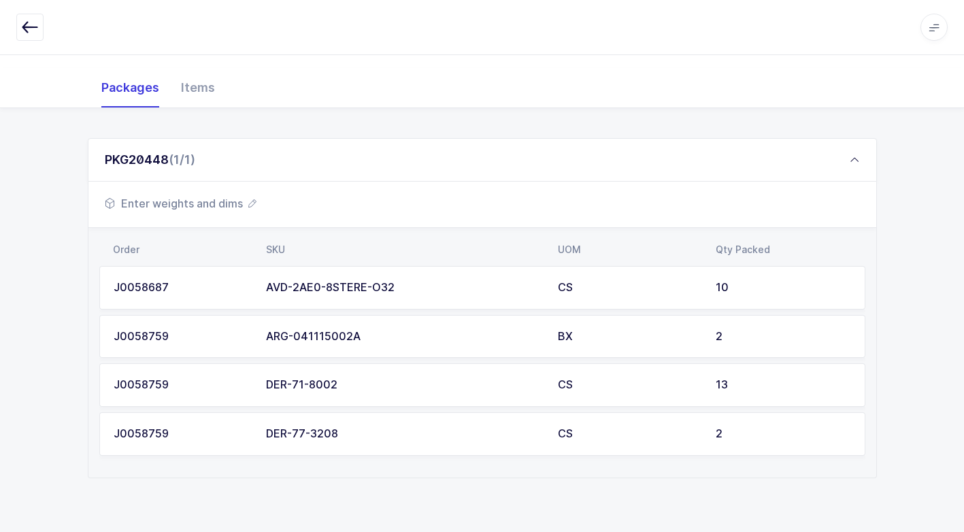
click at [201, 201] on span "Enter weights and dims" at bounding box center [181, 203] width 152 height 16
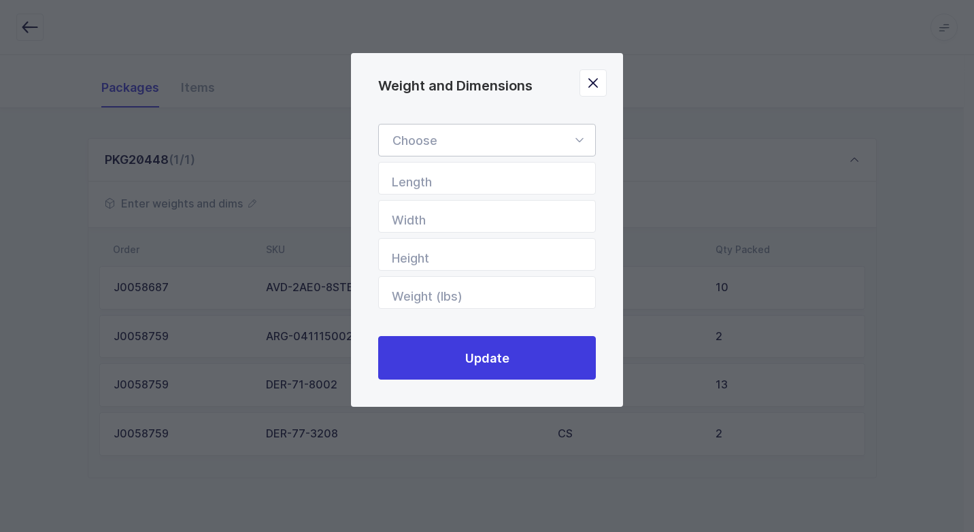
click at [577, 135] on icon "Weight and Dimensions" at bounding box center [579, 140] width 17 height 33
click at [458, 184] on span "Standard Pallet" at bounding box center [437, 179] width 88 height 14
type input "Standard Pallet"
type input "48"
type input "40"
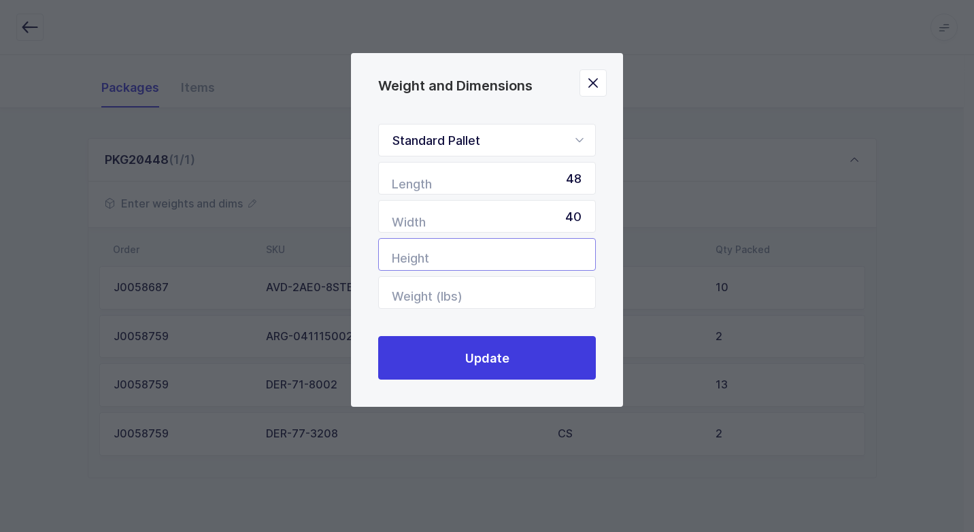
click at [525, 250] on input "Height" at bounding box center [487, 254] width 218 height 33
type input "67"
click at [520, 290] on input "Weight (lbs)" at bounding box center [487, 292] width 218 height 33
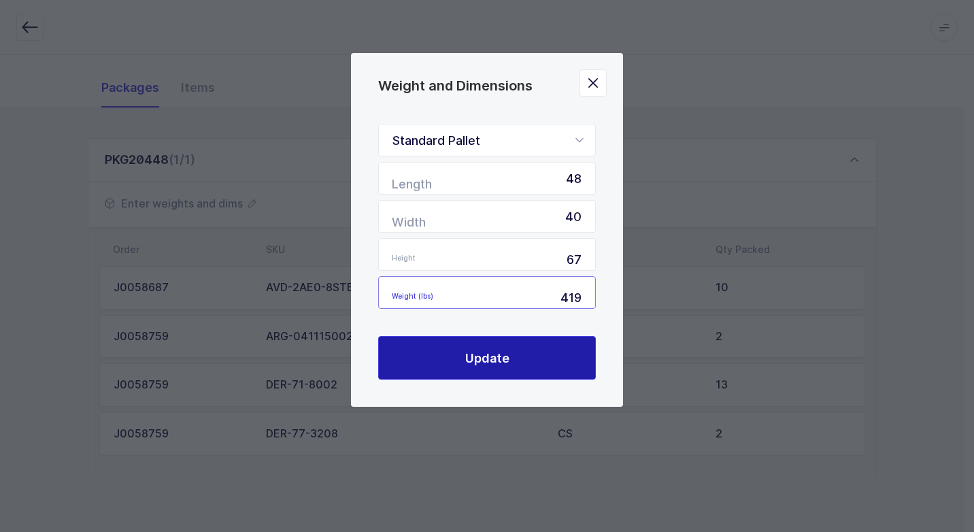
type input "419"
click at [552, 366] on button "Update" at bounding box center [487, 358] width 218 height 44
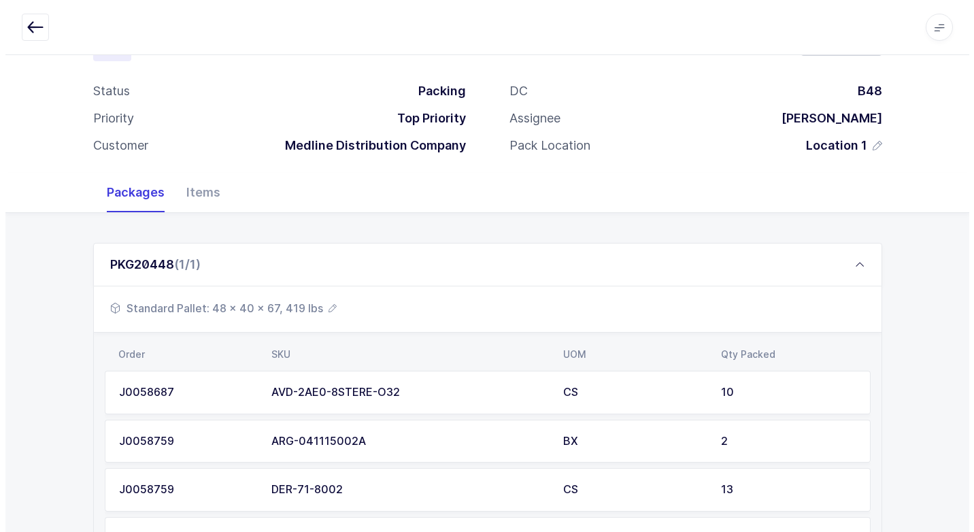
scroll to position [0, 0]
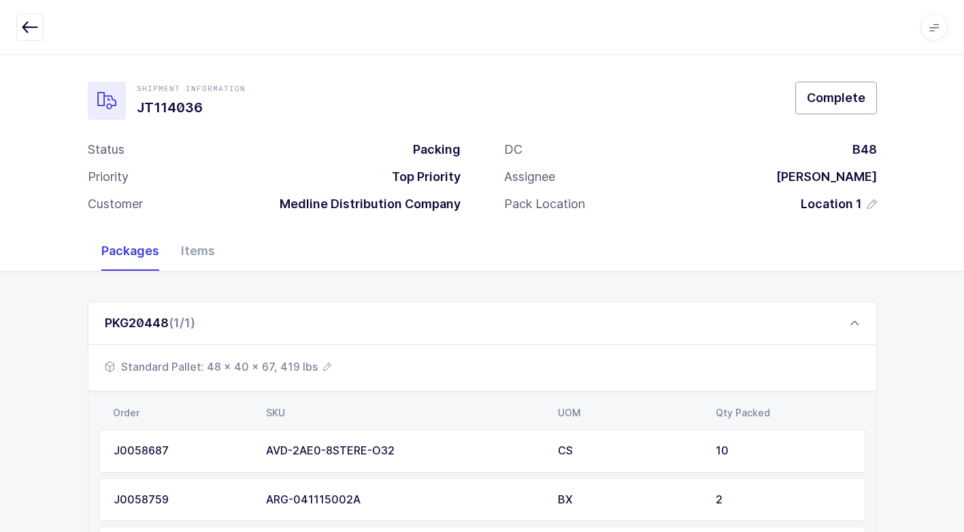
click at [847, 112] on button "Complete" at bounding box center [836, 98] width 82 height 33
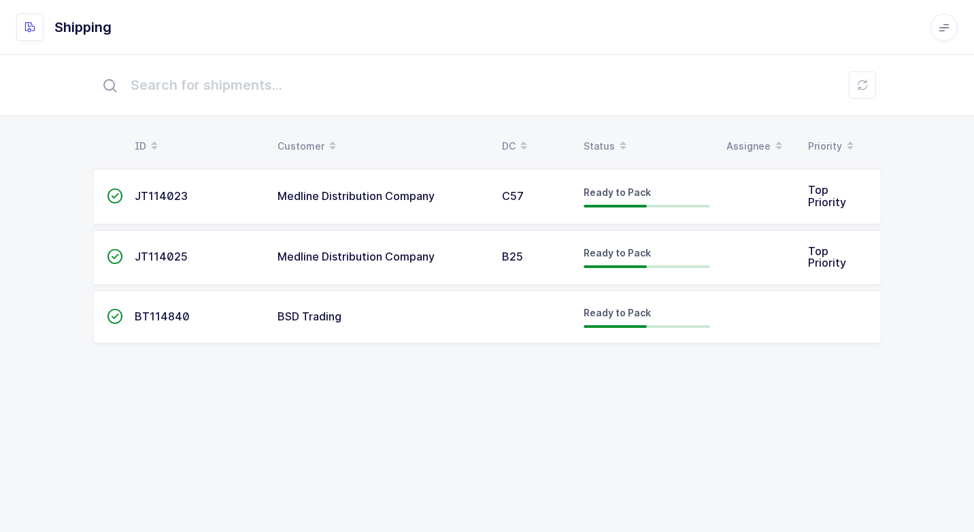
click at [444, 262] on div "Medline Distribution Company" at bounding box center [382, 257] width 208 height 12
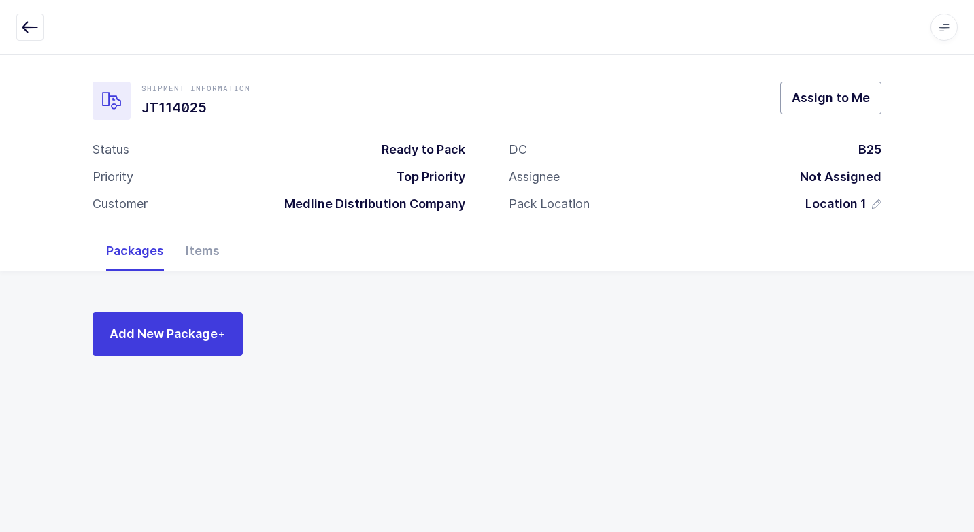
click at [801, 99] on span "Assign to Me" at bounding box center [831, 97] width 78 height 17
